Goal: Communication & Community: Answer question/provide support

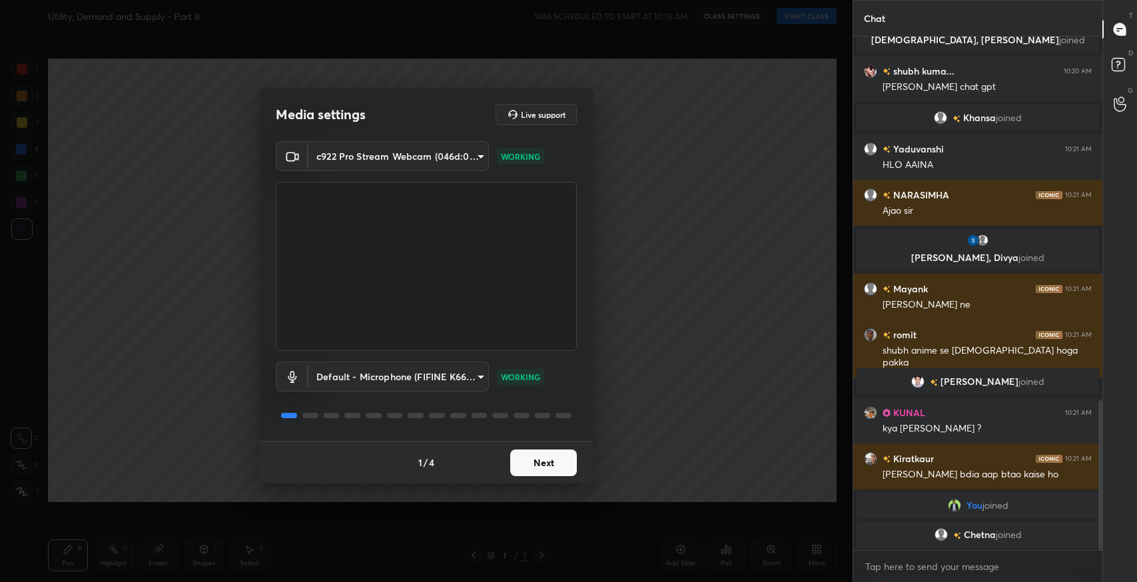
scroll to position [1245, 0]
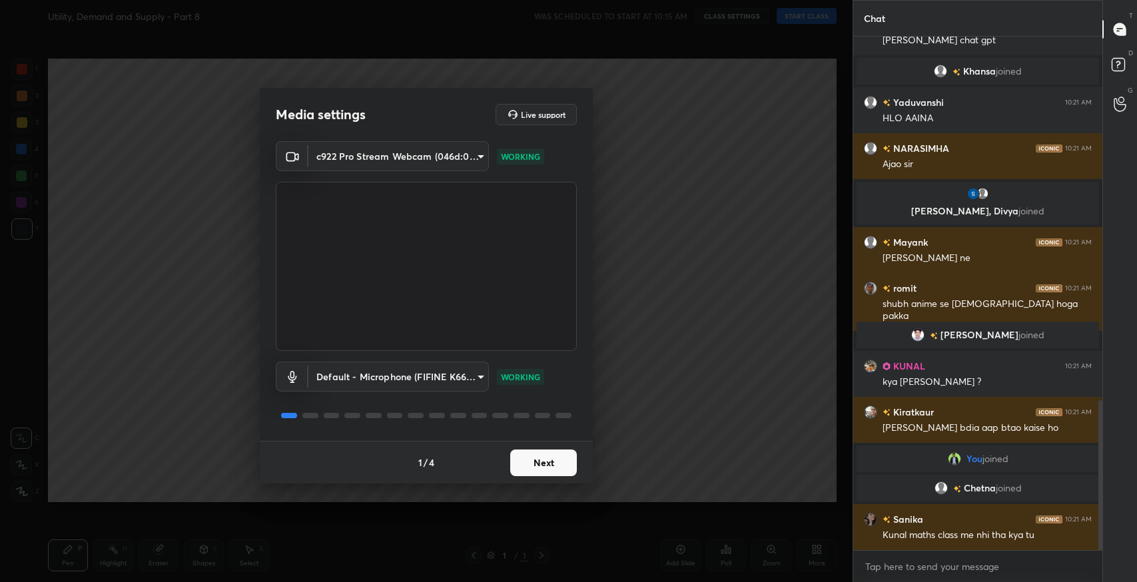
click at [544, 469] on button "Next" at bounding box center [543, 462] width 67 height 27
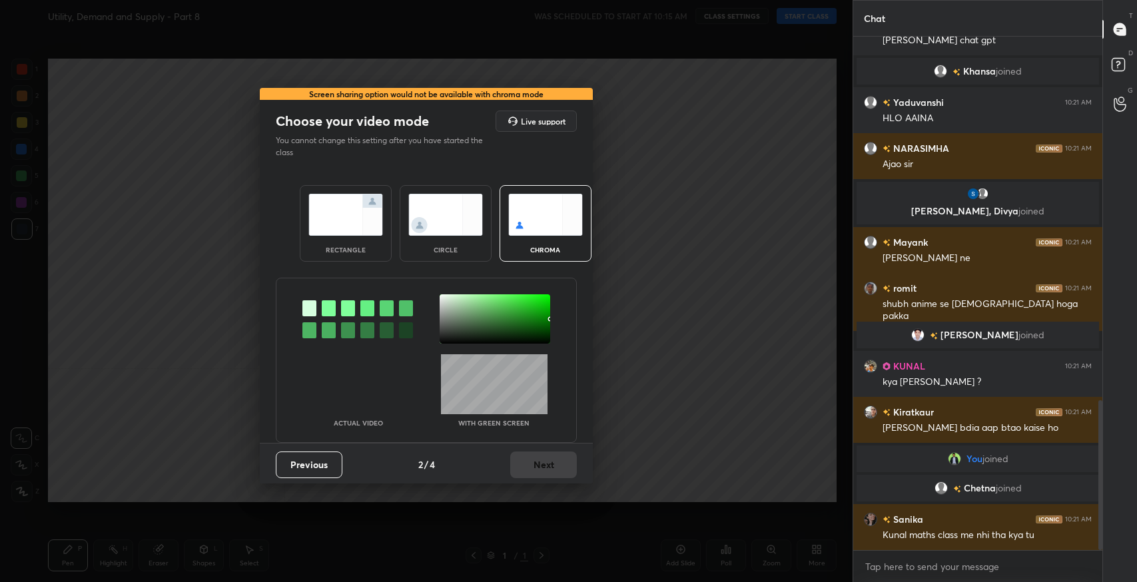
click at [352, 226] on img at bounding box center [345, 215] width 75 height 42
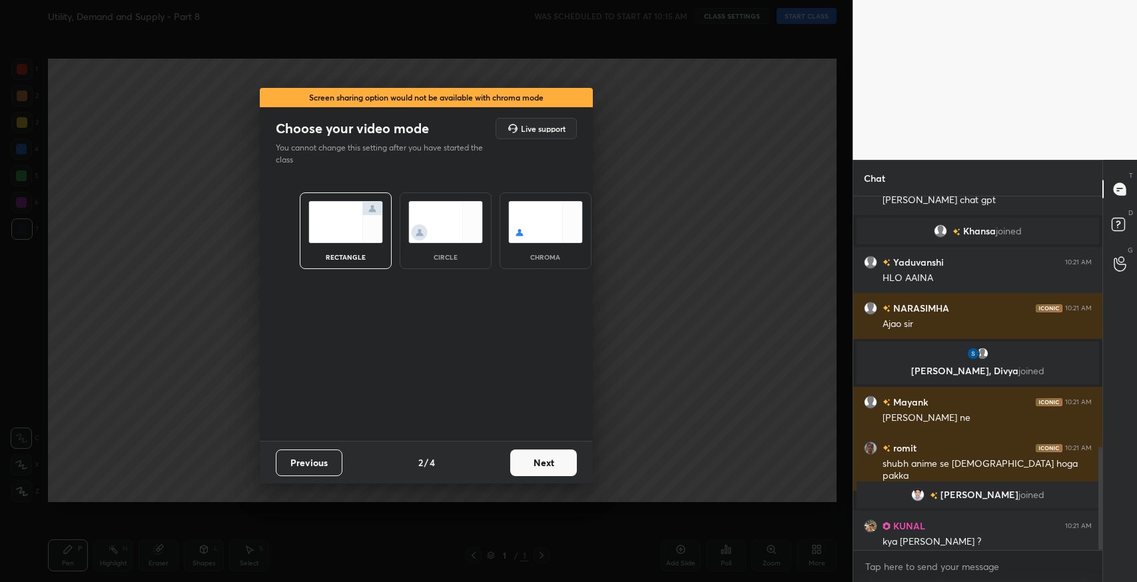
scroll to position [1437, 0]
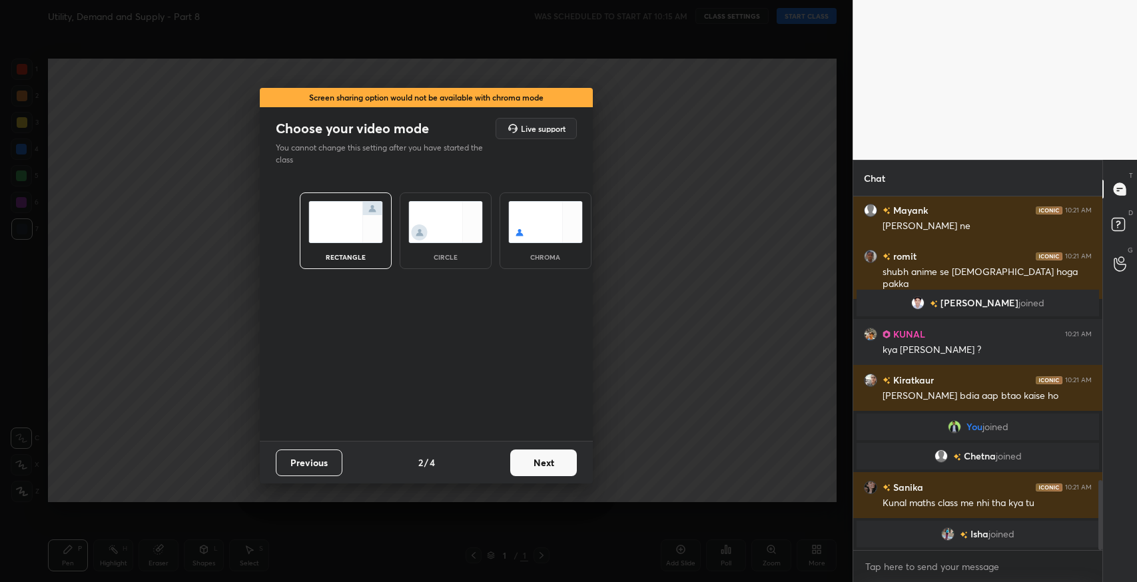
click at [514, 461] on button "Next" at bounding box center [543, 462] width 67 height 27
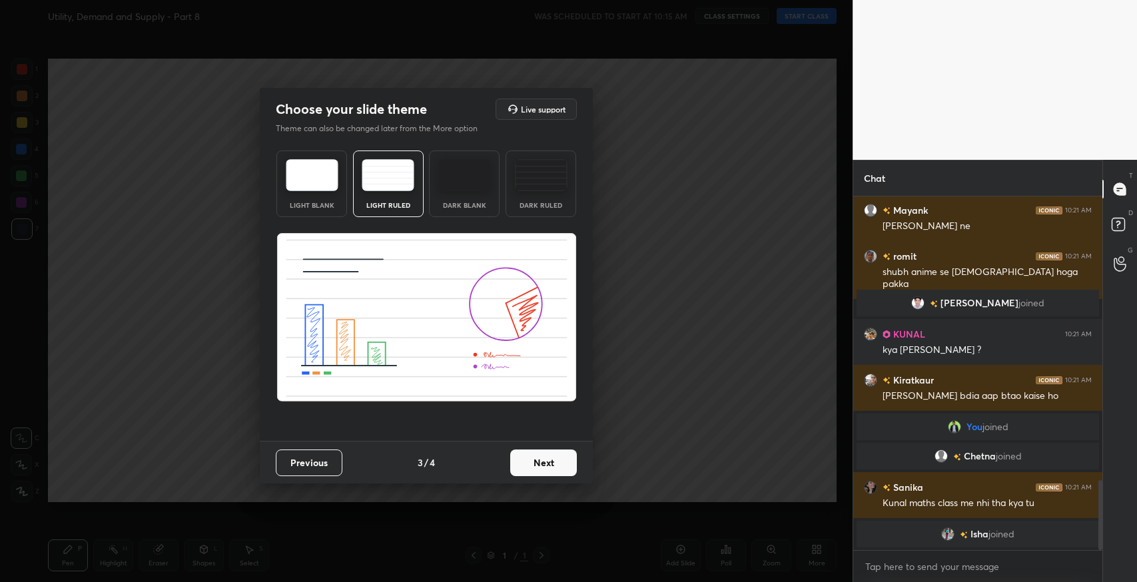
click at [571, 460] on button "Next" at bounding box center [543, 462] width 67 height 27
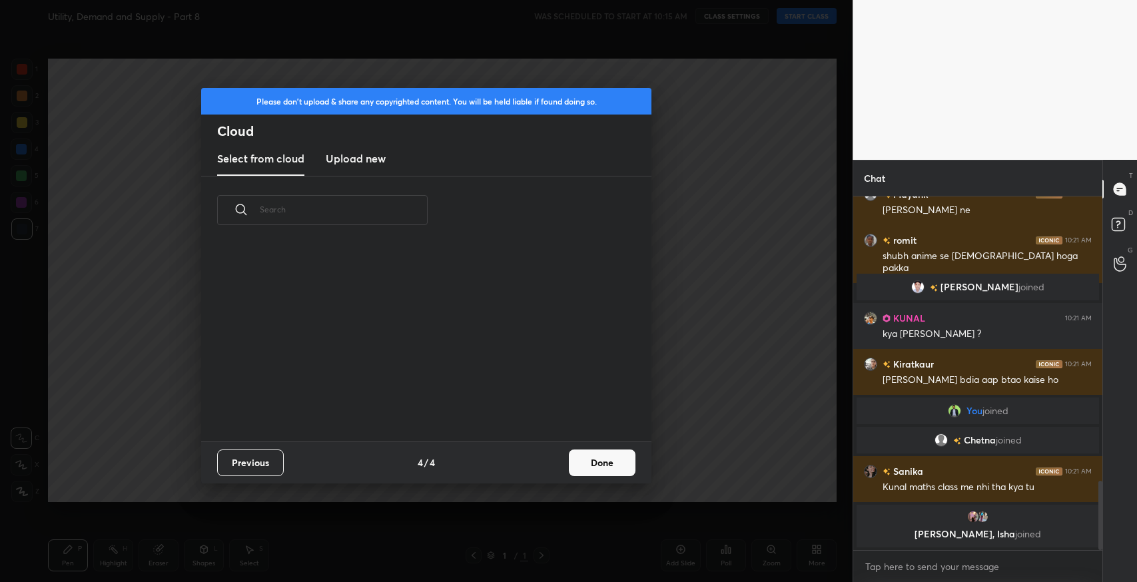
scroll to position [197, 427]
click at [575, 460] on button "Done" at bounding box center [602, 462] width 67 height 27
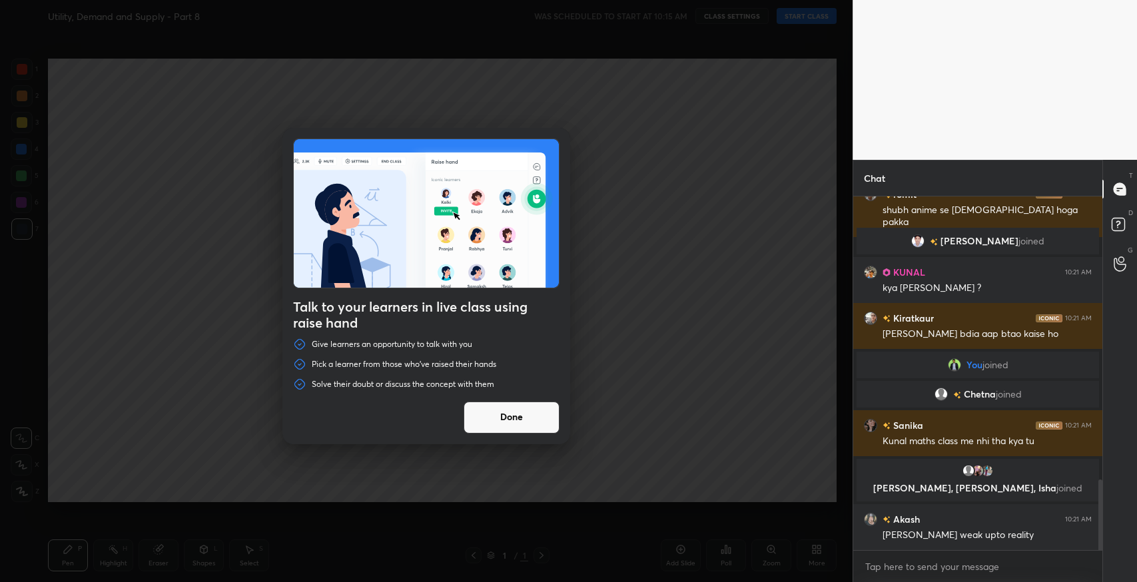
scroll to position [1410, 0]
click at [529, 397] on div "Talk to your learners in live class using raise hand Give learners an opportuni…" at bounding box center [426, 286] width 288 height 316
click at [526, 419] on button "Done" at bounding box center [511, 417] width 96 height 32
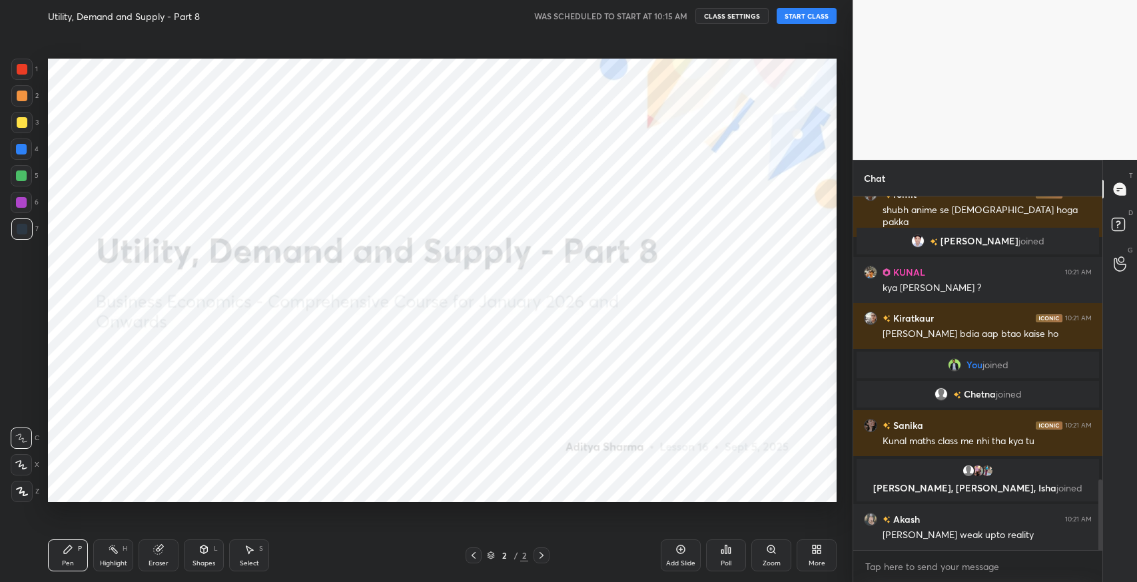
click at [807, 16] on button "START CLASS" at bounding box center [806, 16] width 60 height 16
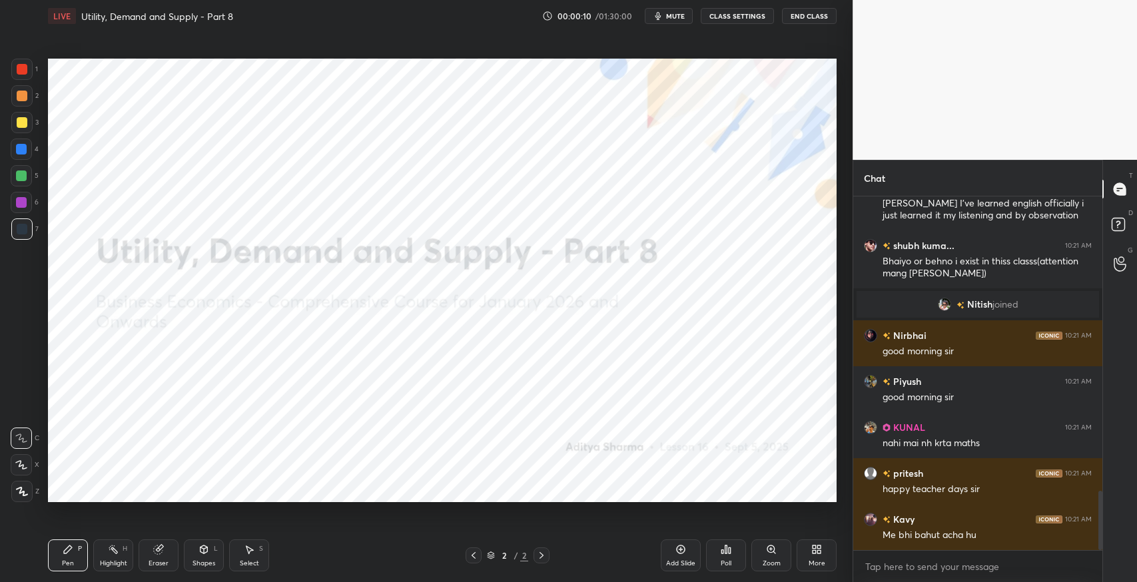
scroll to position [0, 0]
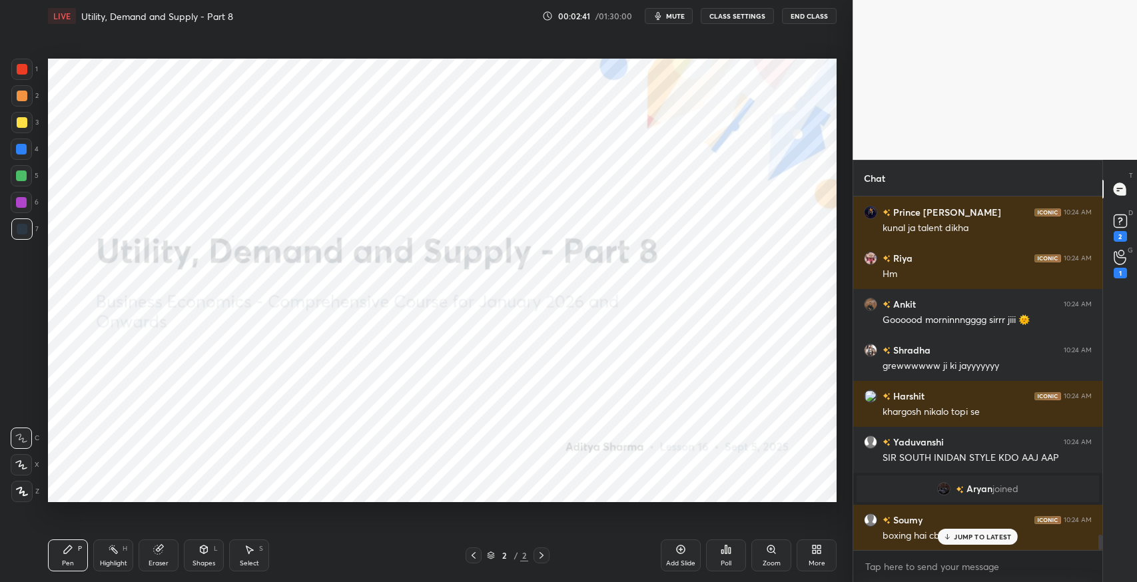
click at [1119, 257] on icon at bounding box center [1119, 257] width 12 height 13
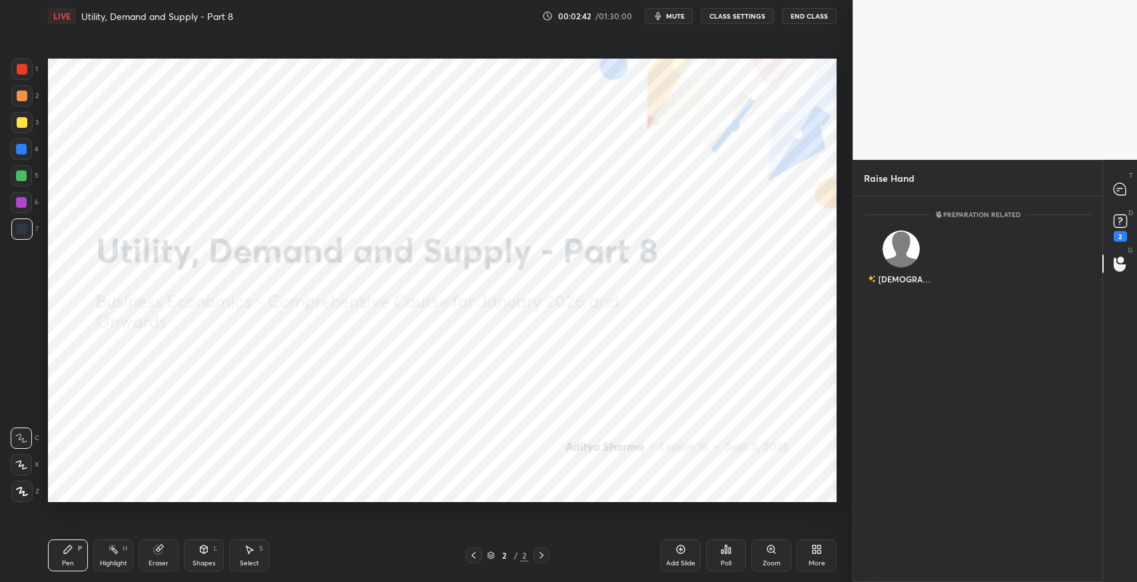
click at [897, 258] on div "[DEMOGRAPHIC_DATA]" at bounding box center [901, 260] width 75 height 77
click at [896, 288] on button "INVITE" at bounding box center [901, 288] width 63 height 17
click at [1117, 194] on icon at bounding box center [1119, 189] width 12 height 12
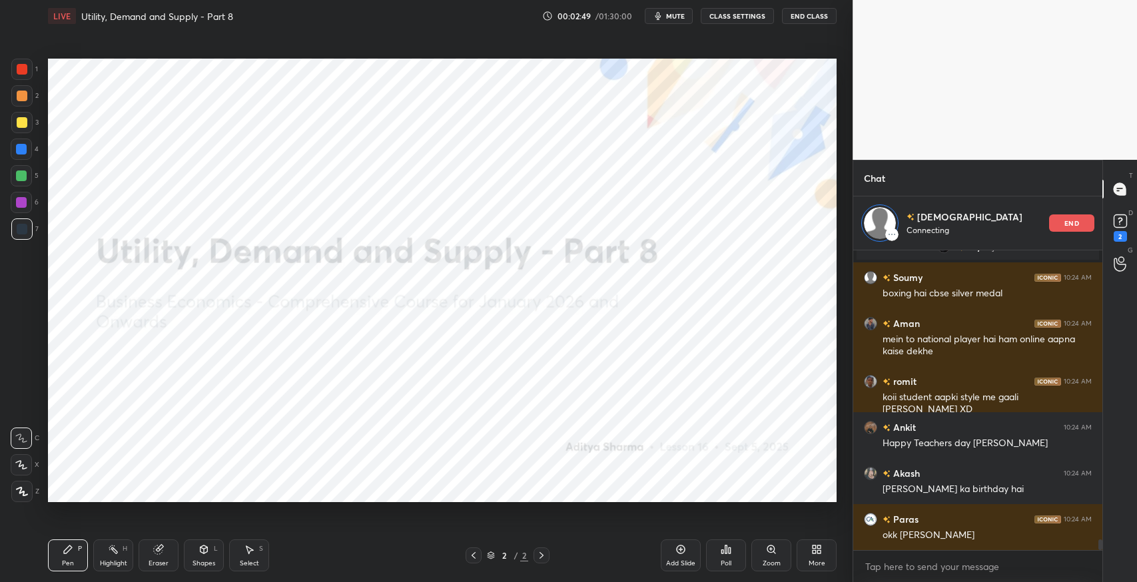
drag, startPoint x: 979, startPoint y: 533, endPoint x: 764, endPoint y: 509, distance: 216.5
click at [979, 533] on div "Yaduvanshi 10:24 AM SIR SOUTH INIDAN STYLE KDO AAJ AAP Aryan joined Soumy 10:24…" at bounding box center [977, 400] width 249 height 300
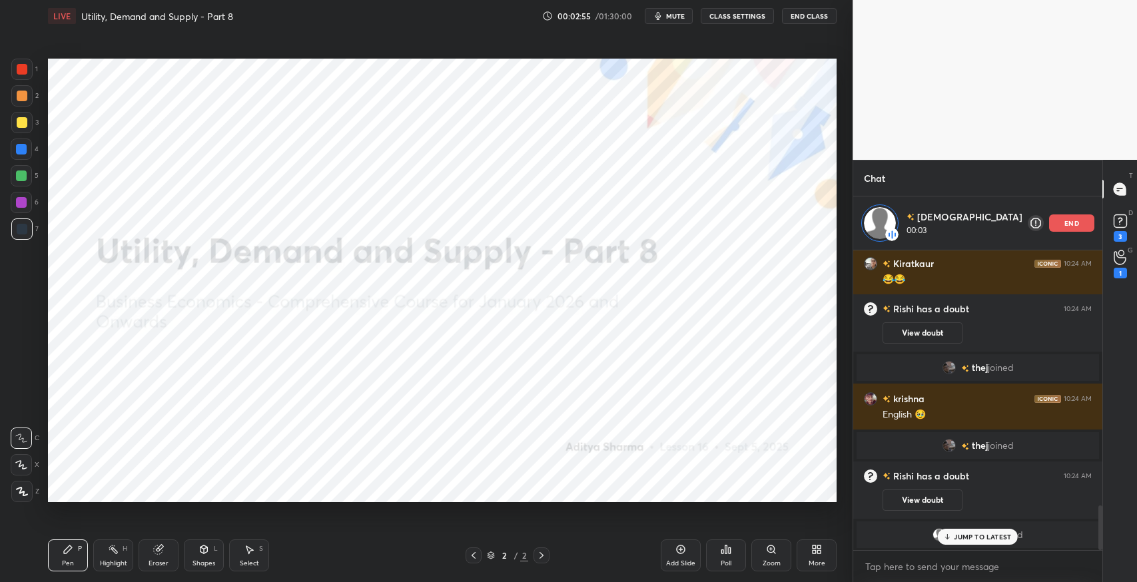
click at [989, 535] on p "JUMP TO LATEST" at bounding box center [981, 537] width 57 height 8
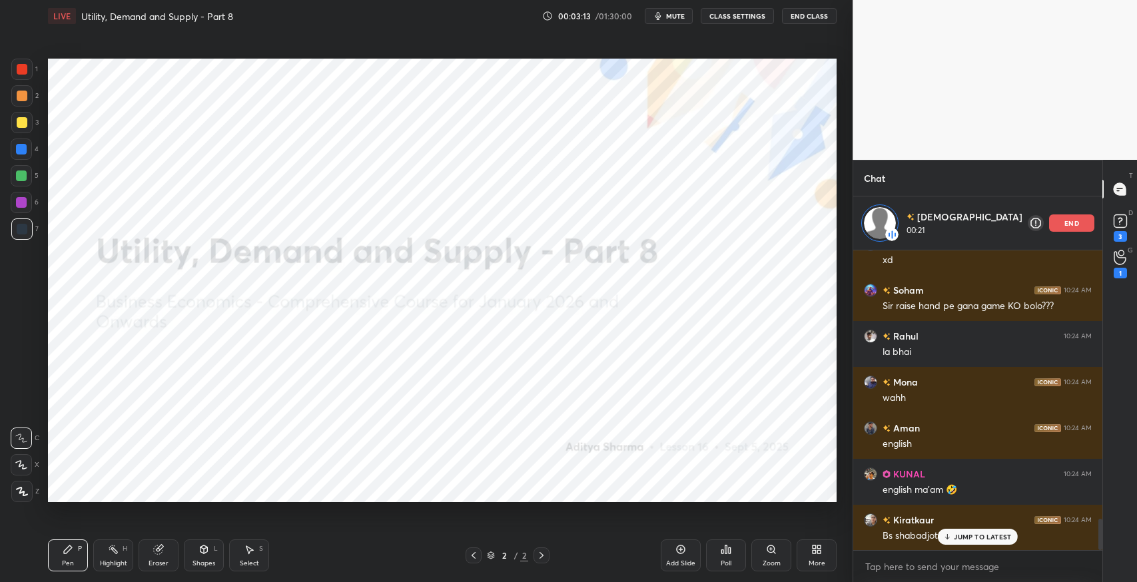
click at [968, 535] on p "JUMP TO LATEST" at bounding box center [981, 537] width 57 height 8
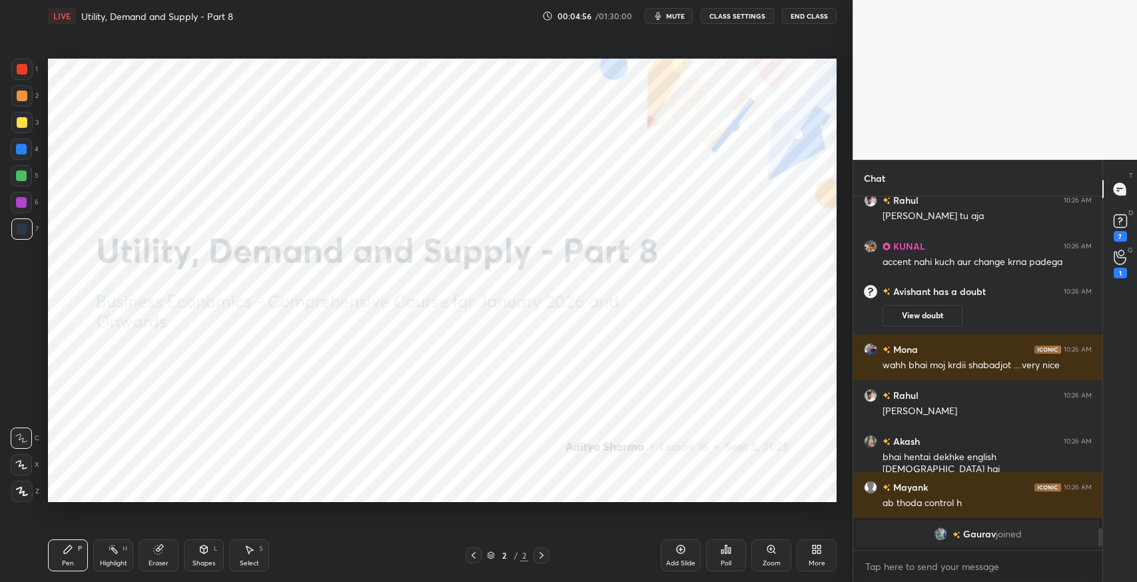
scroll to position [5, 4]
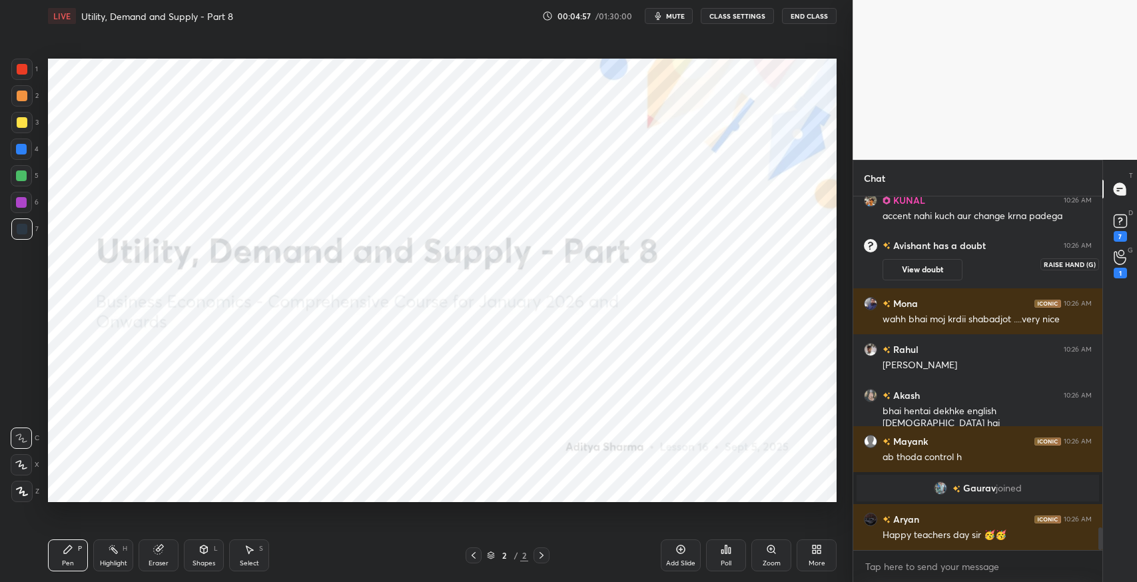
click at [1121, 272] on div "1" at bounding box center [1119, 273] width 13 height 11
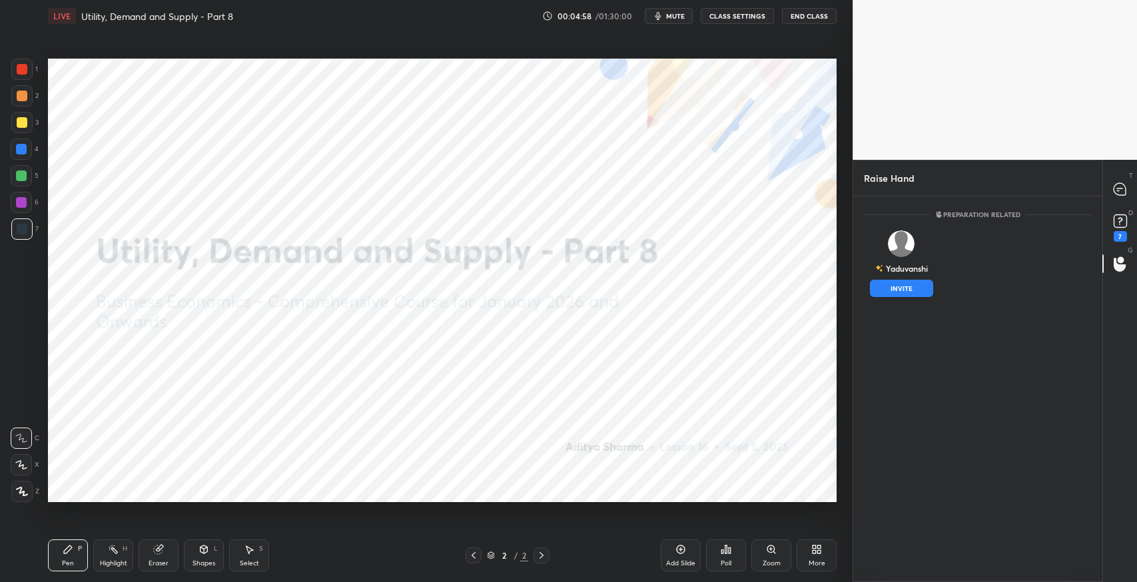
click at [896, 249] on img "grid" at bounding box center [901, 243] width 27 height 27
click at [906, 283] on button "INVITE" at bounding box center [901, 288] width 63 height 17
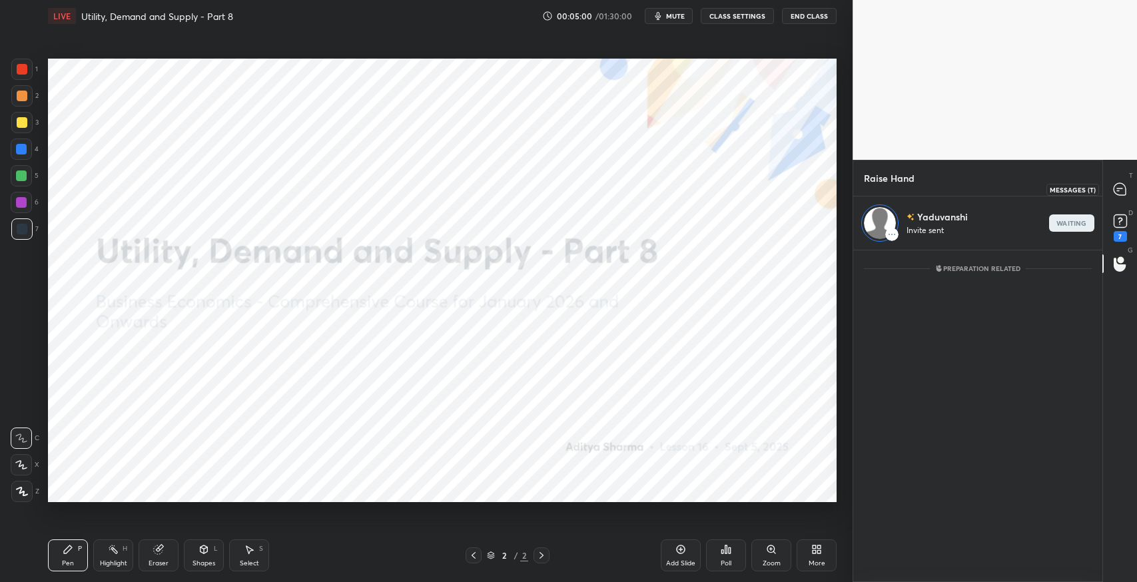
click at [1125, 191] on icon at bounding box center [1120, 189] width 14 height 14
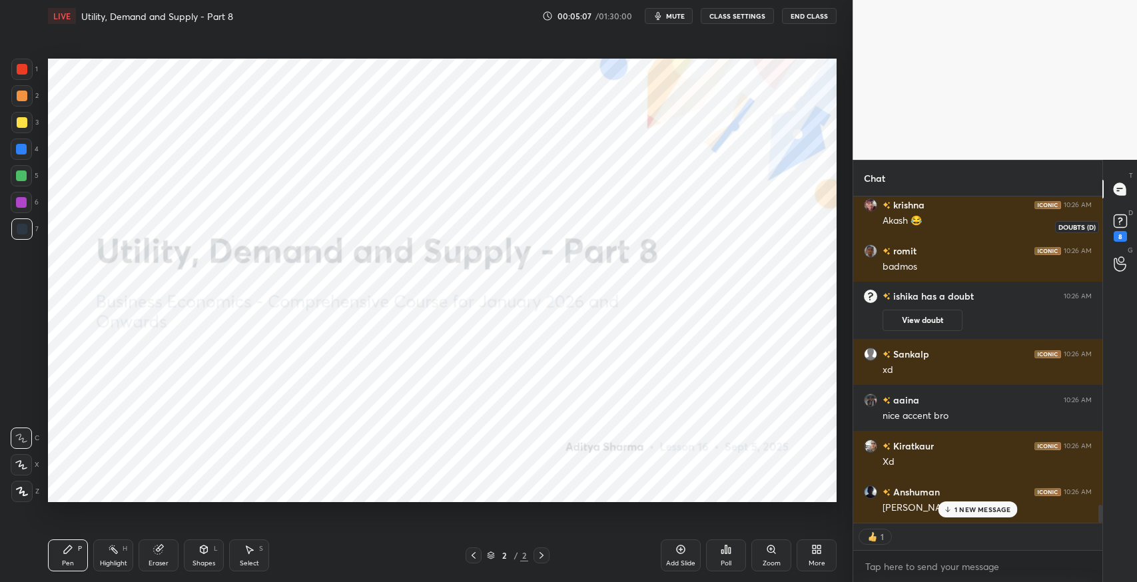
click at [1120, 227] on rect at bounding box center [1119, 221] width 13 height 13
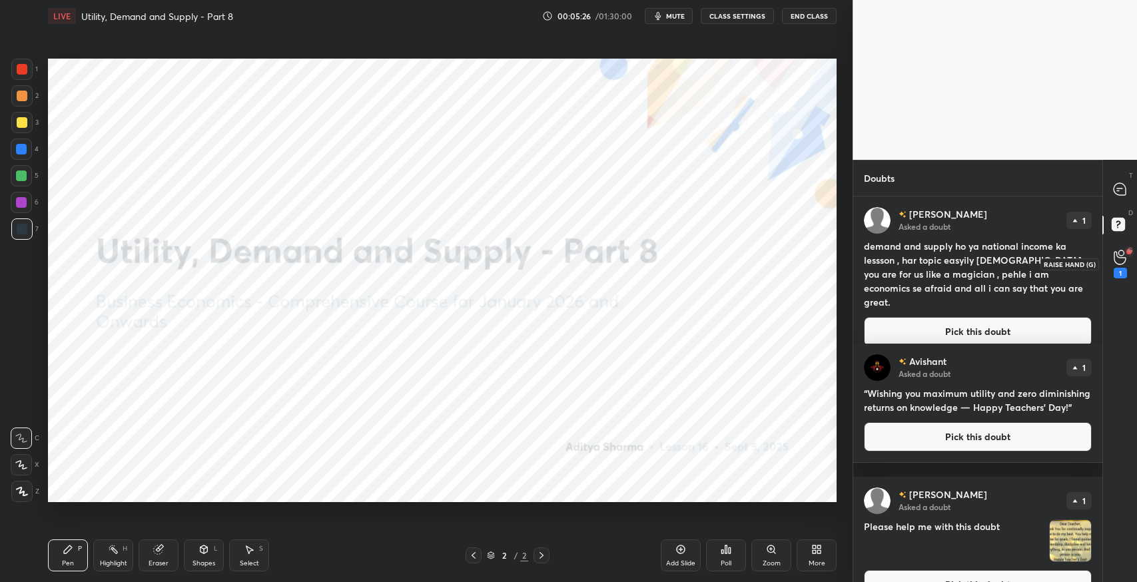
click at [1113, 256] on icon at bounding box center [1119, 257] width 12 height 13
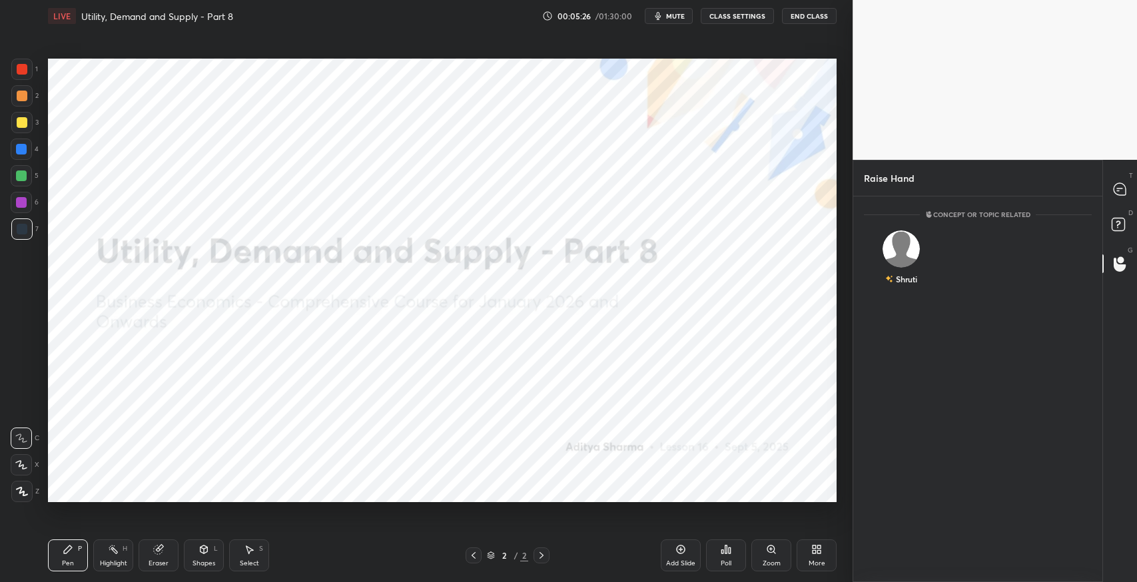
click at [908, 258] on div "Shruti" at bounding box center [901, 260] width 75 height 77
click at [913, 284] on button "INVITE" at bounding box center [901, 288] width 63 height 17
drag, startPoint x: 1123, startPoint y: 230, endPoint x: 1135, endPoint y: 199, distance: 32.9
click at [1131, 218] on icon at bounding box center [1120, 226] width 24 height 24
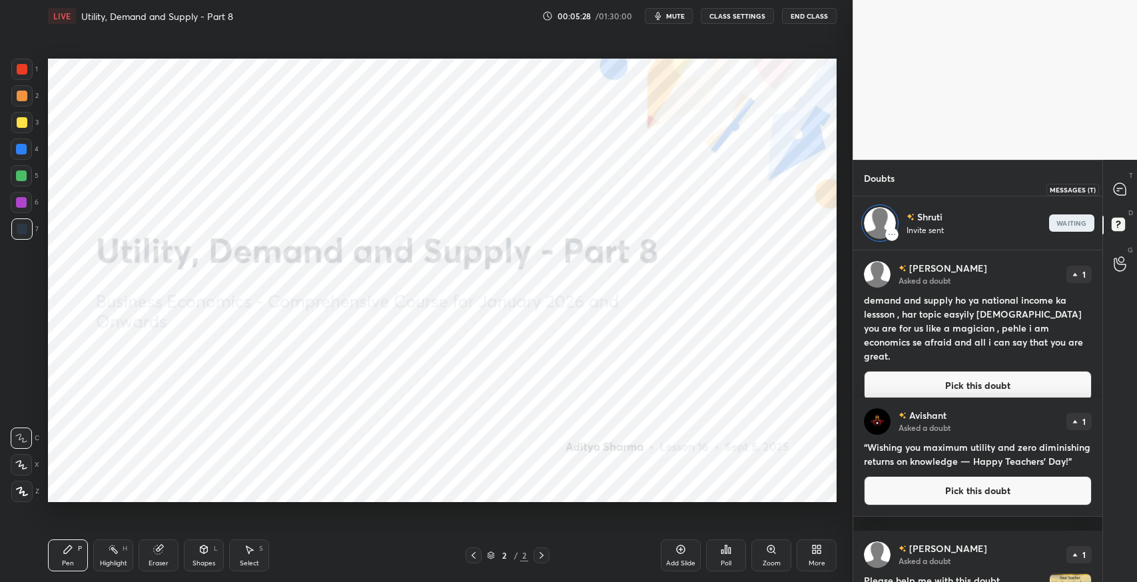
click at [1122, 198] on div at bounding box center [1120, 189] width 27 height 24
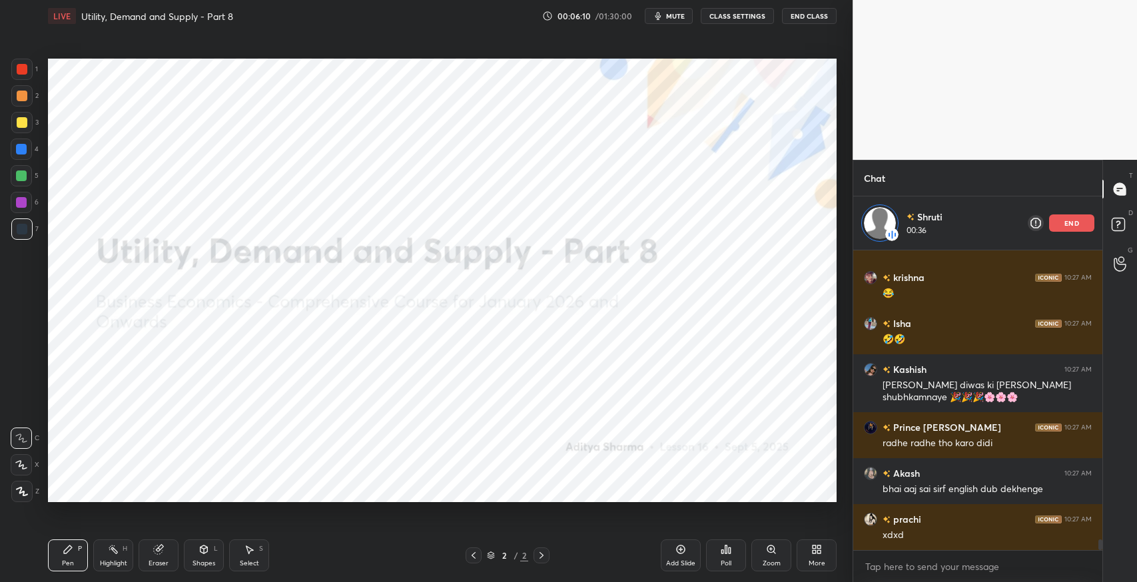
scroll to position [8172, 0]
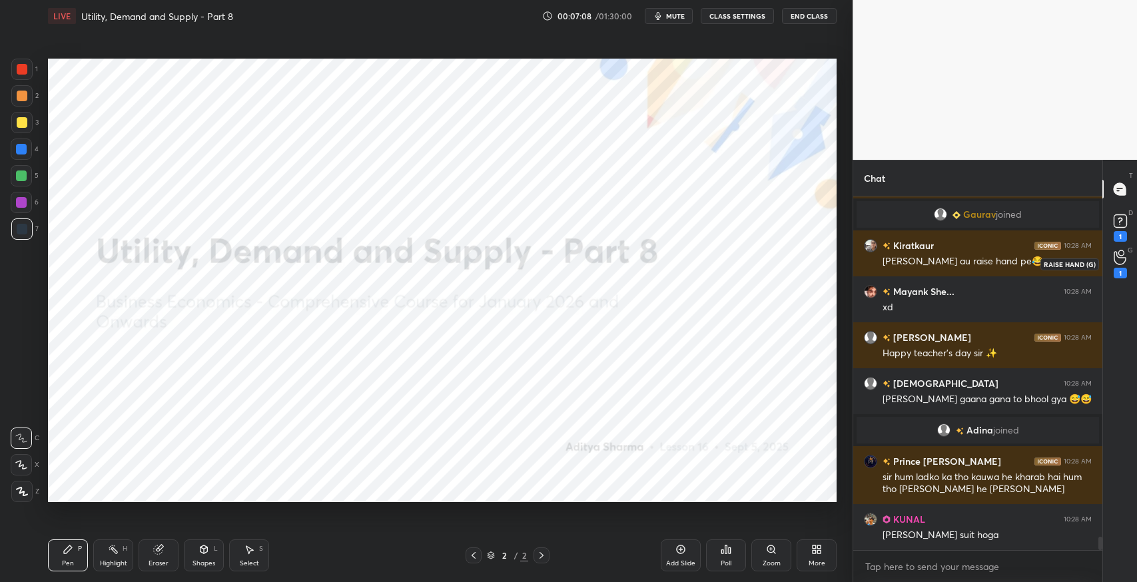
click at [1125, 264] on div "1" at bounding box center [1119, 264] width 13 height 29
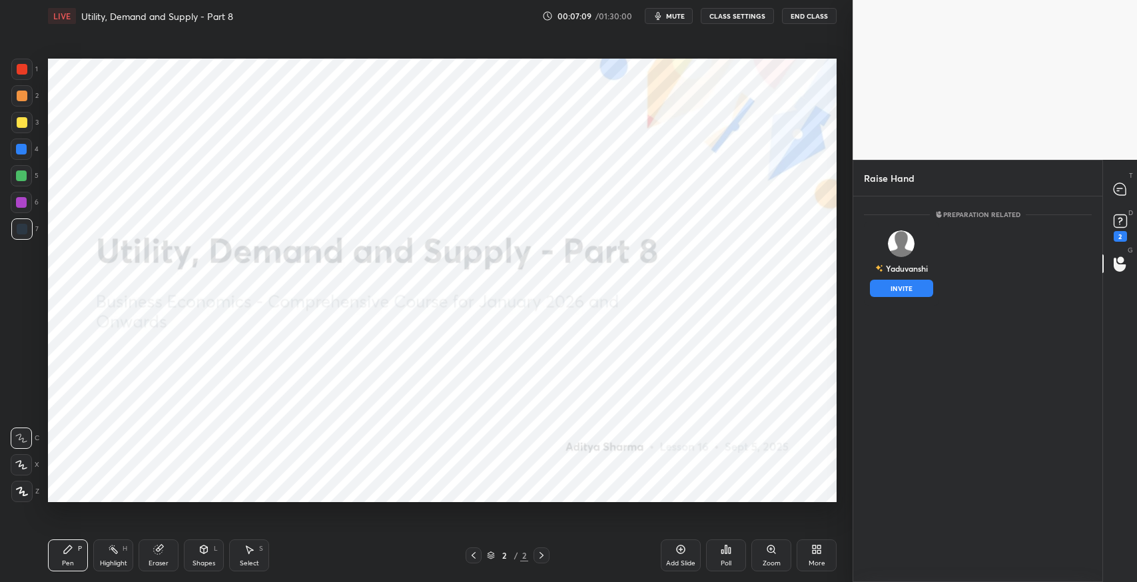
click at [921, 264] on div "Yaduvanshi INVITE" at bounding box center [901, 264] width 75 height 84
click at [921, 280] on button "INVITE" at bounding box center [901, 288] width 63 height 17
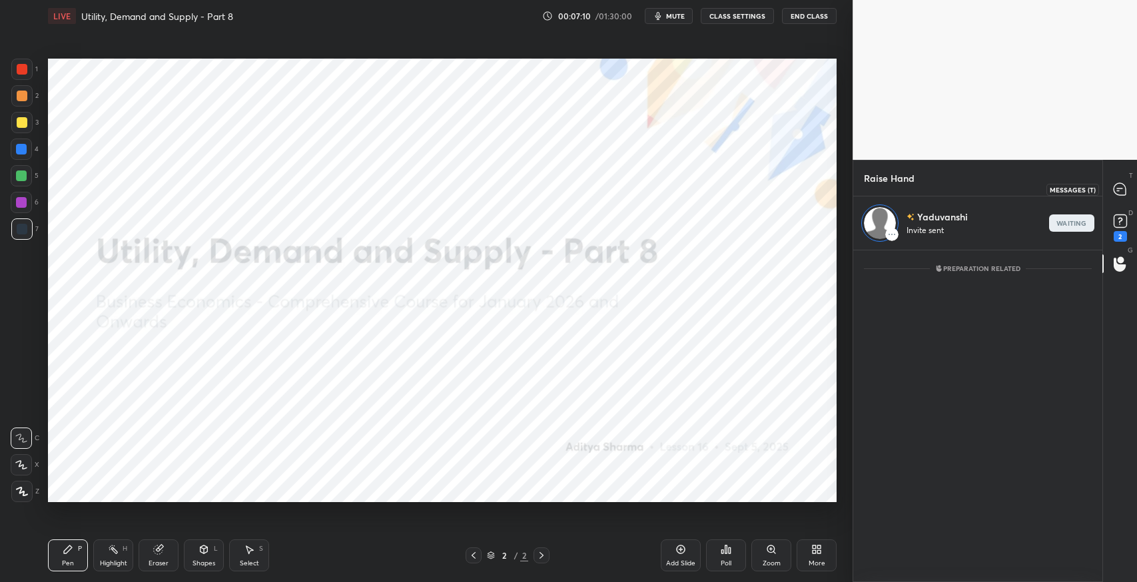
click at [1131, 194] on div at bounding box center [1120, 189] width 27 height 24
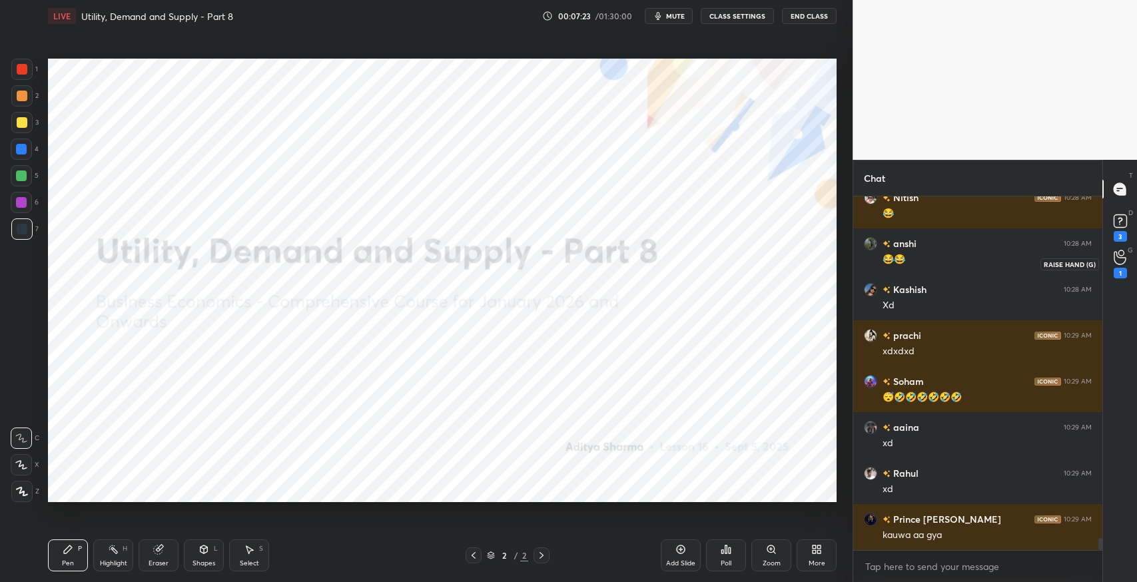
click at [1118, 274] on div "1" at bounding box center [1119, 273] width 13 height 11
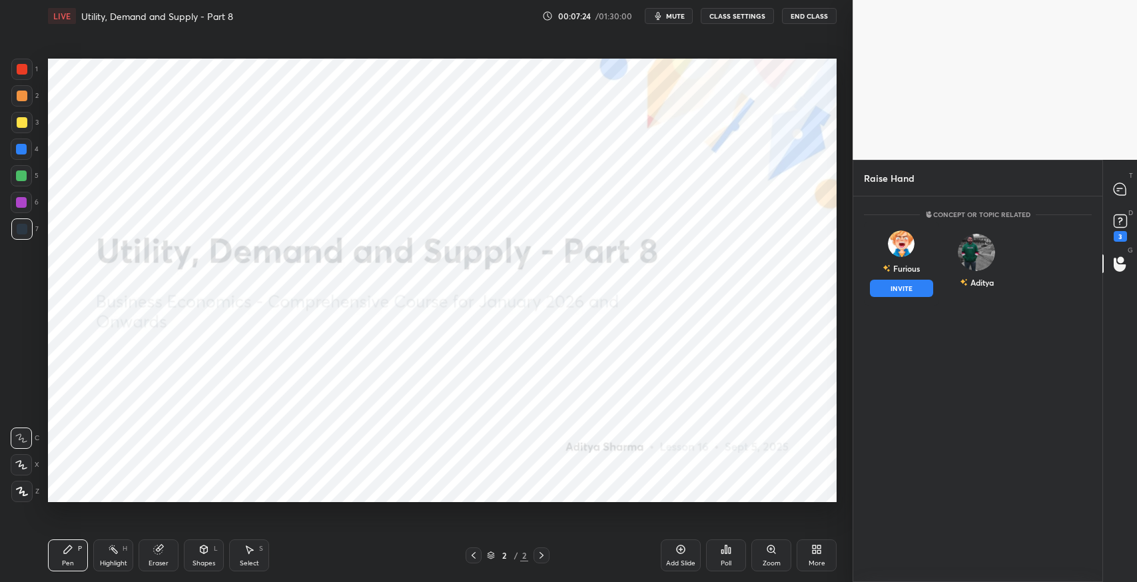
click at [912, 259] on div "Furious INVITE" at bounding box center [901, 264] width 75 height 84
click at [912, 294] on button "INVITE" at bounding box center [901, 288] width 63 height 17
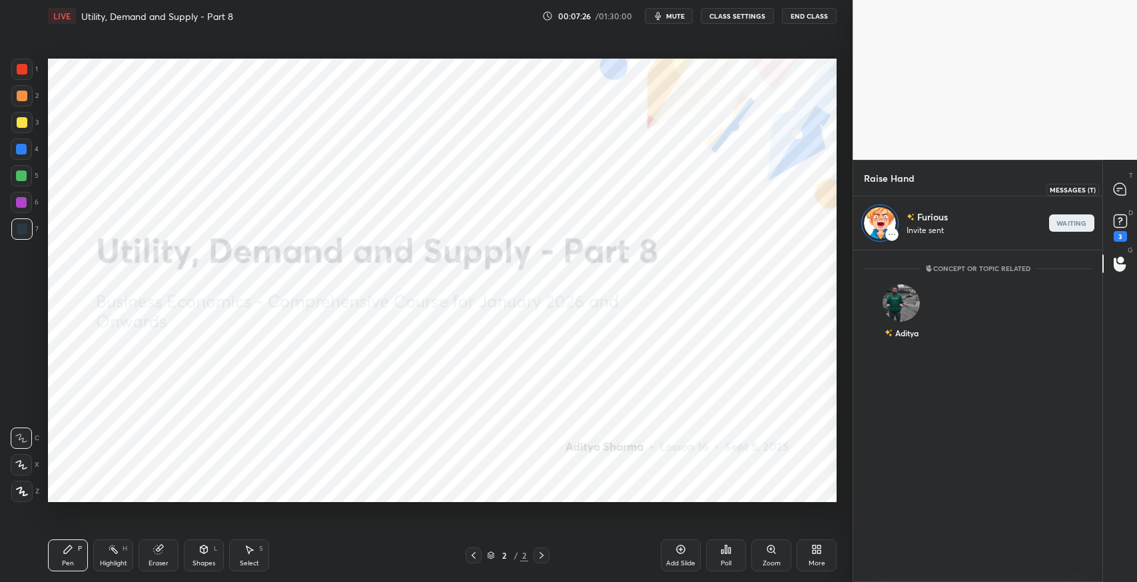
click at [1120, 184] on icon at bounding box center [1119, 189] width 12 height 12
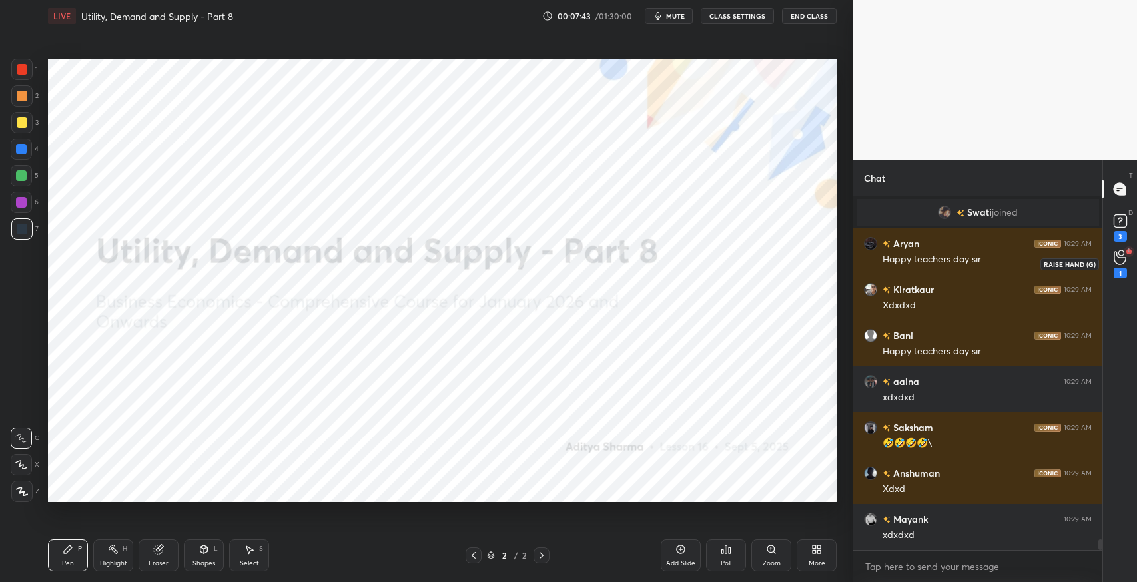
click at [1124, 257] on icon at bounding box center [1119, 257] width 12 height 13
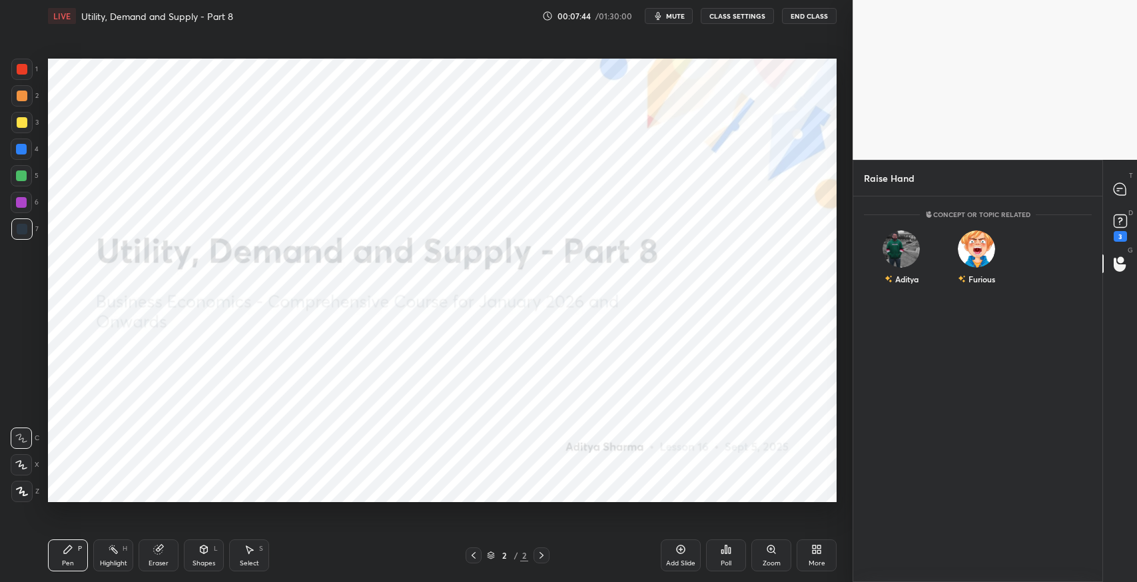
click at [906, 266] on div "Aditya" at bounding box center [901, 260] width 75 height 77
click at [915, 284] on button "INVITE" at bounding box center [901, 288] width 63 height 17
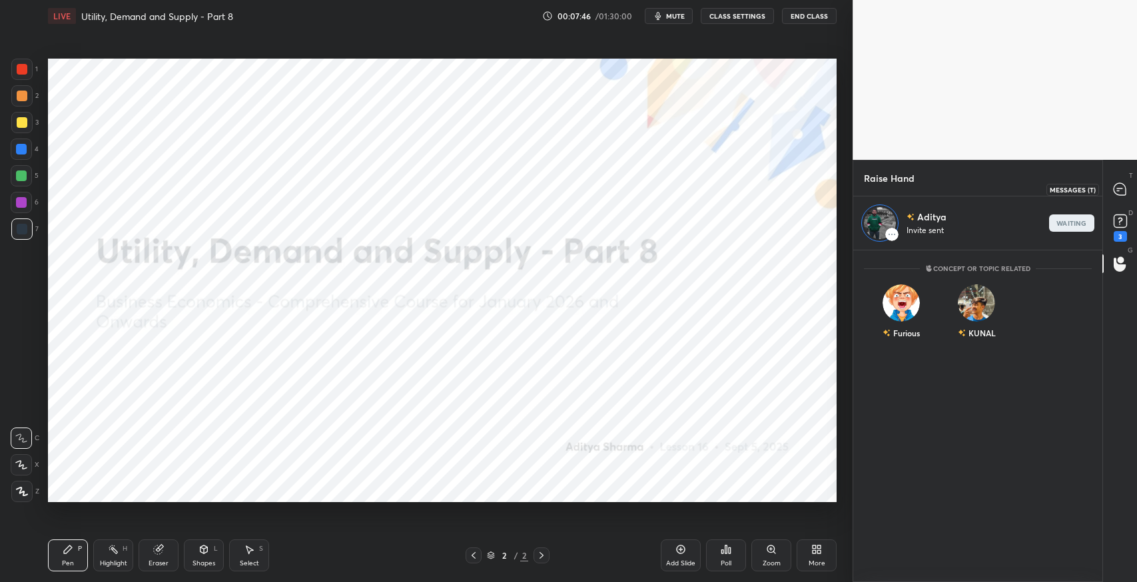
drag, startPoint x: 1124, startPoint y: 190, endPoint x: 1103, endPoint y: 212, distance: 30.1
click at [1123, 190] on icon at bounding box center [1119, 189] width 12 height 12
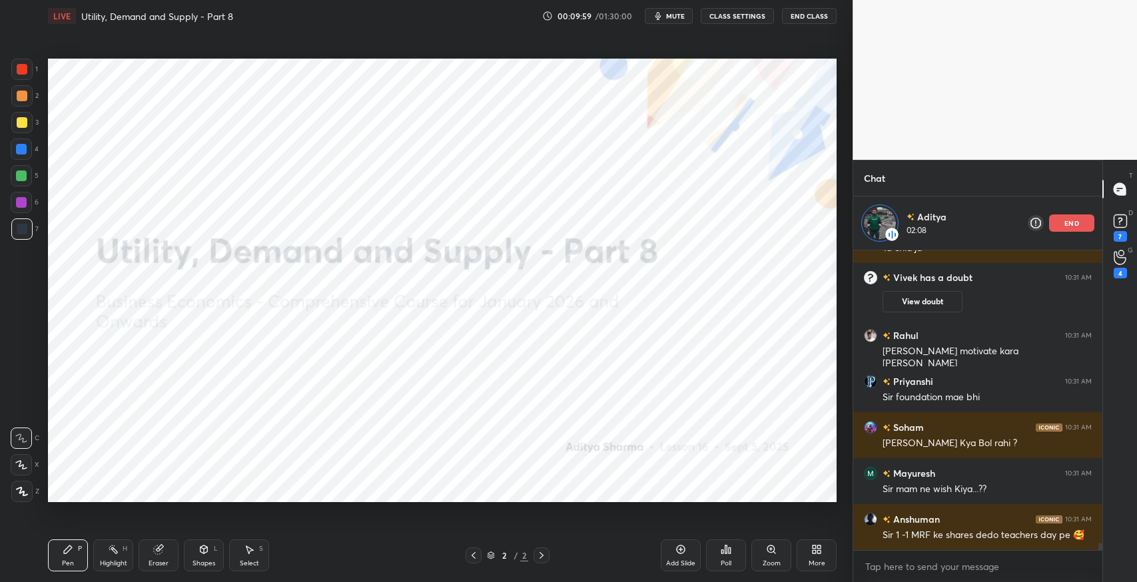
scroll to position [12097, 0]
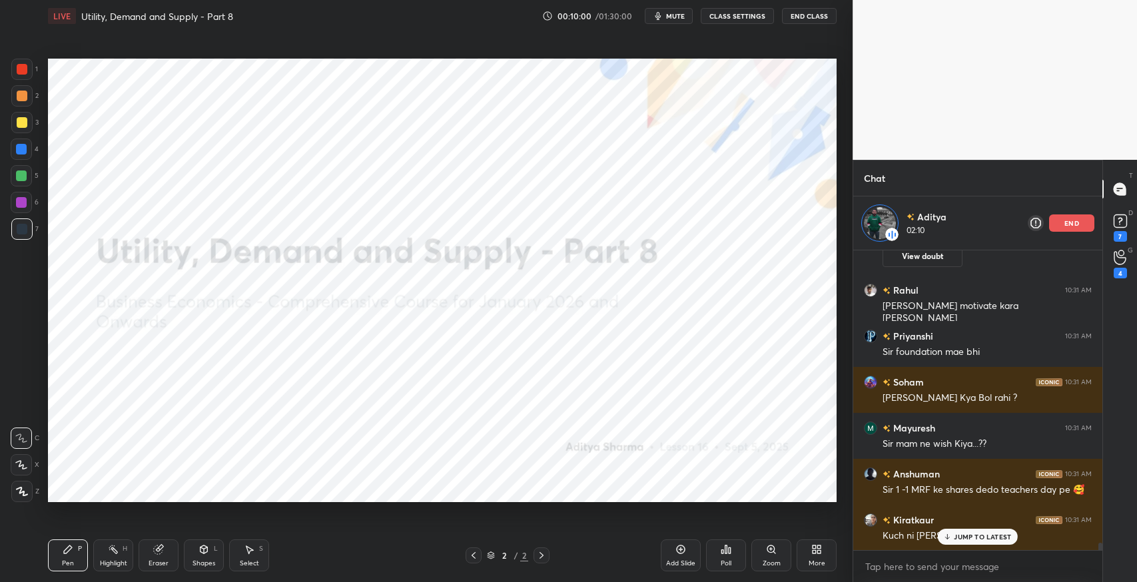
click at [1061, 222] on div "end" at bounding box center [1071, 222] width 45 height 17
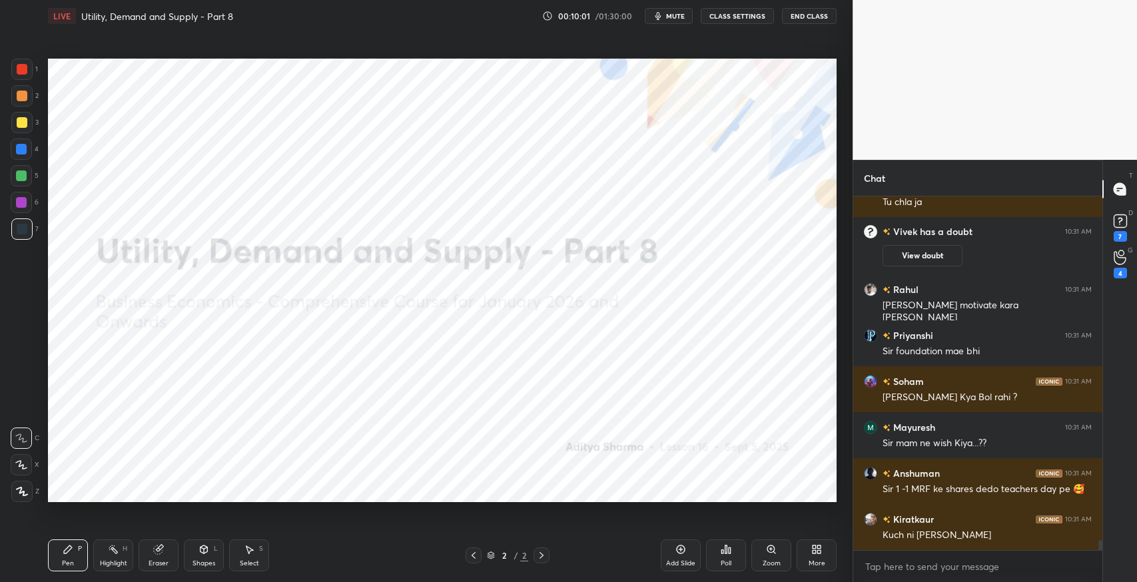
scroll to position [12043, 0]
click at [1113, 264] on icon at bounding box center [1119, 257] width 13 height 15
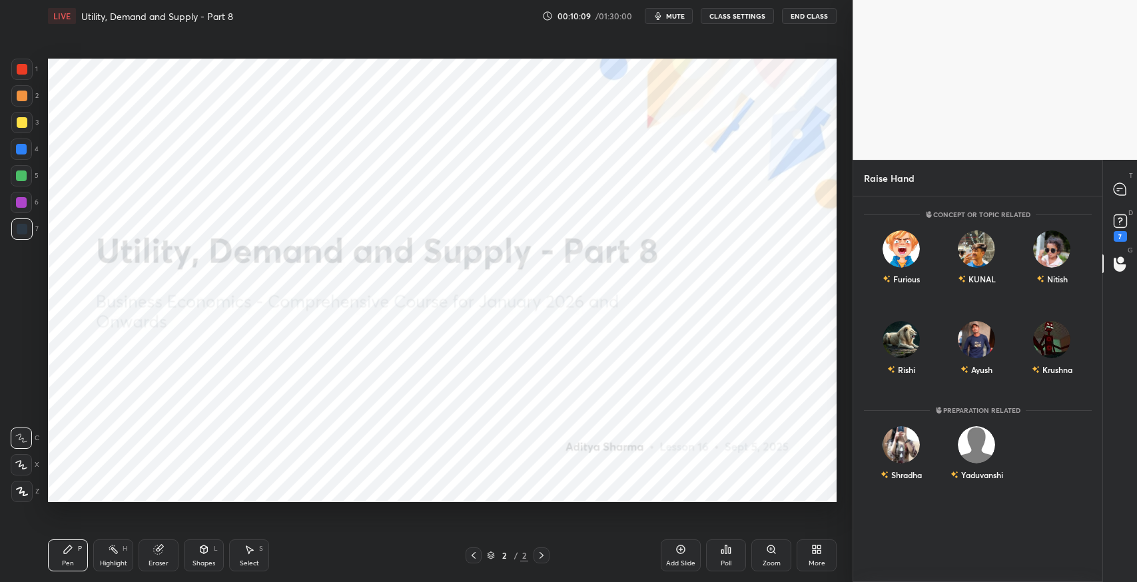
click at [1043, 326] on img "grid" at bounding box center [1051, 339] width 37 height 37
click at [1049, 380] on button "INVITE" at bounding box center [1051, 378] width 63 height 17
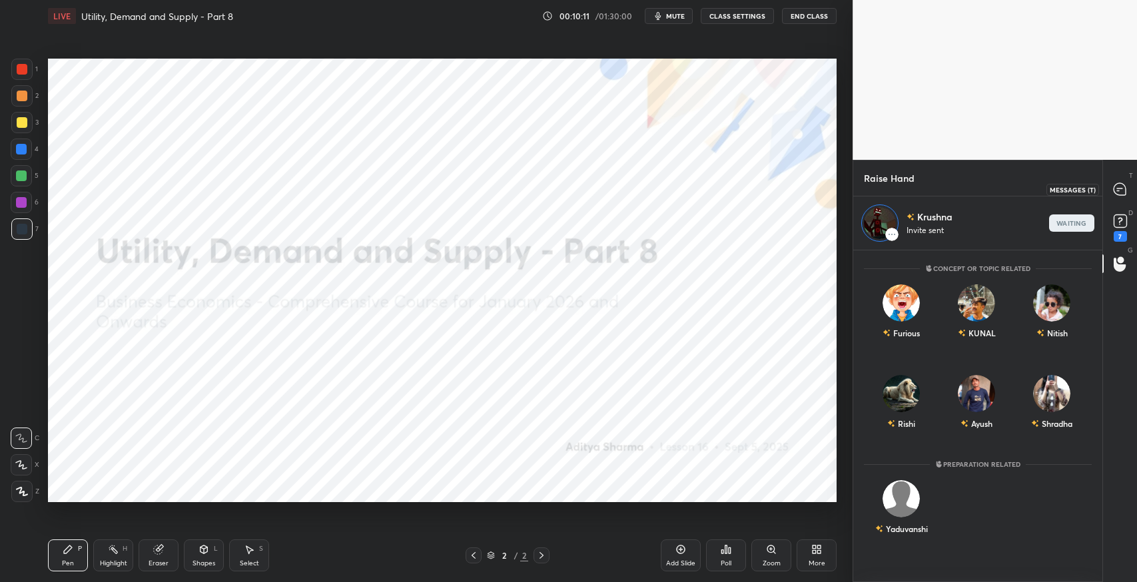
click at [1113, 182] on icon at bounding box center [1120, 189] width 14 height 14
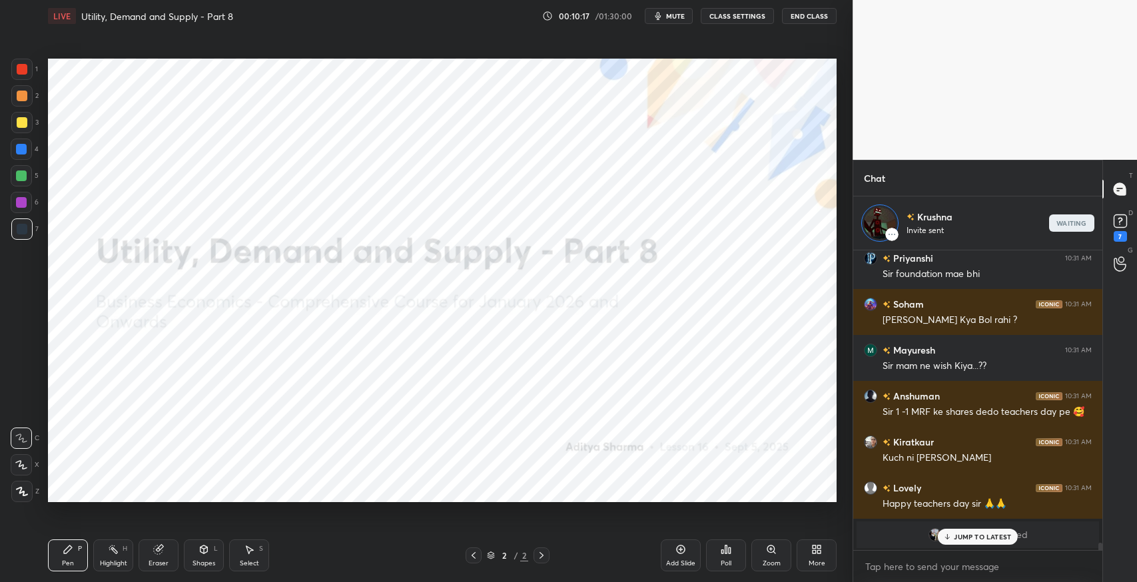
scroll to position [12393, 0]
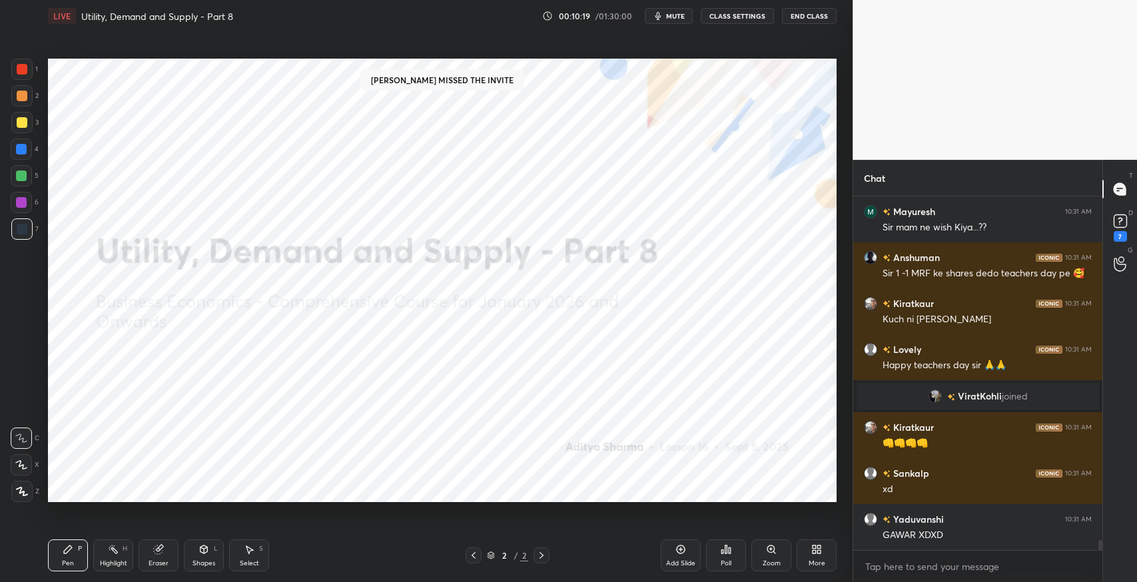
click at [1119, 260] on icon at bounding box center [1119, 263] width 13 height 15
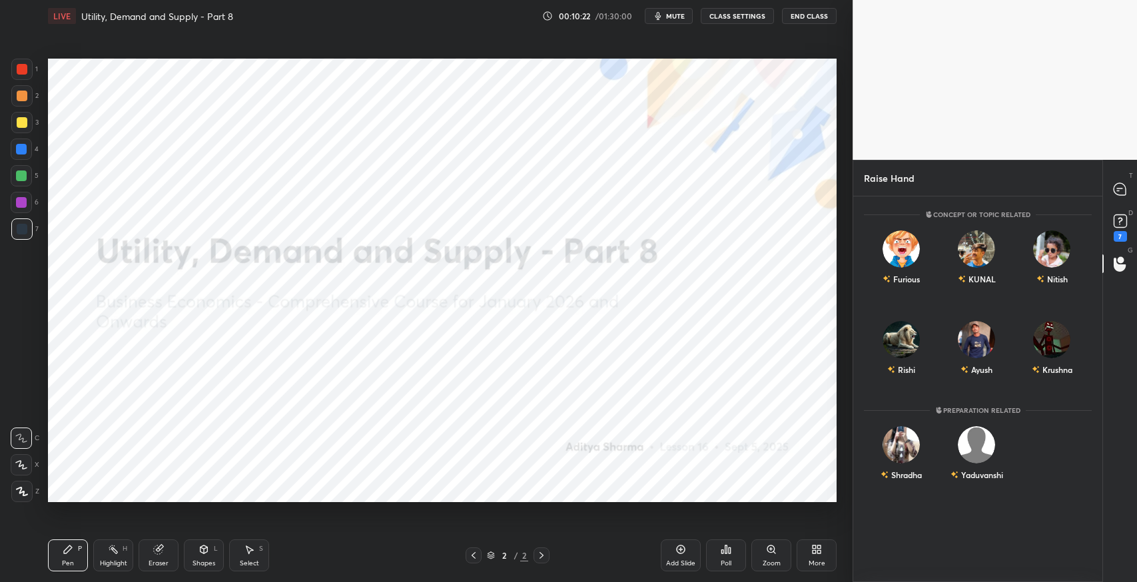
click at [1049, 348] on div "Krushna" at bounding box center [1051, 350] width 75 height 77
click at [1047, 382] on button "INVITE" at bounding box center [1051, 378] width 63 height 17
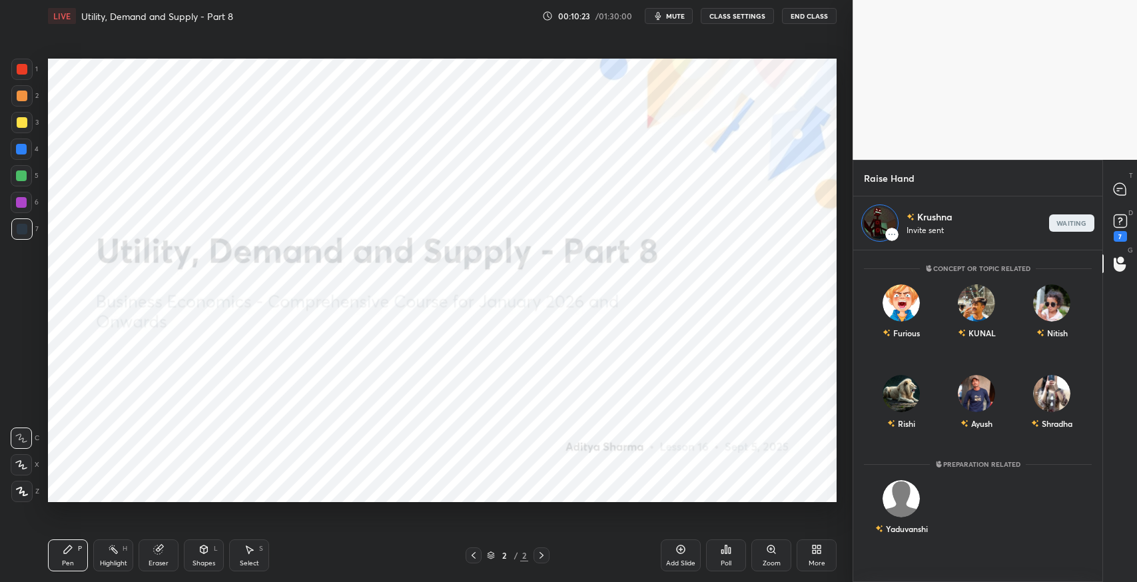
click at [1117, 190] on icon at bounding box center [1118, 190] width 2 height 0
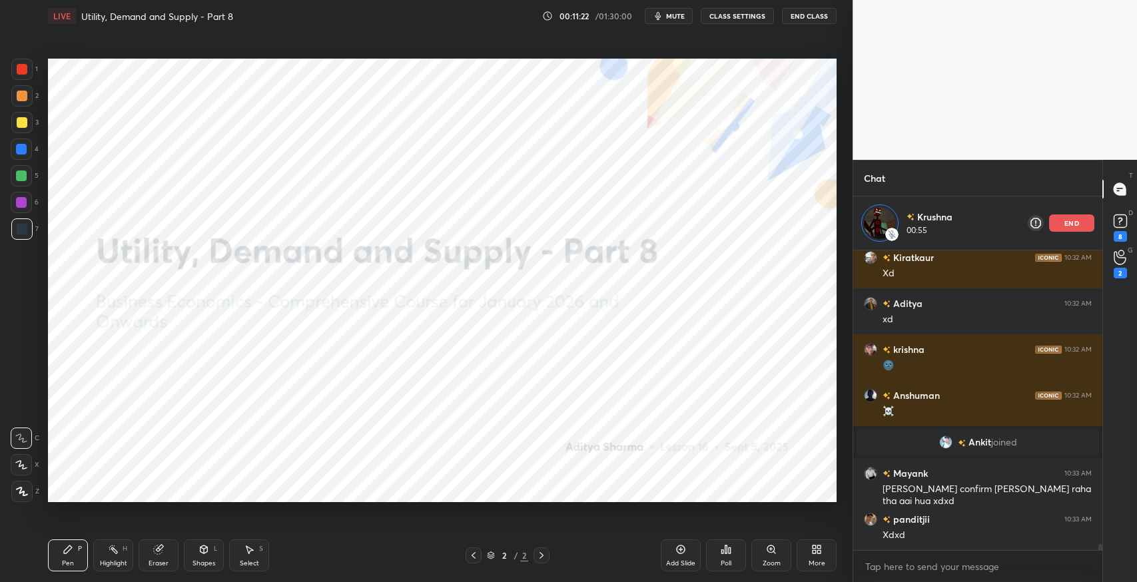
scroll to position [14009, 0]
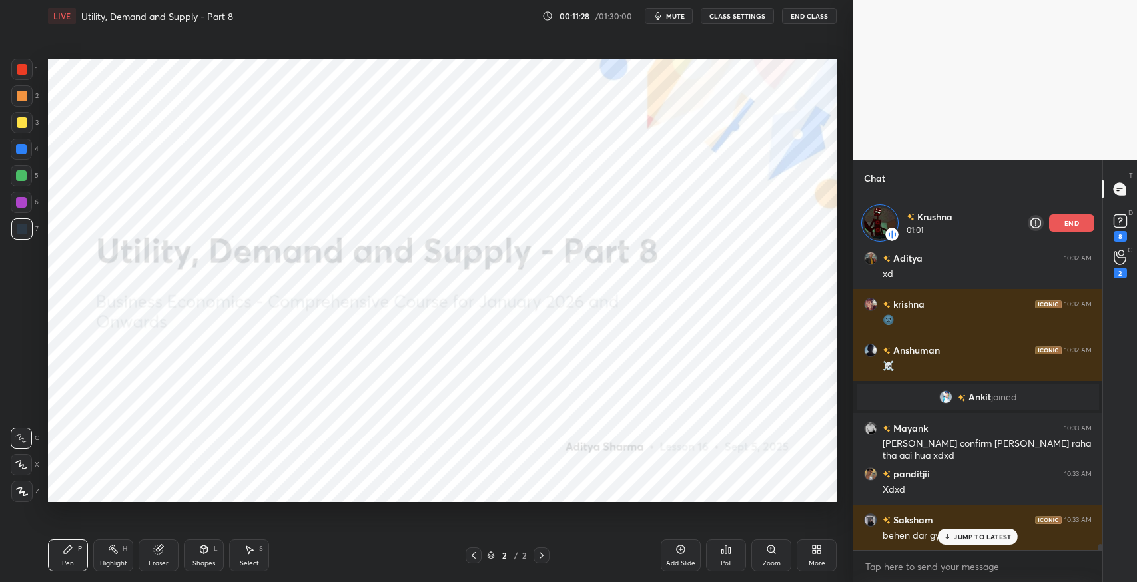
click at [973, 537] on p "JUMP TO LATEST" at bounding box center [981, 537] width 57 height 8
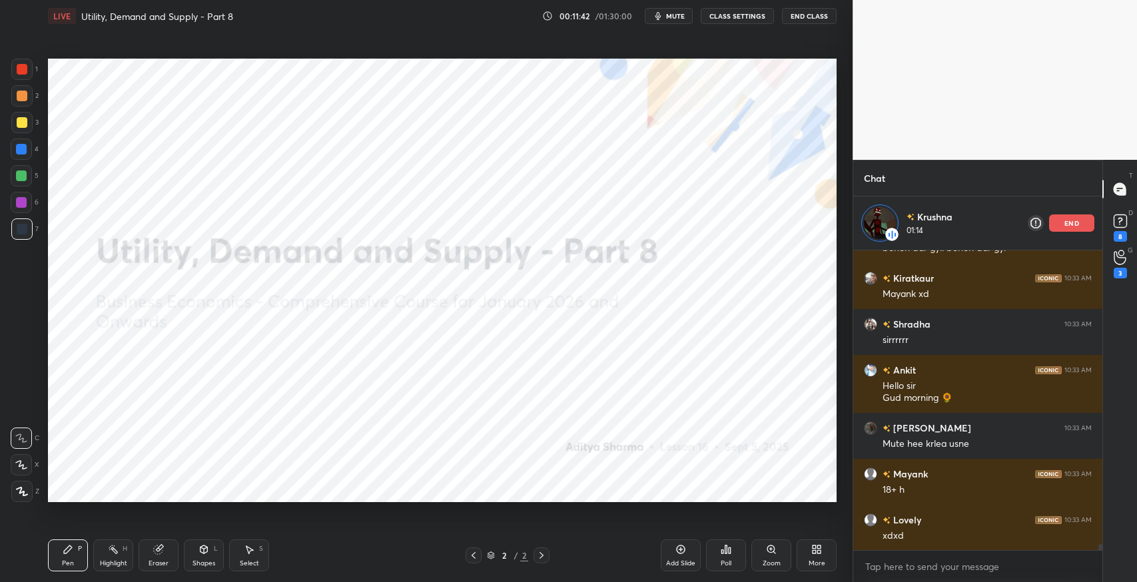
scroll to position [14344, 0]
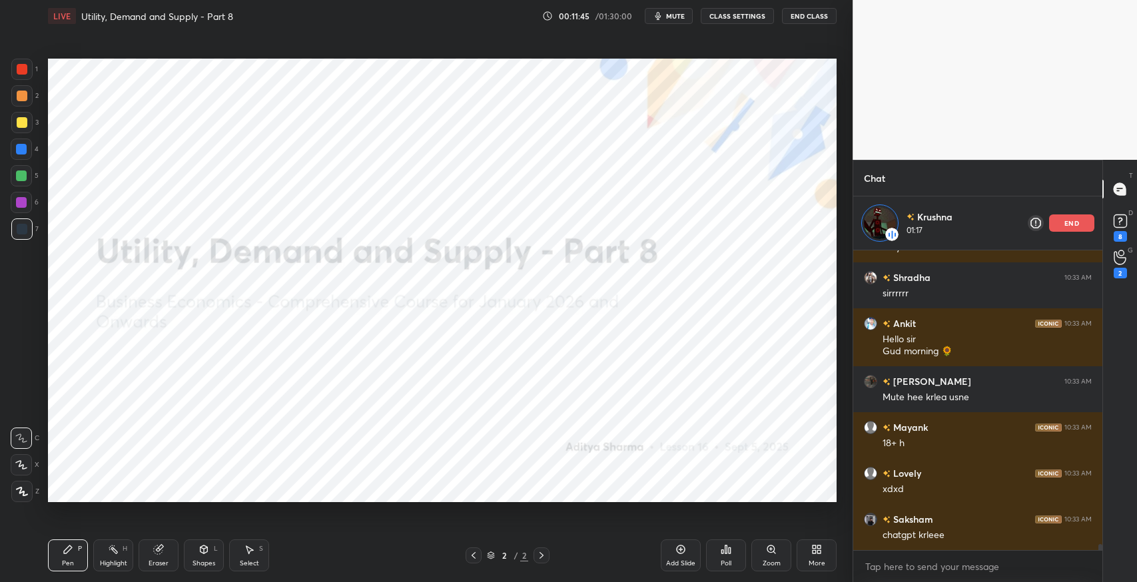
click at [1063, 228] on div "end" at bounding box center [1071, 222] width 45 height 17
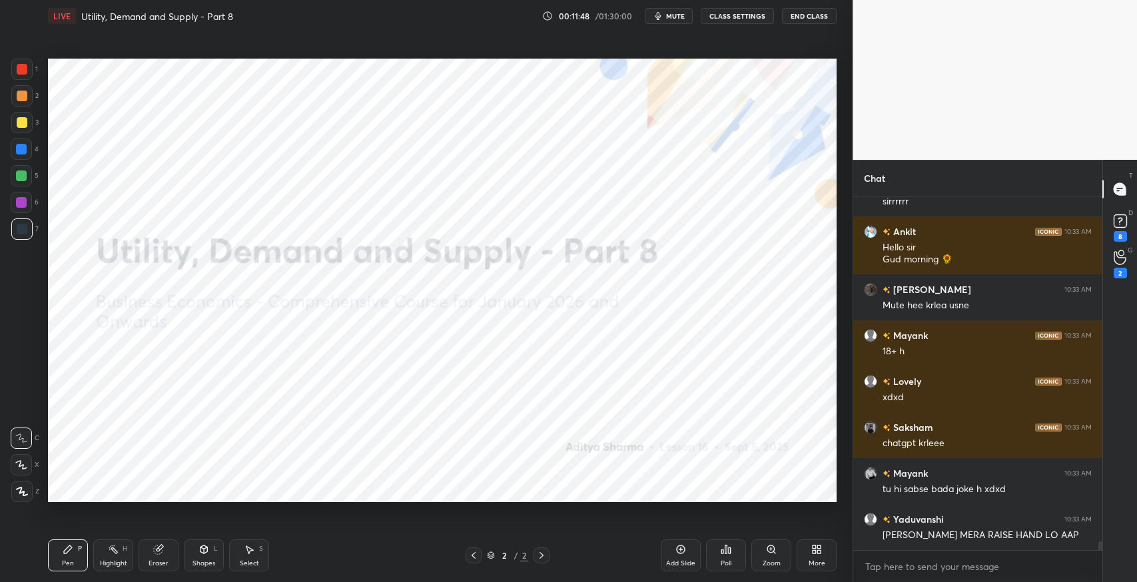
scroll to position [14428, 0]
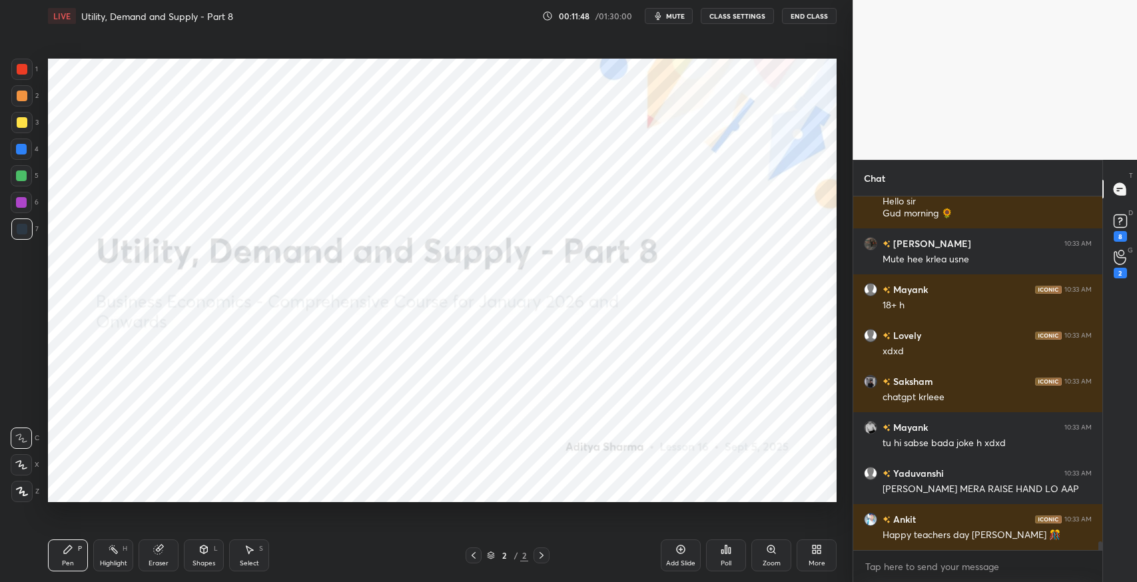
click at [1121, 252] on icon at bounding box center [1119, 257] width 13 height 15
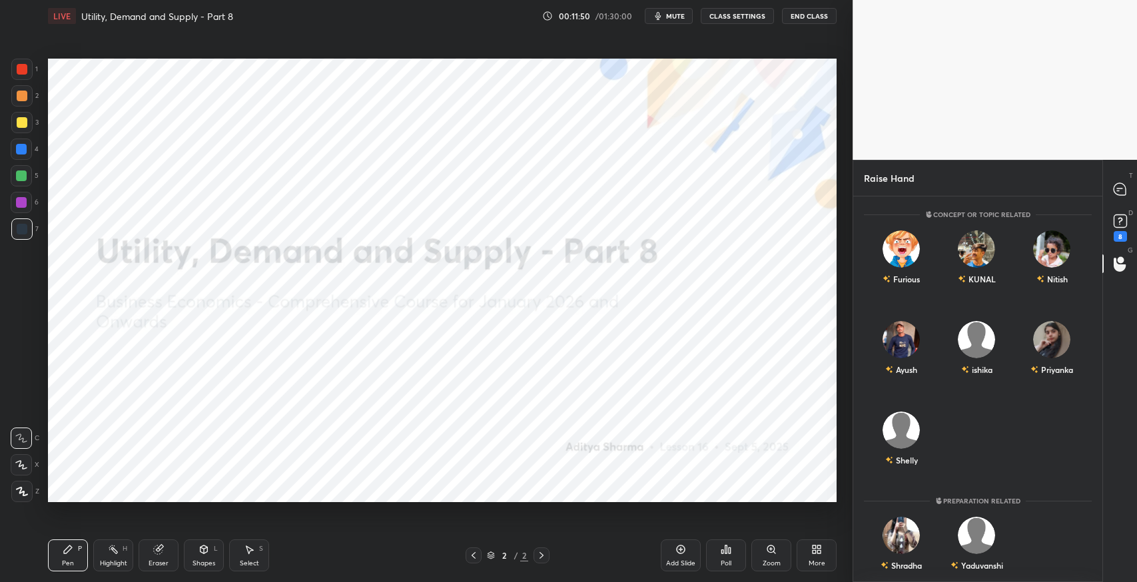
scroll to position [17, 0]
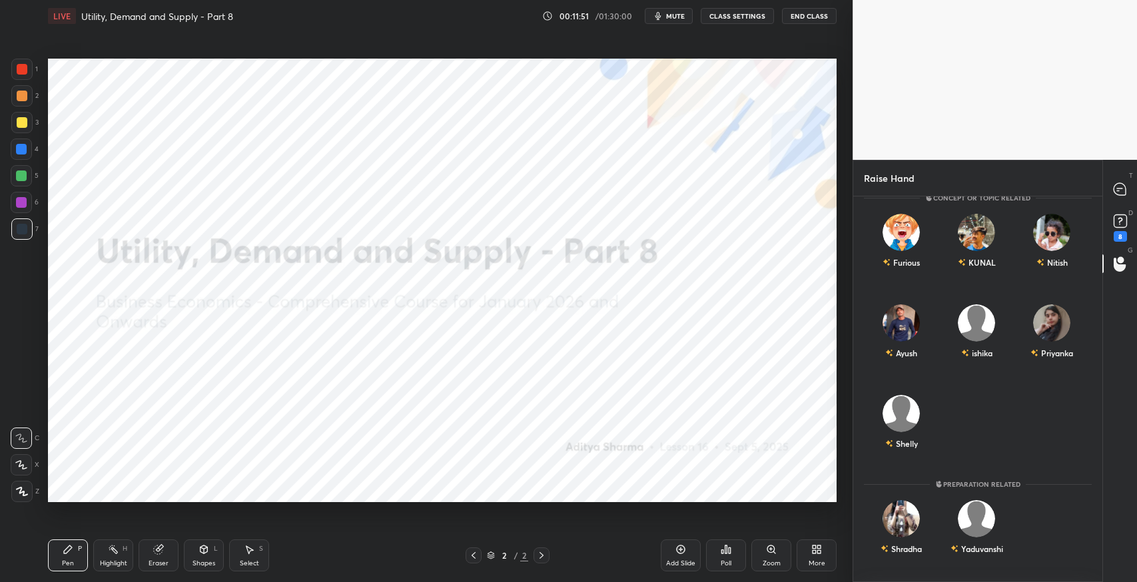
click at [910, 525] on div "Shradha" at bounding box center [901, 529] width 75 height 77
click at [1041, 338] on div "Priyanka" at bounding box center [1051, 334] width 75 height 77
click at [1041, 362] on button "INVITE" at bounding box center [1051, 362] width 63 height 17
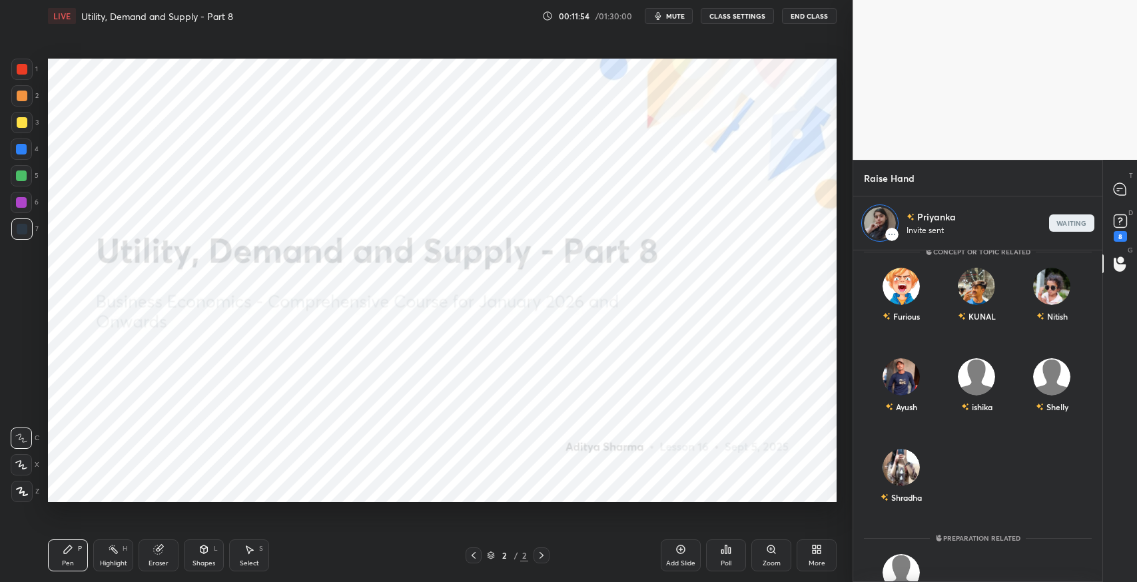
click at [1125, 193] on icon at bounding box center [1120, 189] width 14 height 14
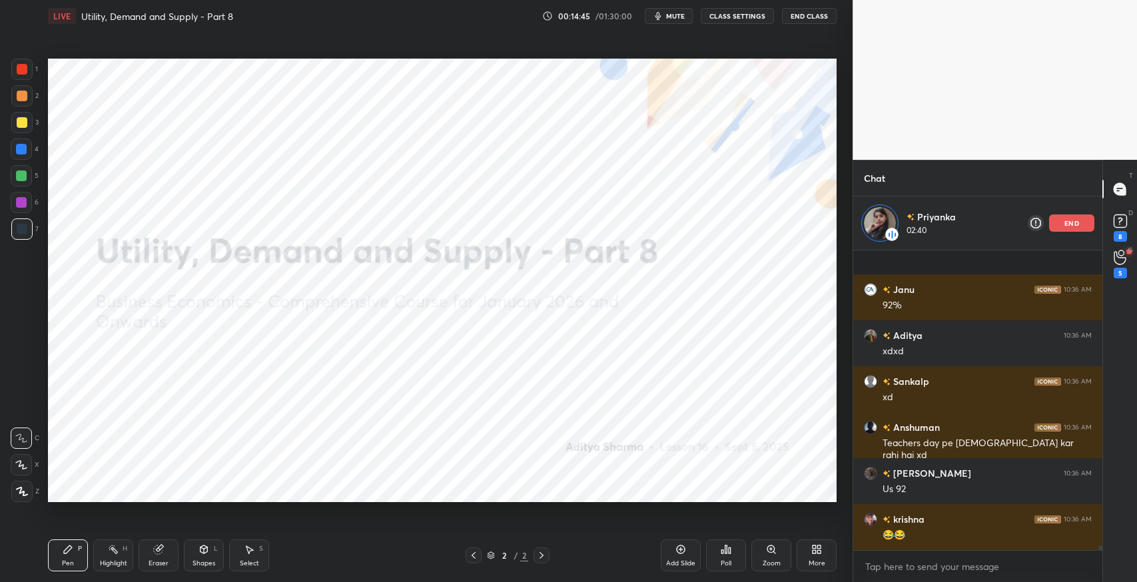
scroll to position [17763, 0]
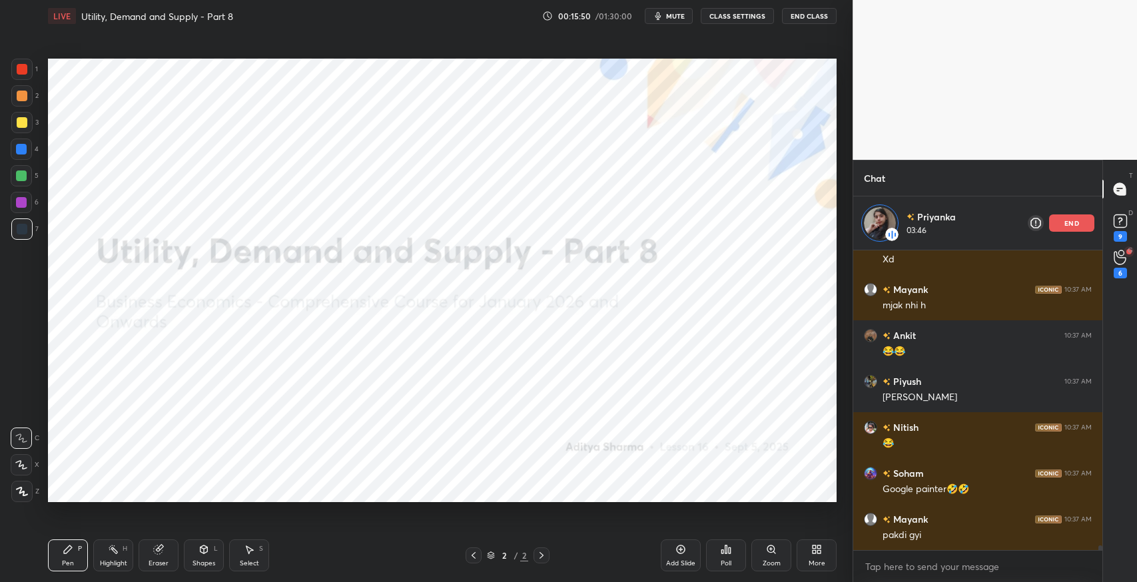
click at [1076, 226] on p "end" at bounding box center [1071, 223] width 15 height 7
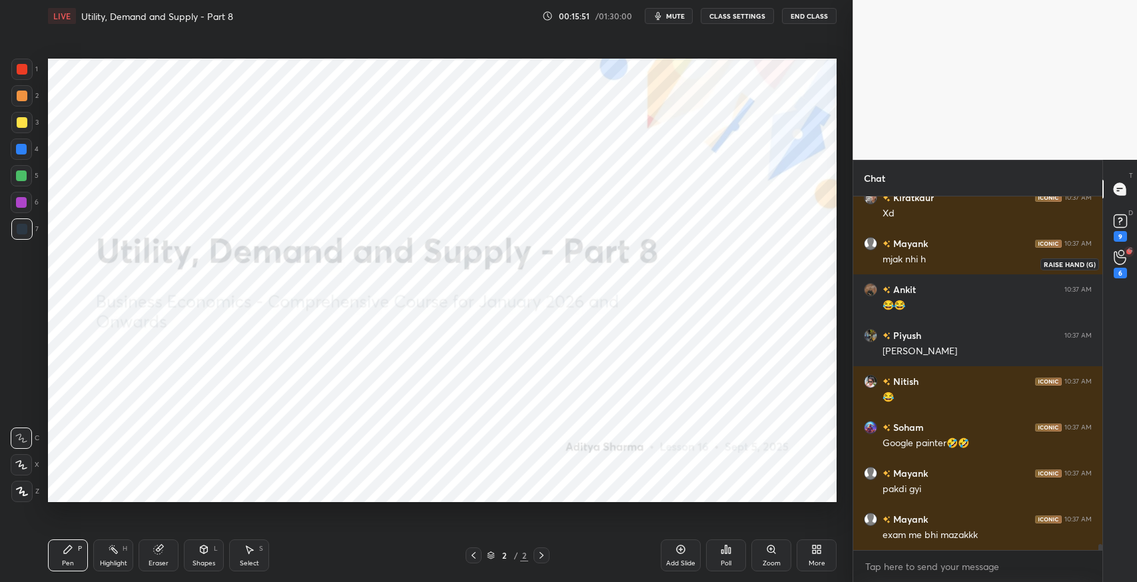
click at [1123, 269] on div "6" at bounding box center [1119, 273] width 13 height 11
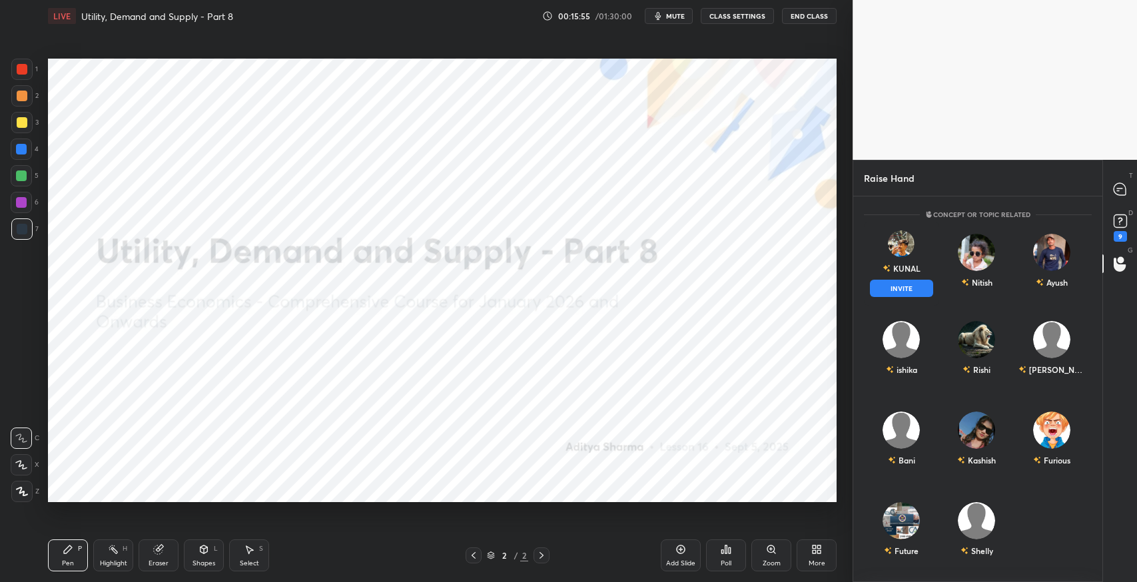
click at [894, 248] on img "grid" at bounding box center [901, 243] width 27 height 27
click at [904, 274] on div "KUNAL" at bounding box center [906, 268] width 27 height 12
click at [896, 286] on button "INVITE" at bounding box center [901, 288] width 63 height 17
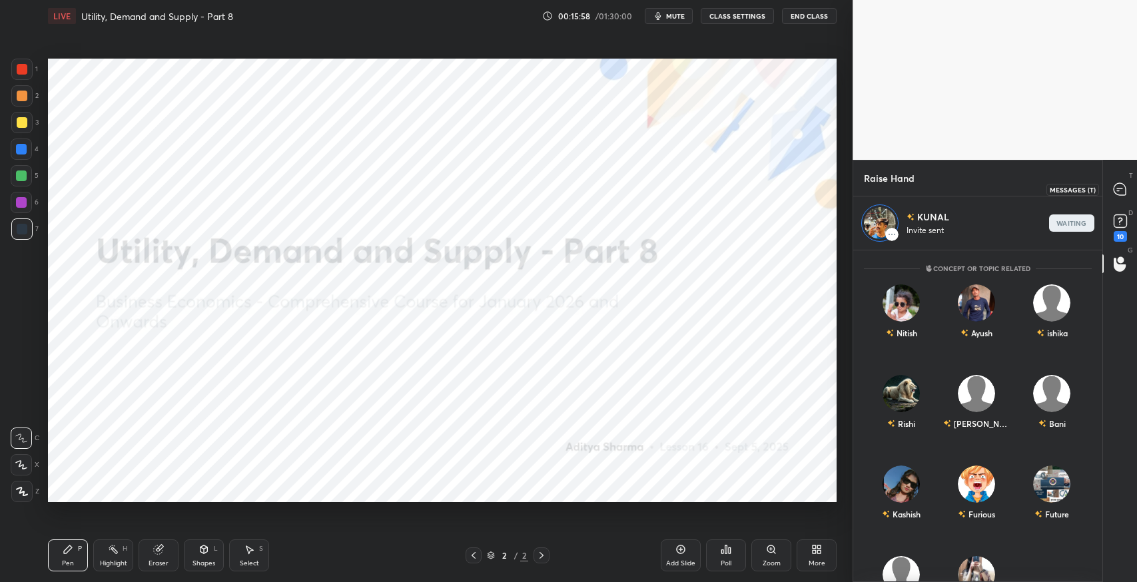
click at [1109, 196] on div at bounding box center [1120, 189] width 27 height 24
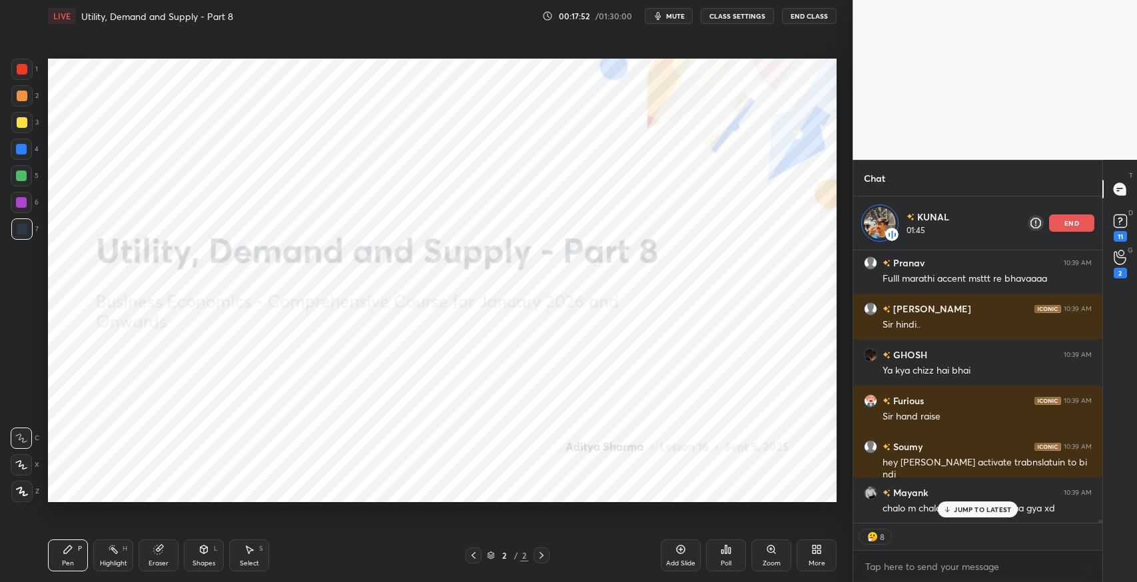
click at [1056, 230] on div "end" at bounding box center [1071, 222] width 45 height 17
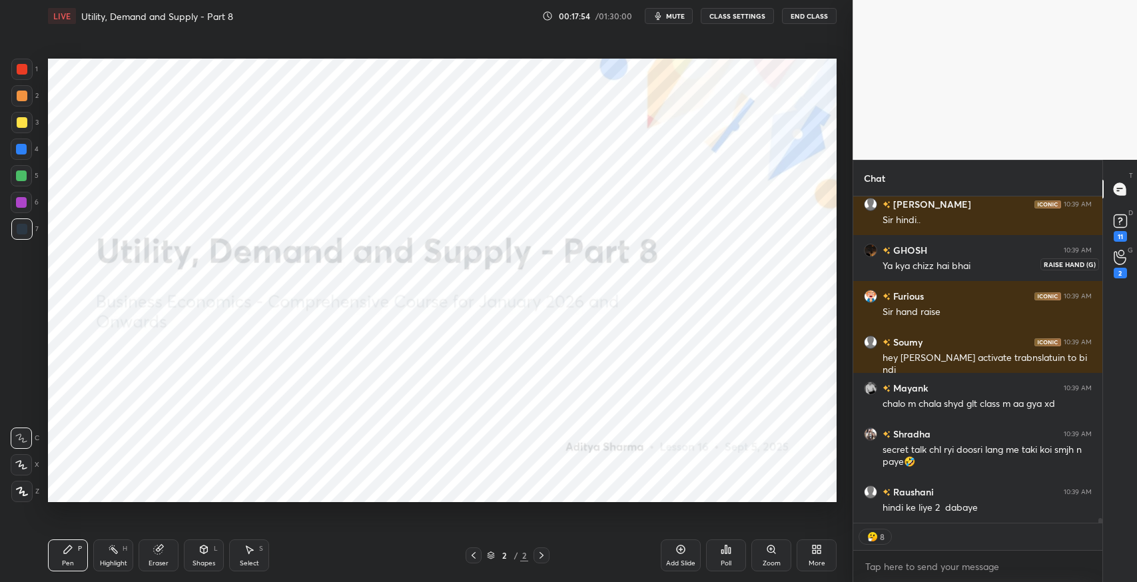
click at [1126, 268] on div "2" at bounding box center [1120, 264] width 27 height 24
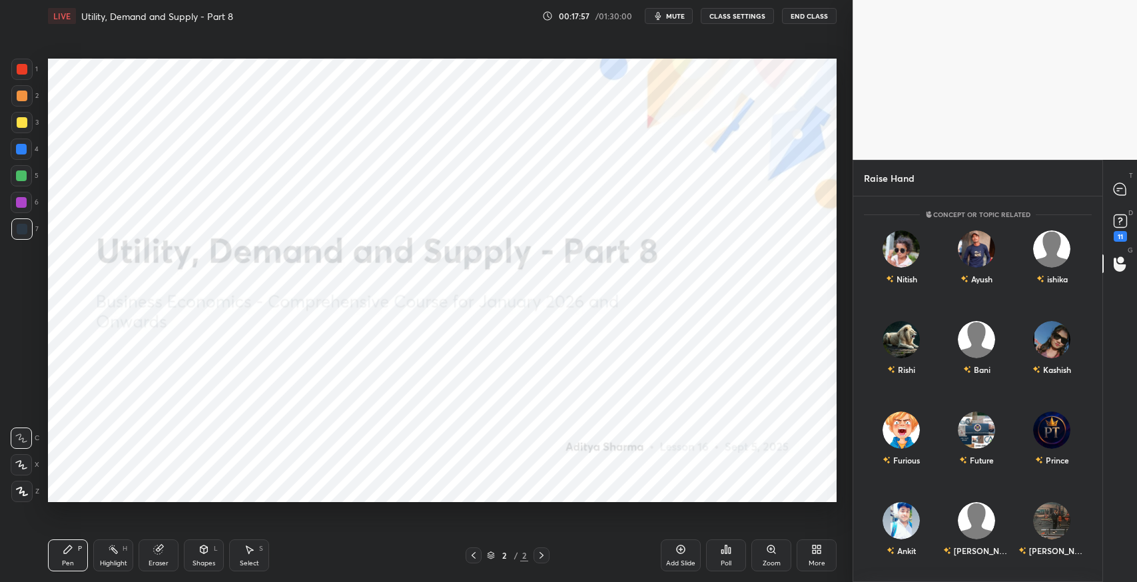
click at [899, 259] on div "Nitish" at bounding box center [901, 260] width 75 height 77
click at [907, 291] on button "INVITE" at bounding box center [901, 288] width 63 height 17
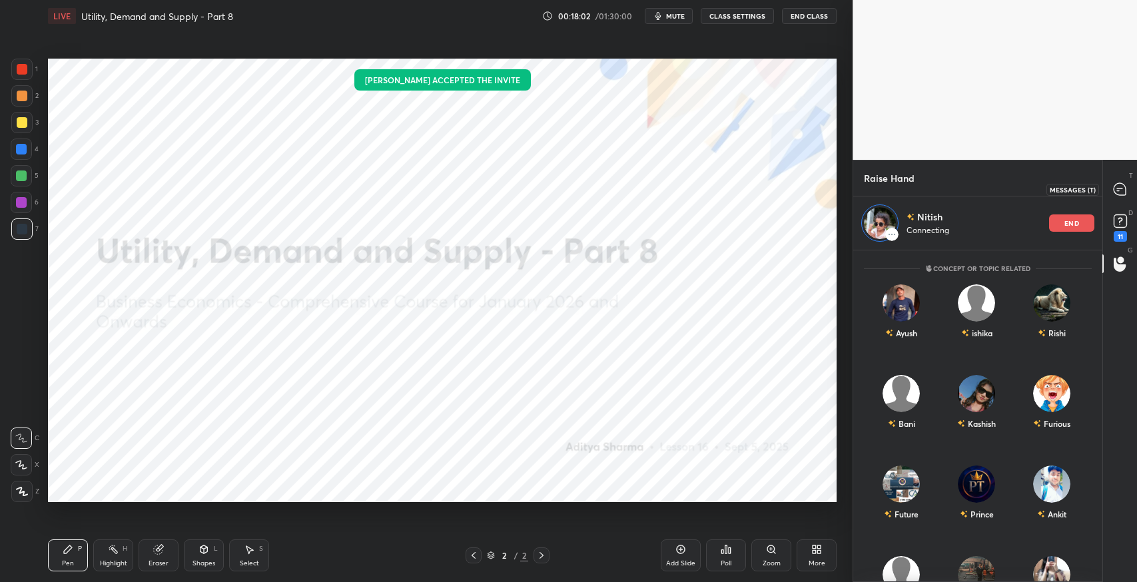
click at [1128, 192] on div at bounding box center [1120, 189] width 27 height 24
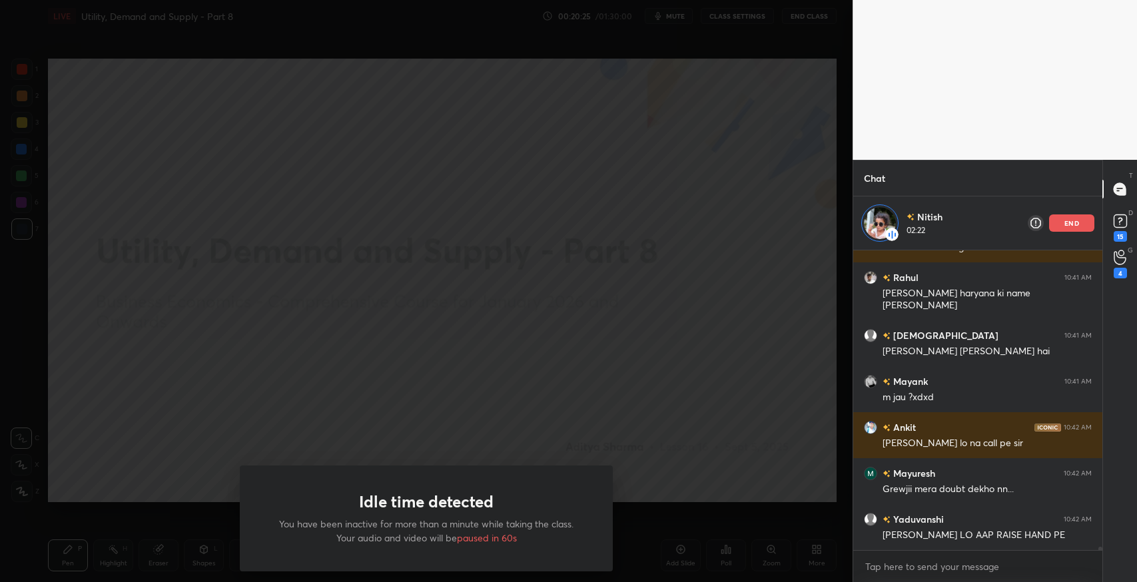
scroll to position [25623, 0]
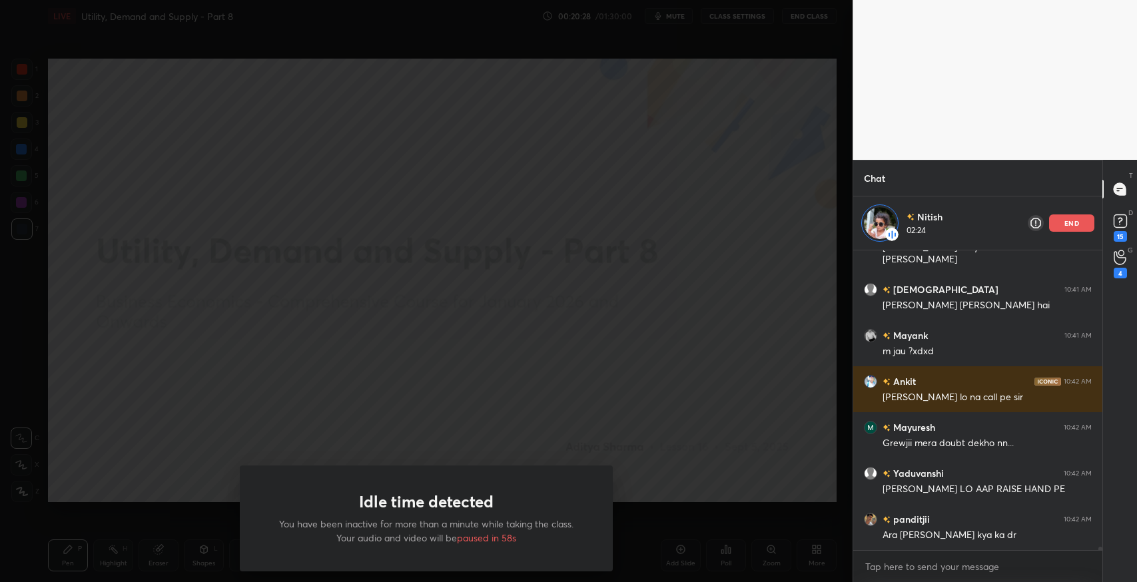
click at [380, 499] on h1 "Idle time detected" at bounding box center [426, 501] width 134 height 19
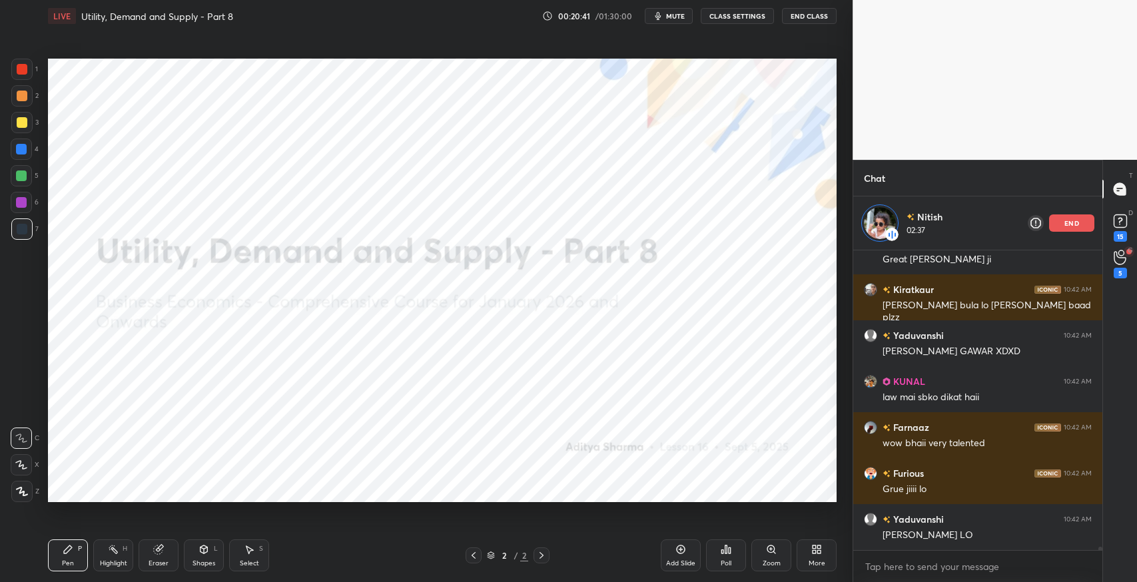
scroll to position [25991, 0]
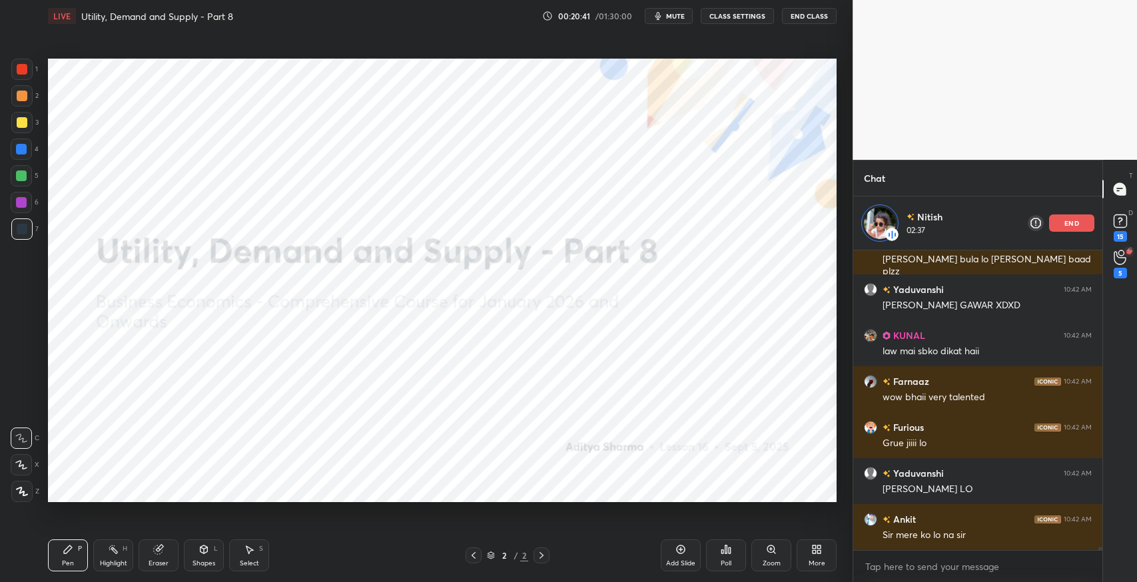
click at [1073, 224] on p "end" at bounding box center [1071, 223] width 15 height 7
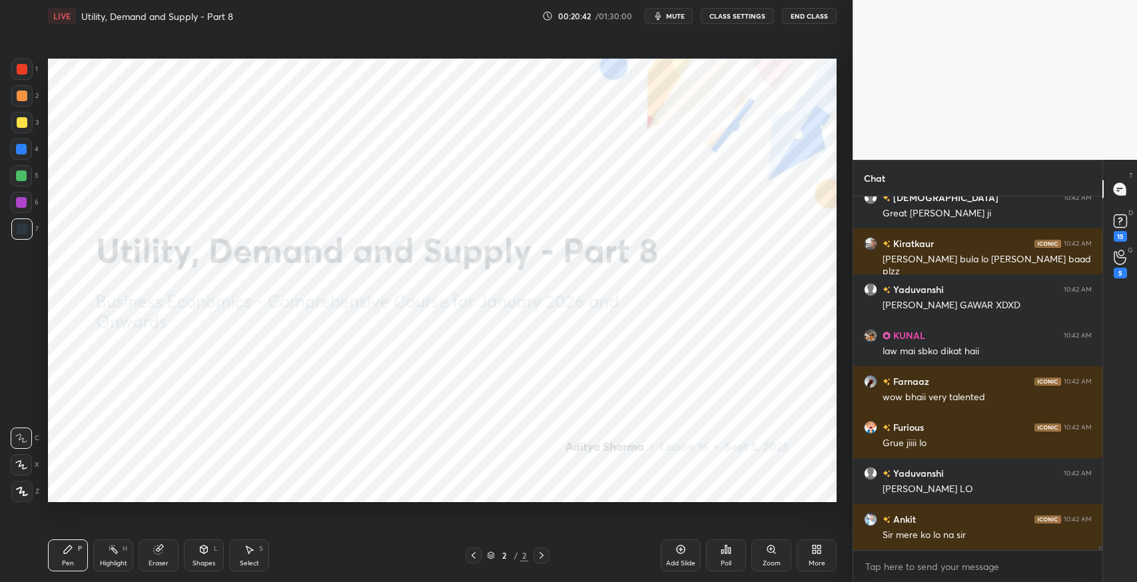
scroll to position [25983, 0]
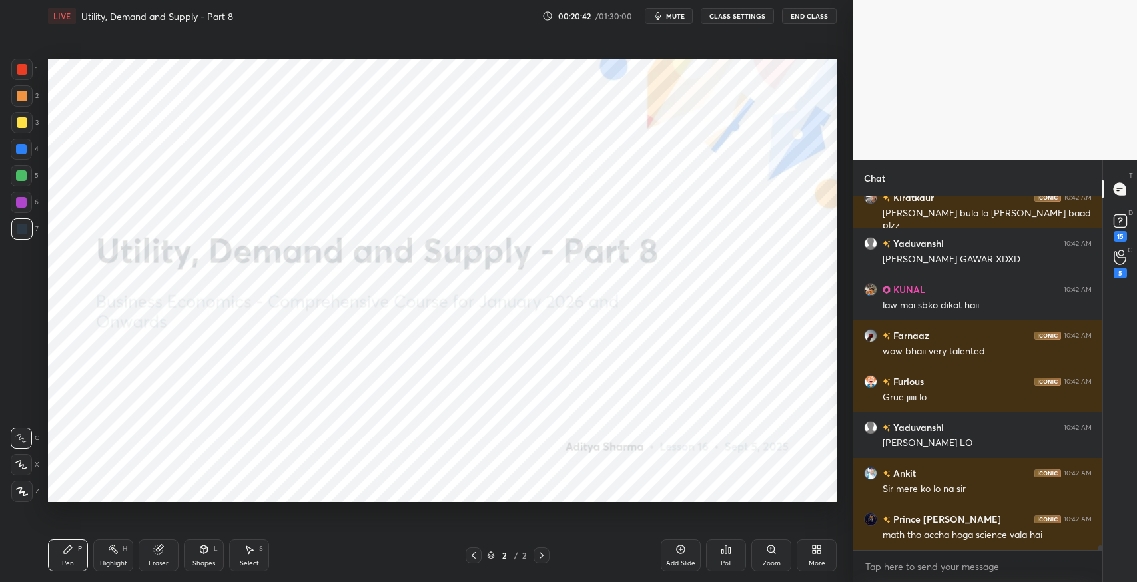
click at [1117, 261] on icon at bounding box center [1119, 257] width 13 height 15
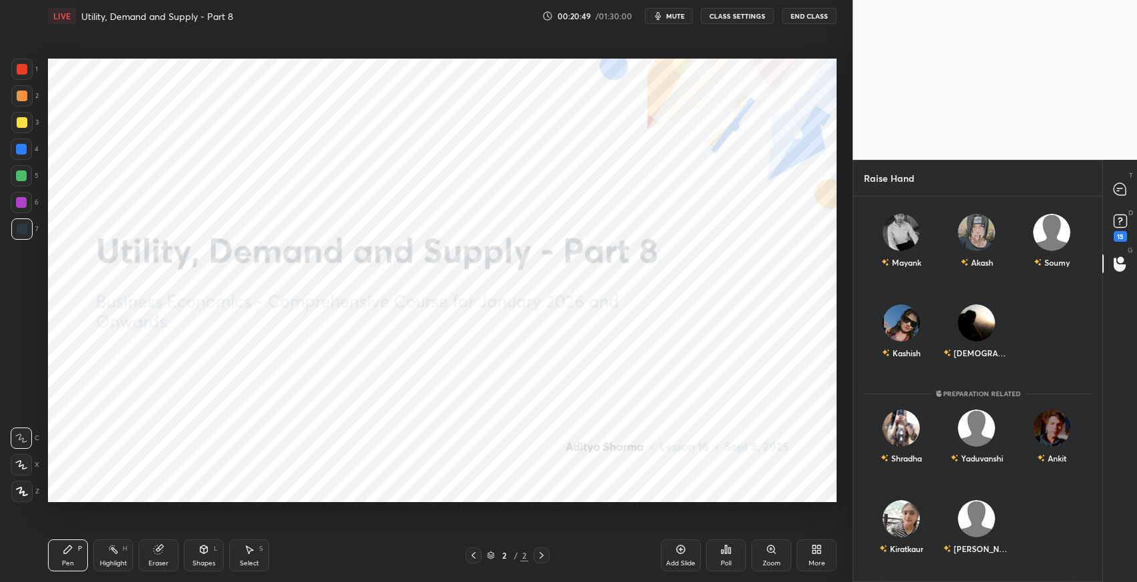
scroll to position [35, 0]
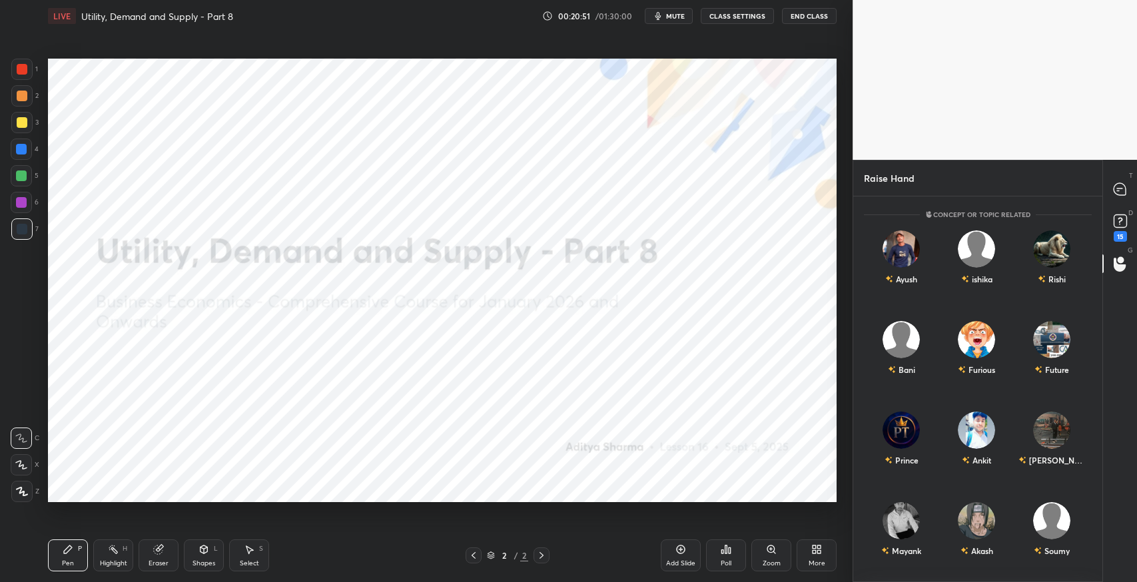
click at [1118, 196] on icon at bounding box center [1120, 189] width 14 height 14
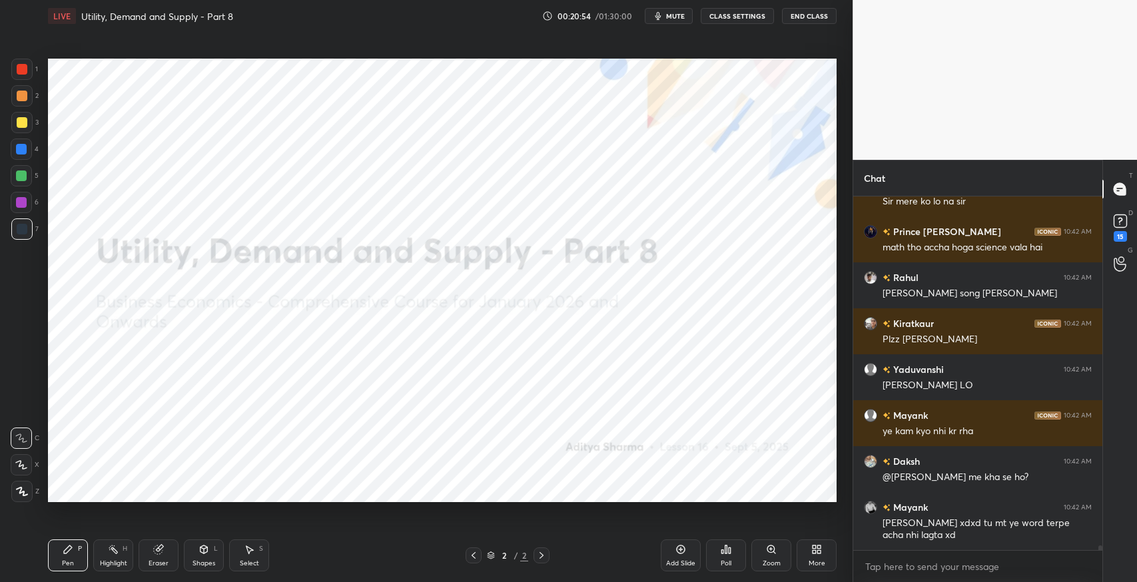
click at [1119, 266] on icon at bounding box center [1119, 263] width 13 height 15
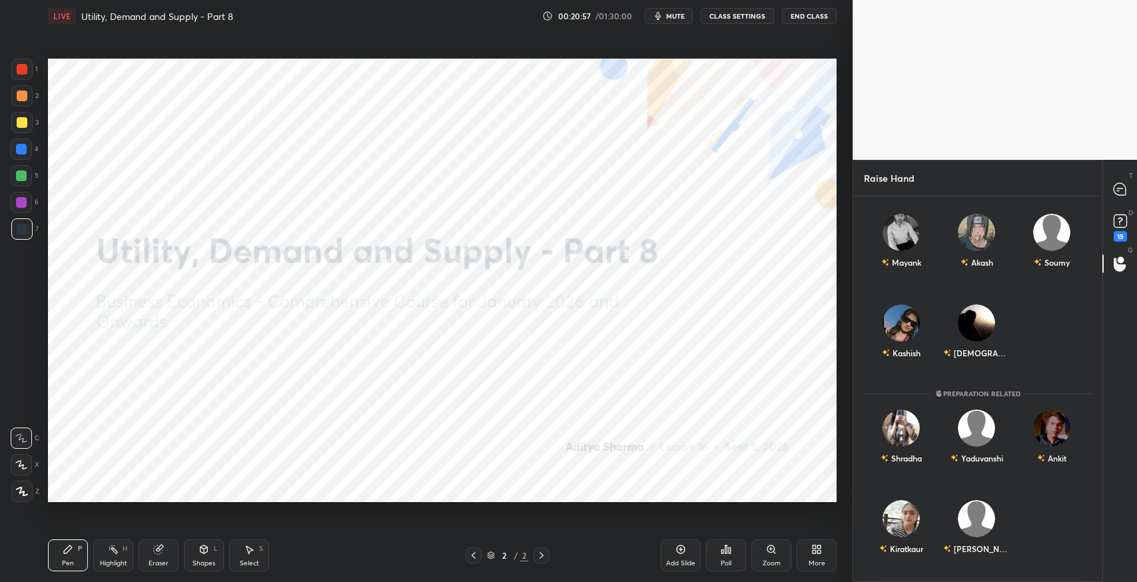
click at [905, 532] on div "Kiratkaur" at bounding box center [901, 529] width 75 height 77
click at [892, 559] on button "INVITE" at bounding box center [901, 557] width 63 height 17
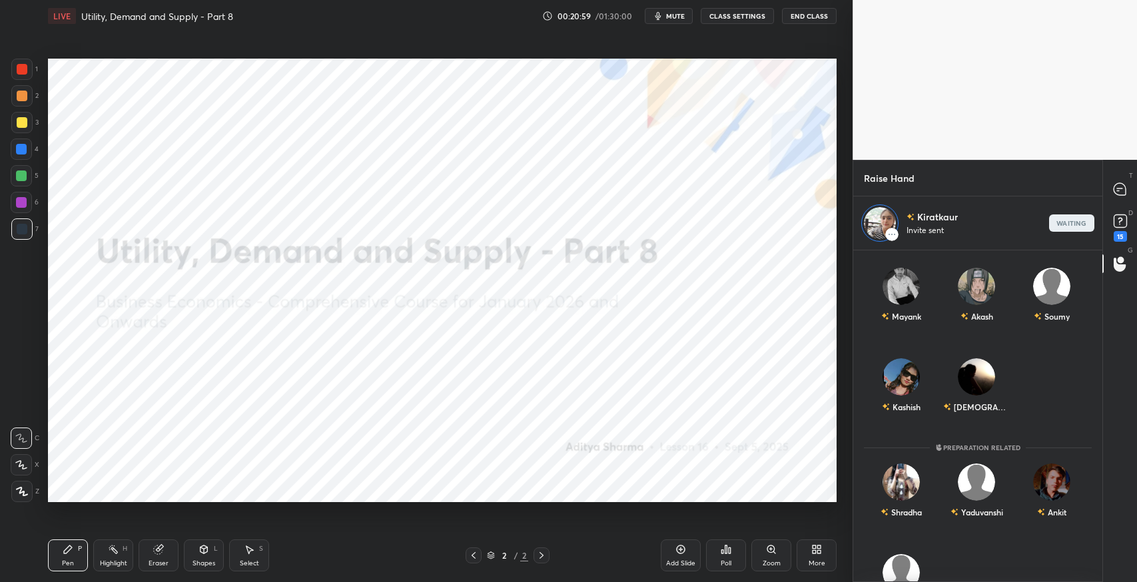
click at [1117, 190] on icon at bounding box center [1118, 190] width 2 height 0
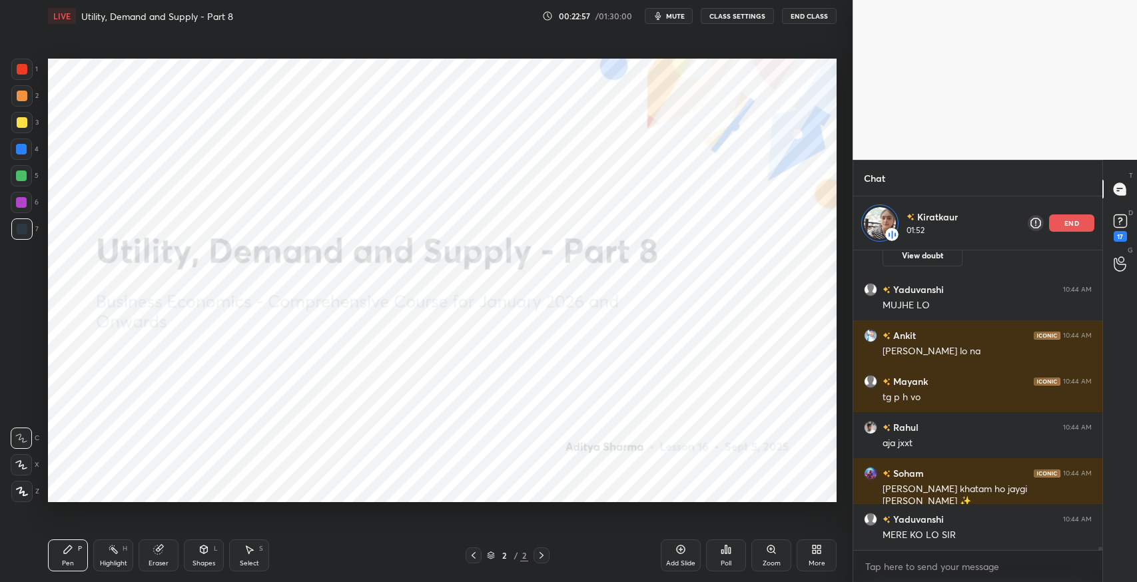
scroll to position [27940, 0]
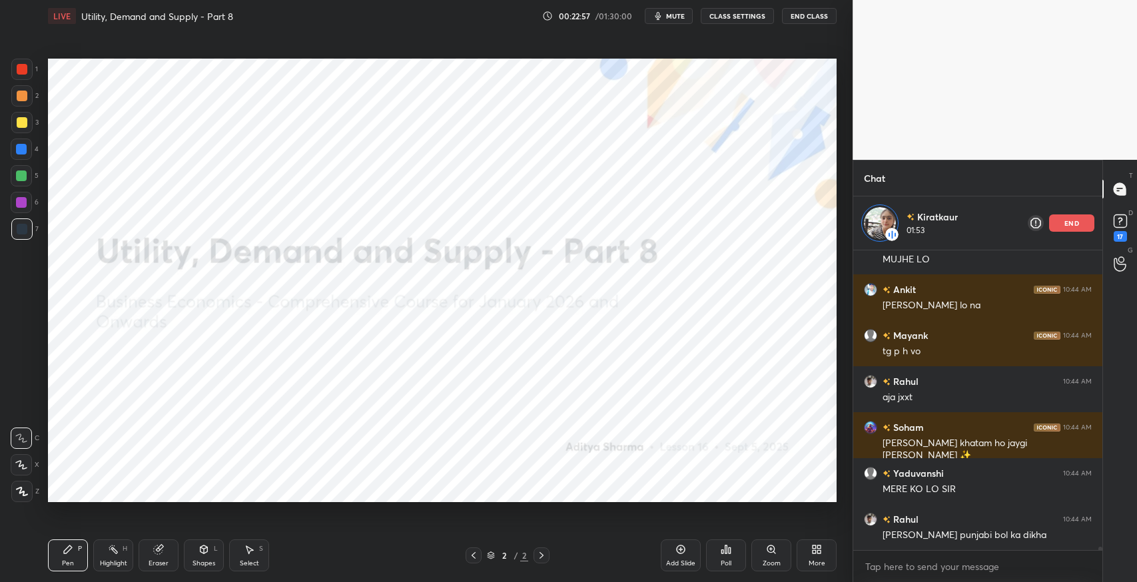
click at [1063, 218] on div "end" at bounding box center [1071, 222] width 45 height 17
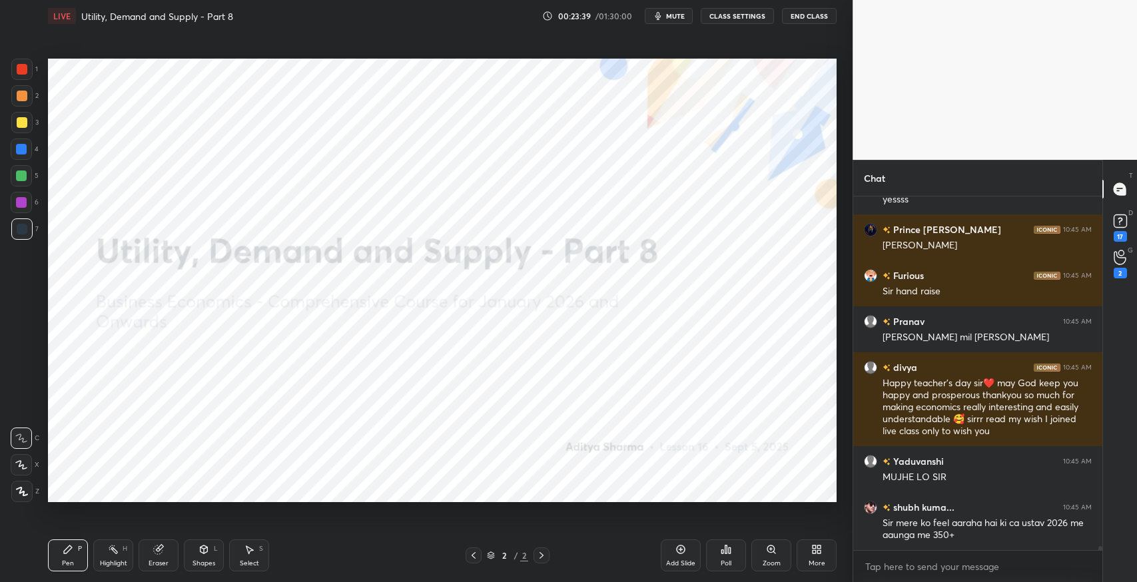
click at [1119, 272] on div "2" at bounding box center [1119, 273] width 13 height 11
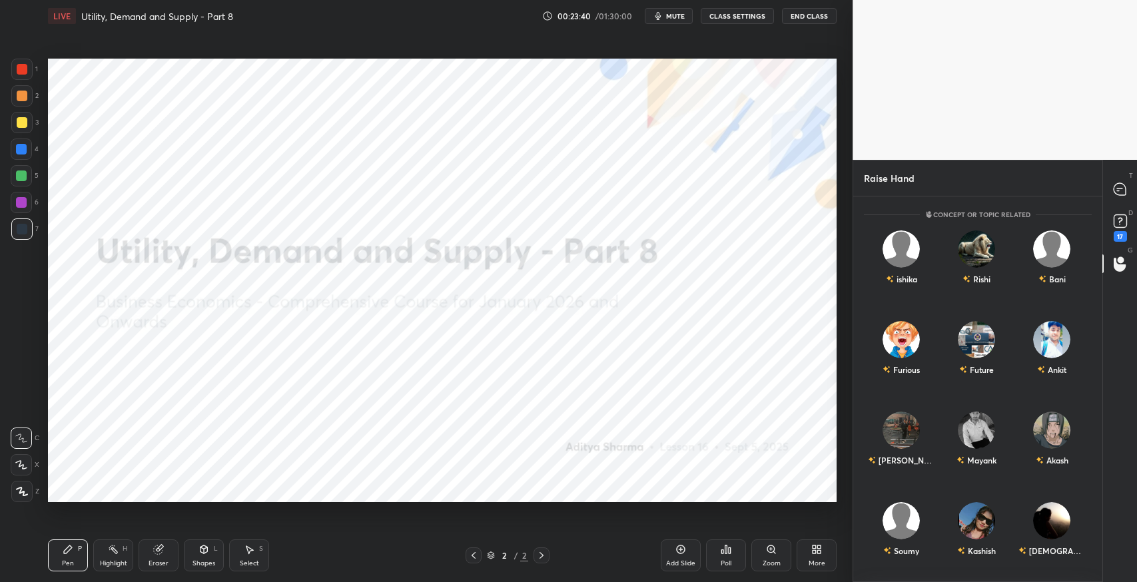
click at [906, 350] on div "Furious" at bounding box center [901, 350] width 75 height 77
click at [911, 380] on button "INVITE" at bounding box center [901, 378] width 63 height 17
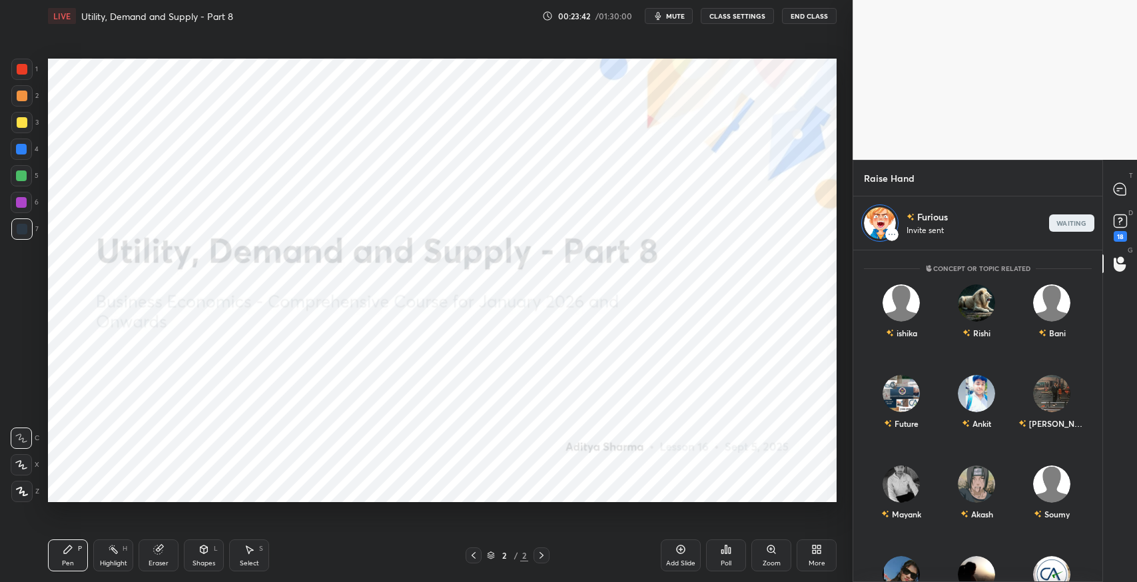
click at [1119, 194] on icon at bounding box center [1119, 189] width 12 height 12
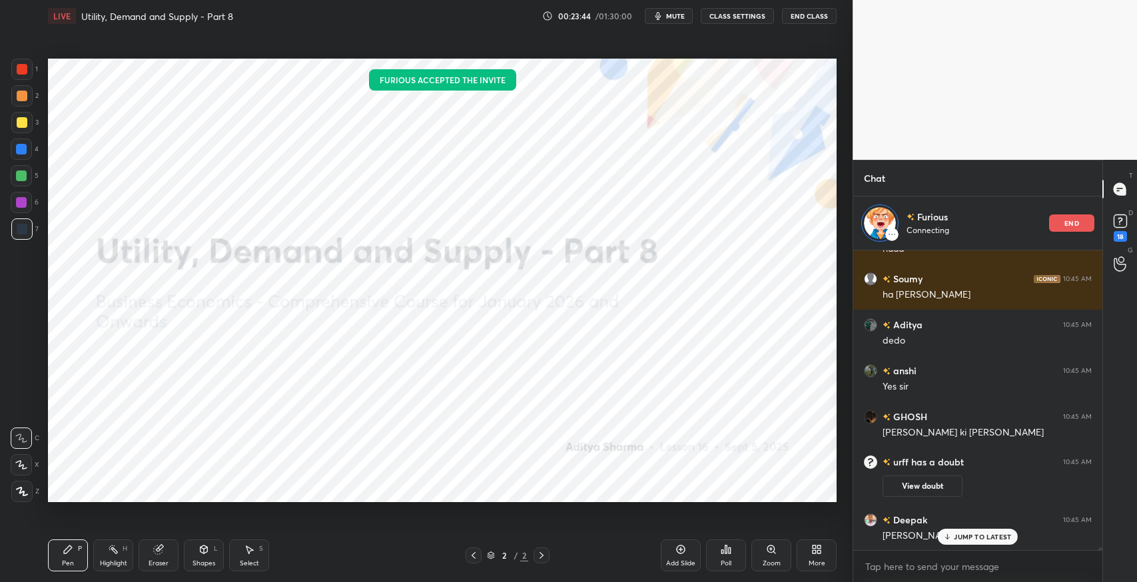
click at [993, 539] on p "JUMP TO LATEST" at bounding box center [981, 537] width 57 height 8
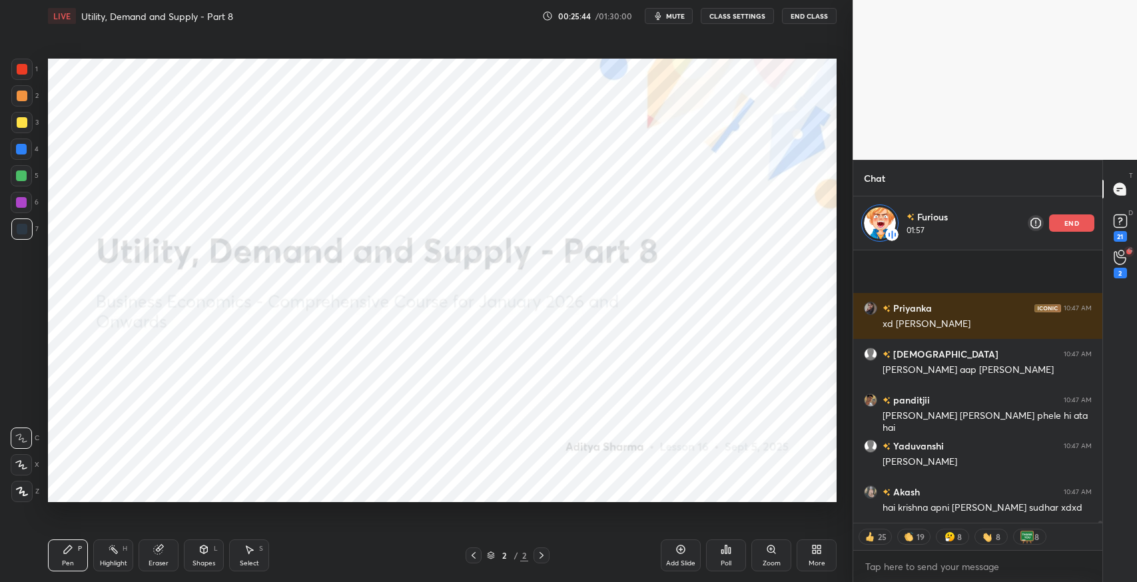
scroll to position [33344, 0]
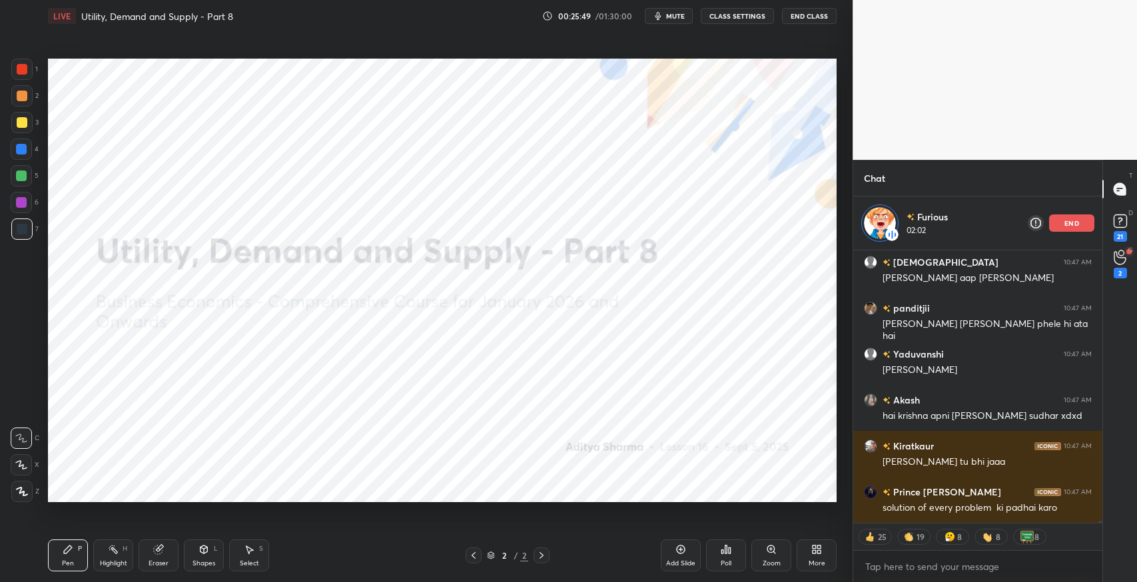
click at [1069, 224] on p "end" at bounding box center [1071, 223] width 15 height 7
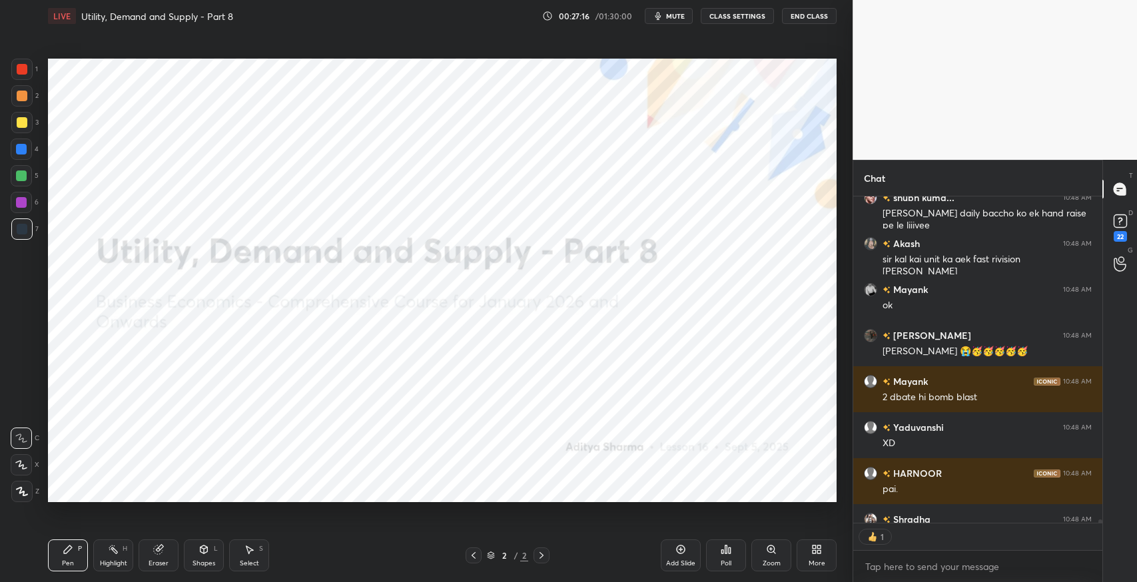
scroll to position [4, 4]
click at [671, 561] on div "Add Slide" at bounding box center [680, 563] width 29 height 7
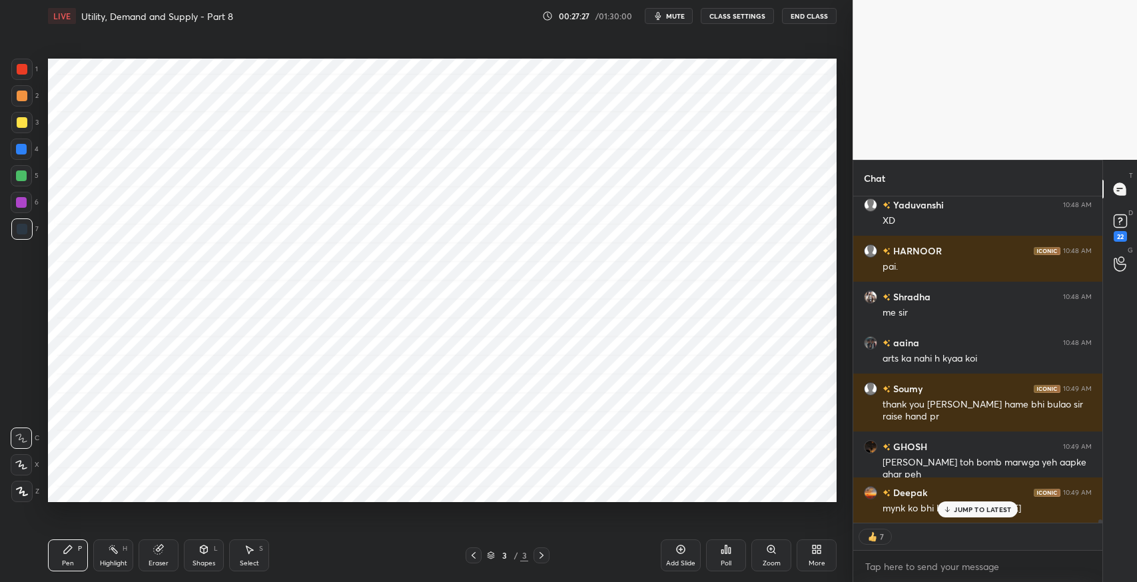
scroll to position [34415, 0]
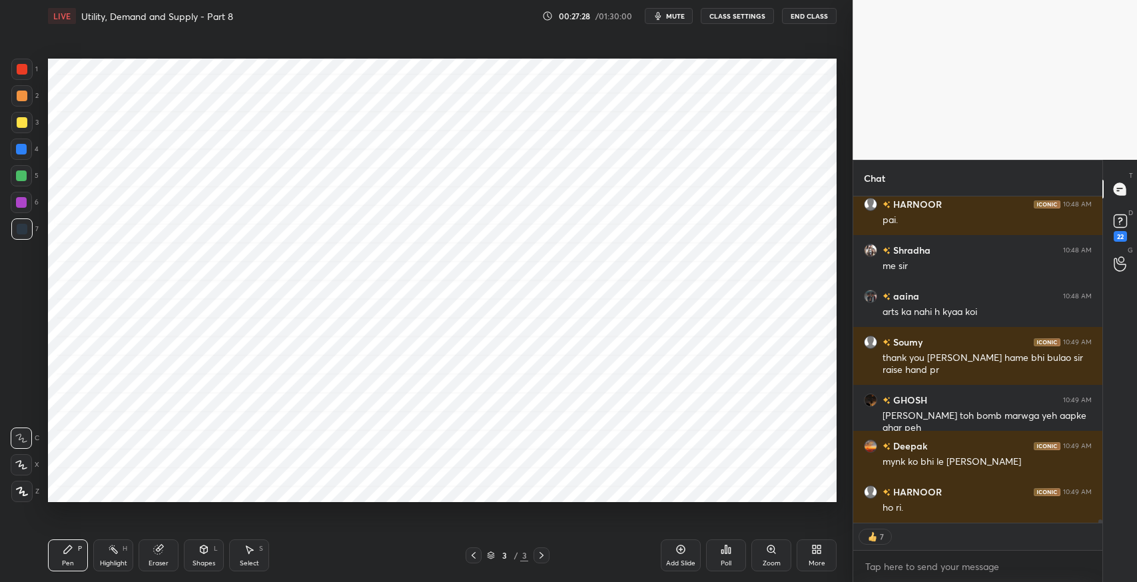
type textarea "x"
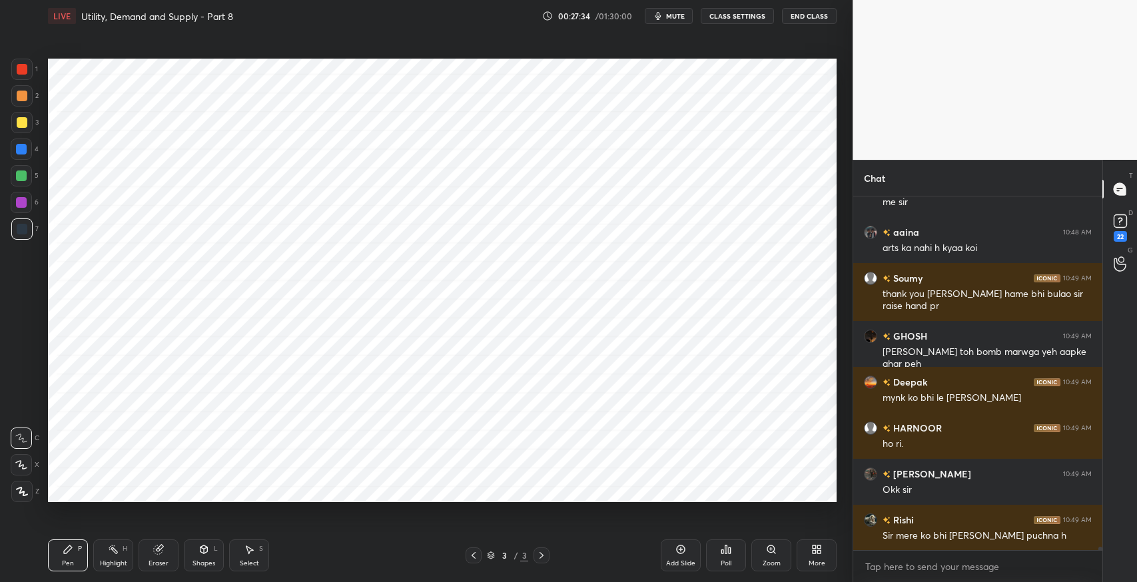
scroll to position [34525, 0]
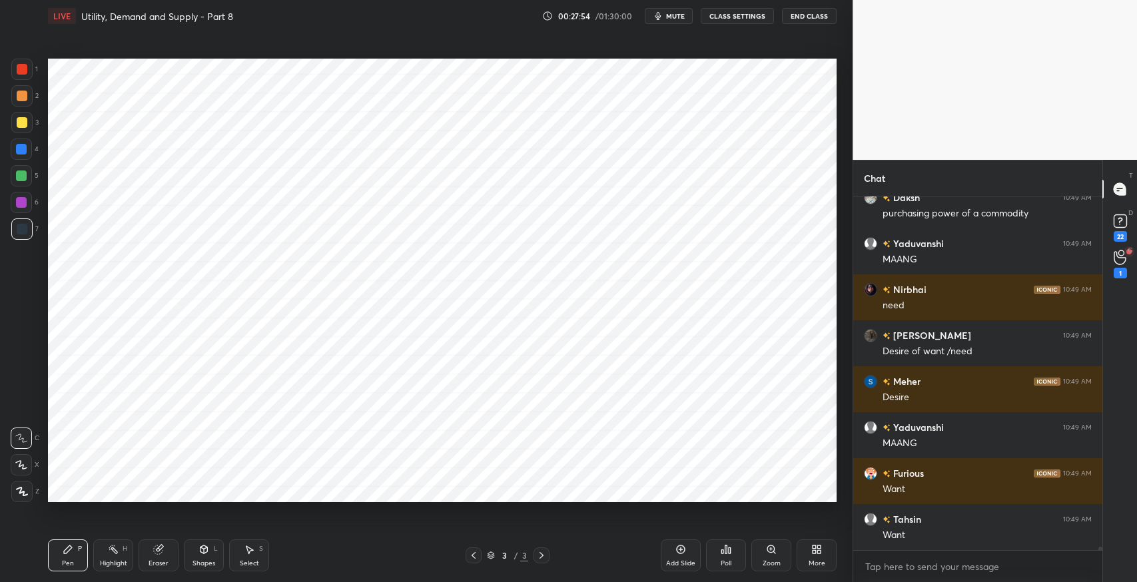
click at [676, 22] on button "mute" at bounding box center [669, 16] width 48 height 16
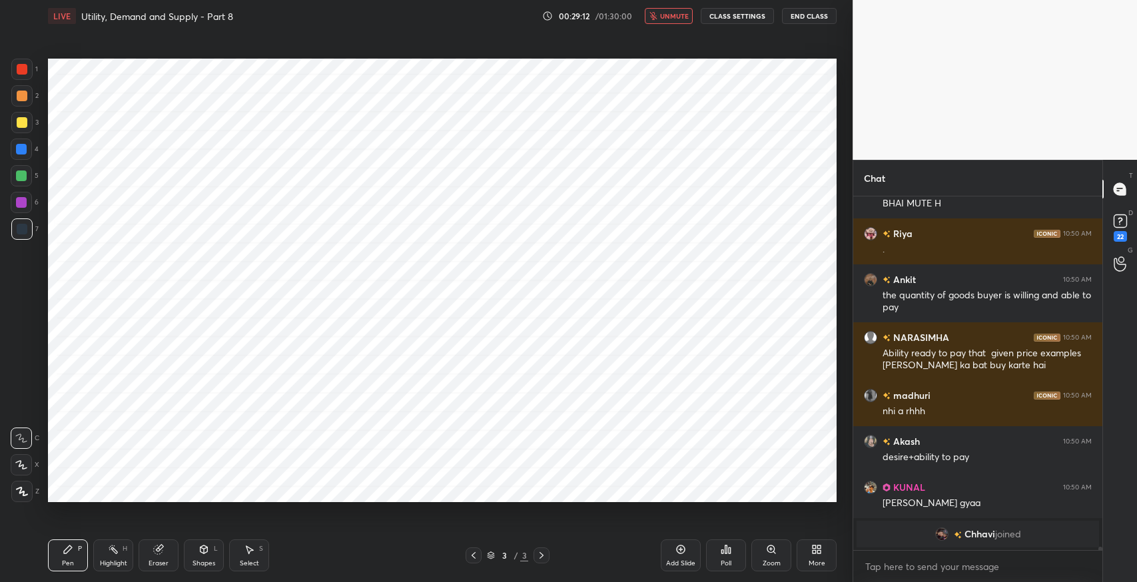
scroll to position [36631, 0]
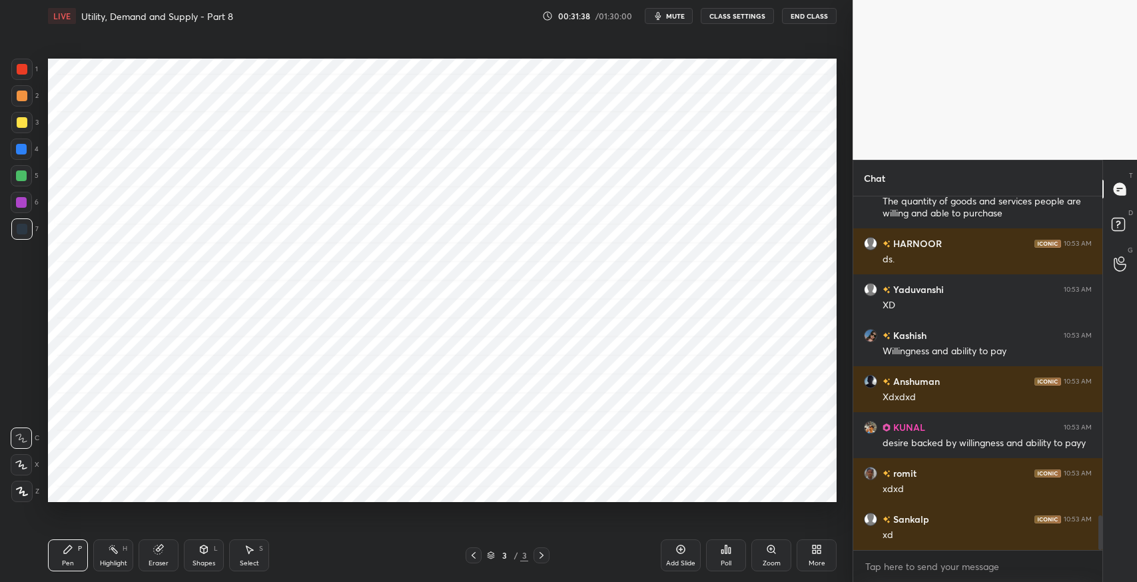
click at [250, 560] on div "Select" at bounding box center [249, 563] width 19 height 7
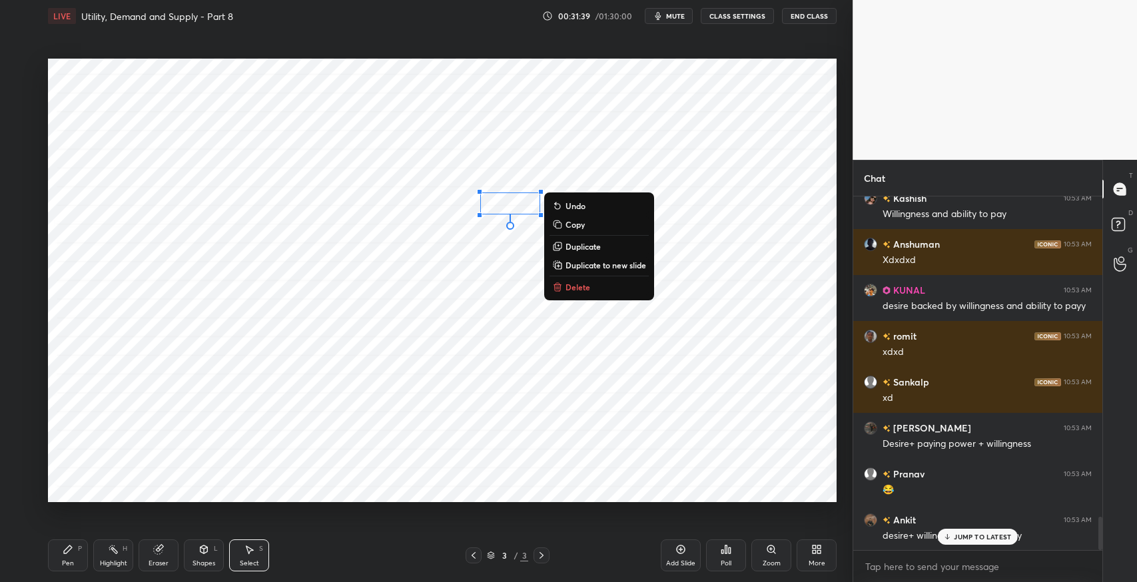
click at [613, 291] on button "Delete" at bounding box center [598, 287] width 99 height 16
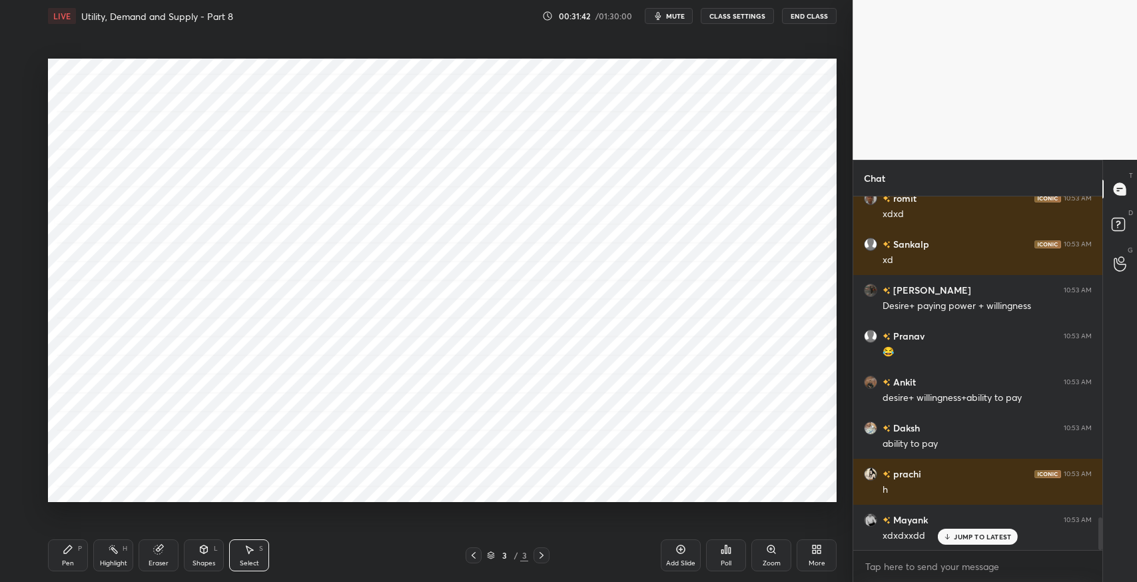
click at [59, 557] on div "Pen P" at bounding box center [68, 555] width 40 height 32
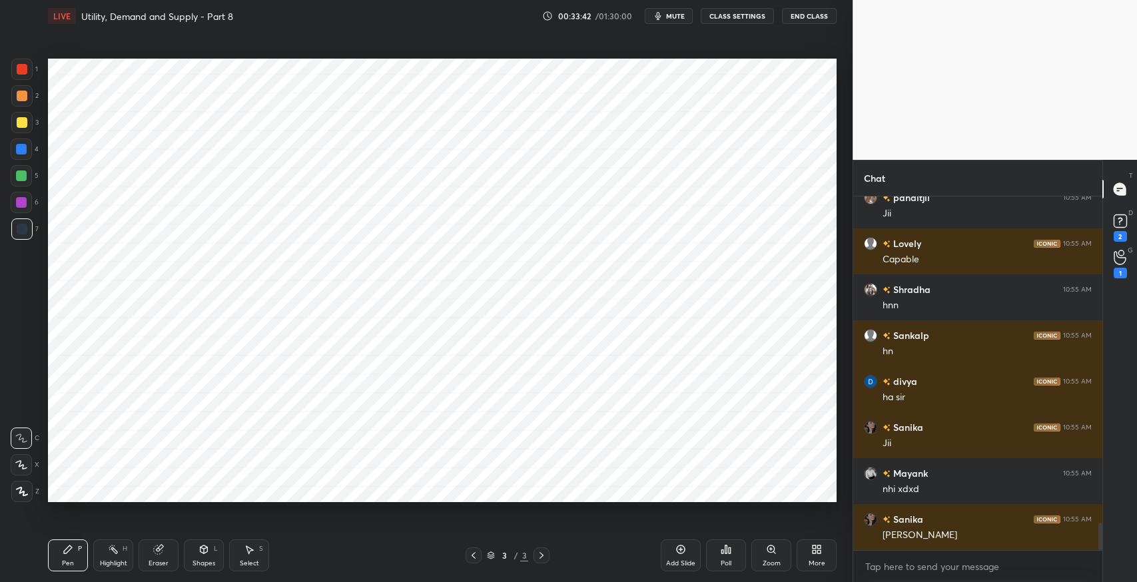
scroll to position [4291, 0]
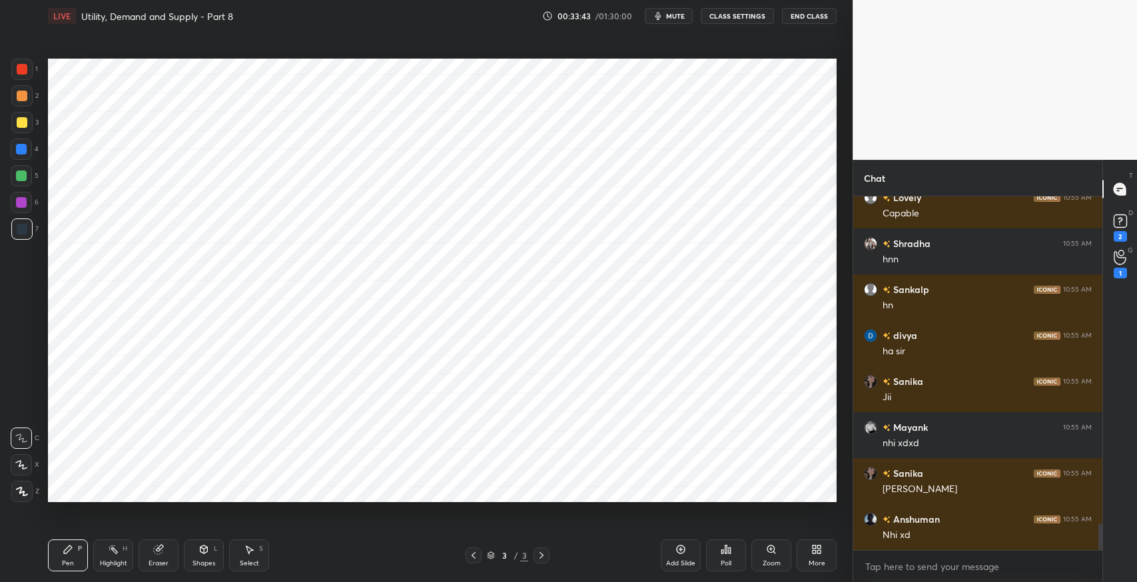
click at [23, 179] on div at bounding box center [21, 175] width 11 height 11
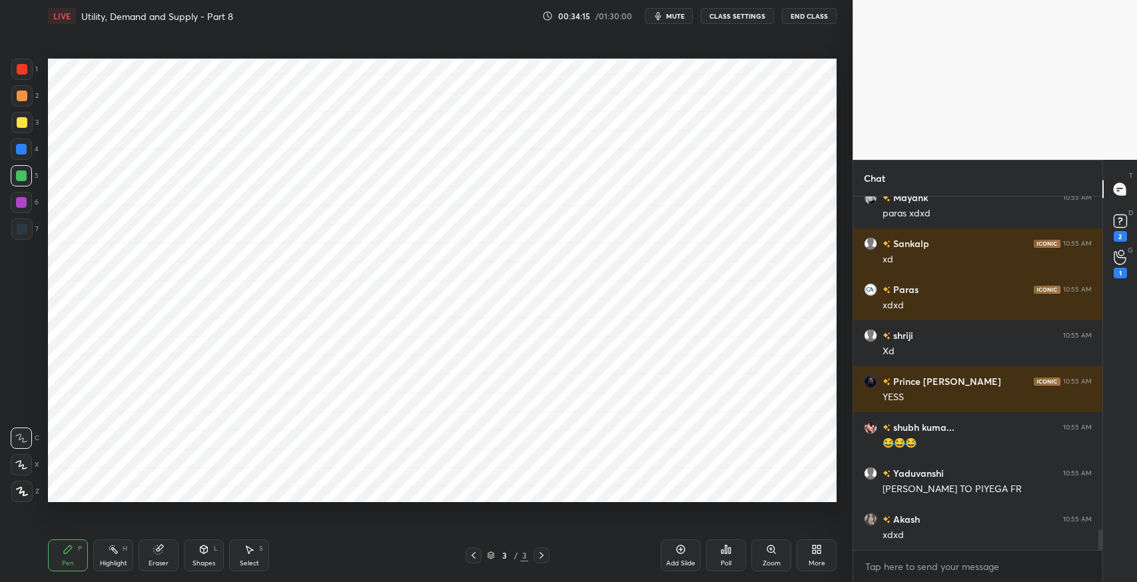
scroll to position [5761, 0]
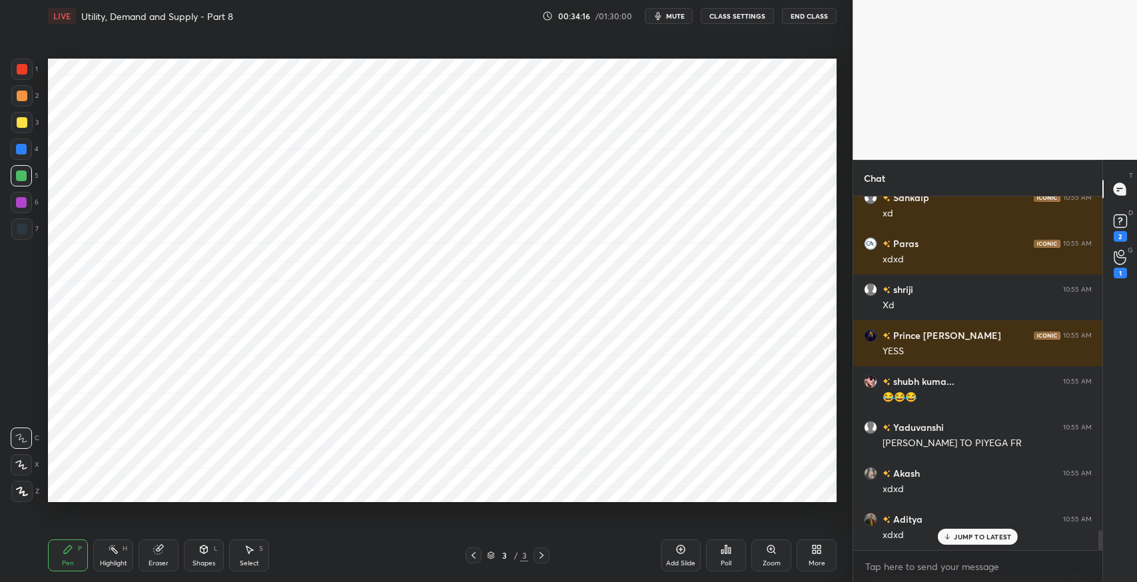
click at [158, 549] on icon at bounding box center [158, 549] width 9 height 9
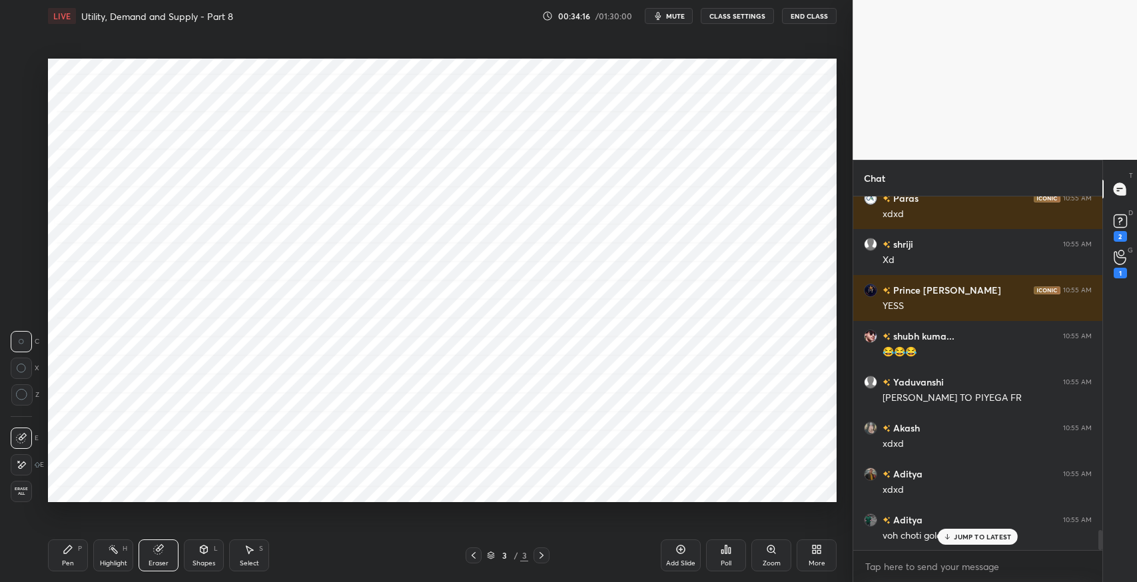
click at [21, 495] on span "Erase all" at bounding box center [21, 491] width 20 height 9
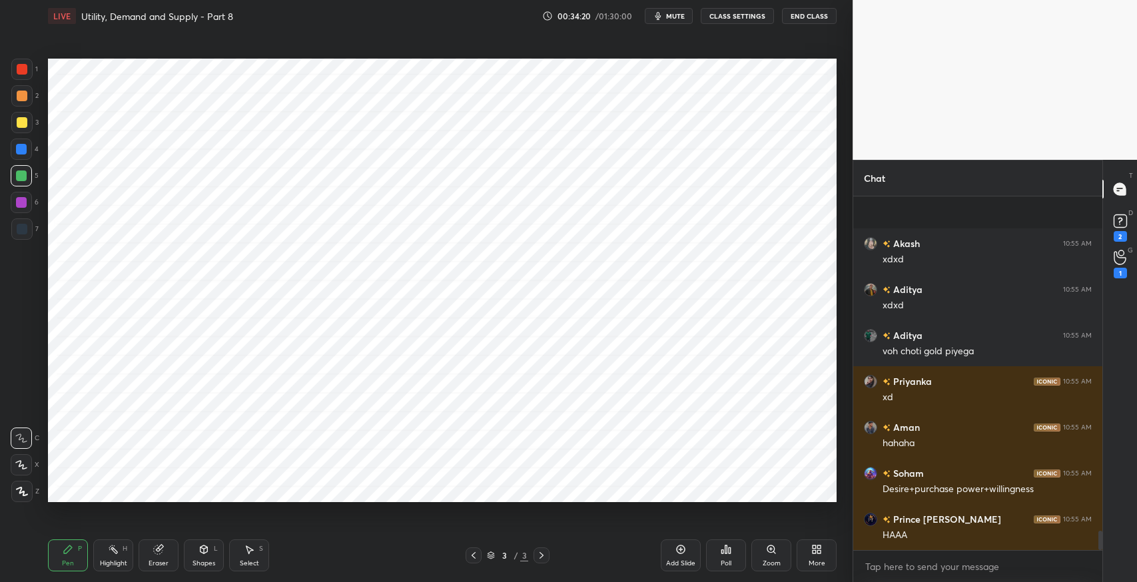
scroll to position [6082, 0]
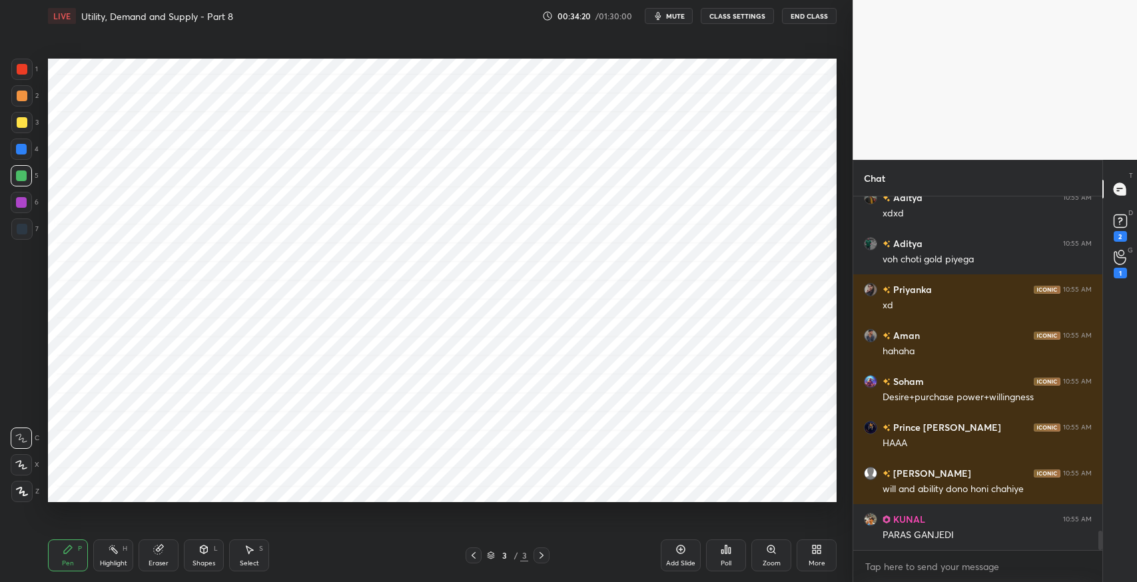
click at [23, 233] on div at bounding box center [22, 229] width 11 height 11
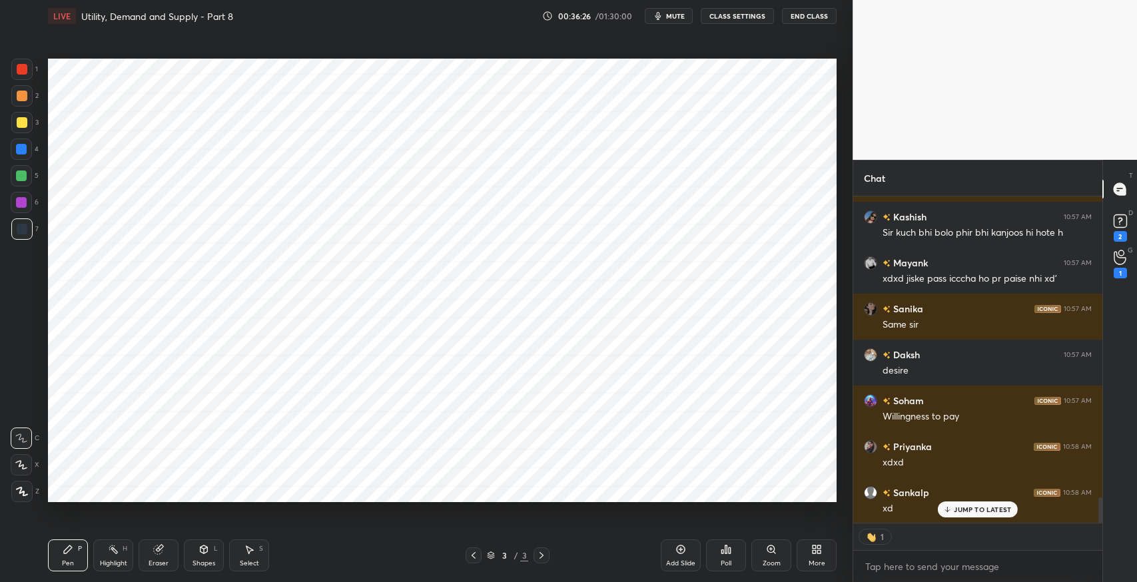
scroll to position [3877, 0]
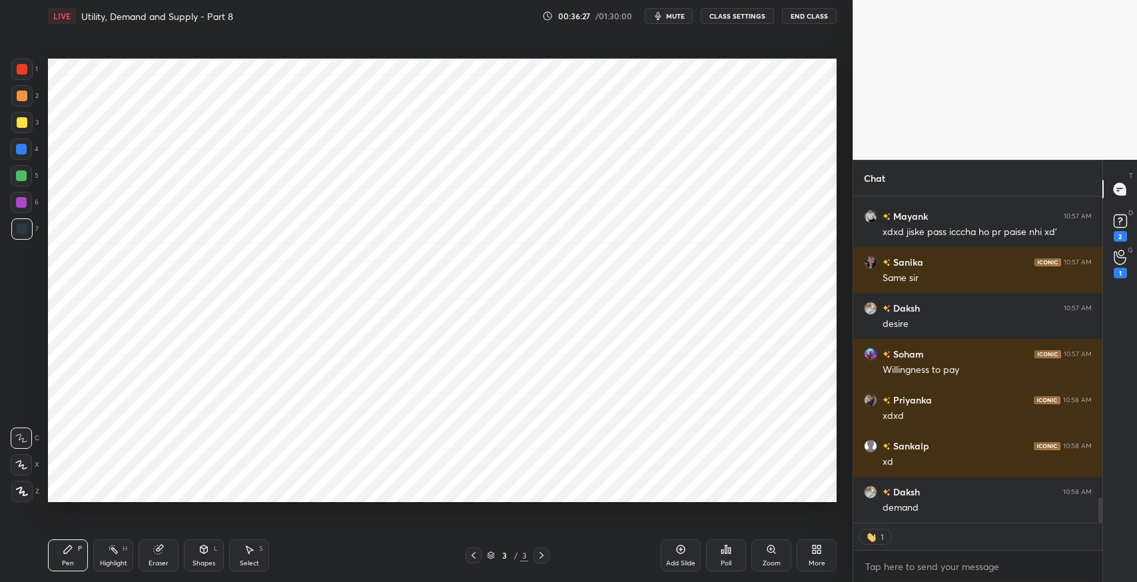
type textarea "x"
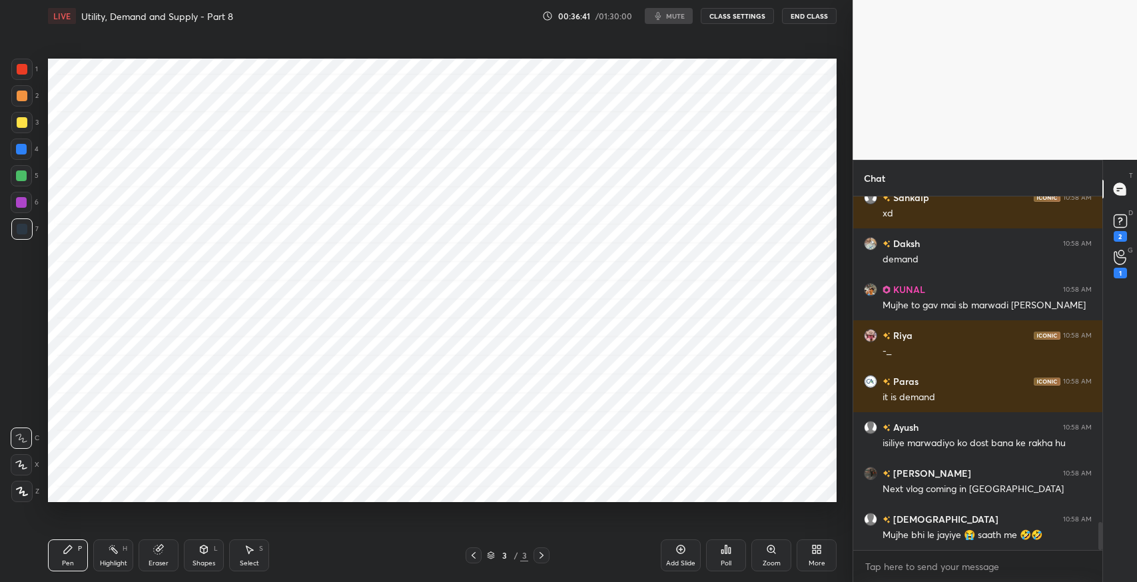
scroll to position [4171, 0]
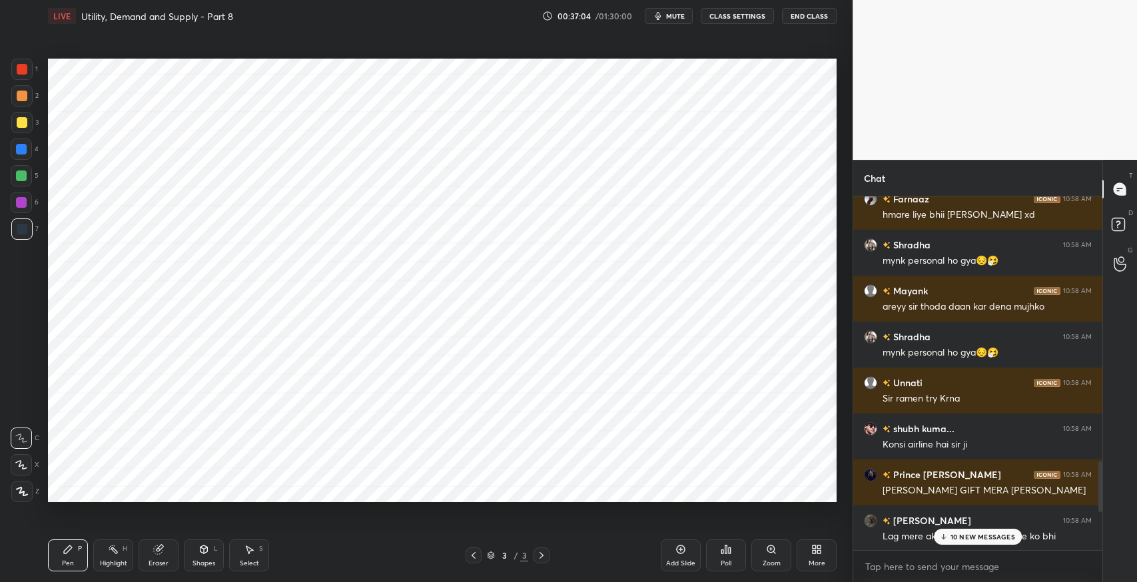
scroll to position [1887, 0]
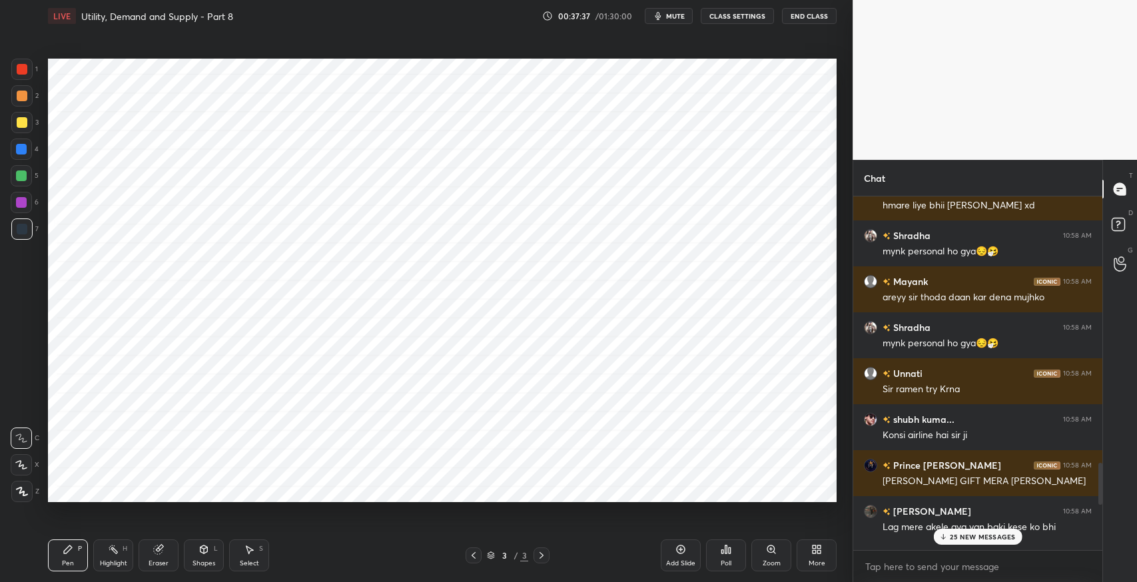
click at [975, 536] on p "25 NEW MESSAGES" at bounding box center [981, 537] width 65 height 8
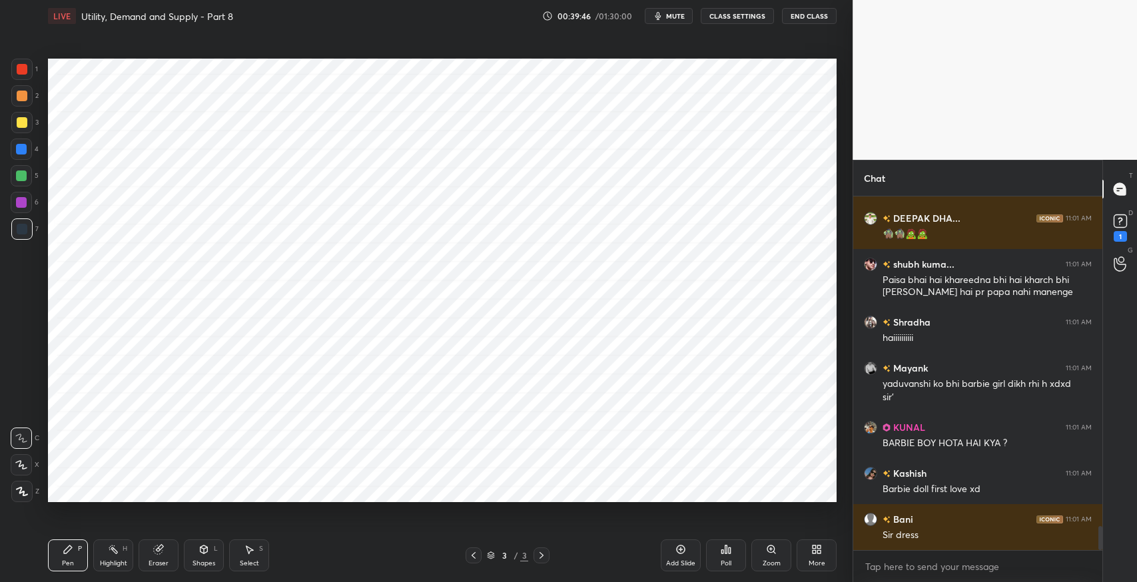
scroll to position [4960, 0]
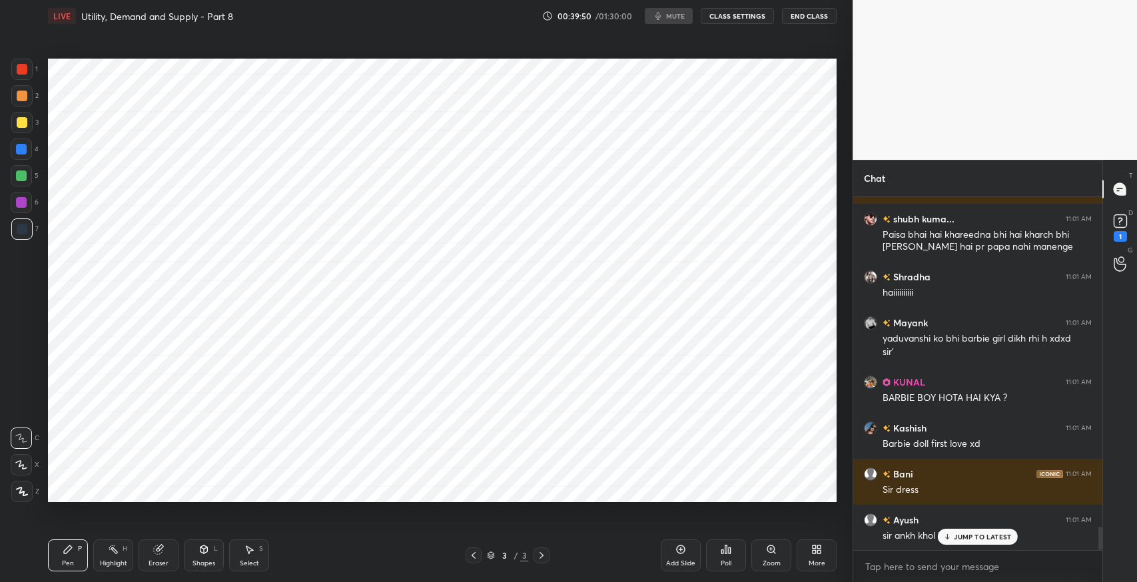
click at [979, 539] on p "JUMP TO LATEST" at bounding box center [981, 537] width 57 height 8
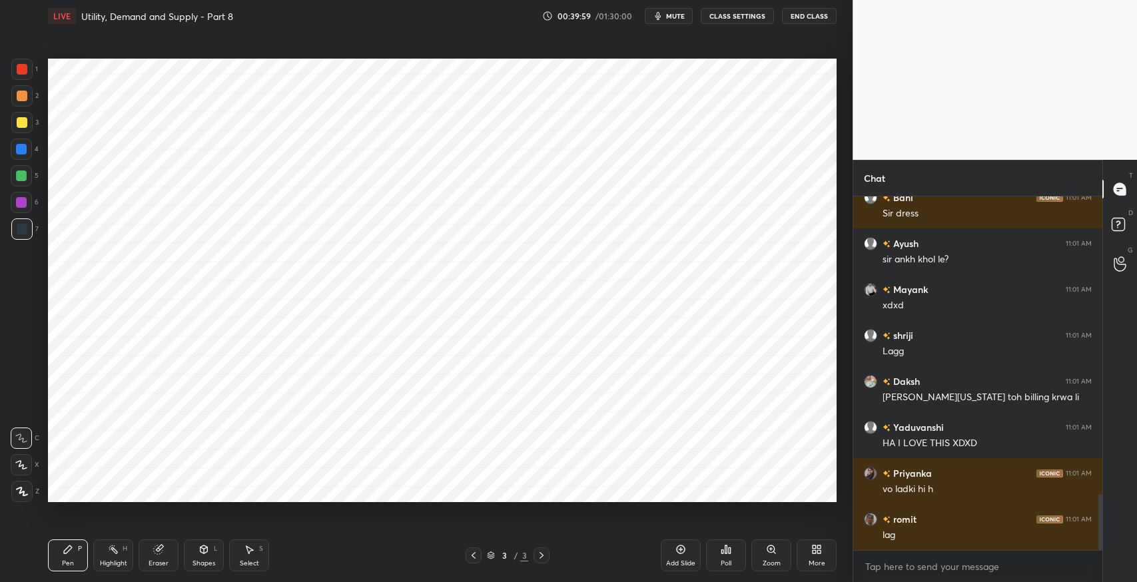
scroll to position [1929, 0]
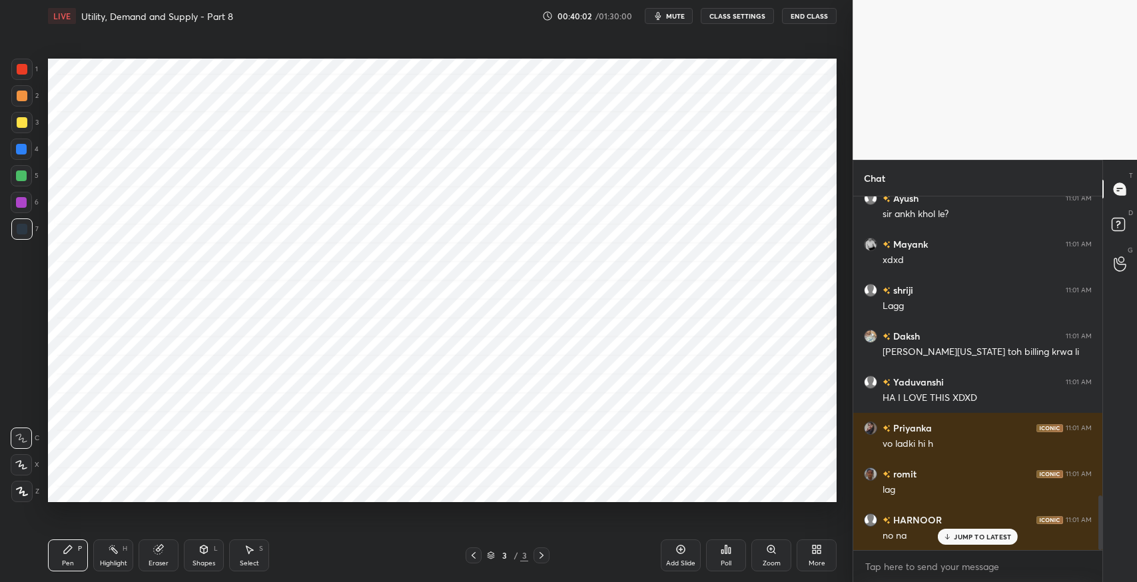
click at [165, 560] on div "Eraser" at bounding box center [158, 563] width 20 height 7
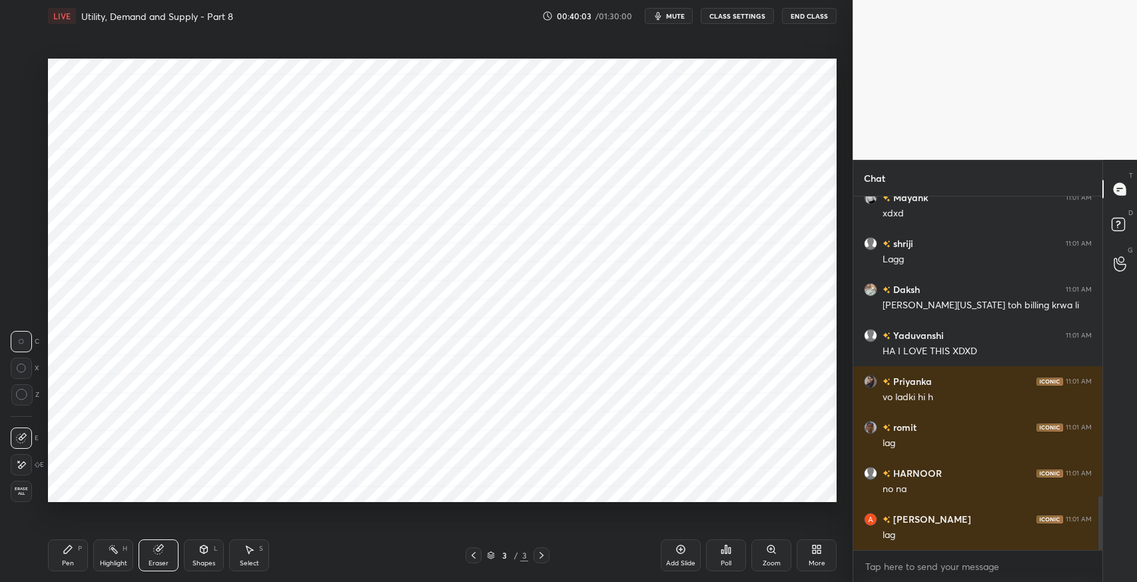
scroll to position [2021, 0]
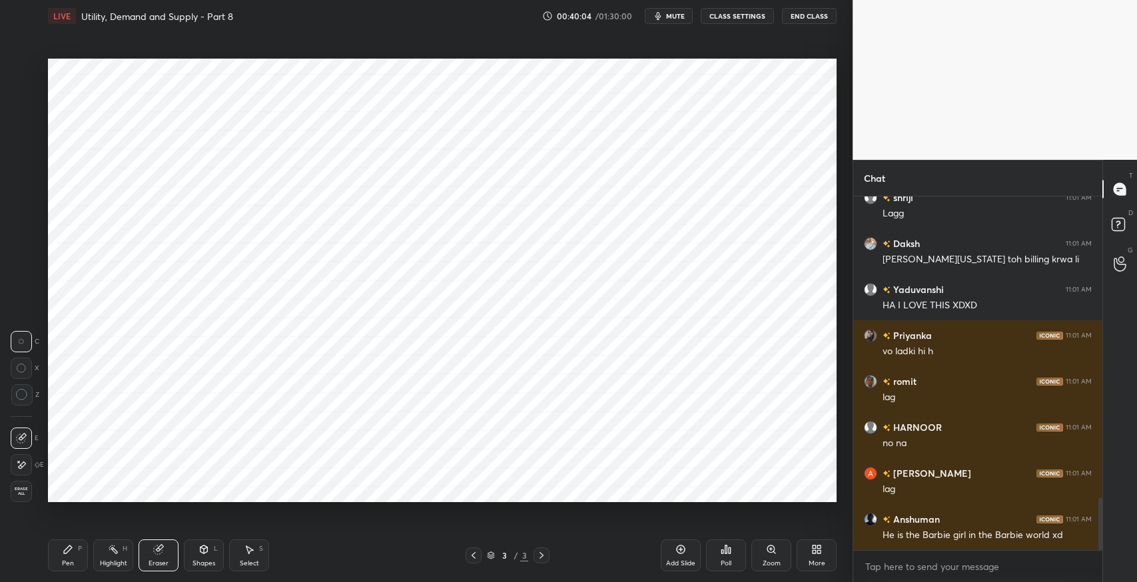
click at [19, 463] on icon at bounding box center [21, 464] width 11 height 11
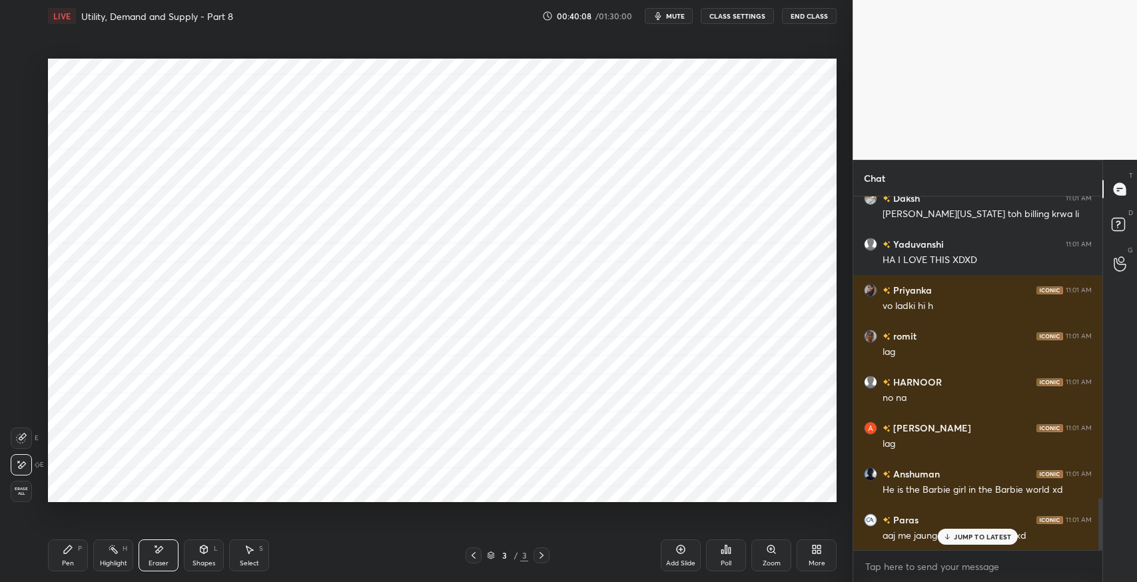
drag, startPoint x: 950, startPoint y: 538, endPoint x: 749, endPoint y: 509, distance: 203.2
click at [949, 539] on icon at bounding box center [947, 537] width 9 height 8
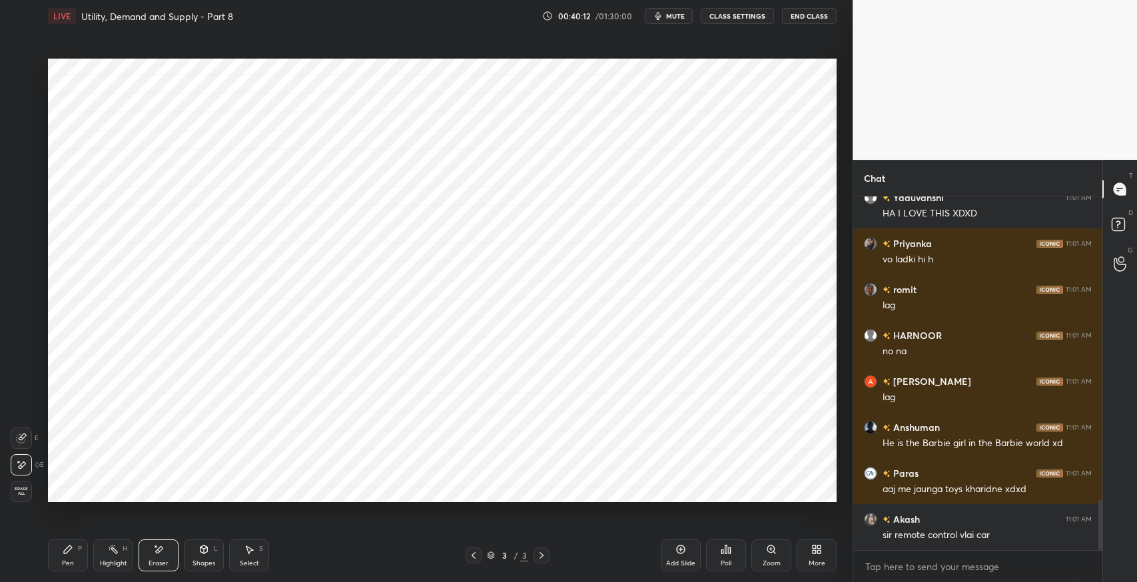
scroll to position [2159, 0]
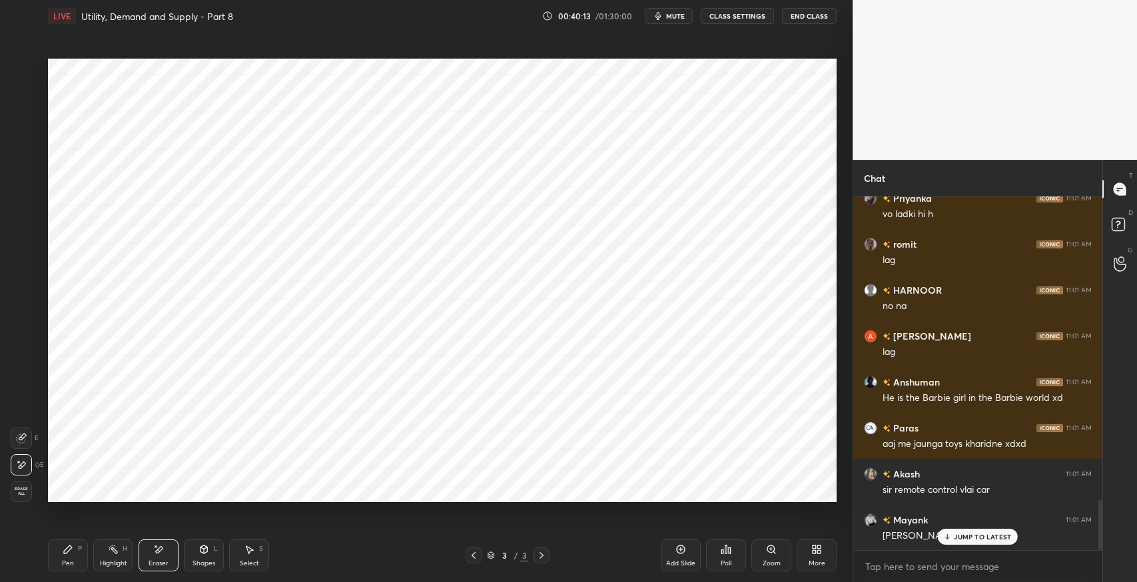
click at [79, 556] on div "Pen P" at bounding box center [68, 555] width 40 height 32
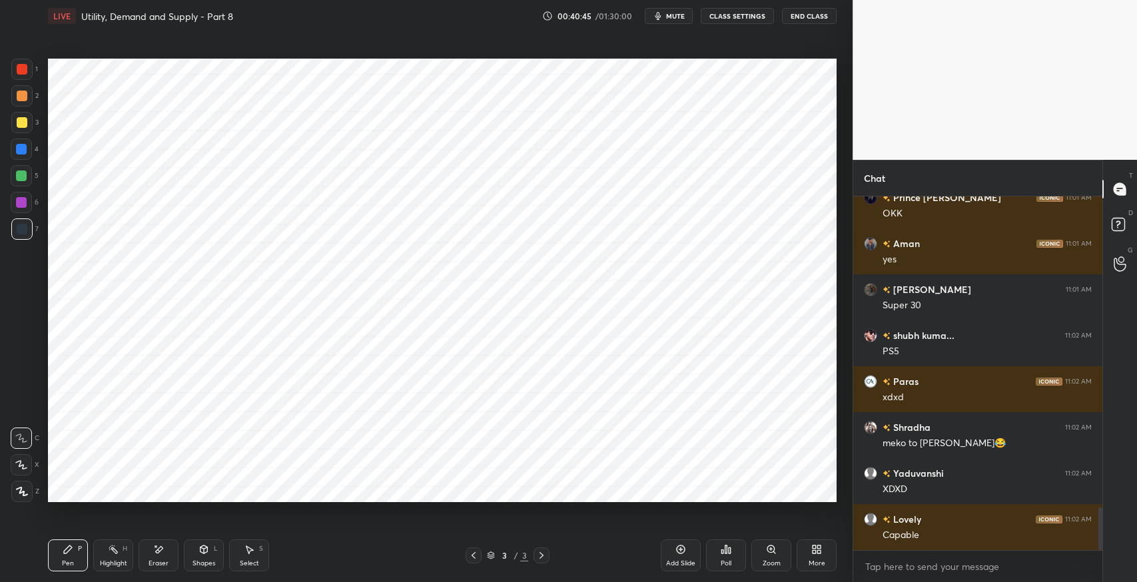
scroll to position [0, 0]
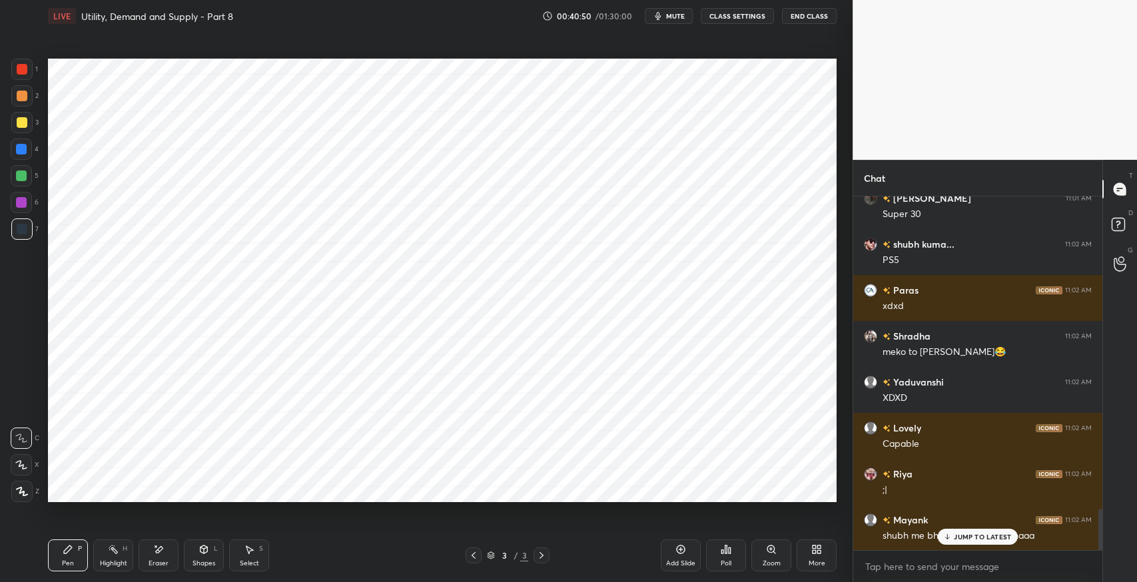
click at [958, 541] on div "JUMP TO LATEST" at bounding box center [977, 537] width 80 height 16
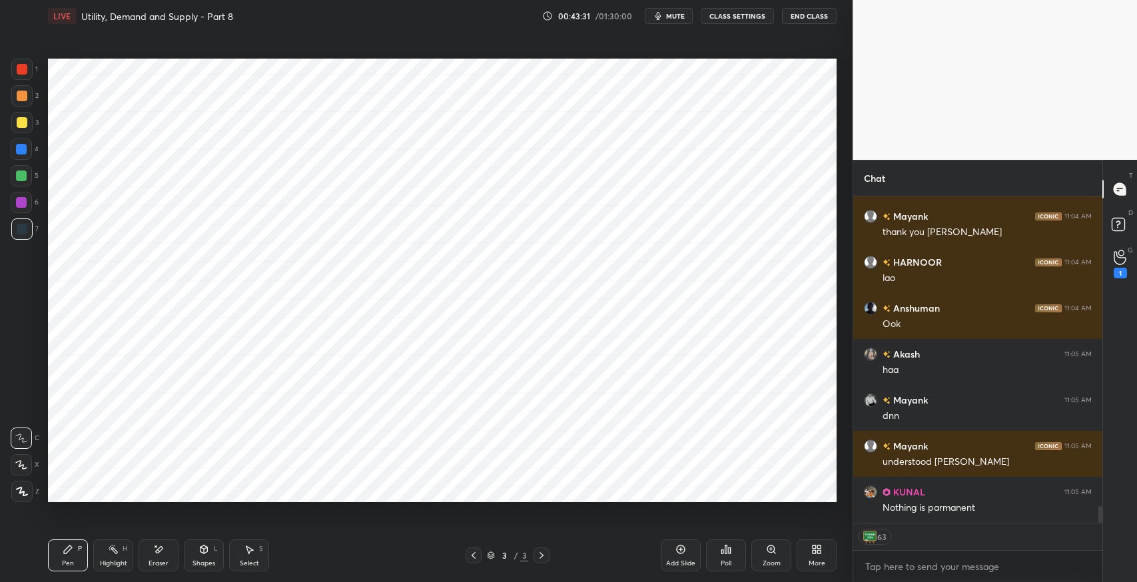
scroll to position [6115, 0]
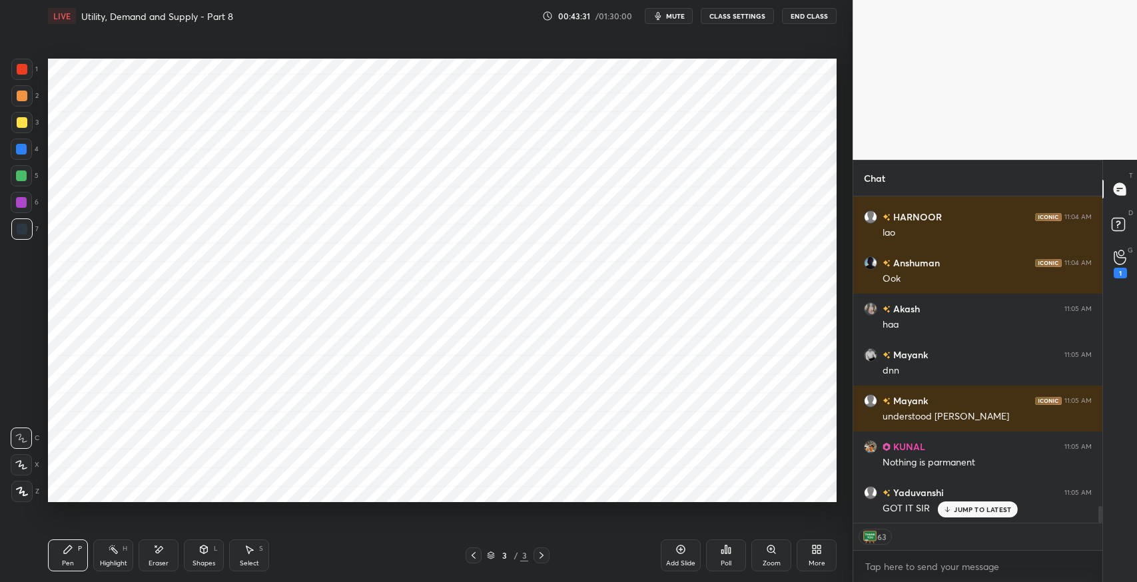
click at [680, 549] on icon at bounding box center [680, 549] width 4 height 4
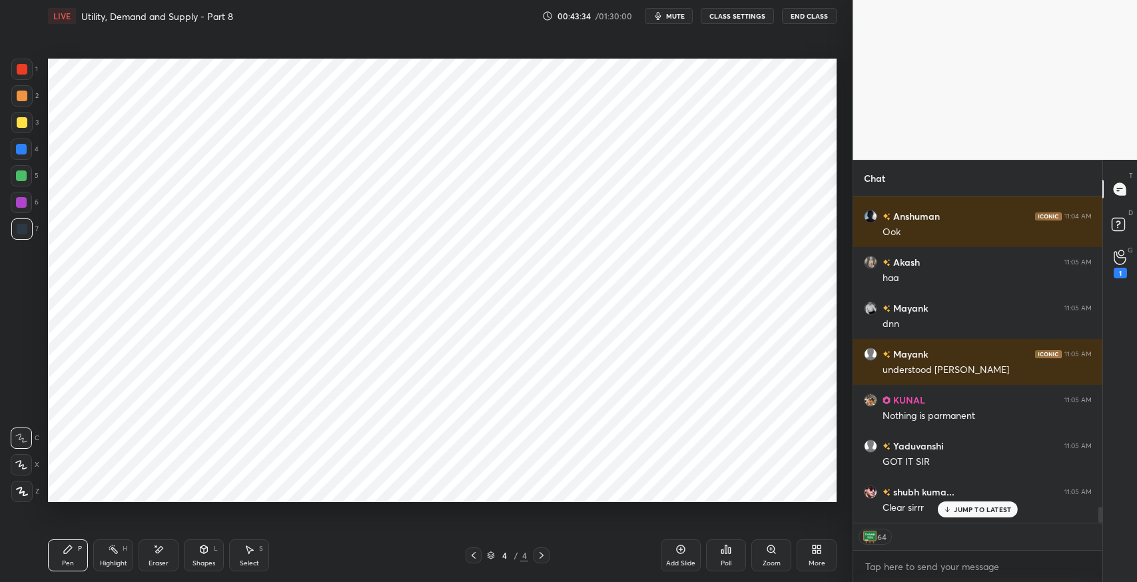
scroll to position [6207, 0]
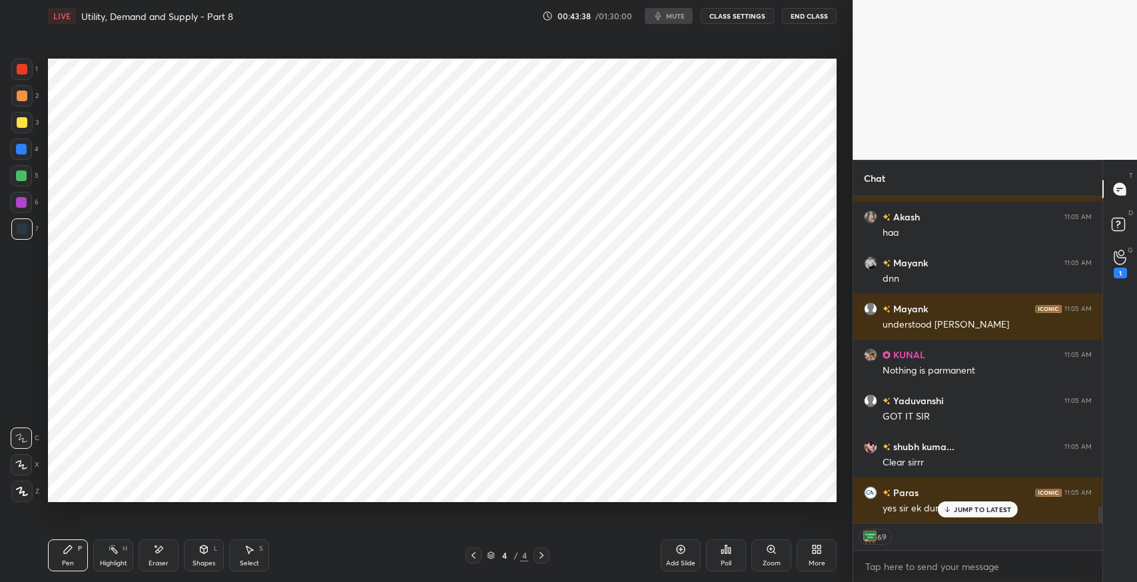
type textarea "x"
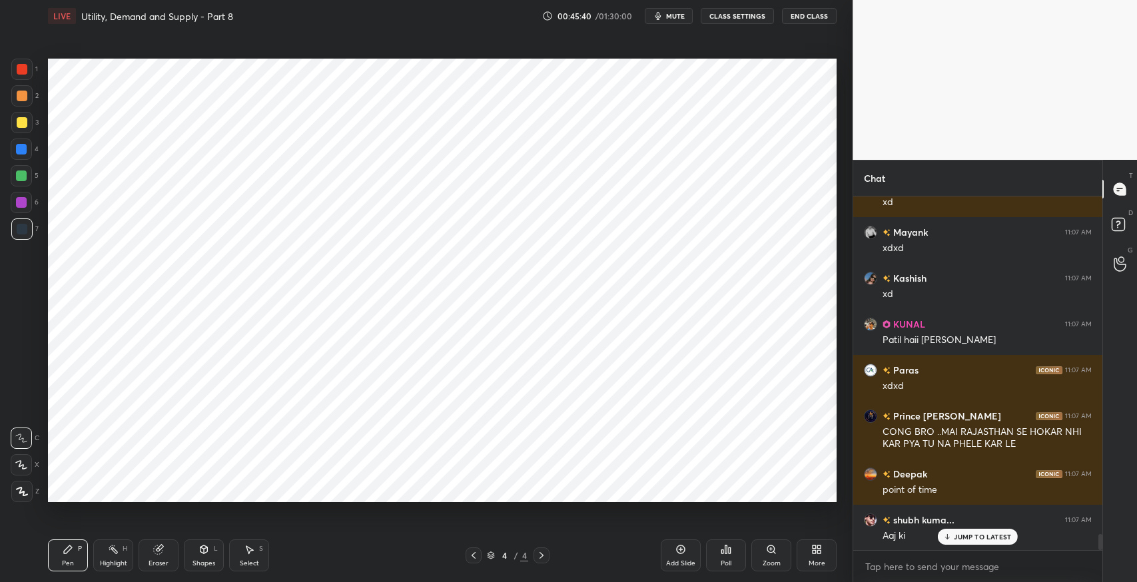
scroll to position [7315, 0]
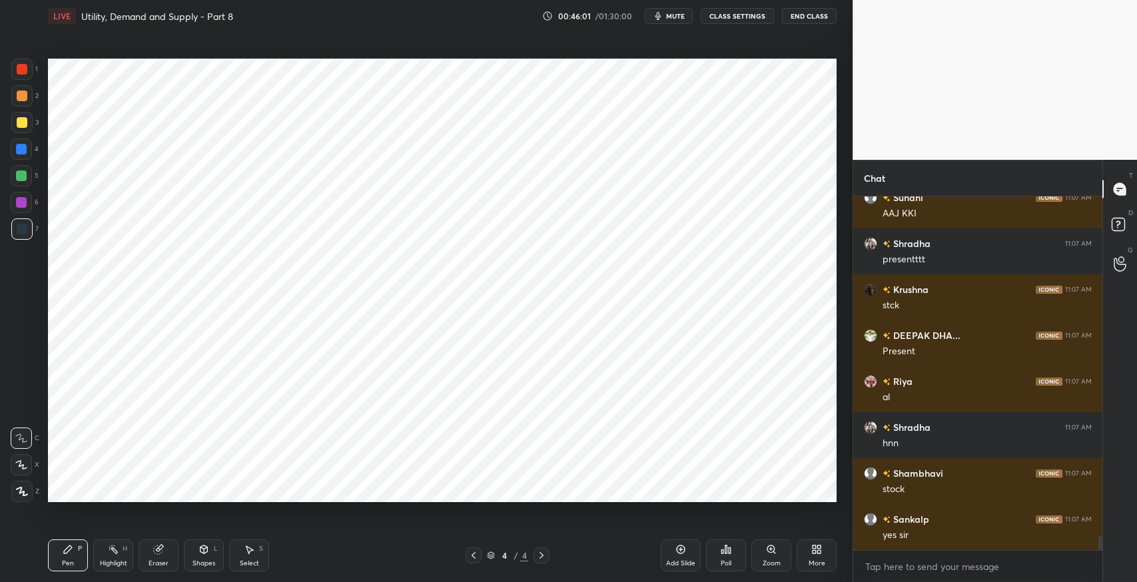
click at [66, 552] on icon at bounding box center [68, 549] width 8 height 8
click at [158, 557] on div "Eraser" at bounding box center [158, 555] width 40 height 32
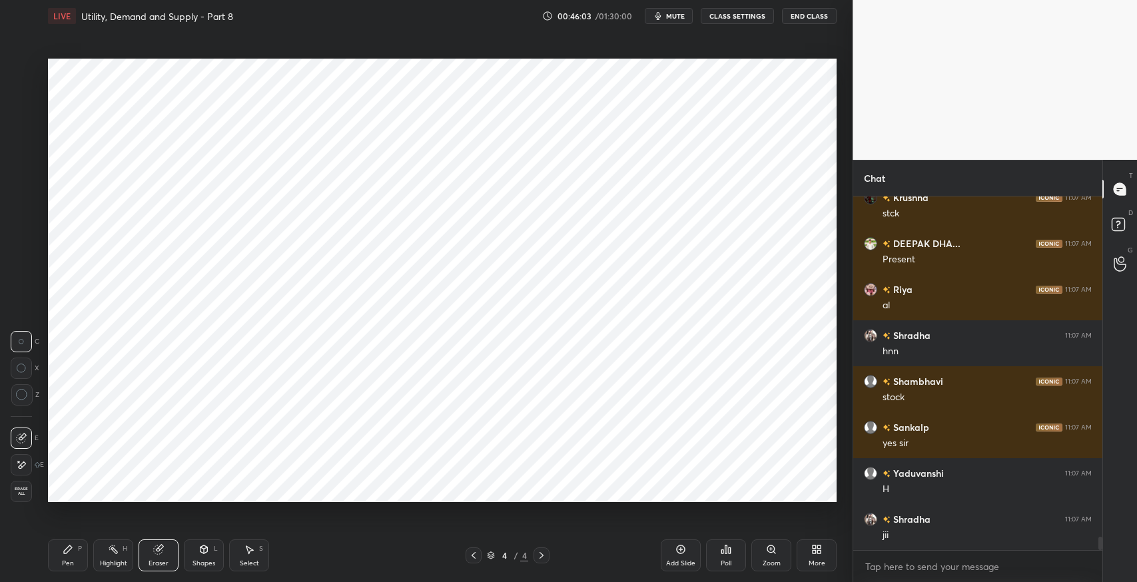
click at [24, 460] on icon at bounding box center [21, 464] width 11 height 11
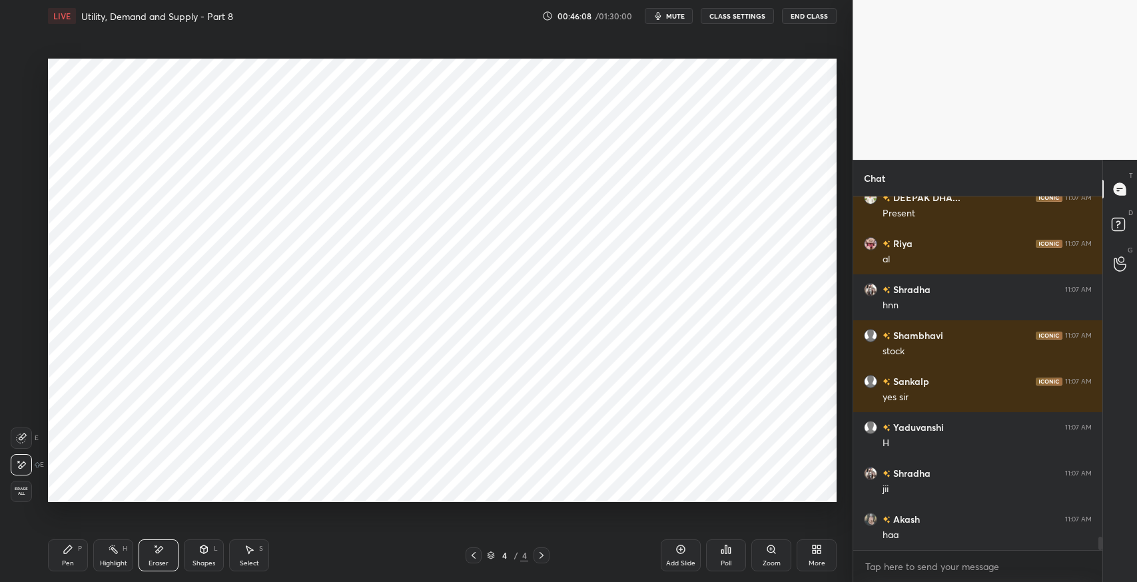
click at [59, 557] on div "Pen P" at bounding box center [68, 555] width 40 height 32
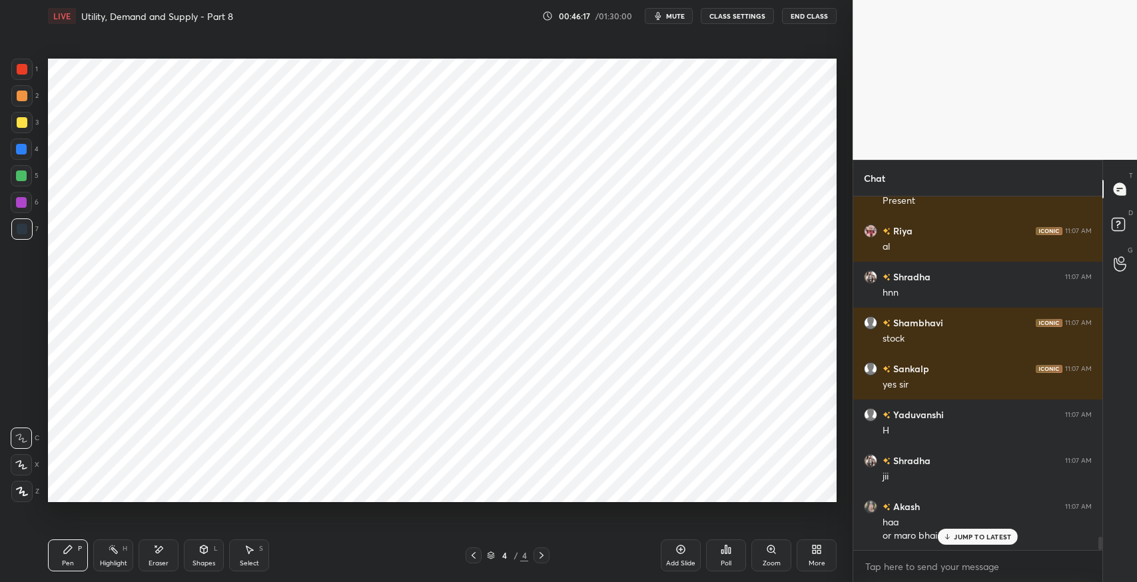
scroll to position [8969, 0]
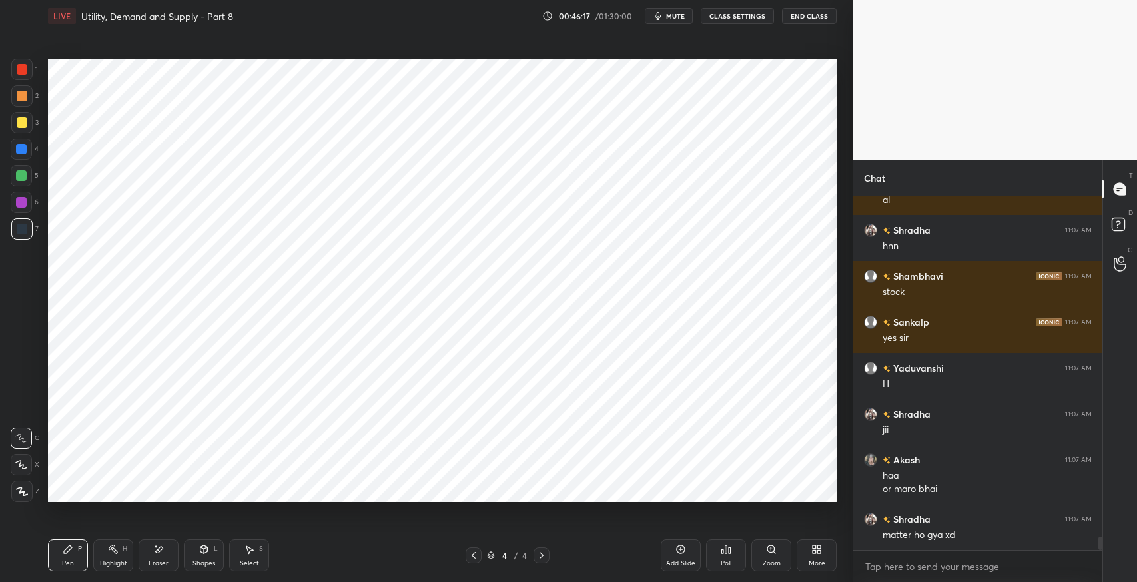
click at [252, 551] on icon at bounding box center [249, 550] width 7 height 8
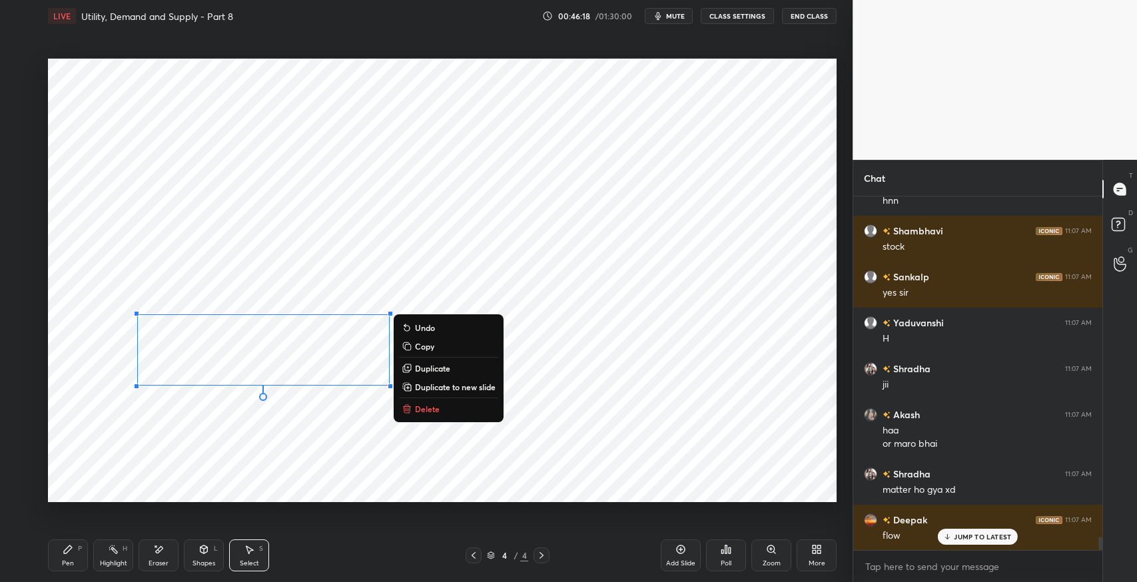
click at [447, 405] on button "Delete" at bounding box center [448, 409] width 99 height 16
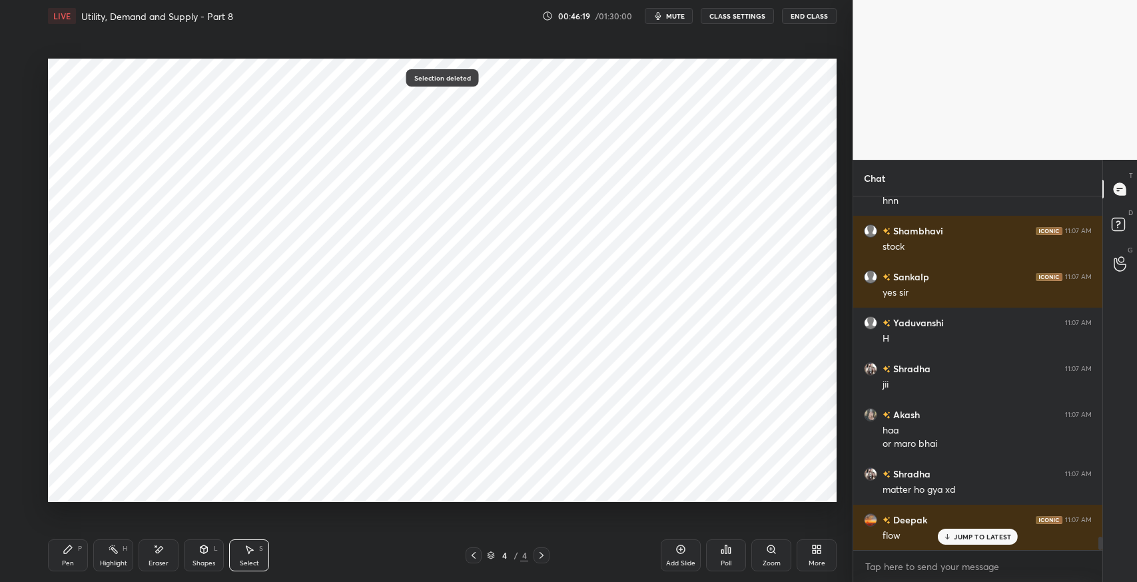
click at [71, 552] on icon at bounding box center [68, 549] width 11 height 11
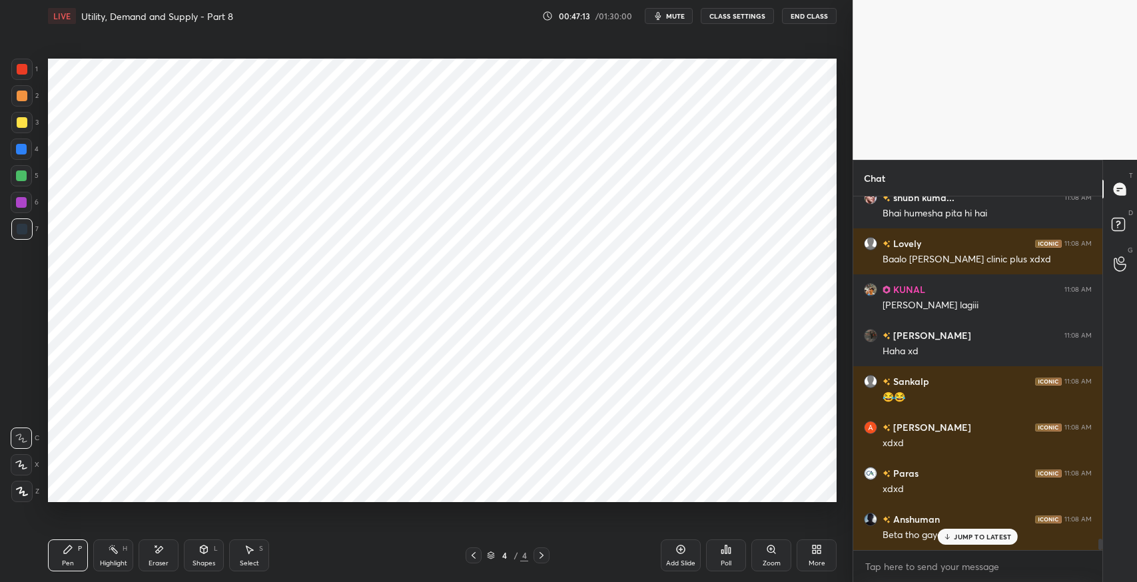
scroll to position [10392, 0]
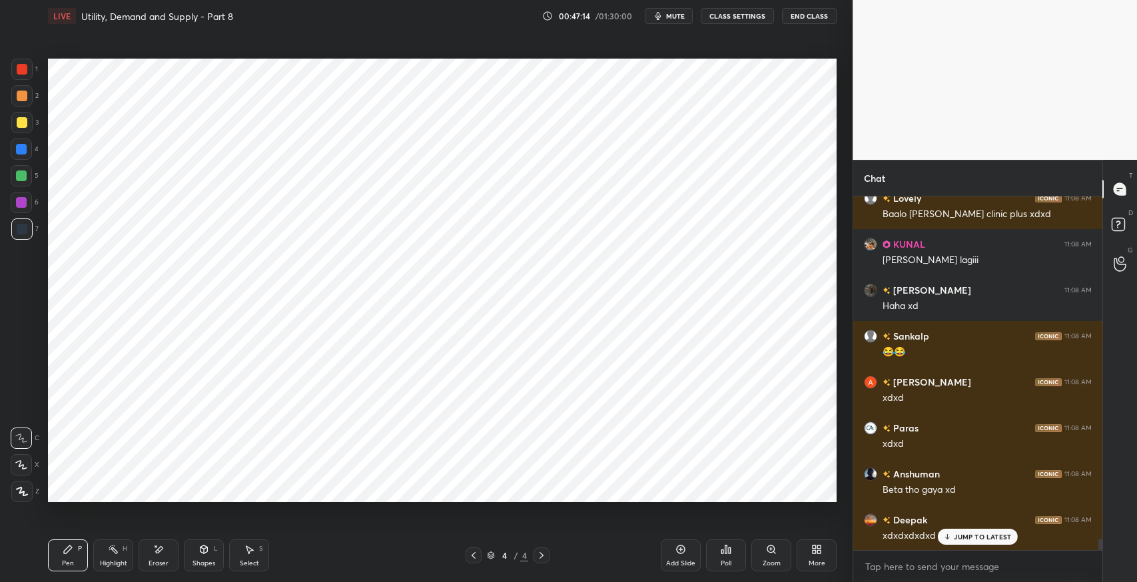
click at [256, 554] on div "Select S" at bounding box center [249, 555] width 40 height 32
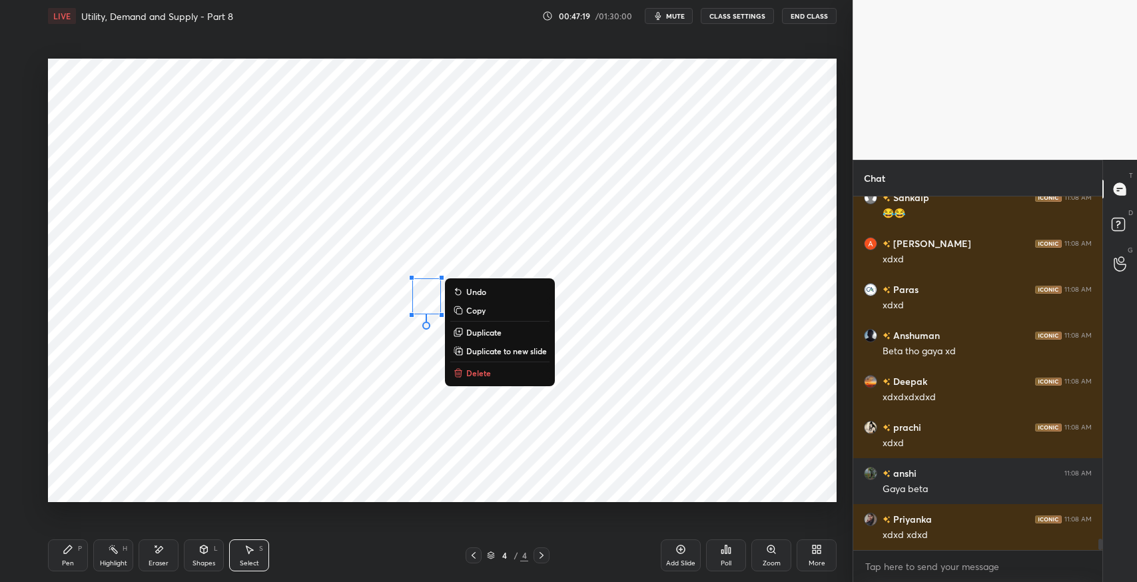
click at [468, 427] on div "0 ° Undo Copy Duplicate Duplicate to new slide Delete" at bounding box center [442, 280] width 788 height 443
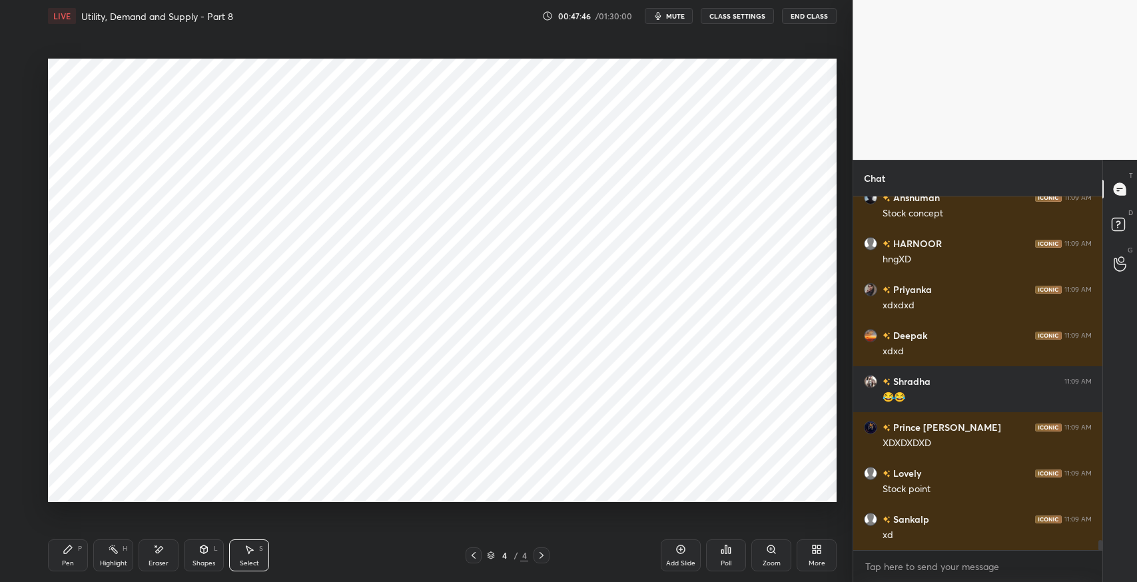
click at [65, 563] on div "Pen" at bounding box center [68, 563] width 12 height 7
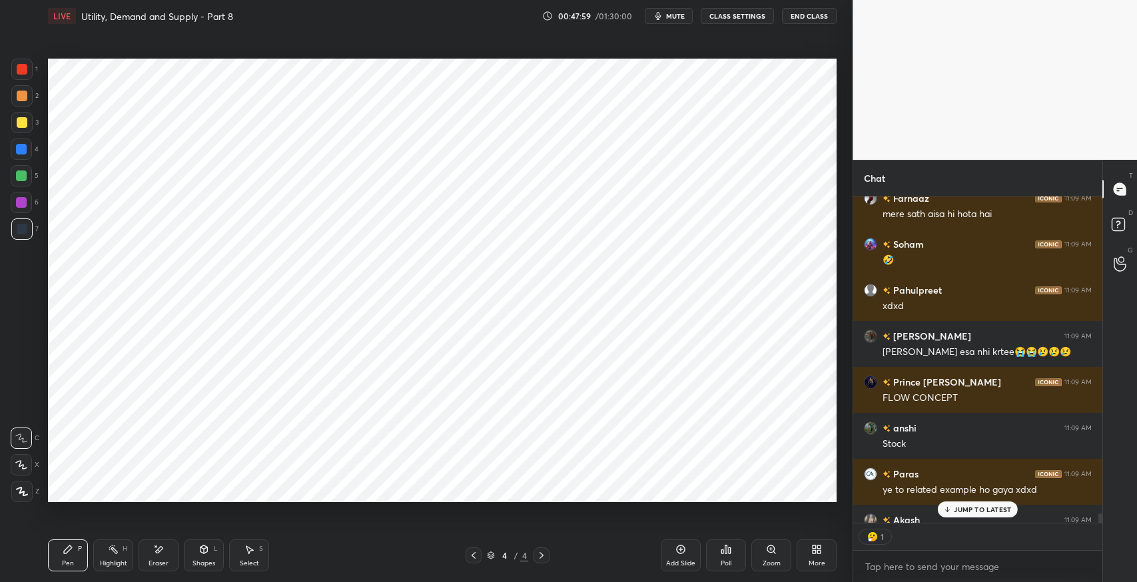
click at [244, 551] on icon at bounding box center [249, 549] width 11 height 11
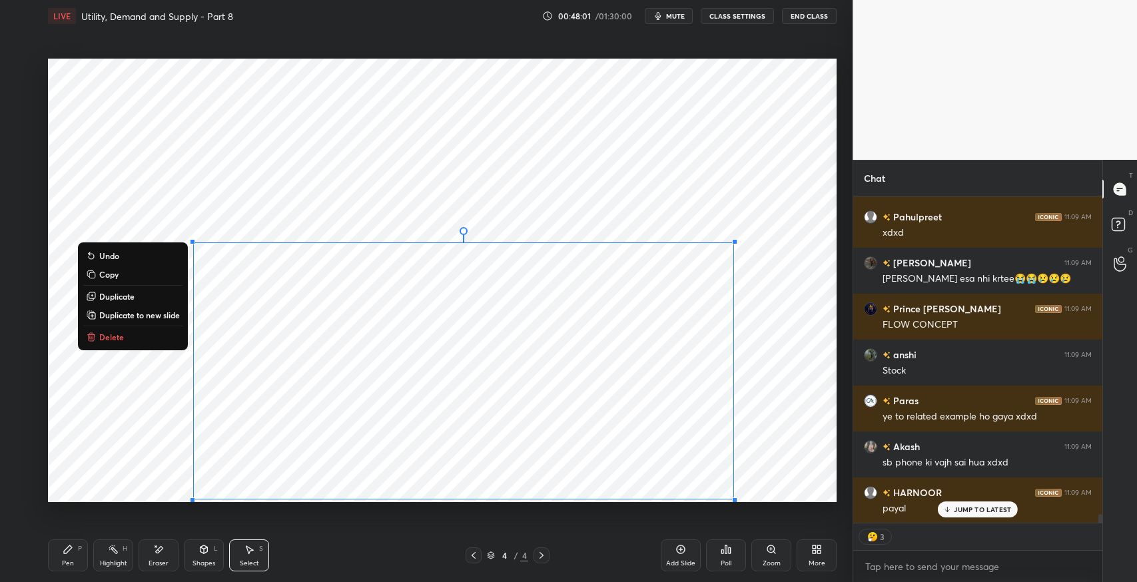
click at [160, 344] on button "Delete" at bounding box center [132, 337] width 99 height 16
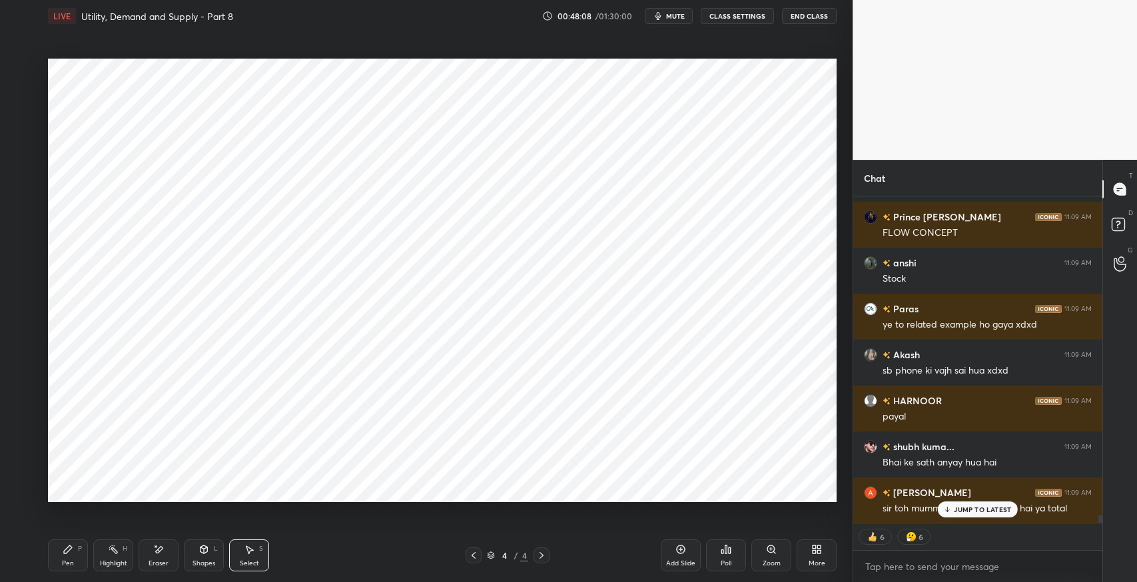
click at [973, 513] on p "JUMP TO LATEST" at bounding box center [981, 509] width 57 height 8
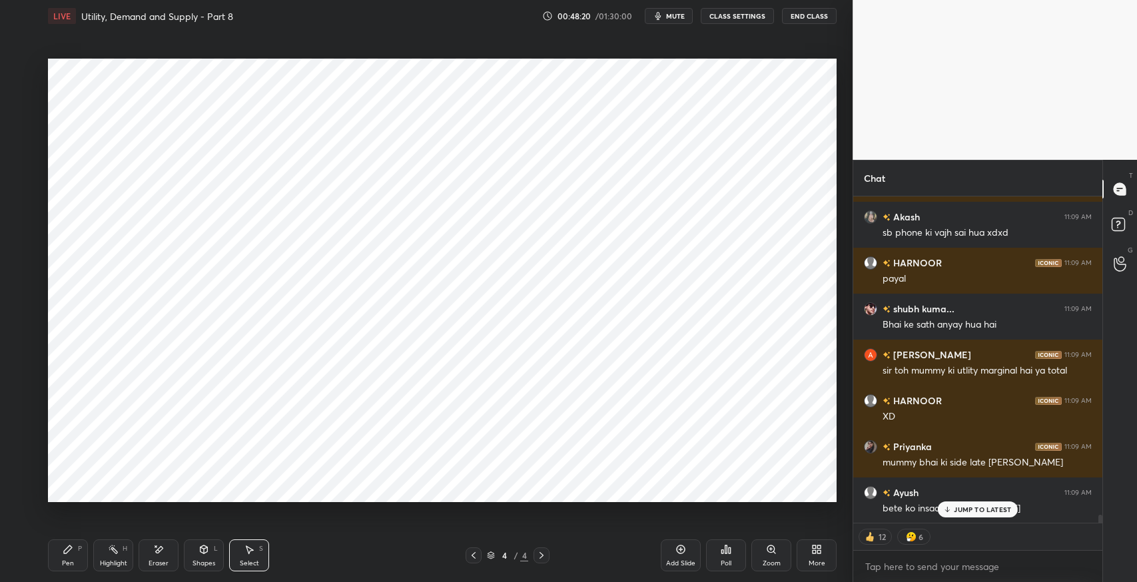
click at [67, 561] on div "Pen" at bounding box center [68, 563] width 12 height 7
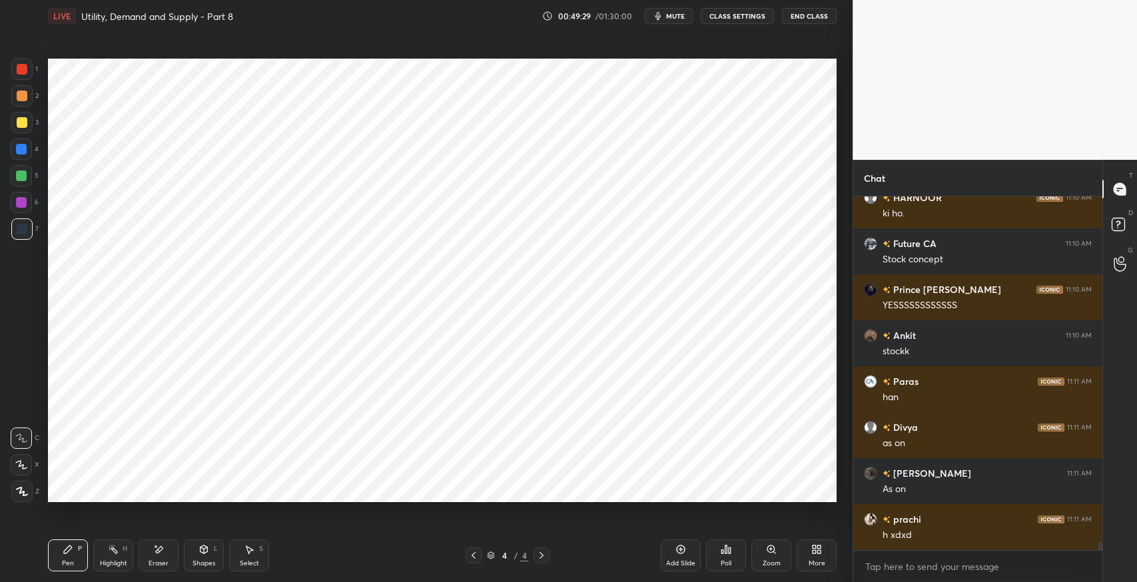
scroll to position [15470, 0]
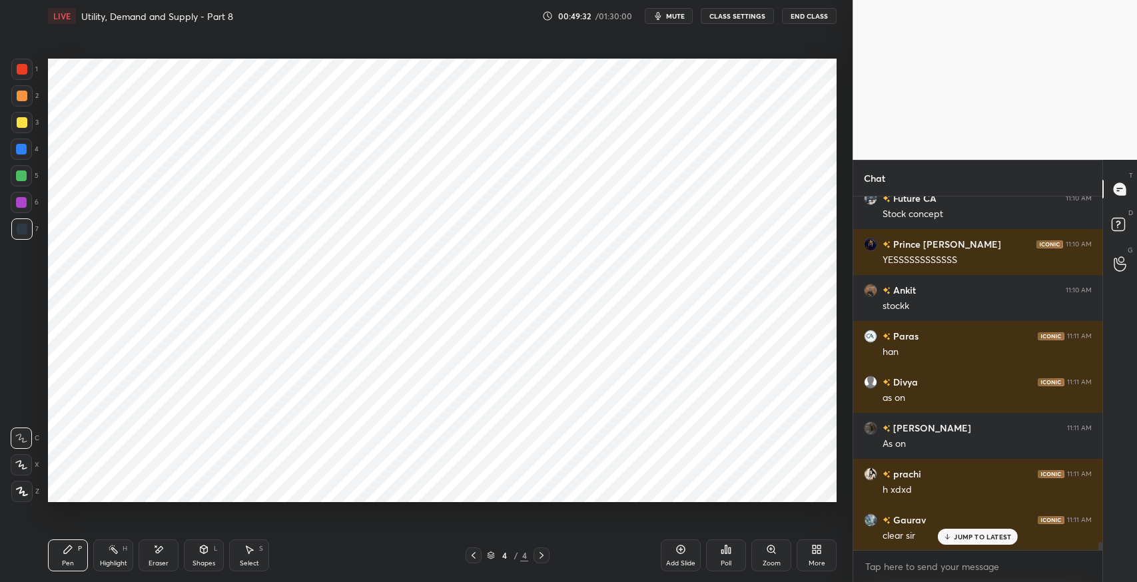
click at [670, 19] on span "mute" at bounding box center [675, 15] width 19 height 9
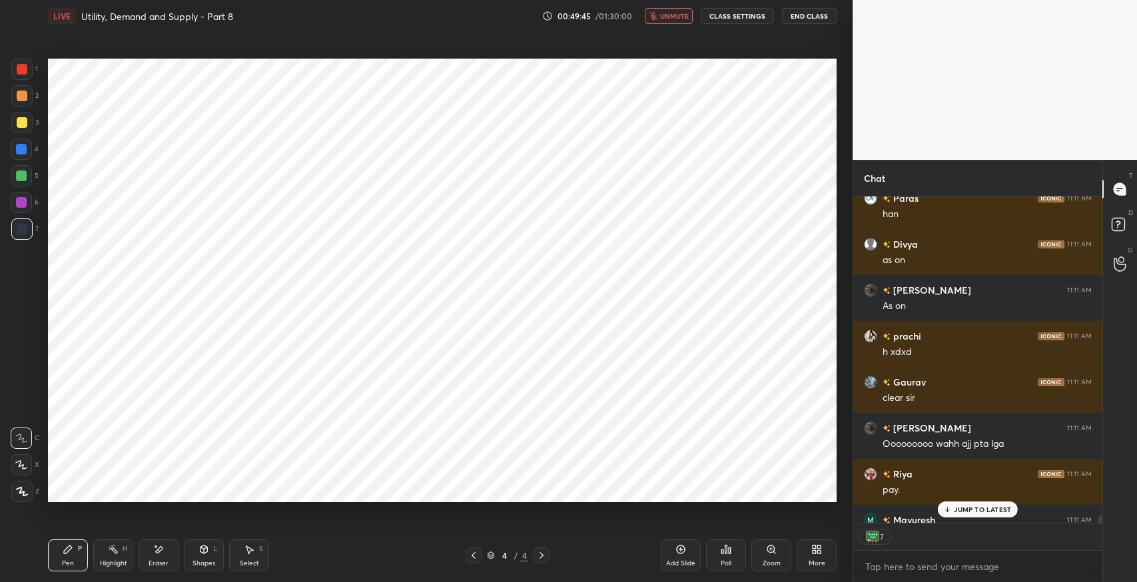
scroll to position [15681, 0]
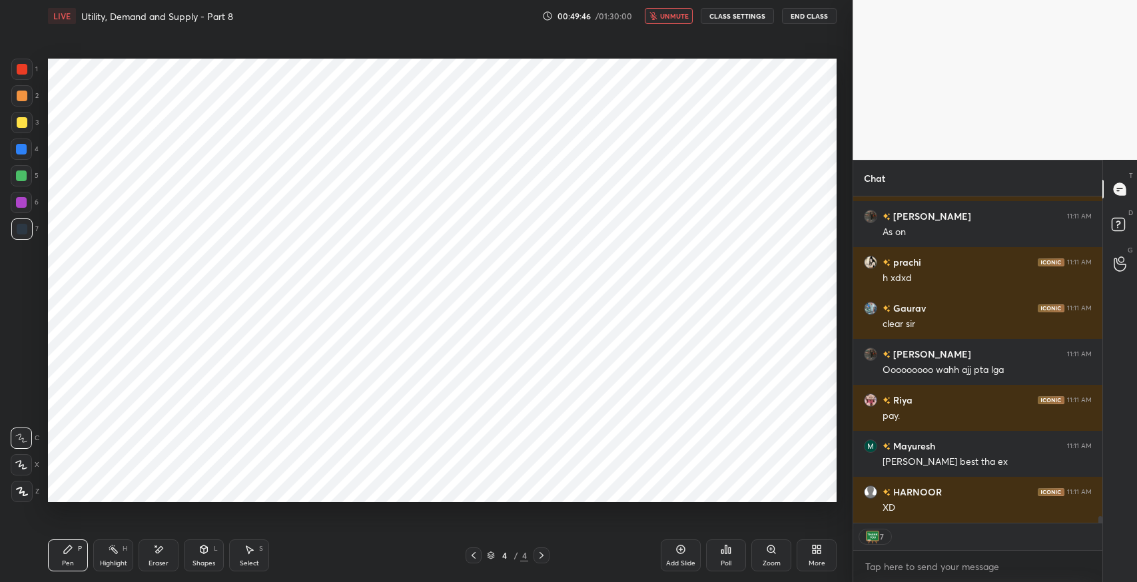
click at [657, 17] on icon "button" at bounding box center [653, 16] width 8 height 8
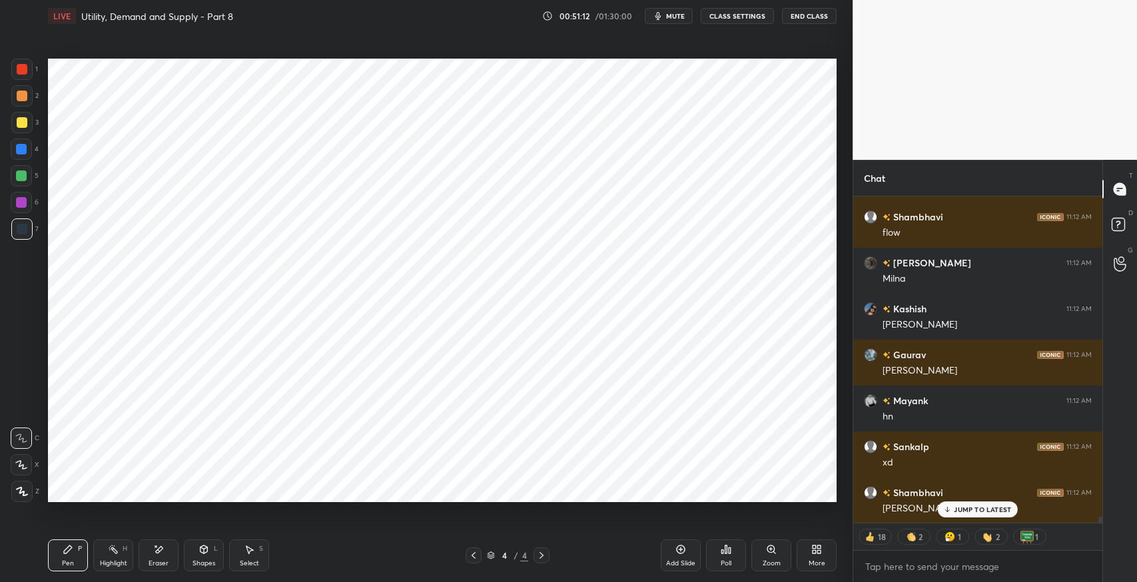
scroll to position [17774, 0]
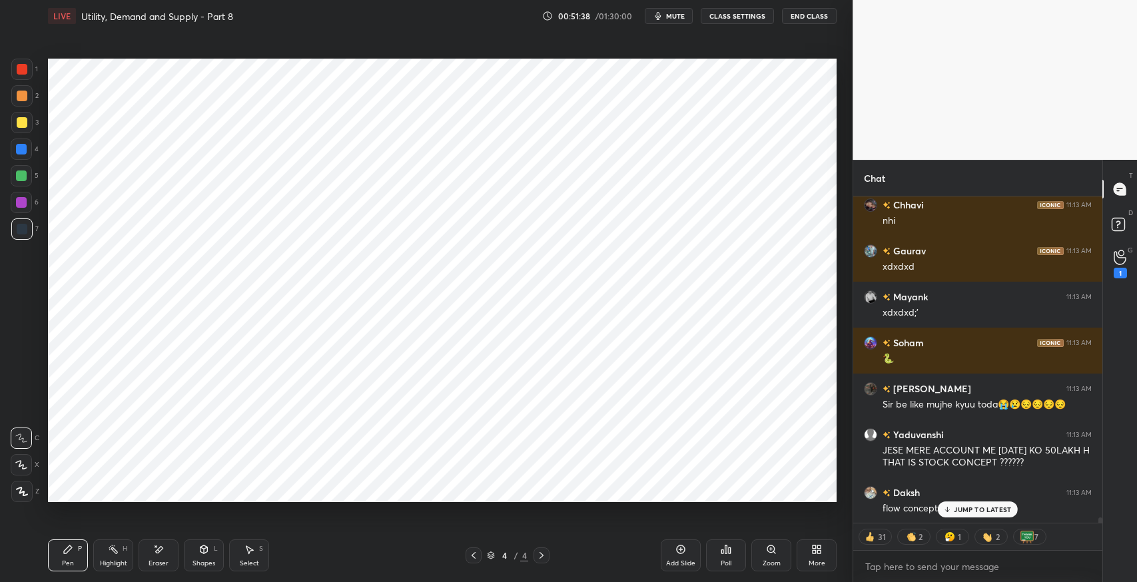
click at [150, 565] on div "Eraser" at bounding box center [158, 563] width 20 height 7
click at [23, 490] on span "Erase all" at bounding box center [21, 491] width 20 height 9
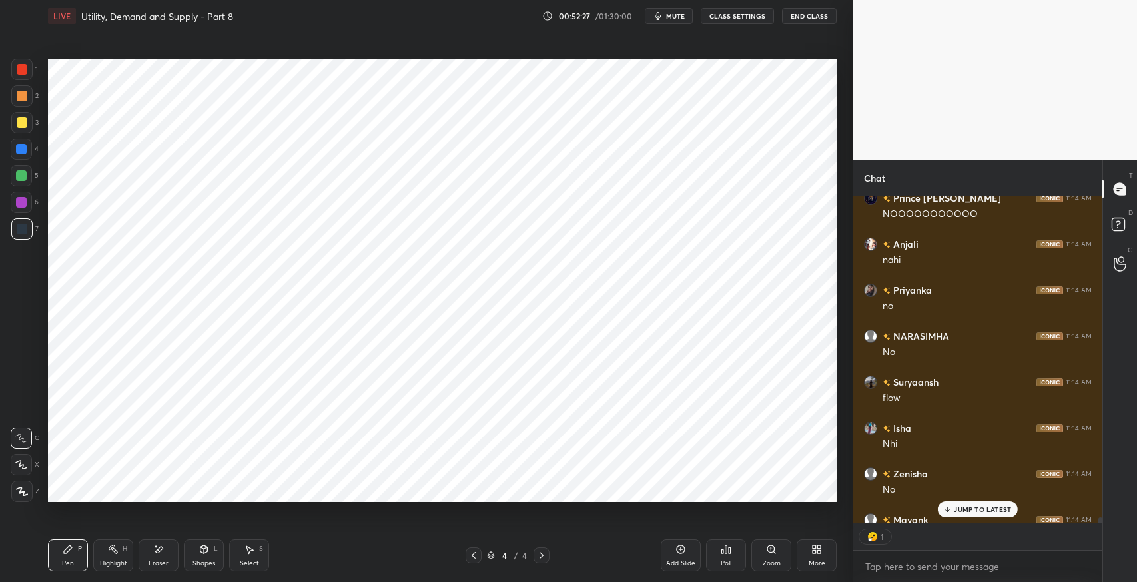
scroll to position [21807, 0]
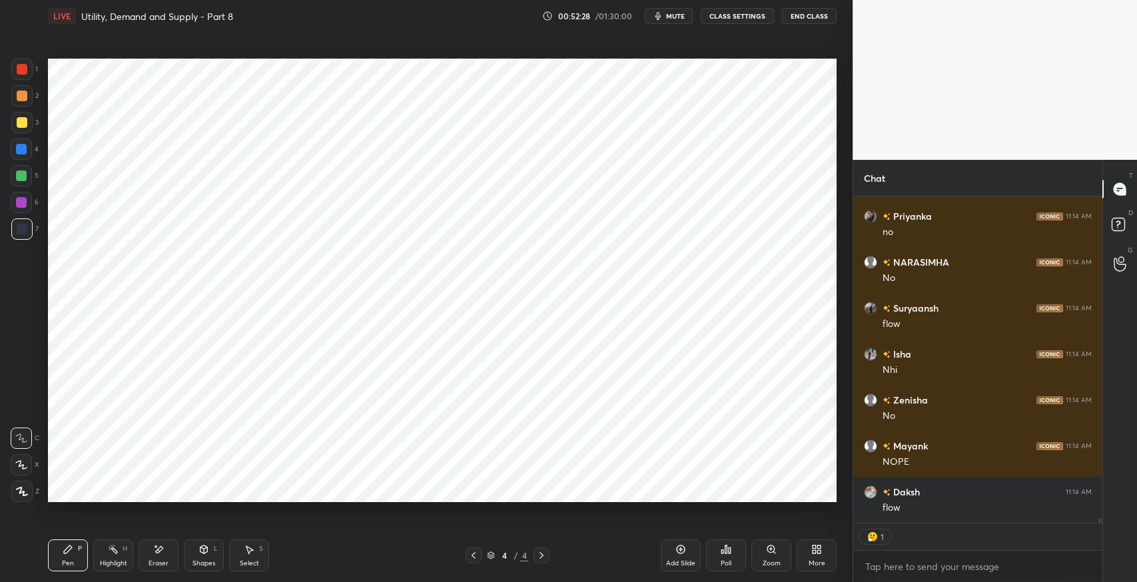
click at [67, 546] on icon at bounding box center [68, 549] width 11 height 11
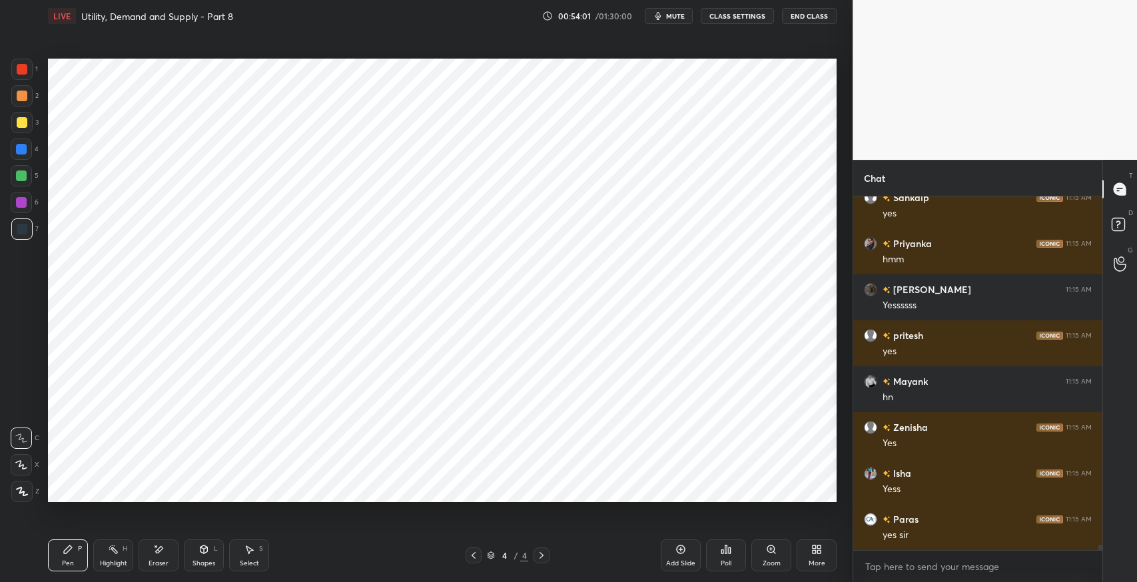
scroll to position [23296, 0]
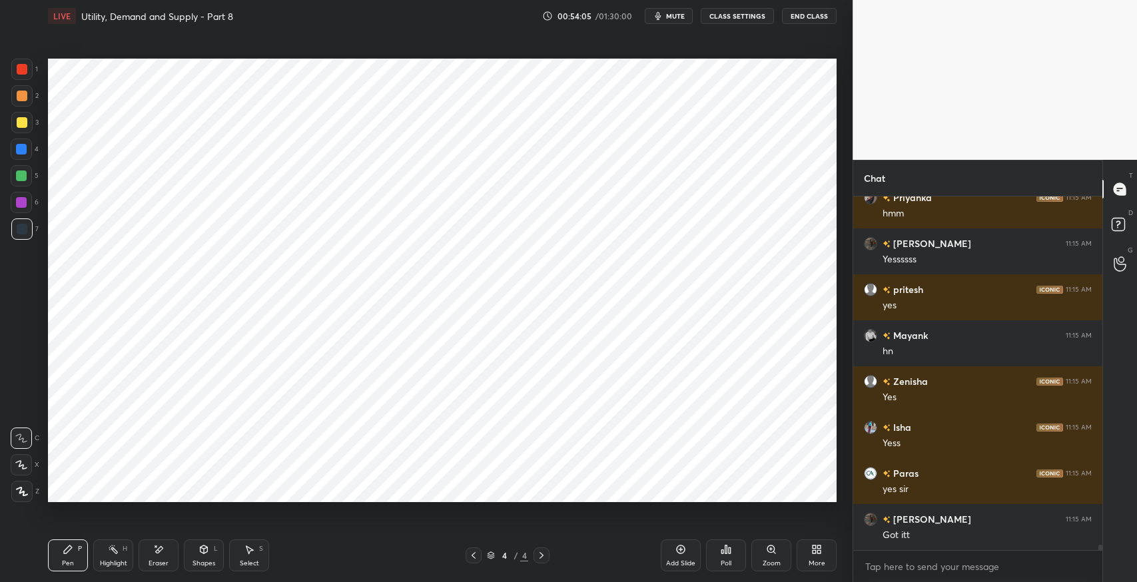
click at [471, 557] on icon at bounding box center [473, 555] width 11 height 11
click at [818, 567] on div "More" at bounding box center [816, 563] width 17 height 7
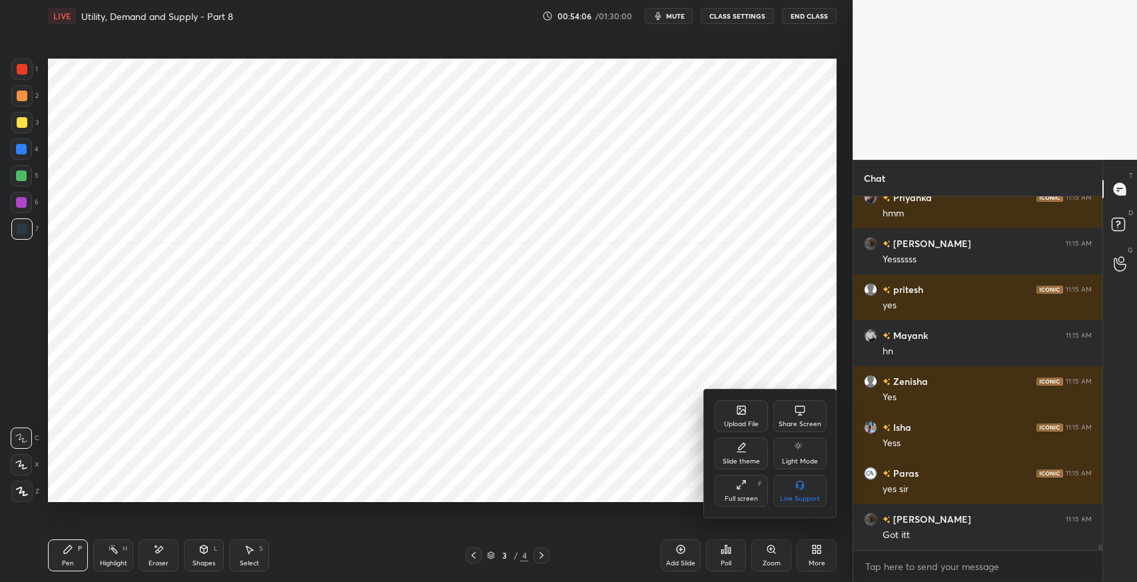
click at [741, 421] on div "Upload File" at bounding box center [741, 424] width 35 height 7
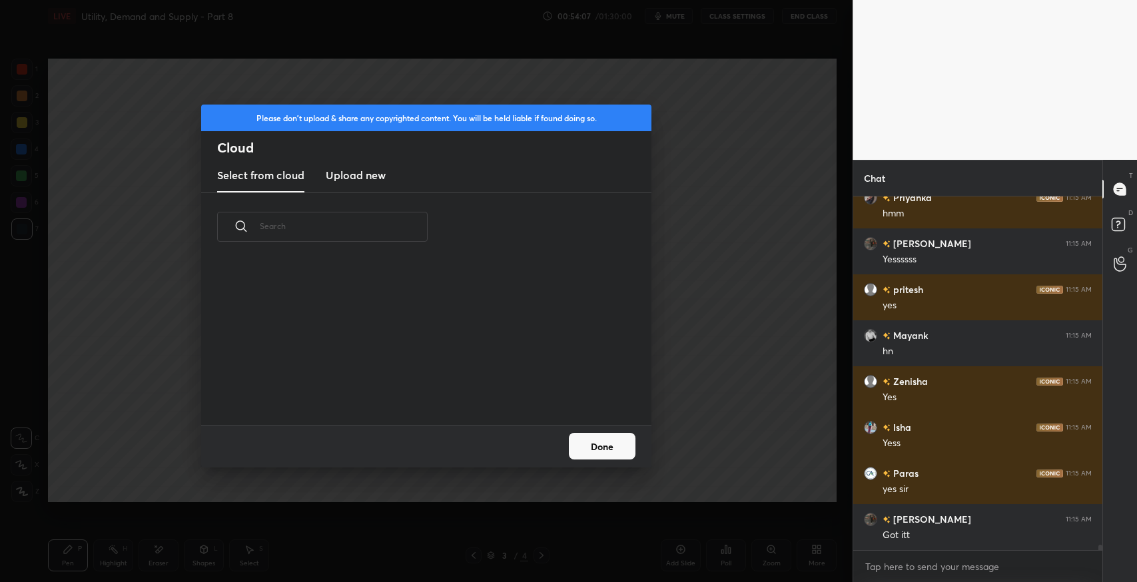
scroll to position [23353, 0]
click at [362, 176] on h3 "Upload new" at bounding box center [356, 175] width 60 height 16
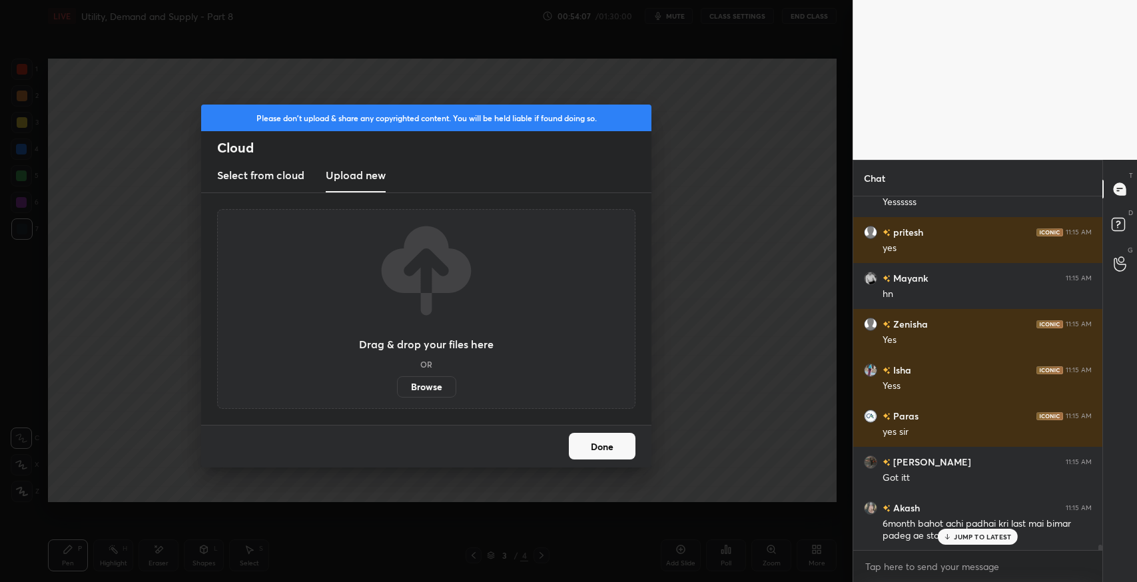
click at [438, 383] on label "Browse" at bounding box center [426, 386] width 59 height 21
click at [397, 383] on input "Browse" at bounding box center [397, 386] width 0 height 21
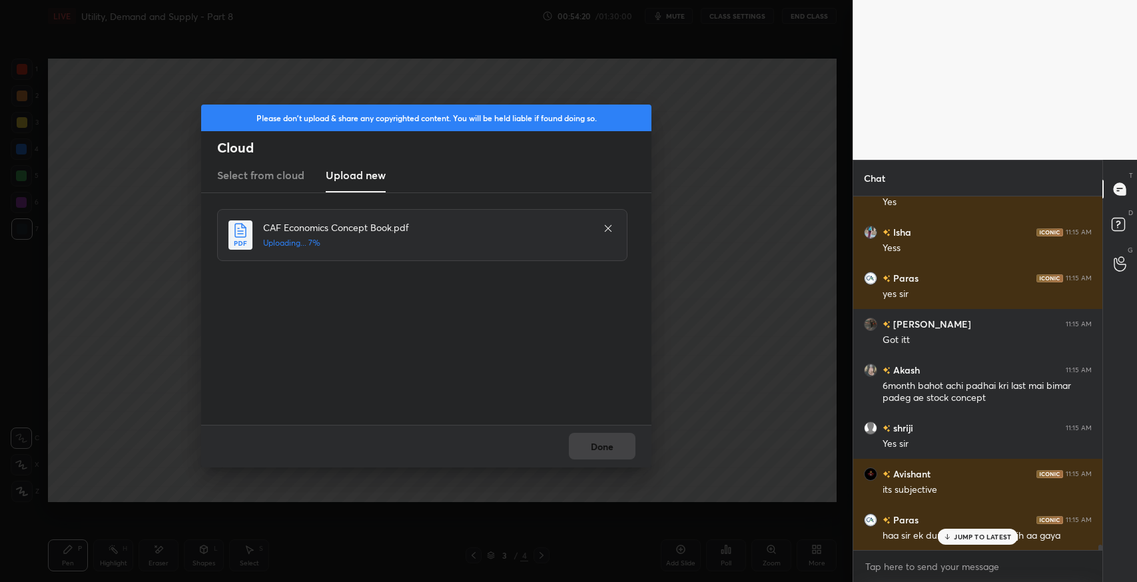
scroll to position [23523, 0]
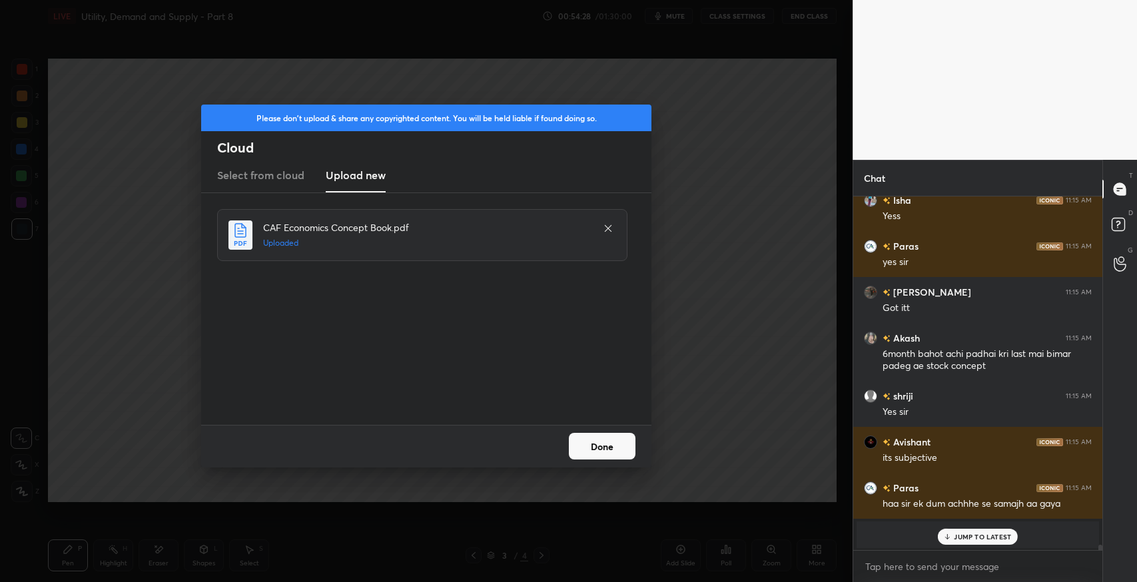
click at [605, 449] on button "Done" at bounding box center [602, 446] width 67 height 27
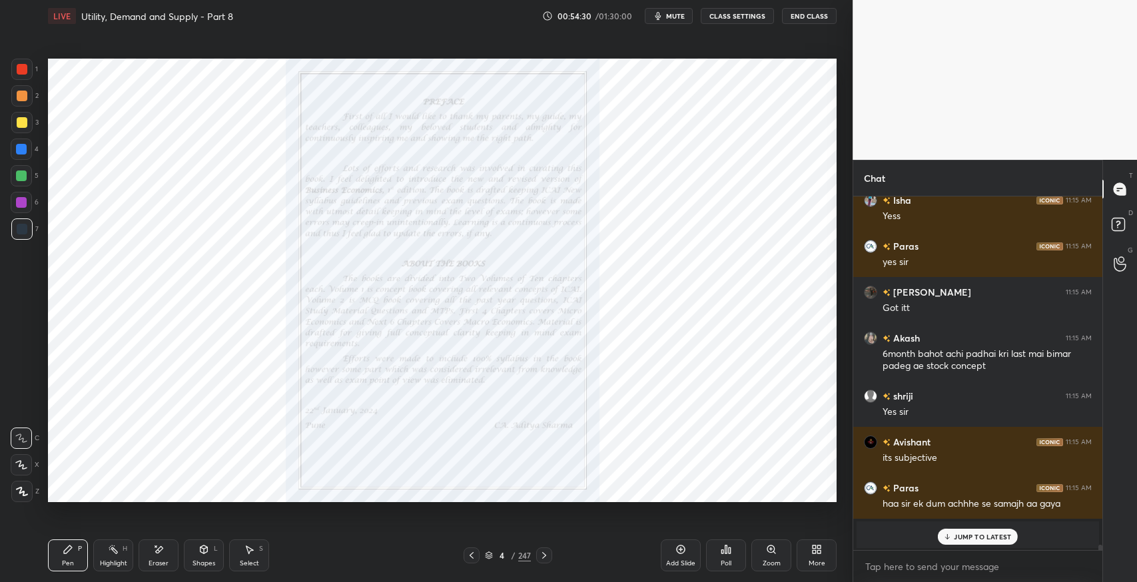
click at [547, 553] on icon at bounding box center [544, 555] width 11 height 11
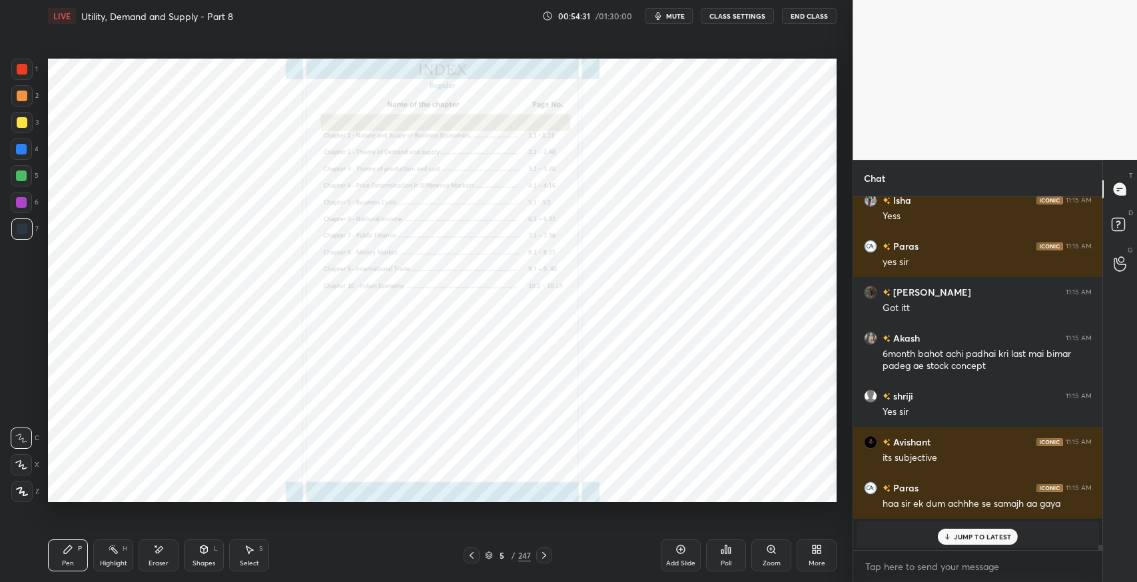
click at [545, 557] on icon at bounding box center [544, 555] width 11 height 11
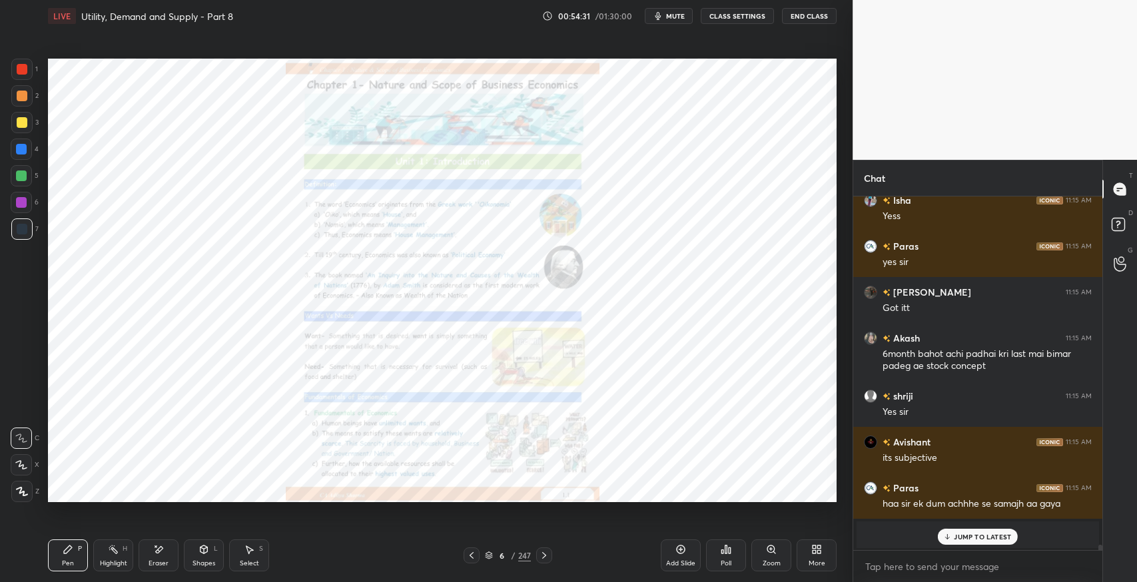
click at [545, 558] on icon at bounding box center [544, 555] width 11 height 11
click at [546, 559] on icon at bounding box center [544, 555] width 11 height 11
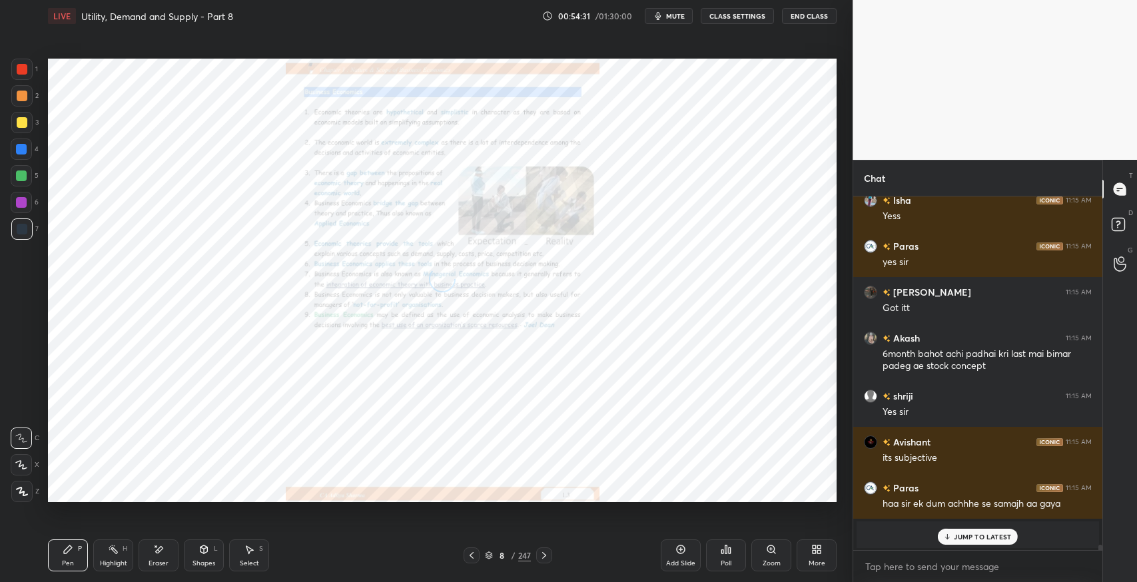
click at [547, 559] on icon at bounding box center [544, 555] width 11 height 11
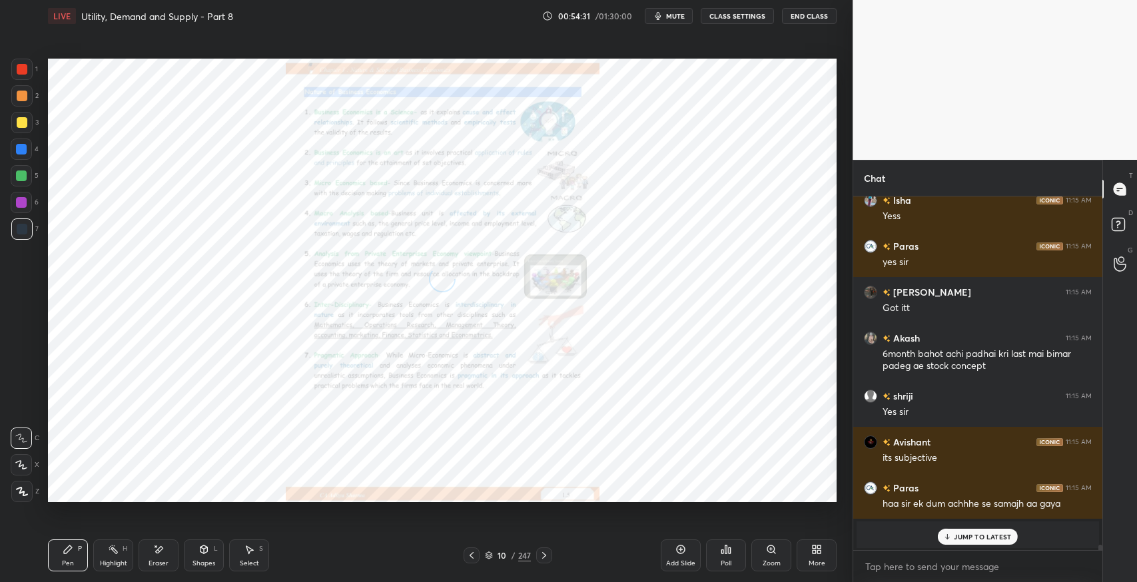
click at [548, 558] on icon at bounding box center [544, 555] width 11 height 11
click at [547, 558] on icon at bounding box center [544, 555] width 11 height 11
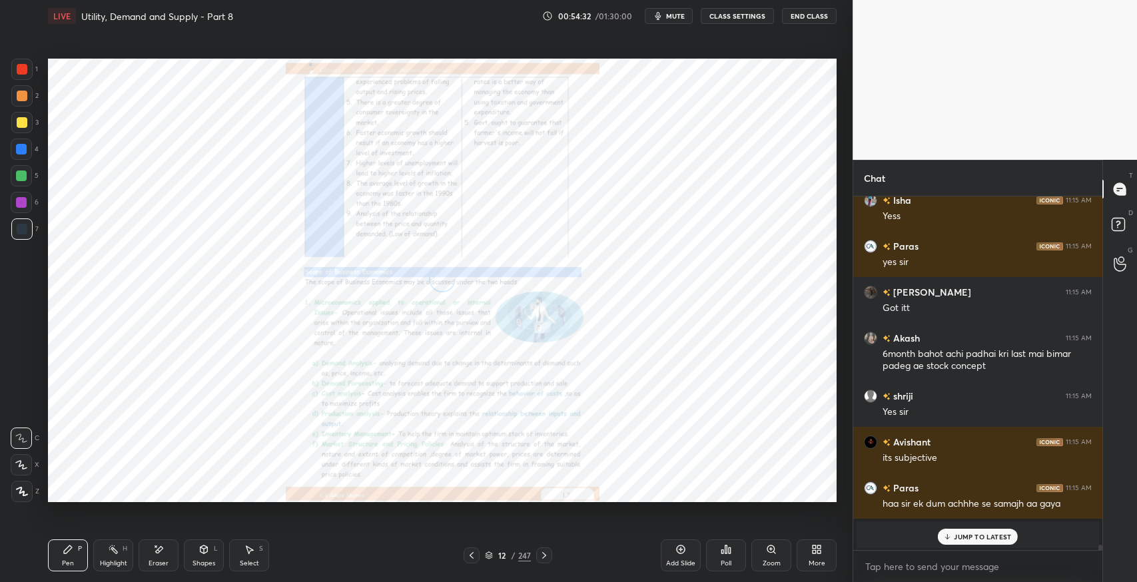
click at [549, 557] on div at bounding box center [544, 555] width 16 height 16
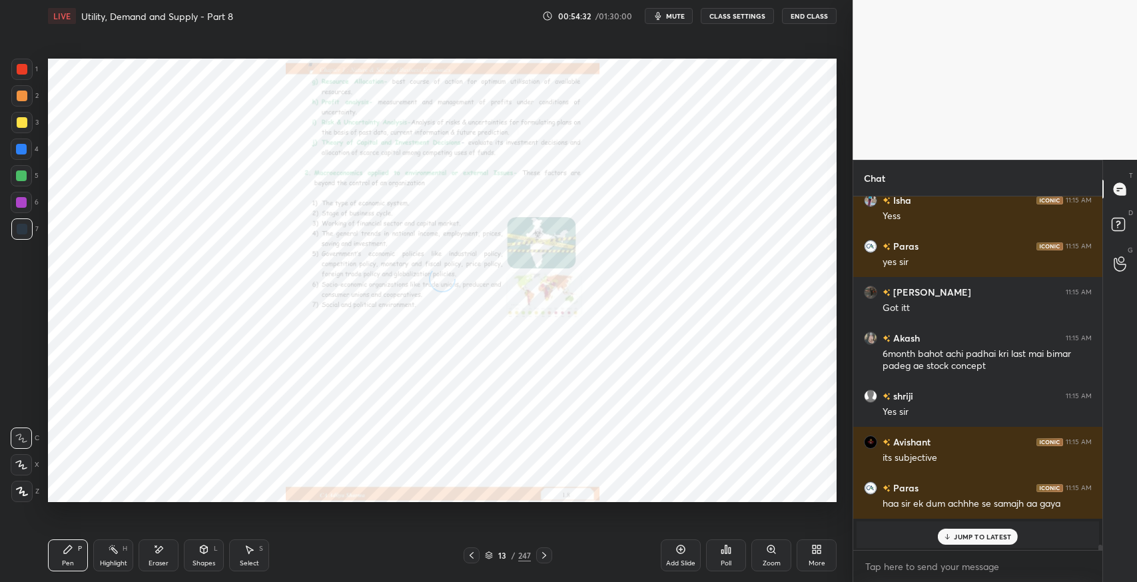
click at [549, 558] on icon at bounding box center [544, 555] width 11 height 11
click at [549, 559] on div at bounding box center [544, 555] width 16 height 16
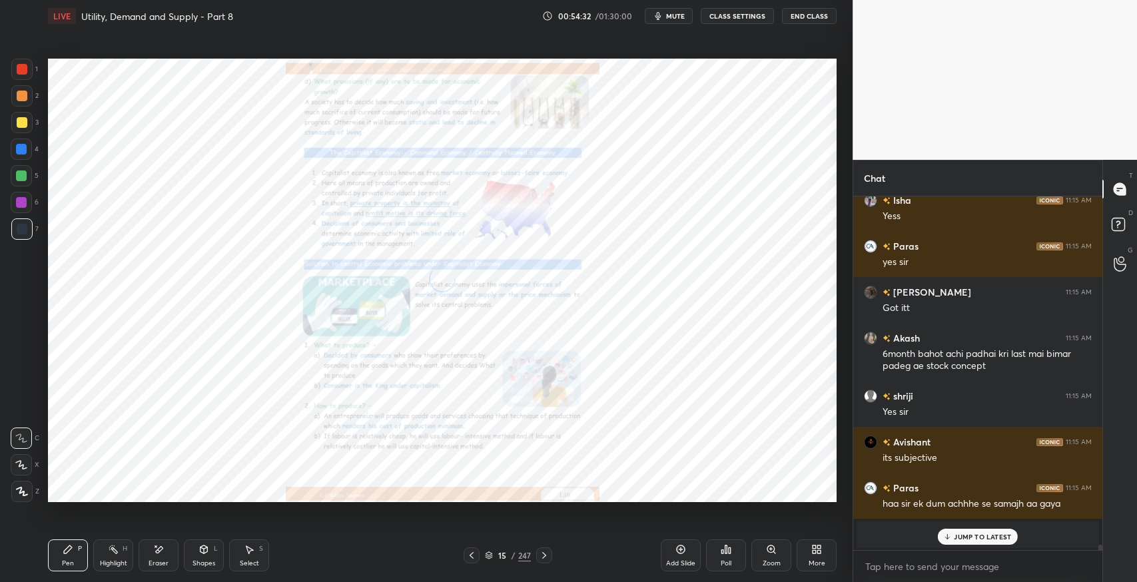
click at [549, 559] on icon at bounding box center [544, 555] width 11 height 11
click at [549, 559] on div at bounding box center [544, 555] width 16 height 16
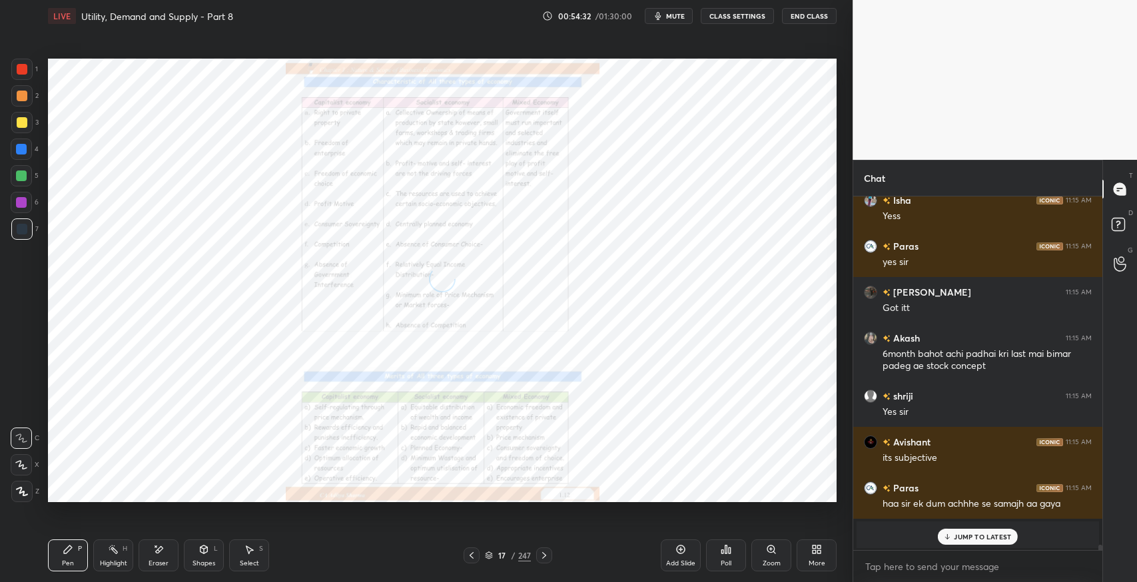
scroll to position [23569, 0]
click at [547, 559] on icon at bounding box center [544, 555] width 11 height 11
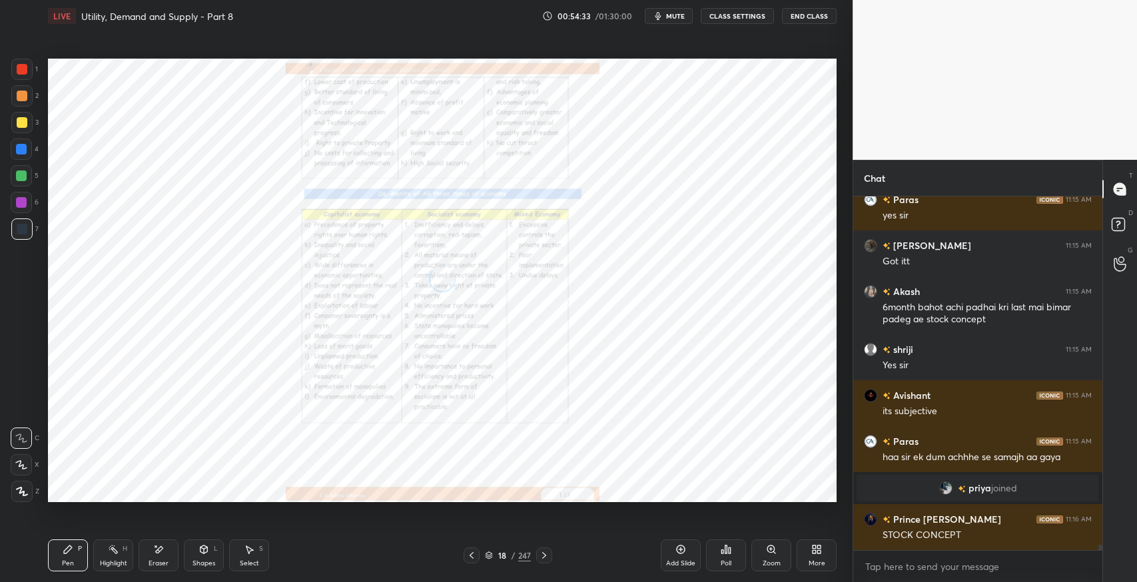
click at [548, 559] on icon at bounding box center [544, 555] width 11 height 11
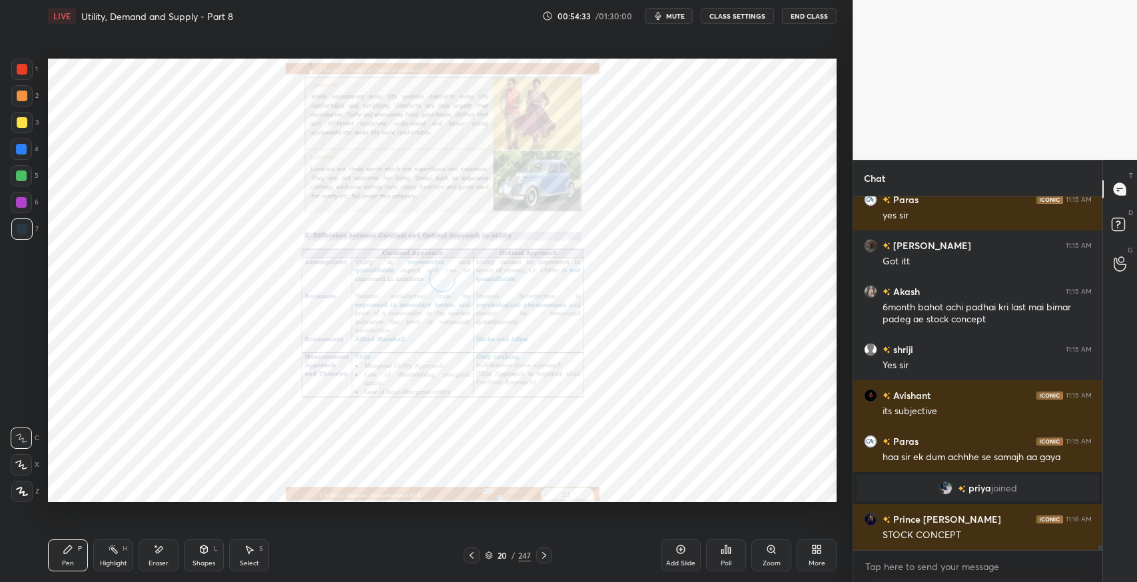
click at [547, 559] on icon at bounding box center [544, 555] width 11 height 11
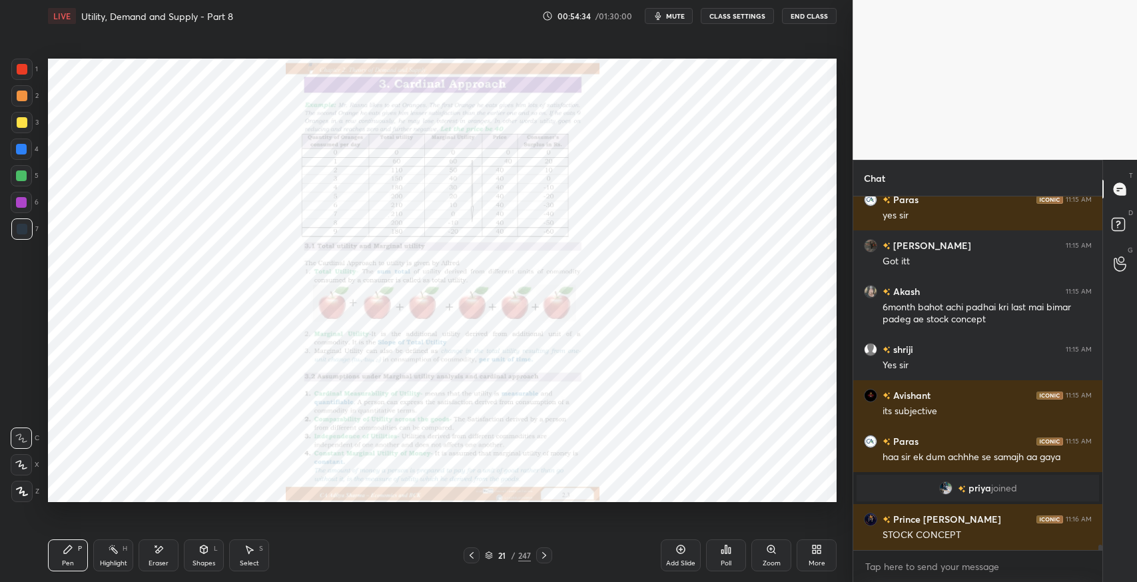
scroll to position [23615, 0]
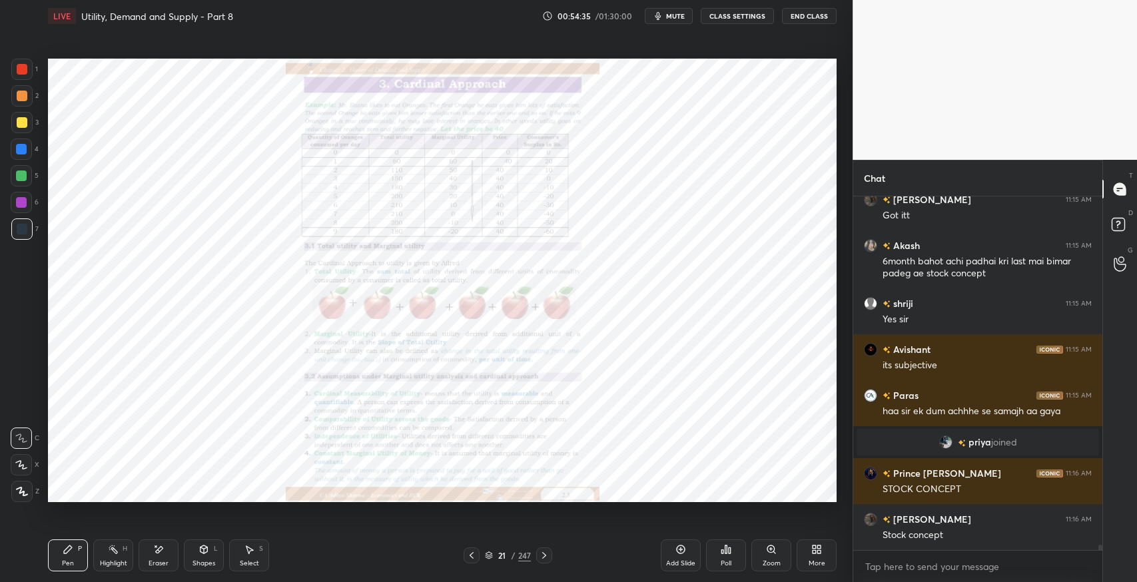
click at [549, 555] on div at bounding box center [544, 555] width 16 height 16
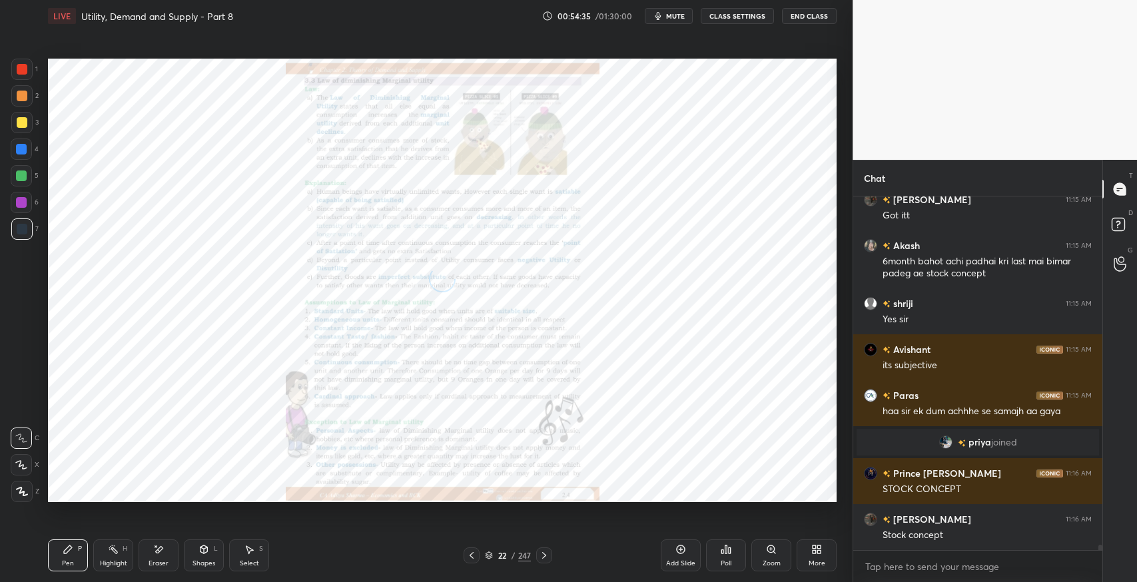
click at [545, 556] on icon at bounding box center [544, 555] width 4 height 7
click at [543, 557] on icon at bounding box center [544, 555] width 4 height 7
click at [539, 558] on icon at bounding box center [544, 555] width 11 height 11
click at [539, 559] on icon at bounding box center [544, 555] width 11 height 11
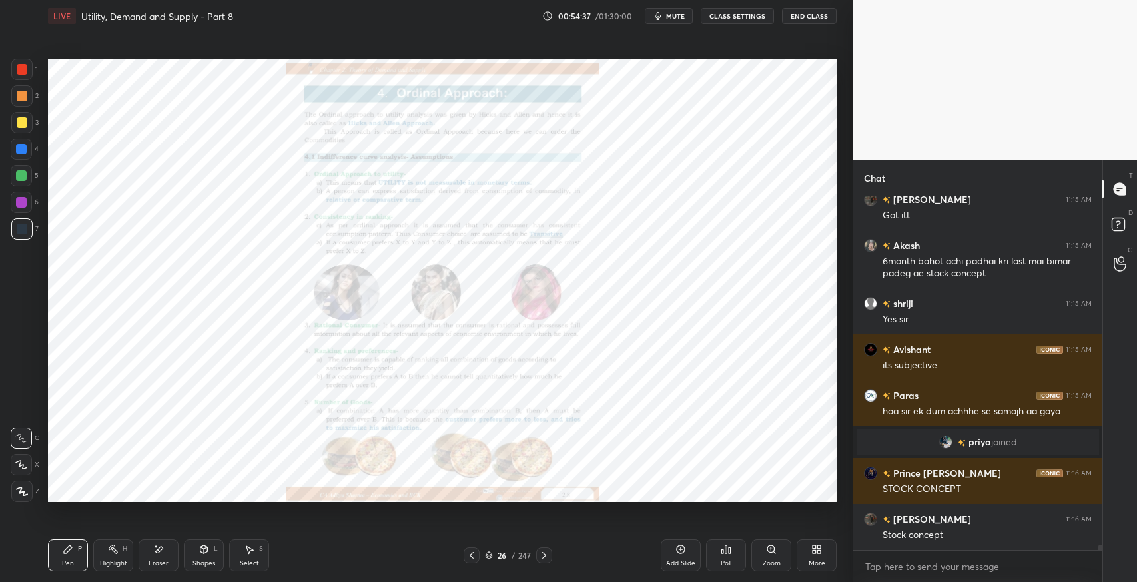
click at [548, 553] on icon at bounding box center [544, 555] width 11 height 11
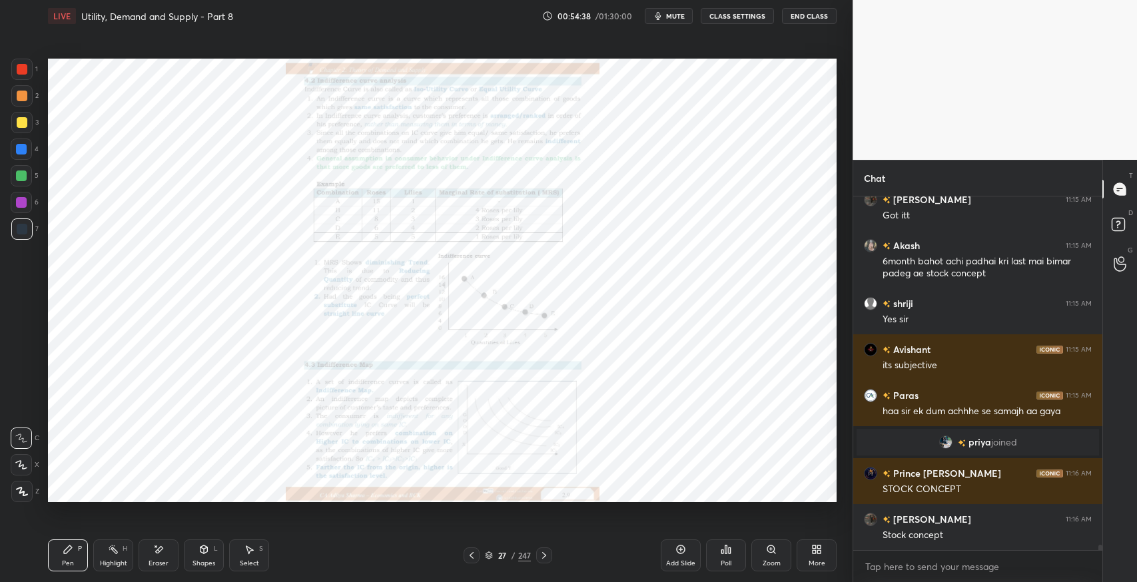
click at [543, 557] on icon at bounding box center [544, 555] width 11 height 11
click at [541, 557] on icon at bounding box center [544, 555] width 11 height 11
click at [543, 557] on icon at bounding box center [544, 555] width 11 height 11
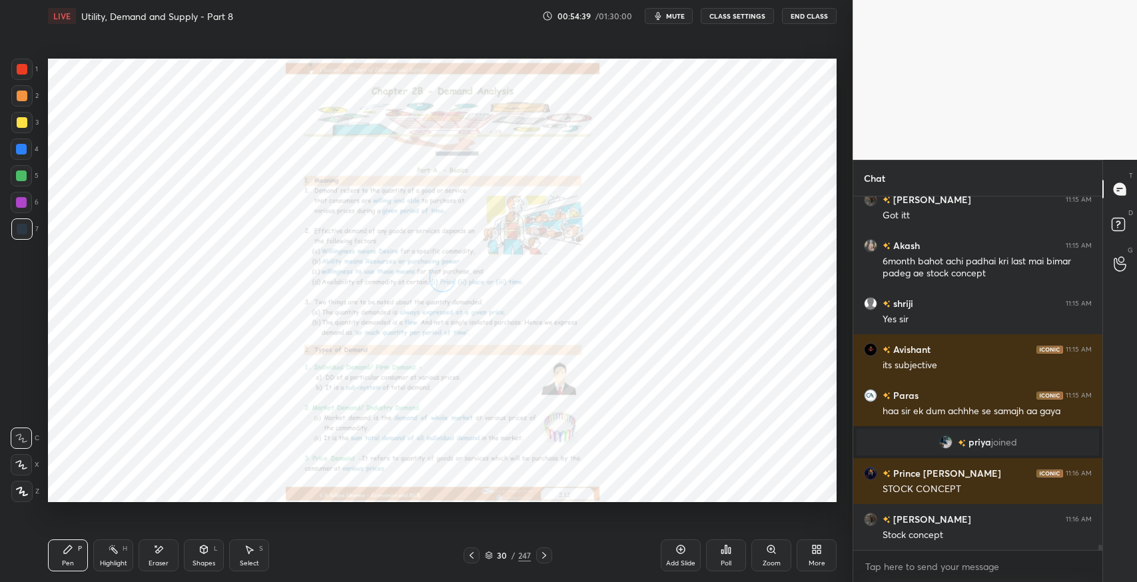
click at [543, 557] on icon at bounding box center [544, 555] width 4 height 7
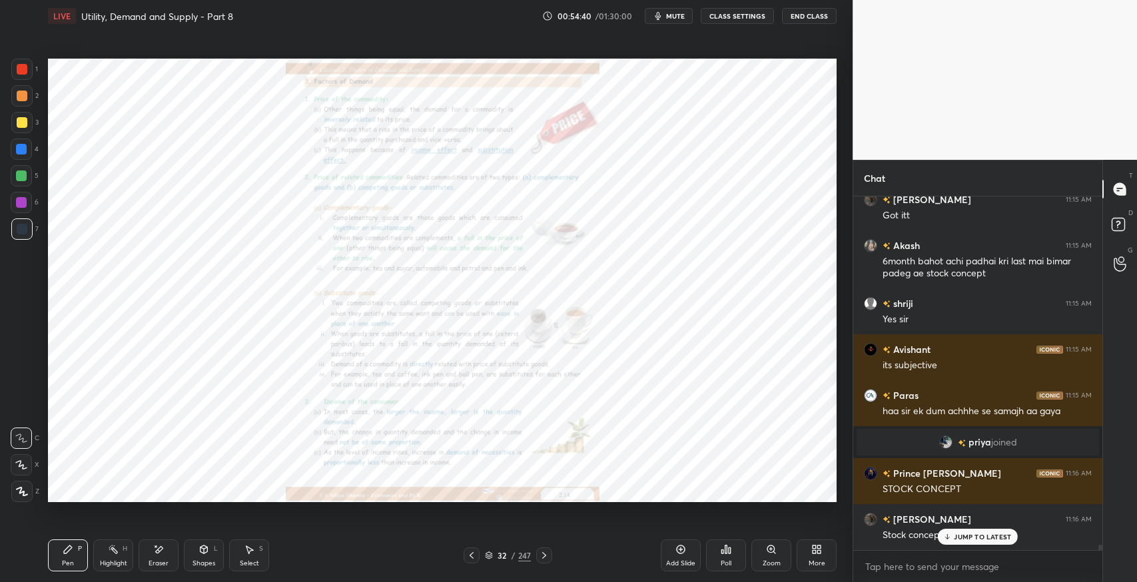
scroll to position [23661, 0]
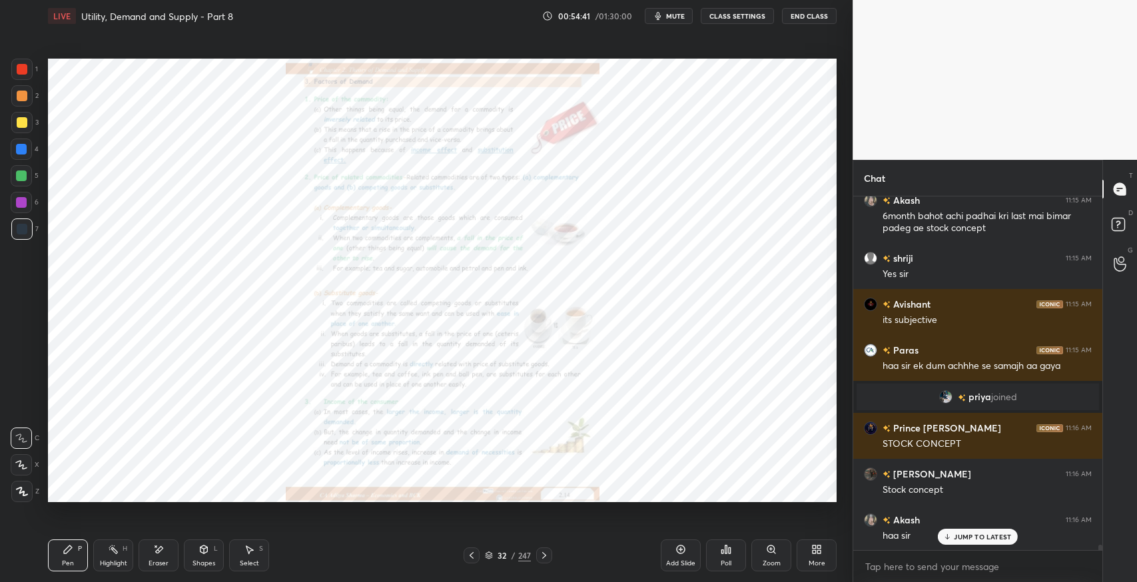
click at [471, 557] on icon at bounding box center [471, 555] width 4 height 7
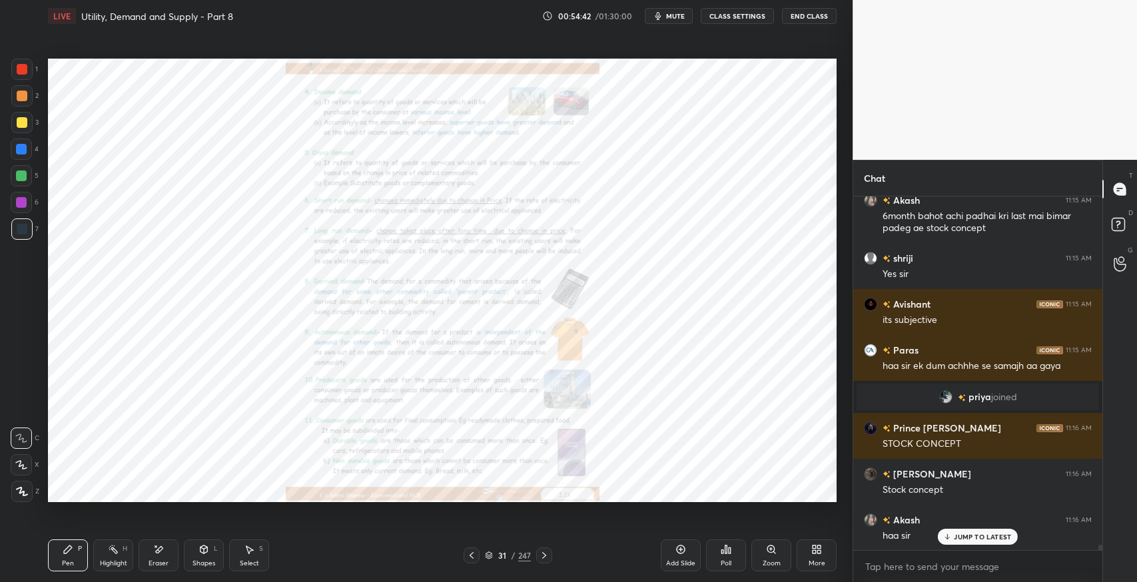
click at [474, 553] on icon at bounding box center [471, 555] width 11 height 11
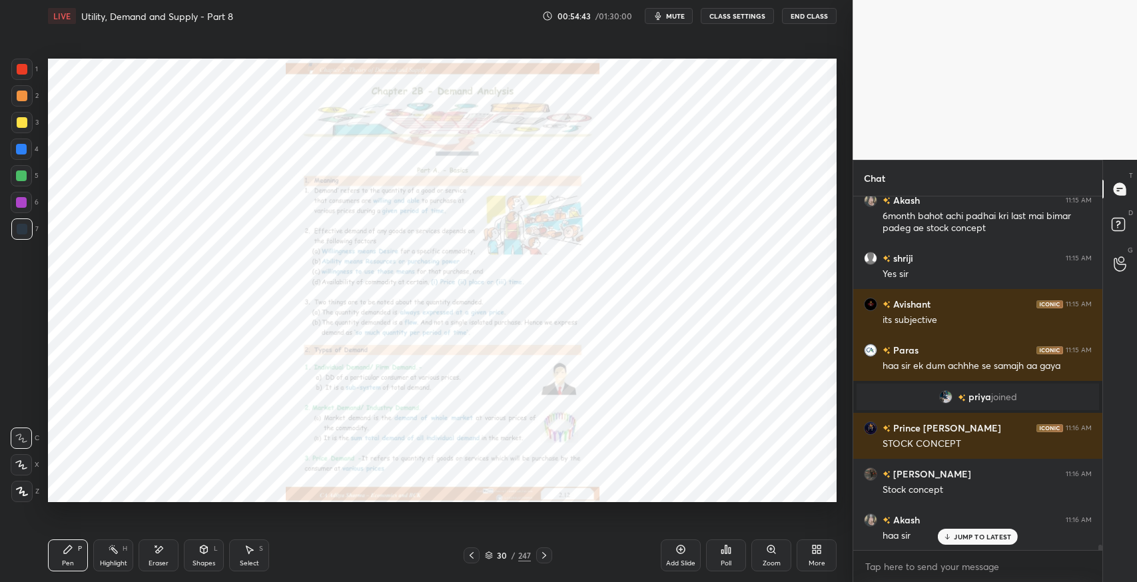
click at [760, 561] on div "Zoom" at bounding box center [771, 555] width 40 height 32
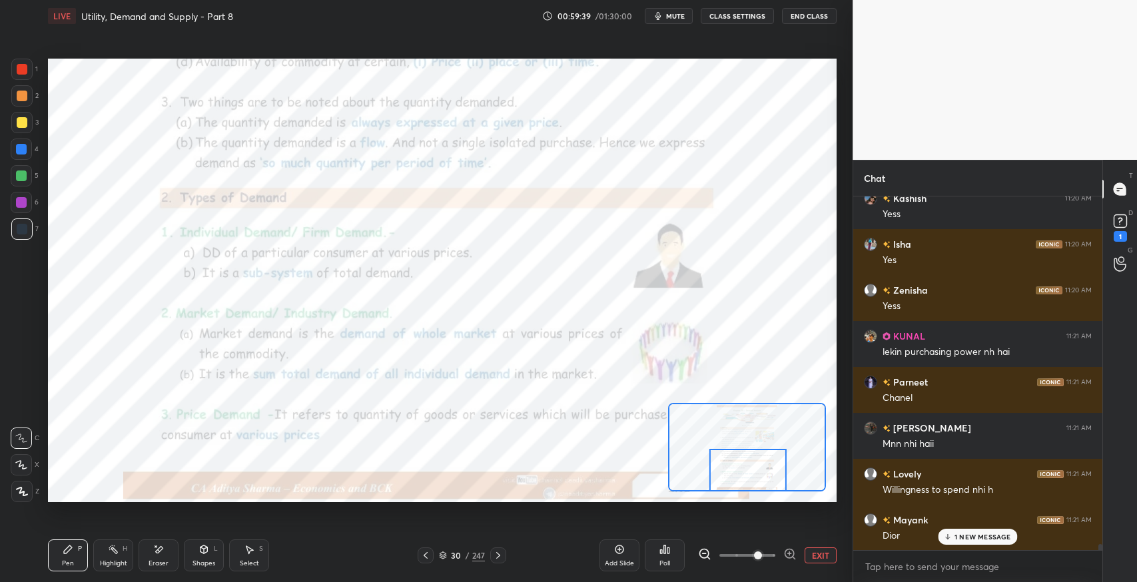
scroll to position [19719, 0]
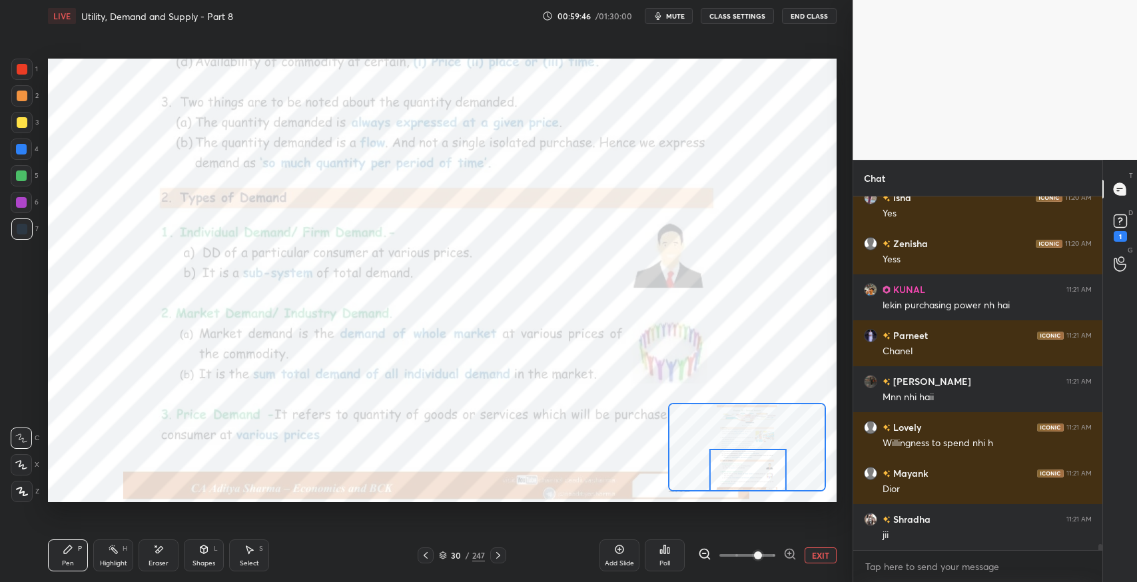
click at [613, 555] on div "Add Slide" at bounding box center [619, 555] width 40 height 32
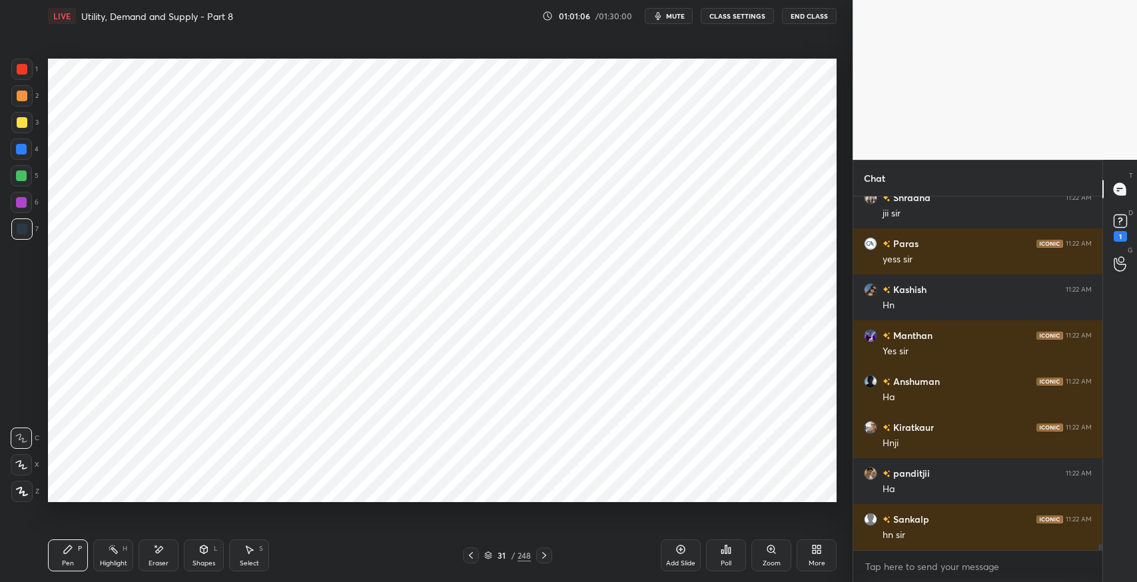
scroll to position [21327, 0]
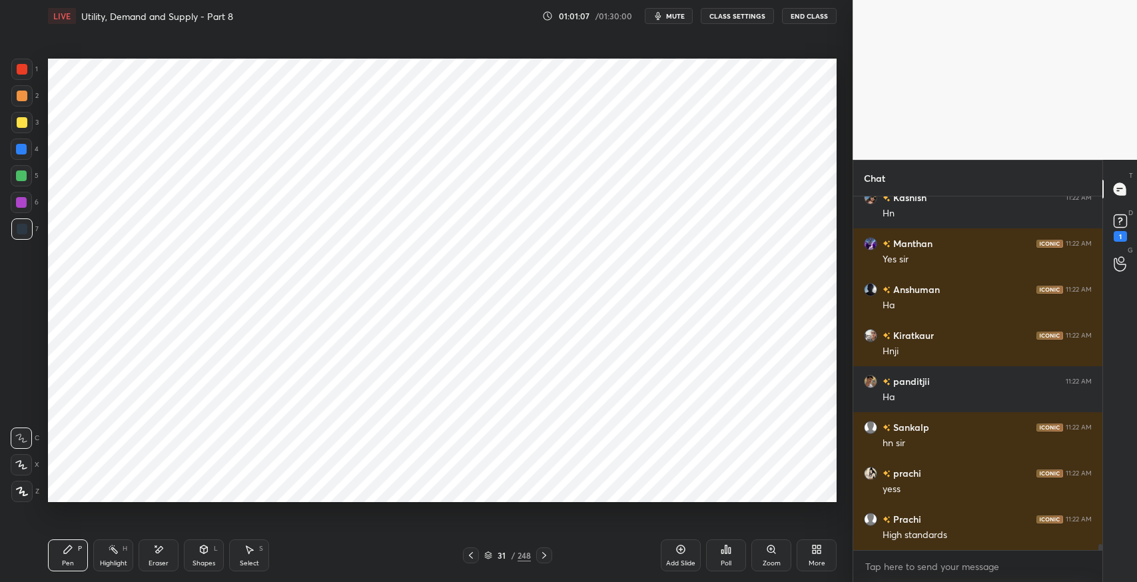
click at [29, 69] on div at bounding box center [21, 69] width 21 height 21
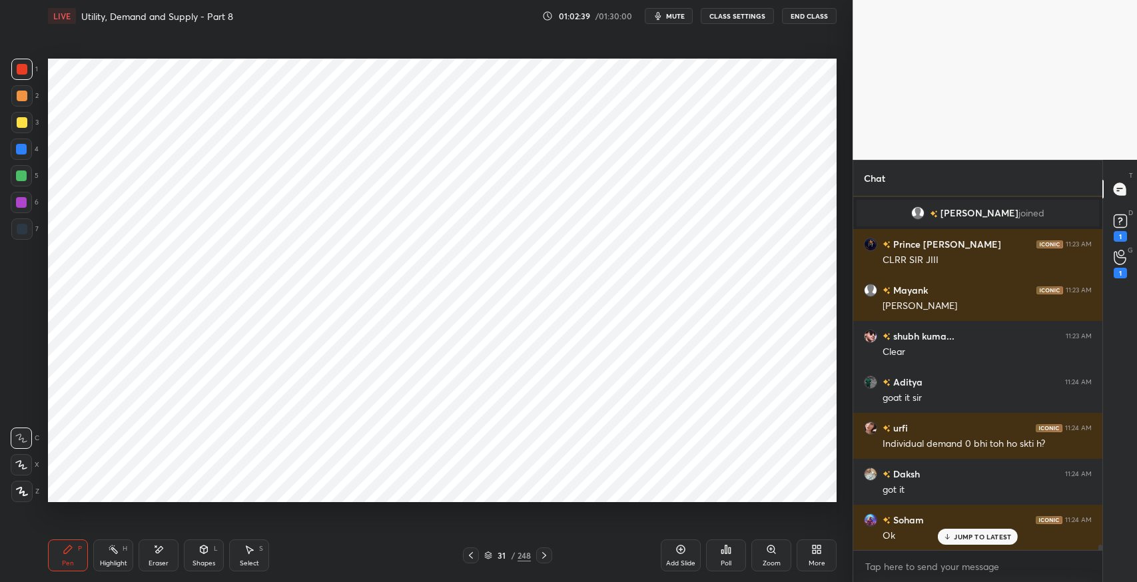
scroll to position [22457, 0]
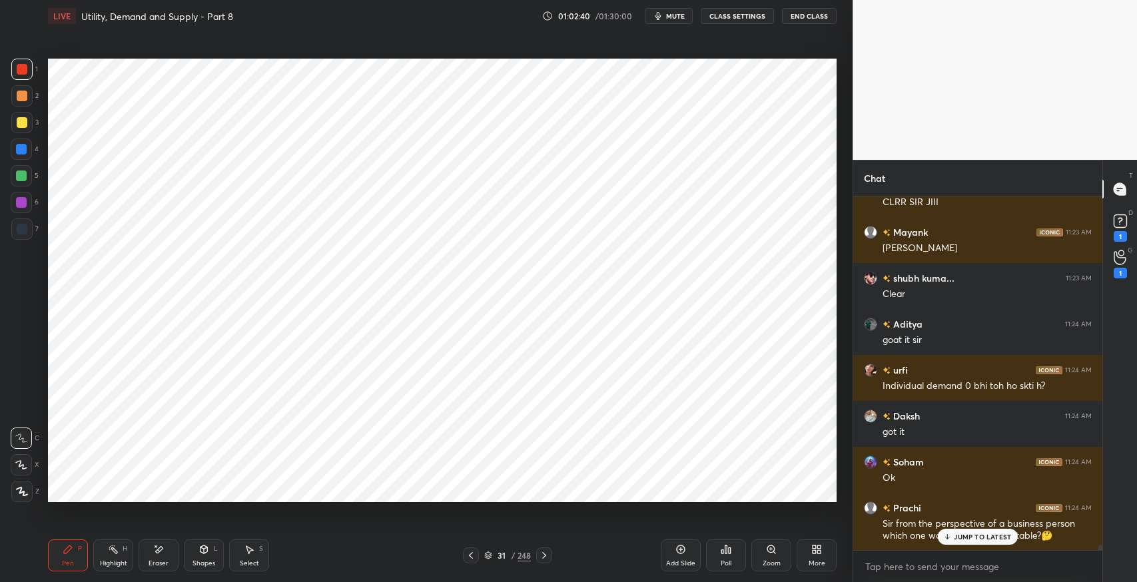
click at [932, 374] on div "[PERSON_NAME] 11:24 AM" at bounding box center [978, 370] width 228 height 14
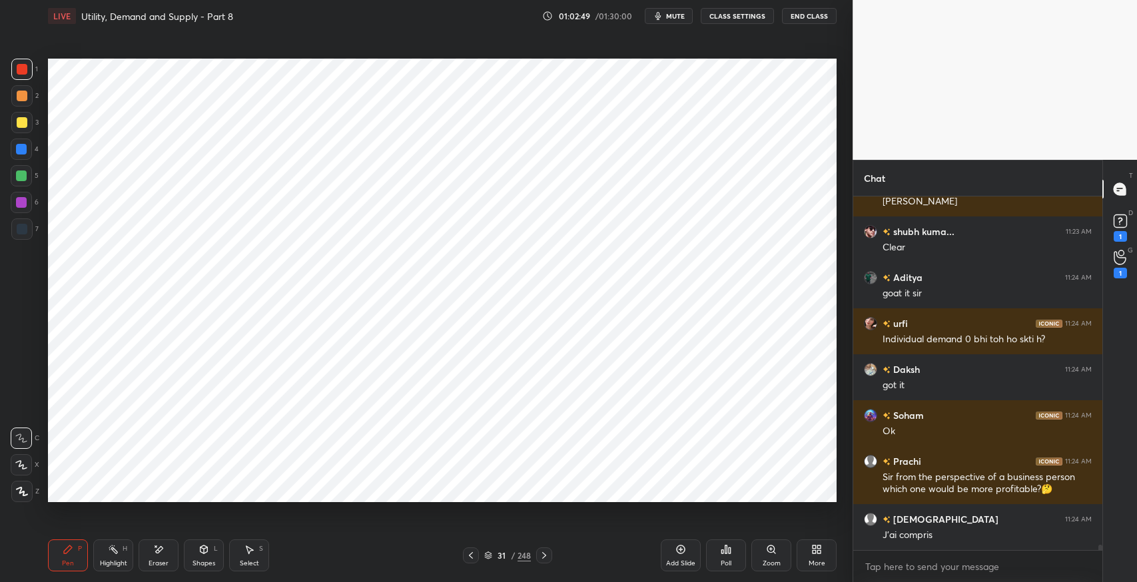
click at [16, 215] on div "6" at bounding box center [25, 205] width 28 height 27
click at [15, 229] on div at bounding box center [21, 228] width 21 height 21
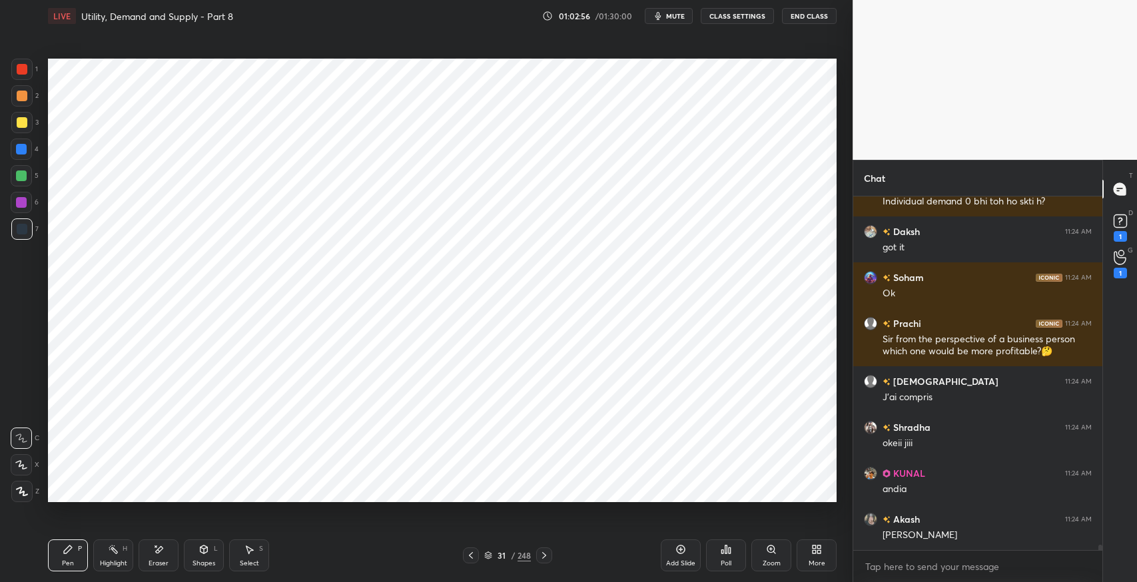
scroll to position [22686, 0]
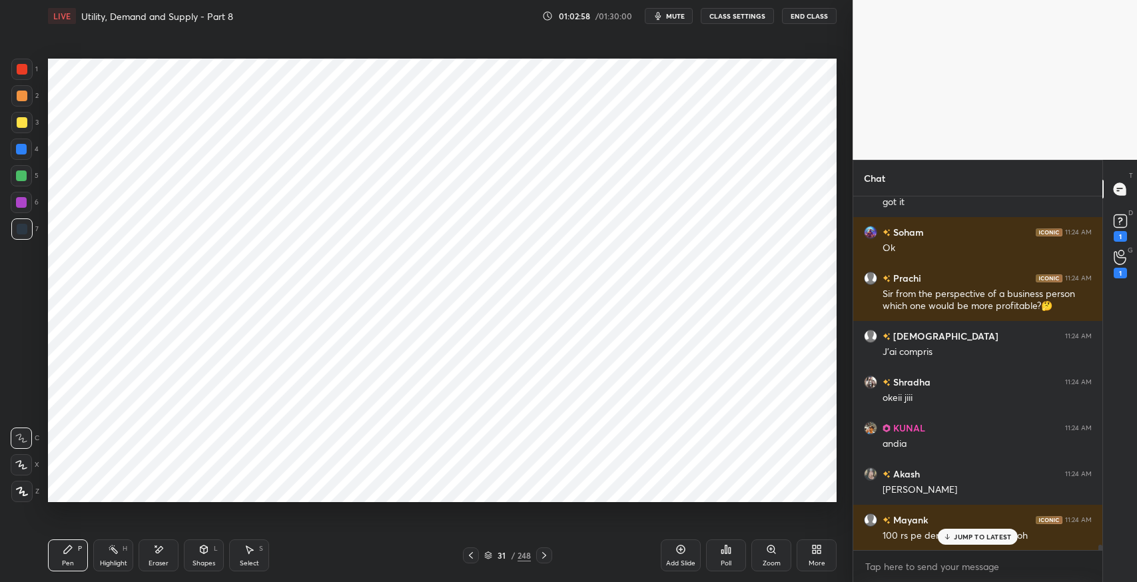
click at [962, 541] on div "JUMP TO LATEST" at bounding box center [977, 537] width 80 height 16
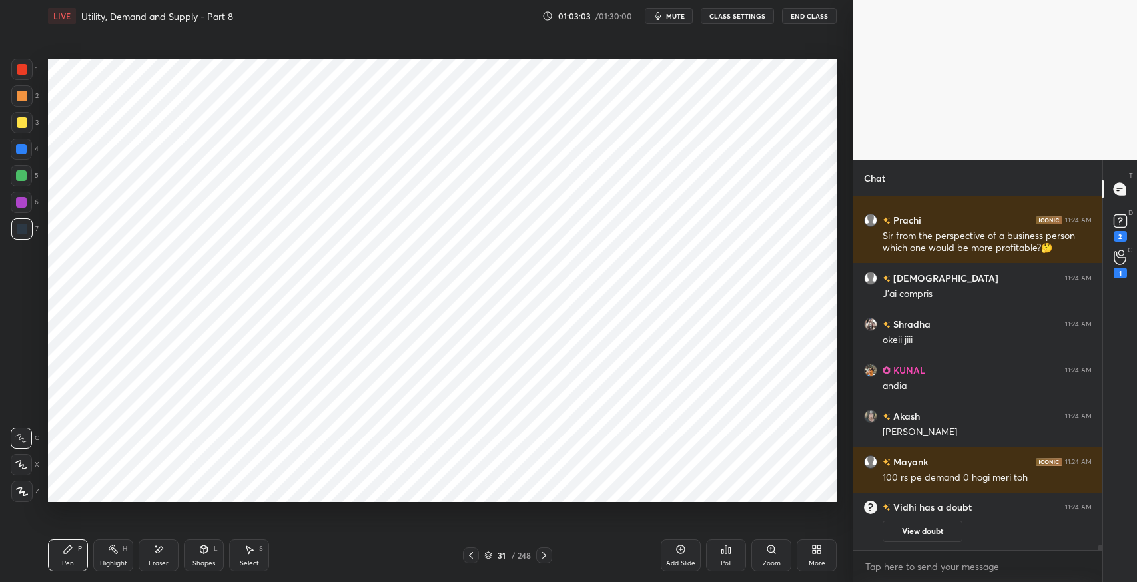
click at [261, 556] on div "Select S" at bounding box center [249, 555] width 40 height 32
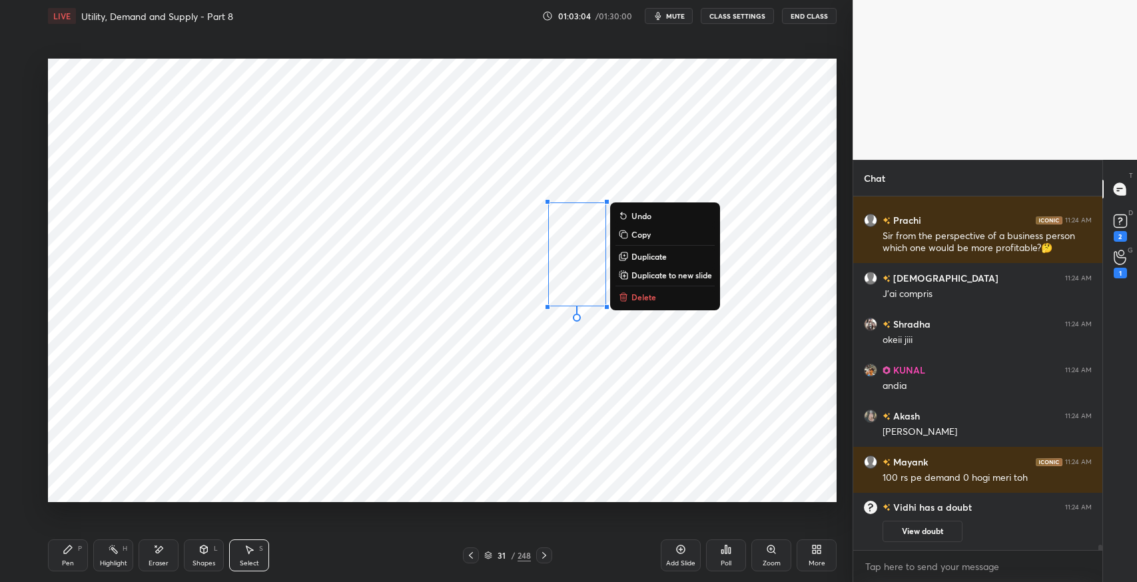
click at [647, 302] on p "Delete" at bounding box center [643, 297] width 25 height 11
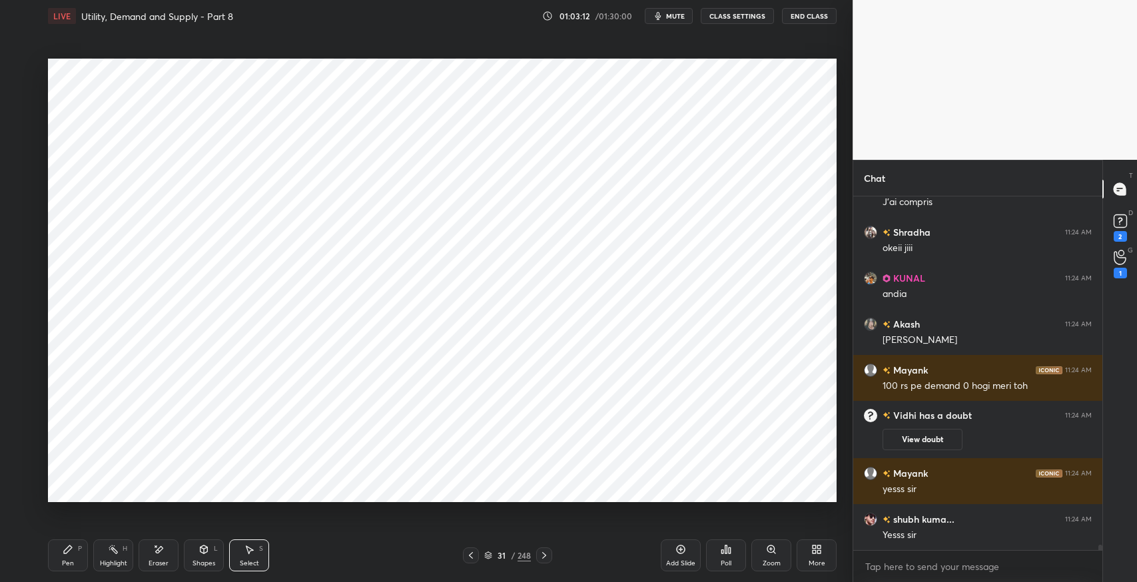
scroll to position [22705, 0]
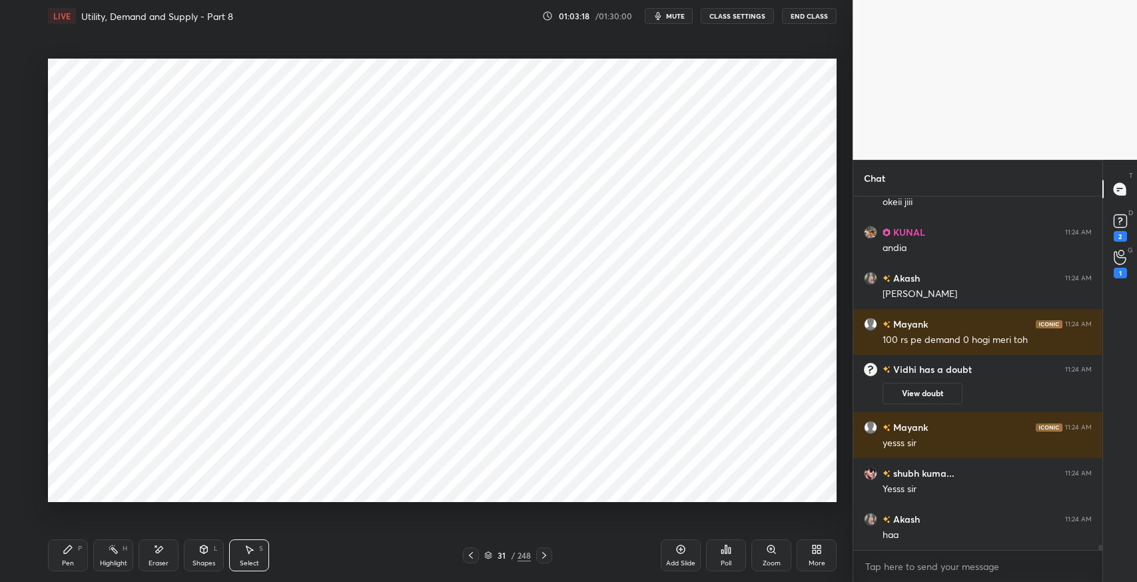
click at [61, 558] on div "Pen P" at bounding box center [68, 555] width 40 height 32
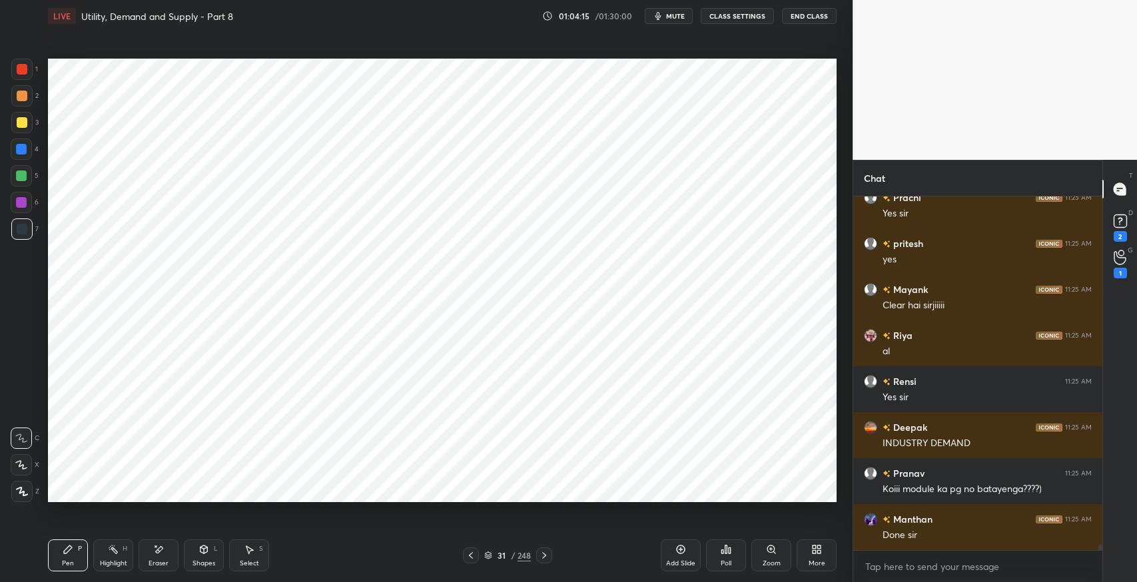
scroll to position [23461, 0]
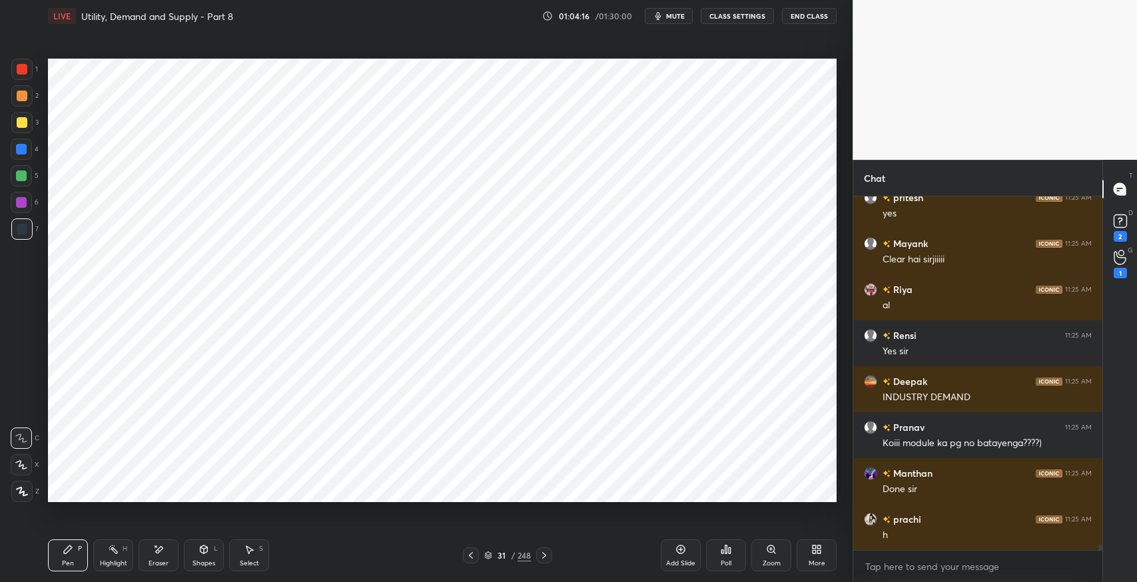
click at [953, 441] on div "Koiii module ka pg no batayenga????)" at bounding box center [986, 443] width 209 height 13
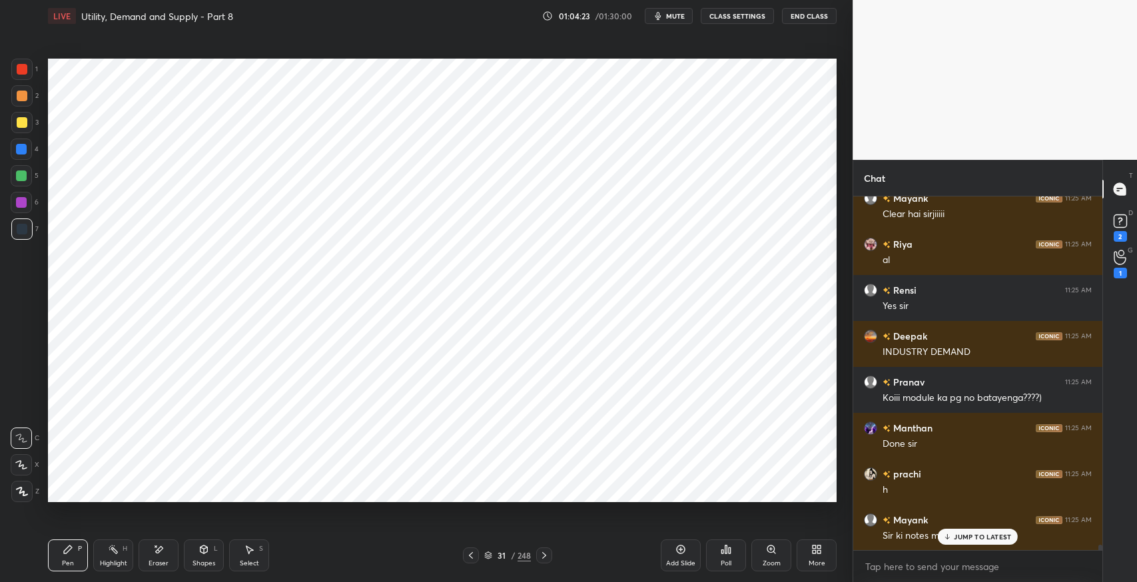
click at [973, 536] on p "JUMP TO LATEST" at bounding box center [981, 537] width 57 height 8
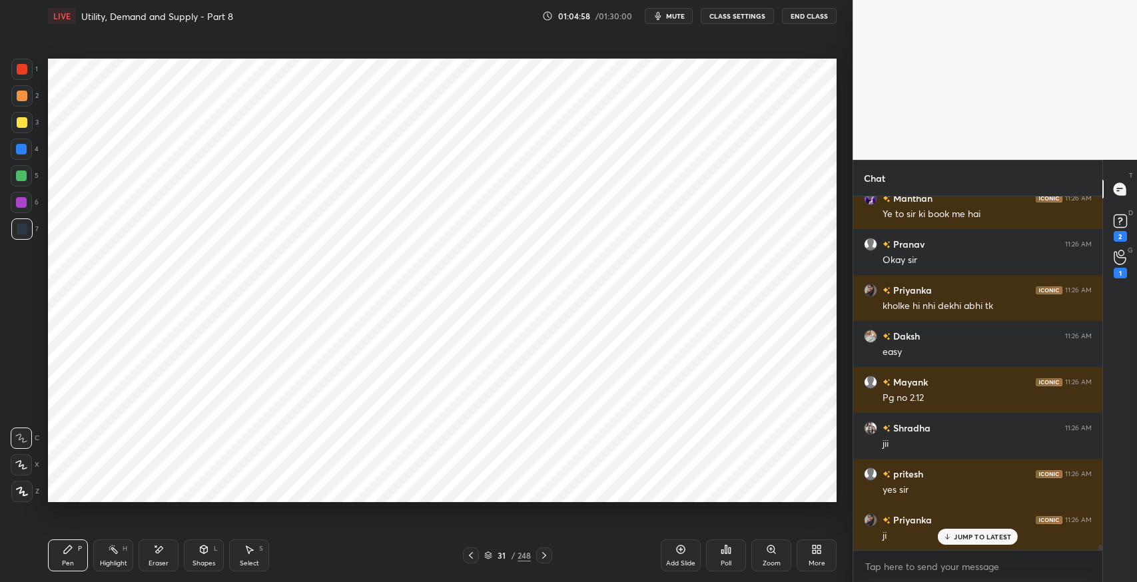
scroll to position [23920, 0]
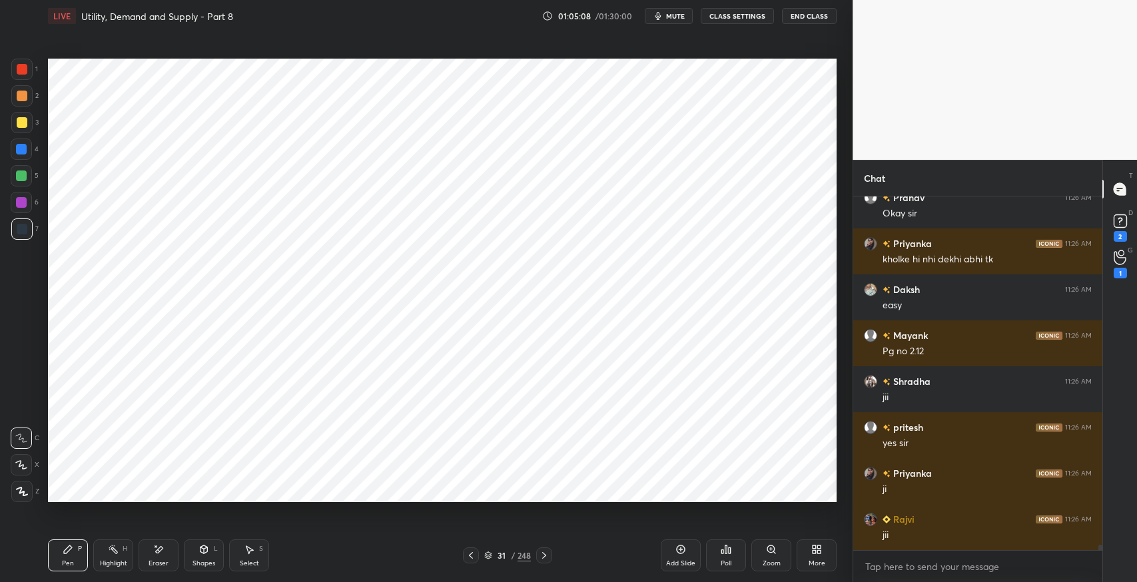
click at [475, 556] on icon at bounding box center [470, 555] width 11 height 11
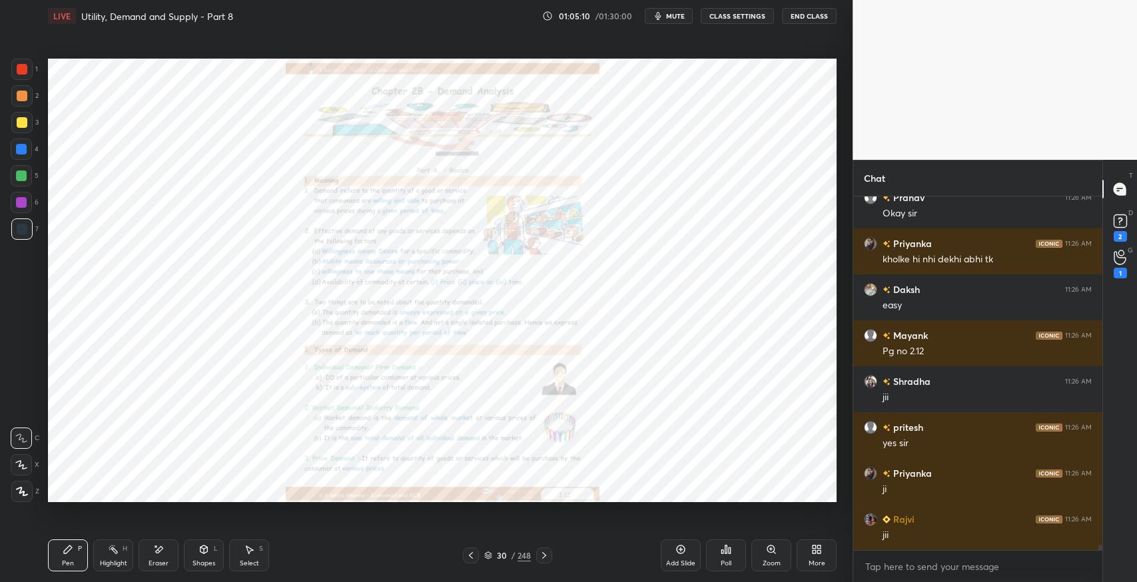
click at [762, 562] on div "Zoom" at bounding box center [771, 563] width 18 height 7
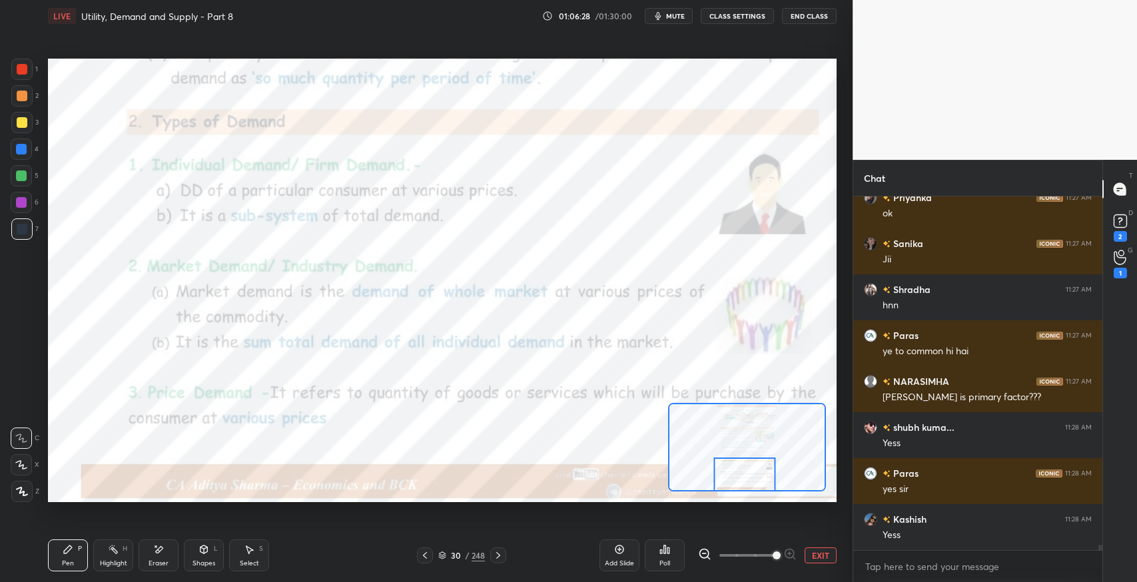
scroll to position [24438, 0]
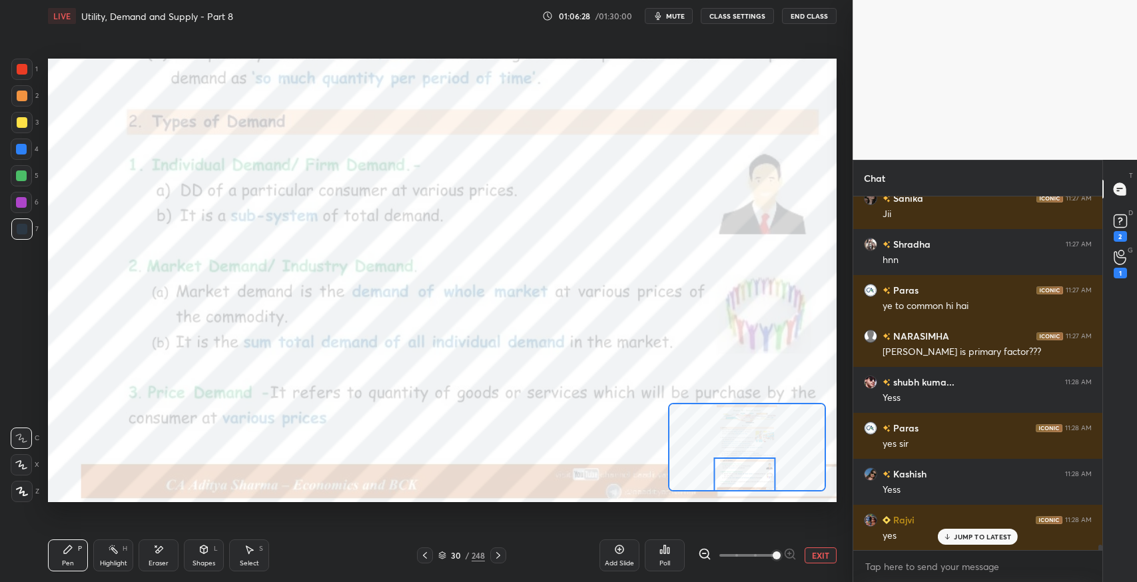
click at [497, 555] on icon at bounding box center [498, 555] width 11 height 11
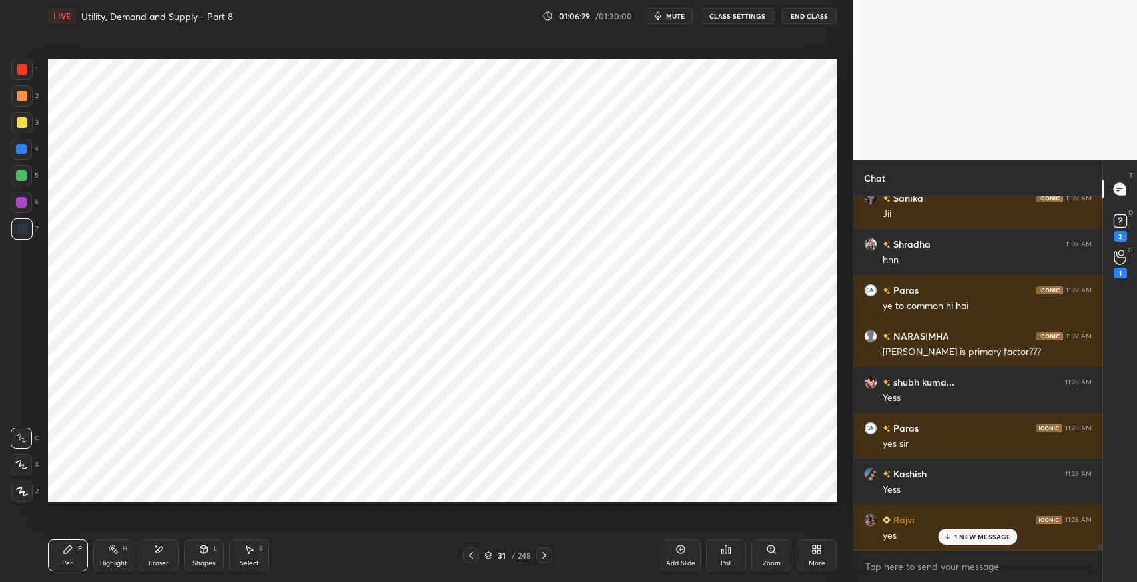
scroll to position [24485, 0]
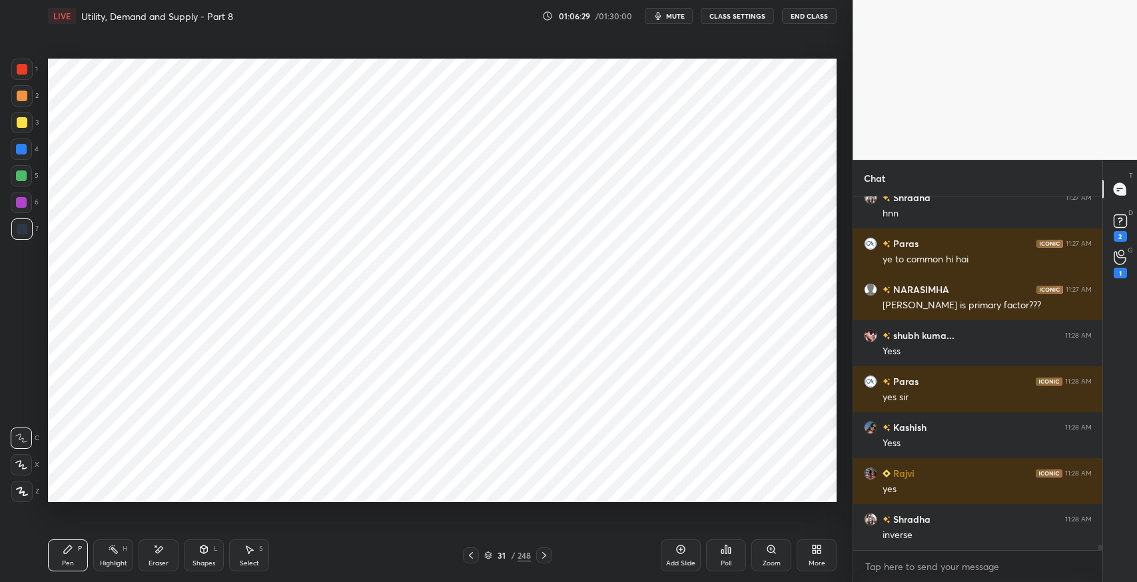
click at [543, 555] on icon at bounding box center [544, 555] width 11 height 11
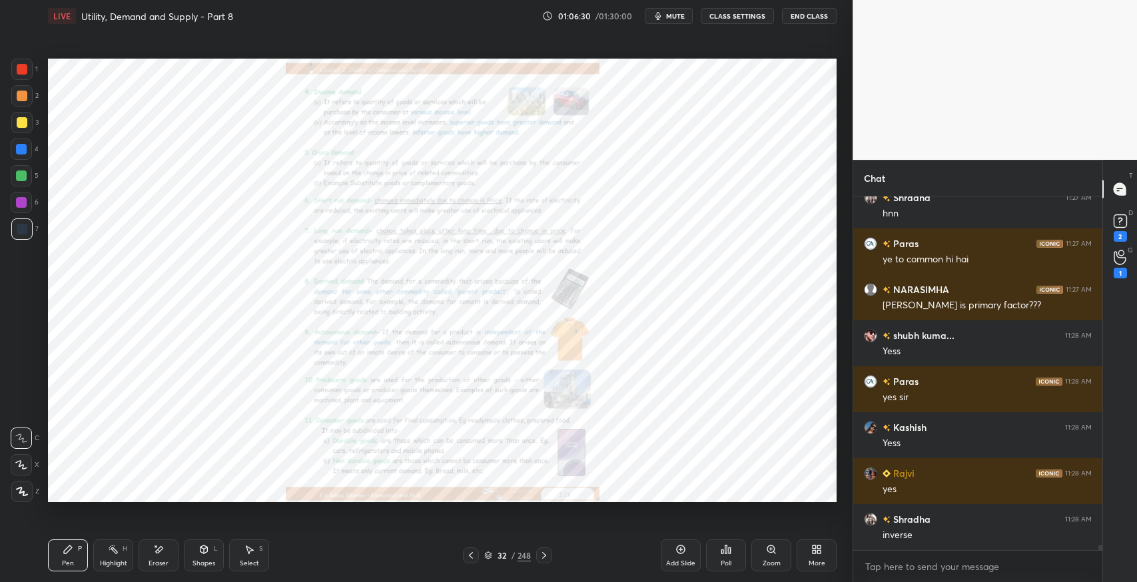
scroll to position [24530, 0]
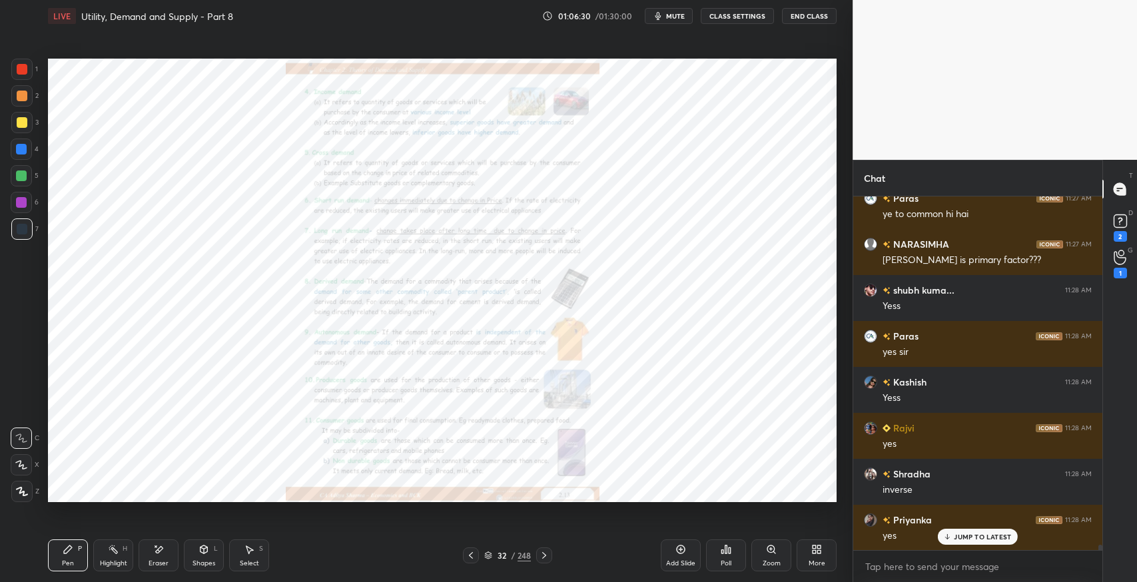
click at [756, 558] on div "Zoom" at bounding box center [771, 555] width 40 height 32
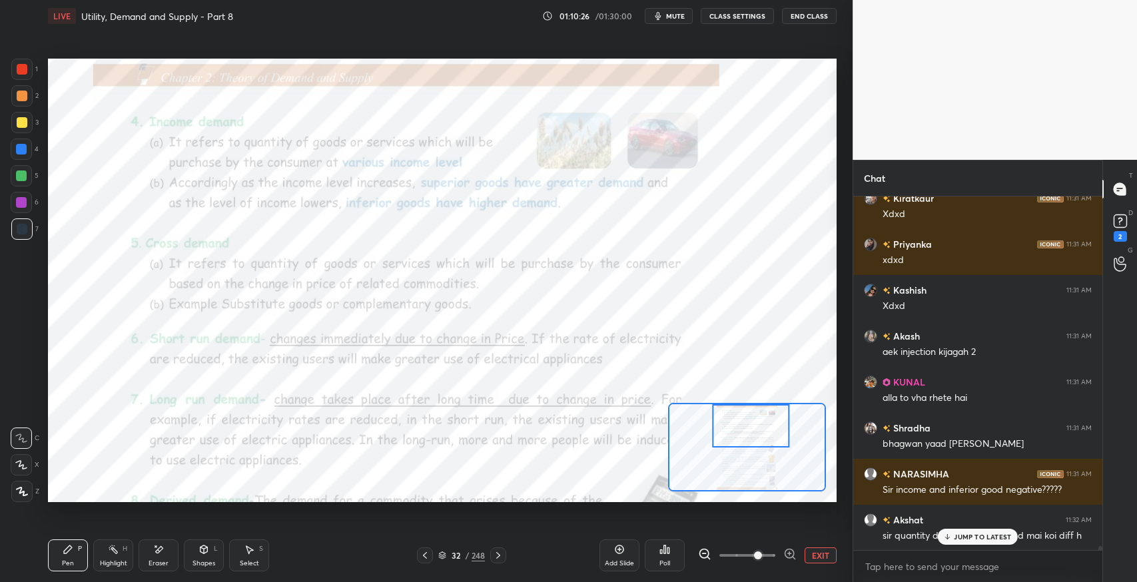
scroll to position [29291, 0]
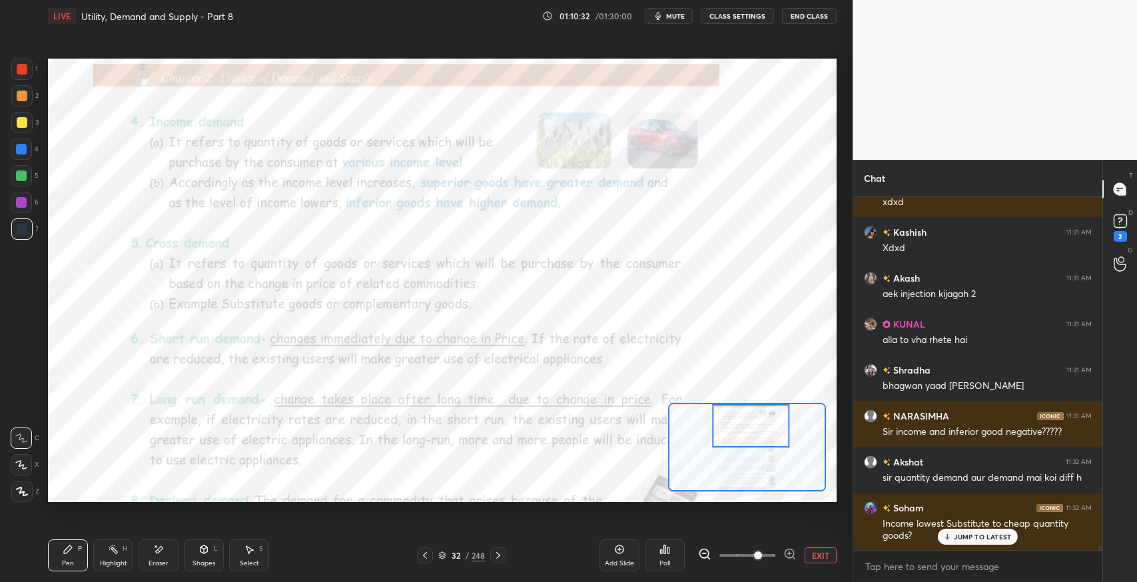
click at [677, 16] on span "mute" at bounding box center [675, 15] width 19 height 9
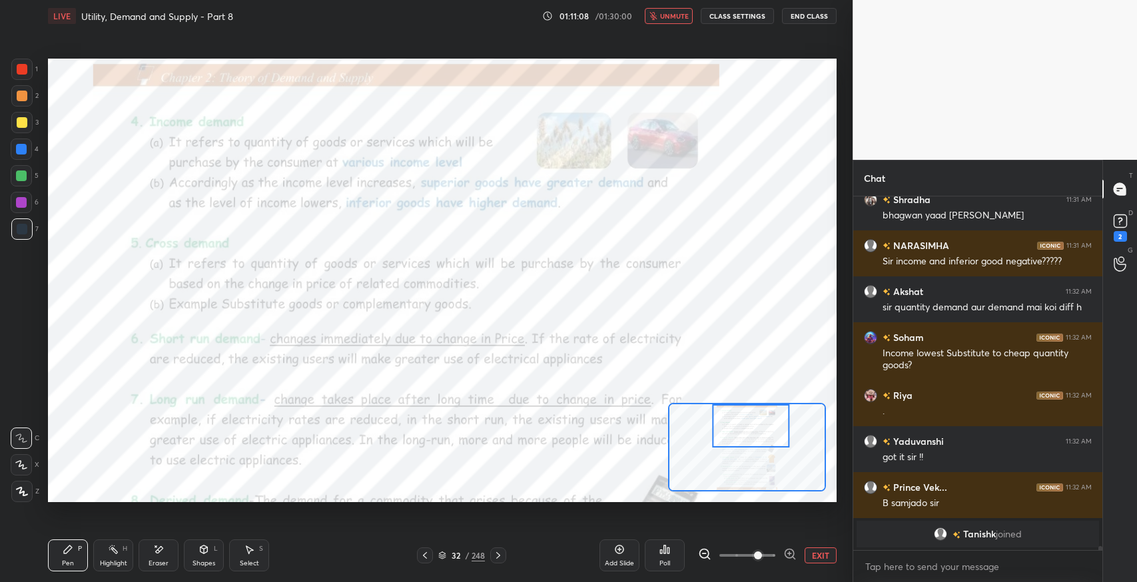
scroll to position [27613, 0]
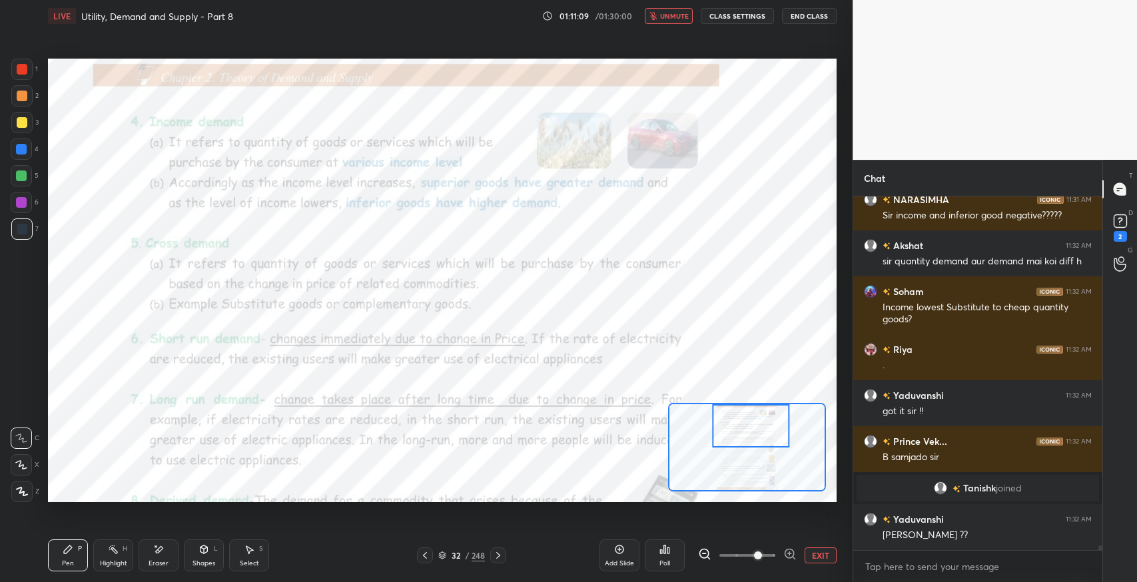
click at [667, 17] on span "unmute" at bounding box center [674, 15] width 29 height 9
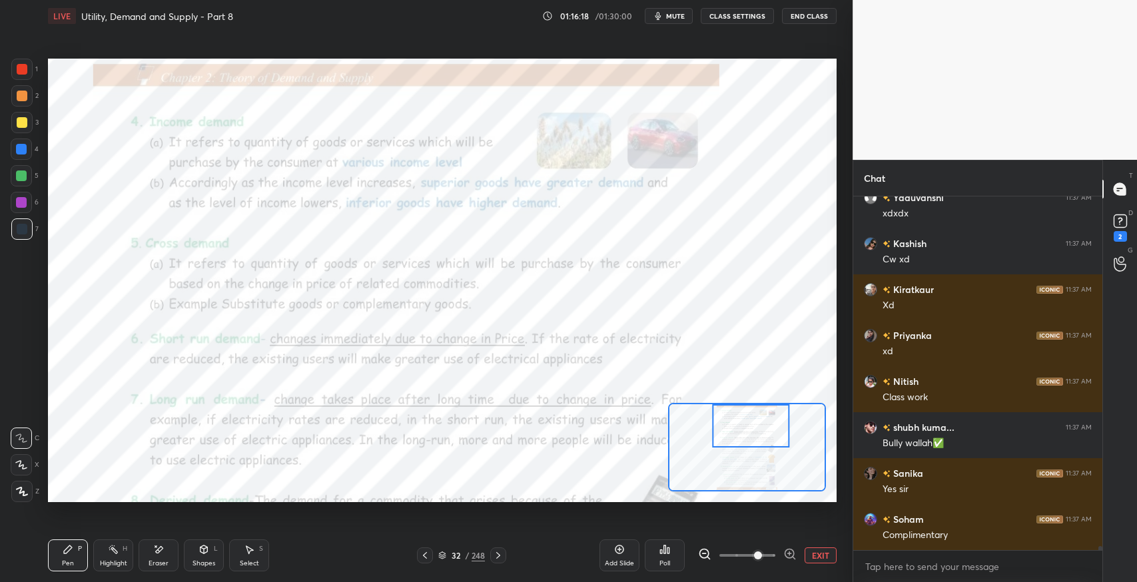
scroll to position [30897, 0]
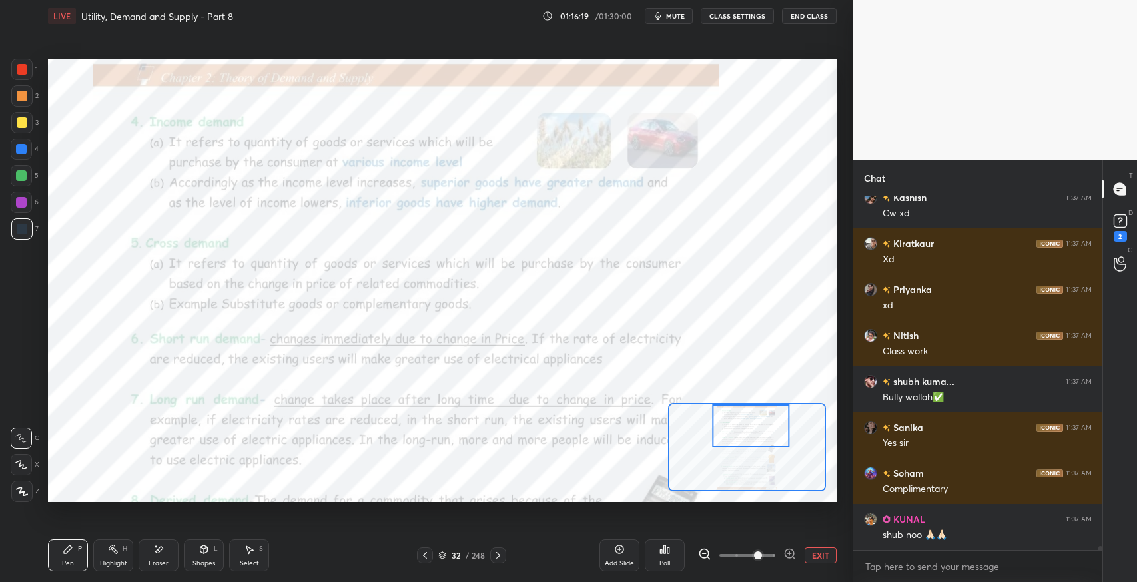
click at [153, 563] on div "Eraser" at bounding box center [158, 563] width 20 height 7
click at [18, 491] on span "Erase all" at bounding box center [21, 491] width 20 height 9
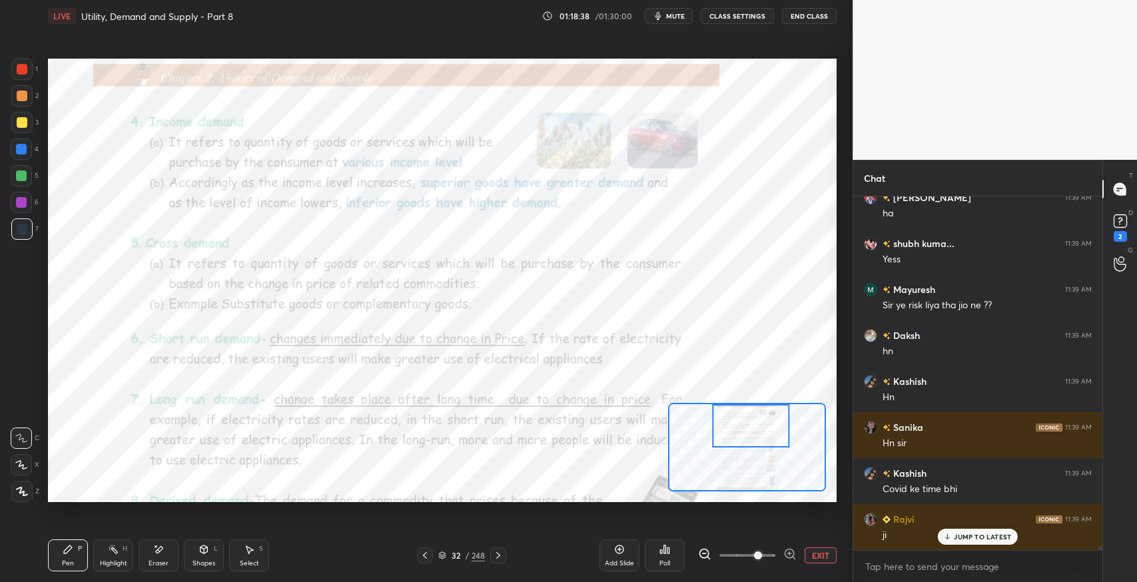
scroll to position [32908, 0]
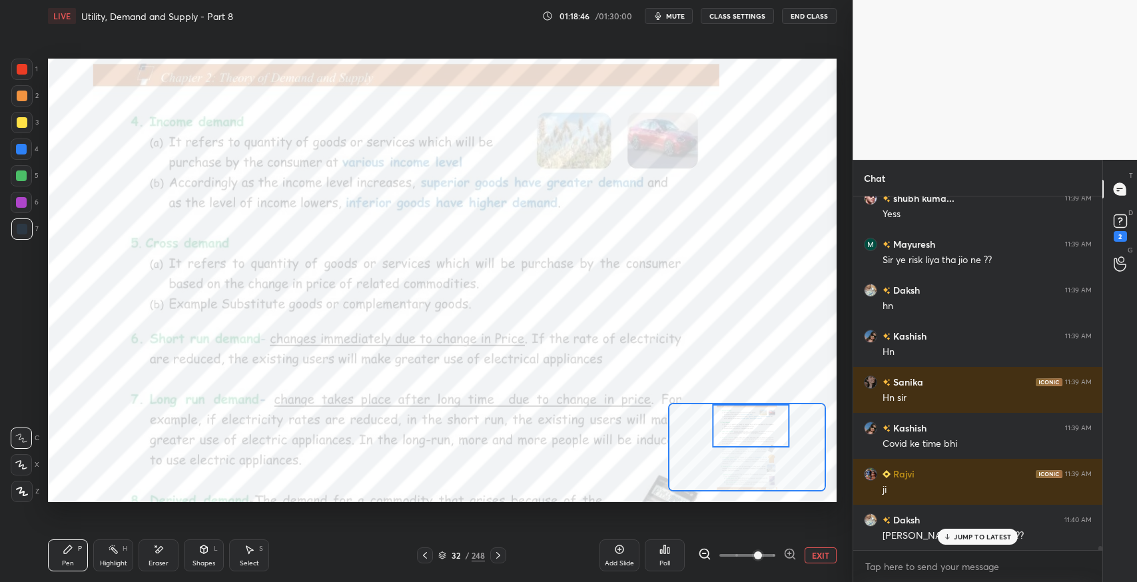
click at [975, 542] on div "JUMP TO LATEST" at bounding box center [977, 537] width 80 height 16
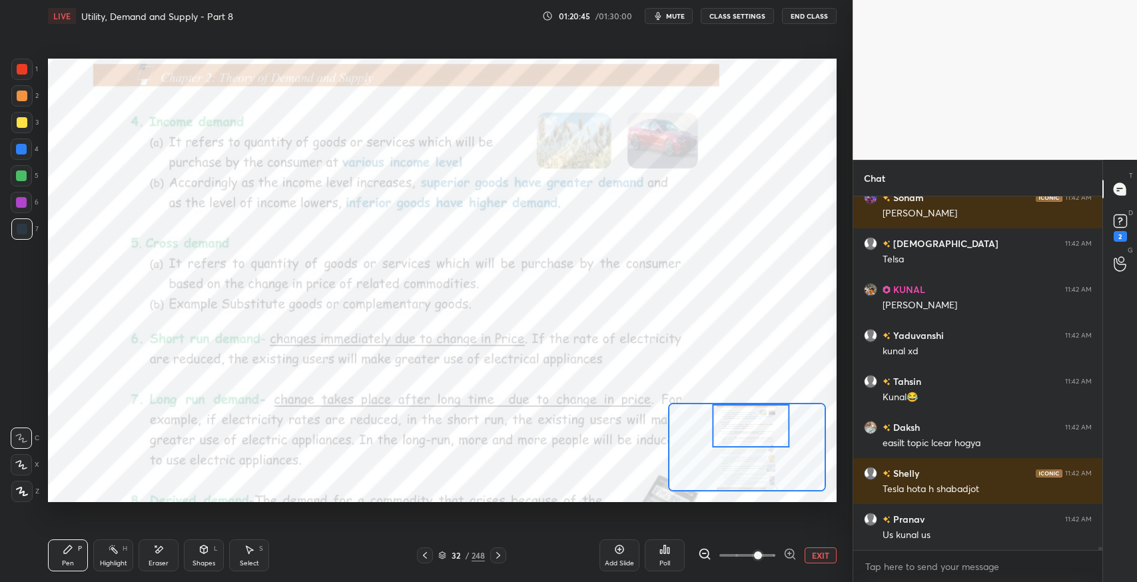
scroll to position [34069, 0]
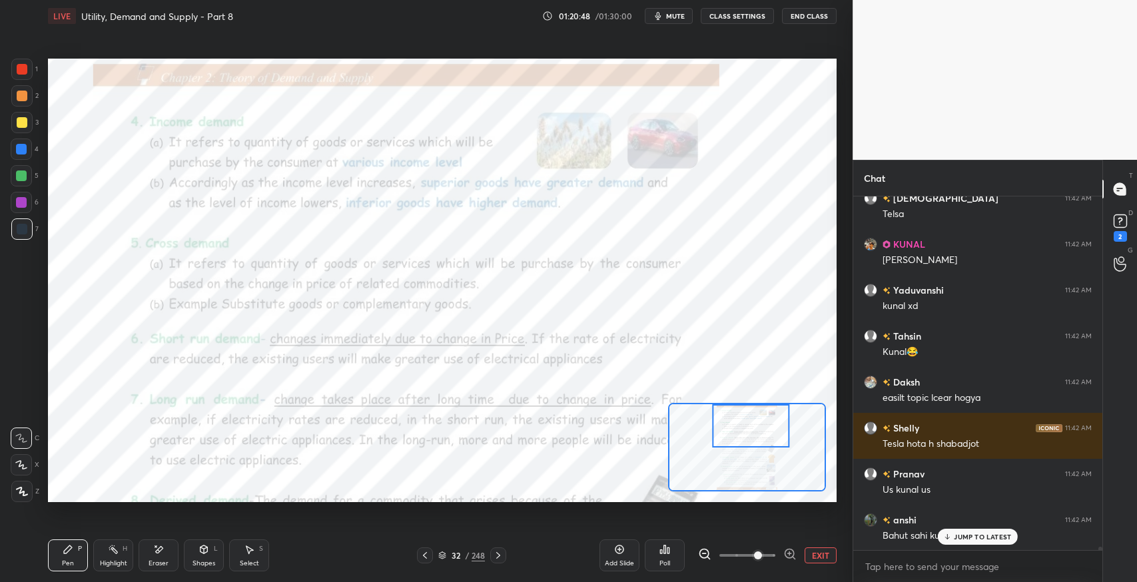
click at [971, 536] on p "JUMP TO LATEST" at bounding box center [981, 537] width 57 height 8
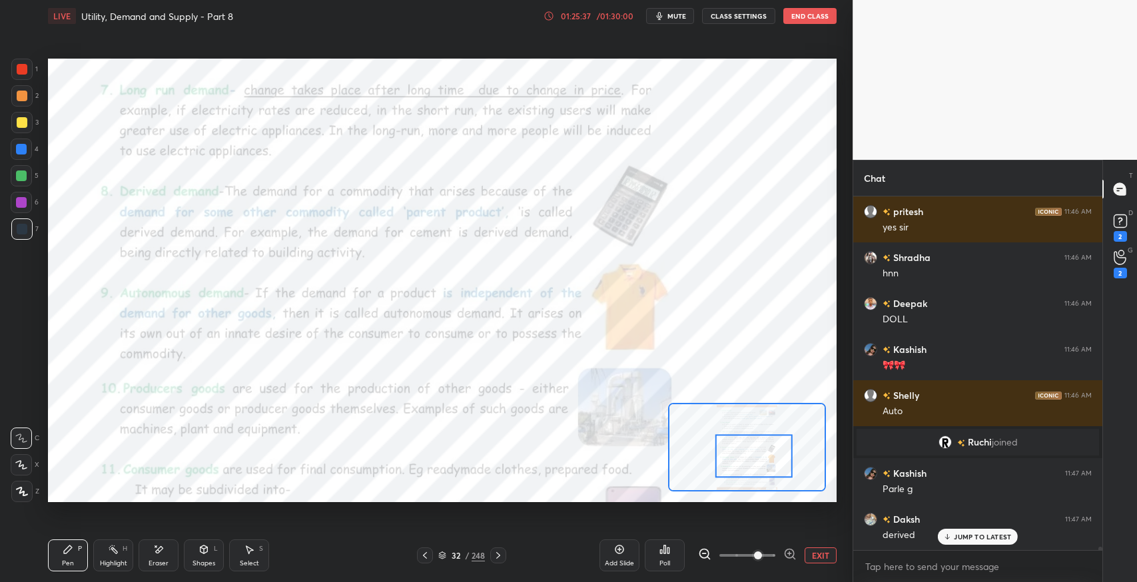
scroll to position [38532, 0]
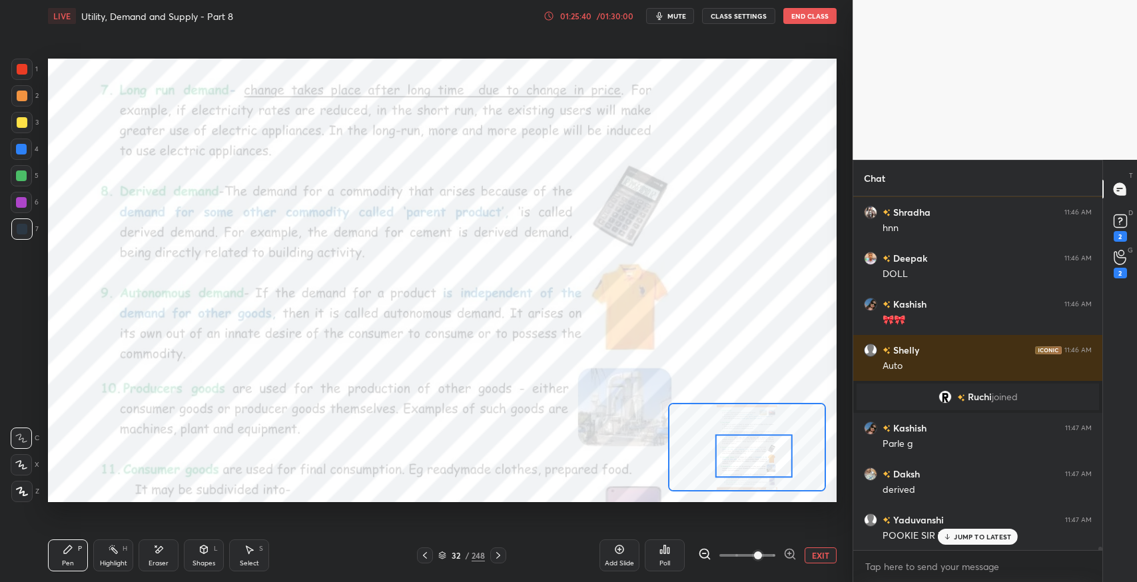
click at [982, 536] on p "JUMP TO LATEST" at bounding box center [981, 537] width 57 height 8
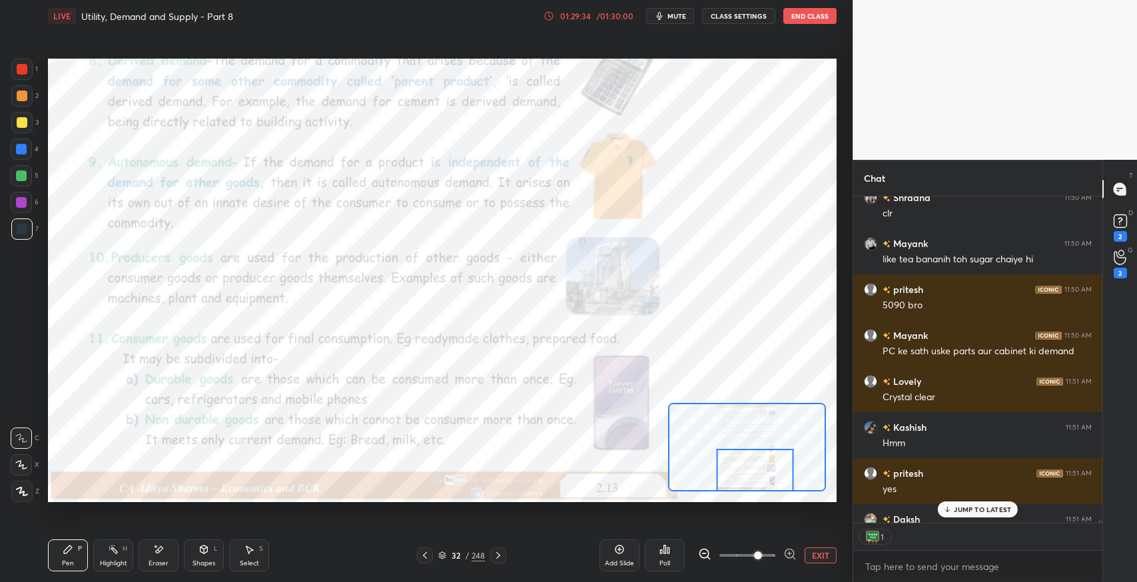
scroll to position [41781, 0]
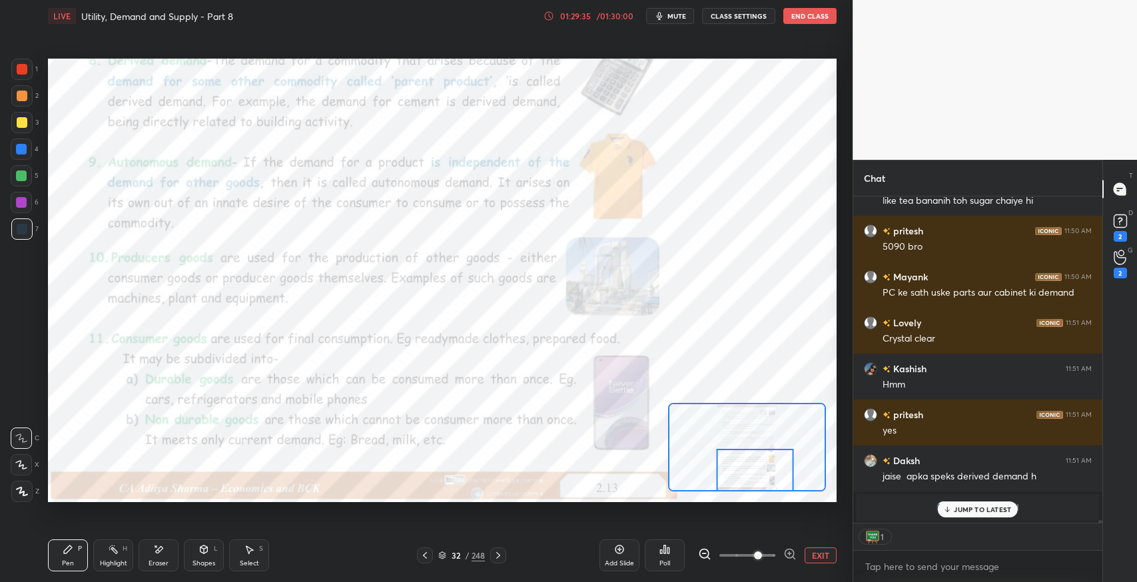
click at [971, 511] on p "JUMP TO LATEST" at bounding box center [981, 509] width 57 height 8
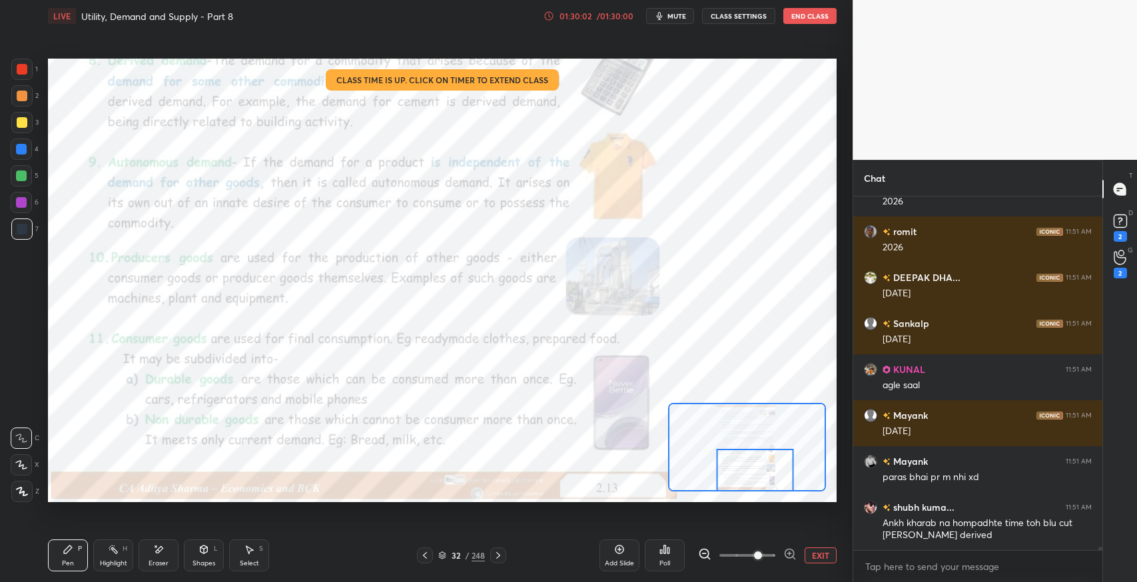
scroll to position [40559, 0]
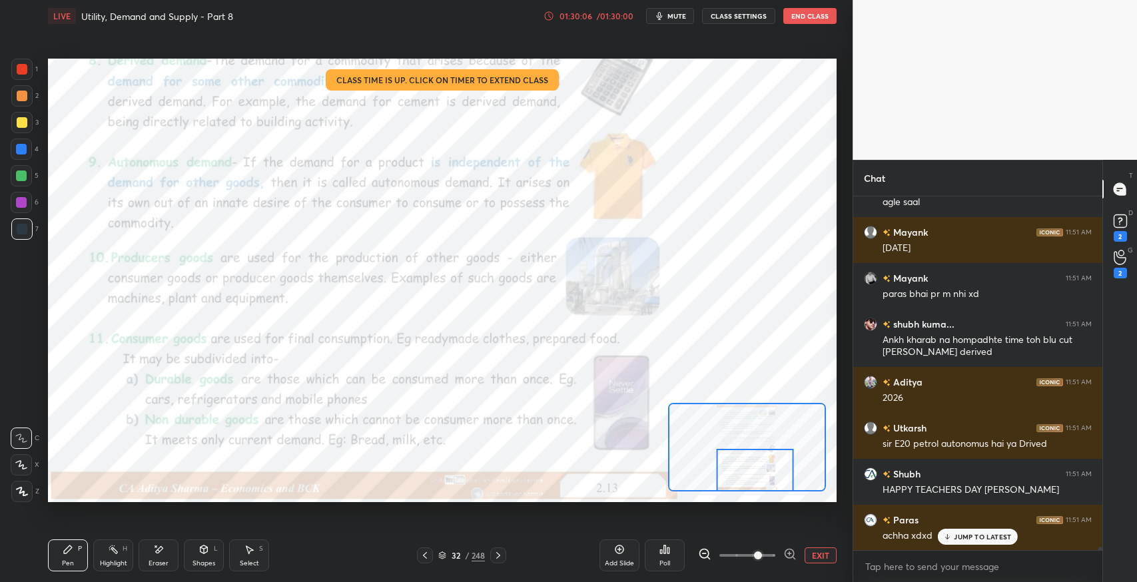
click at [965, 541] on div "JUMP TO LATEST" at bounding box center [977, 537] width 80 height 16
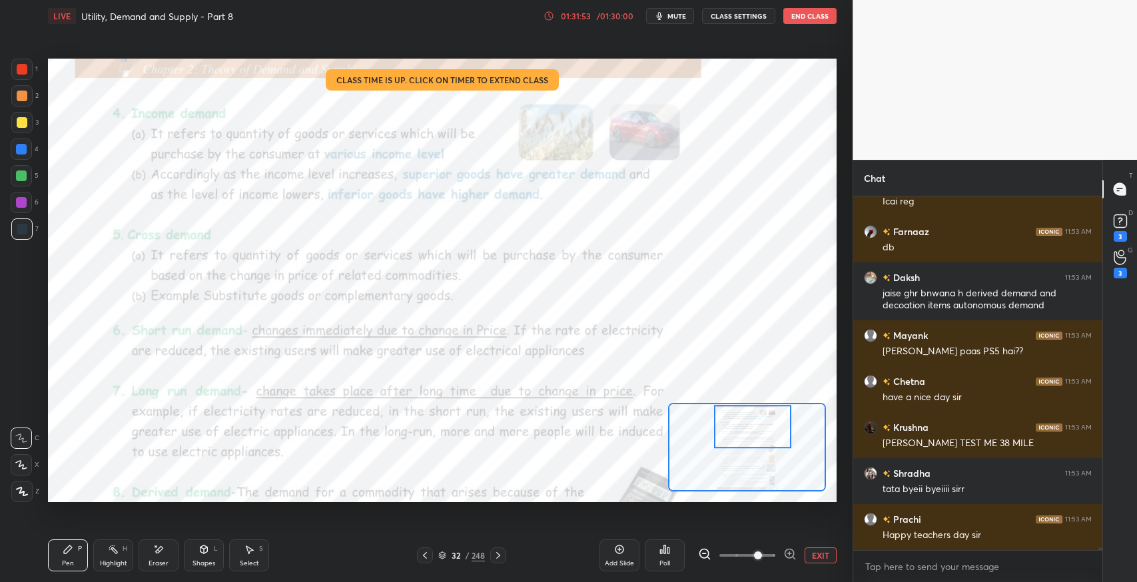
scroll to position [41662, 0]
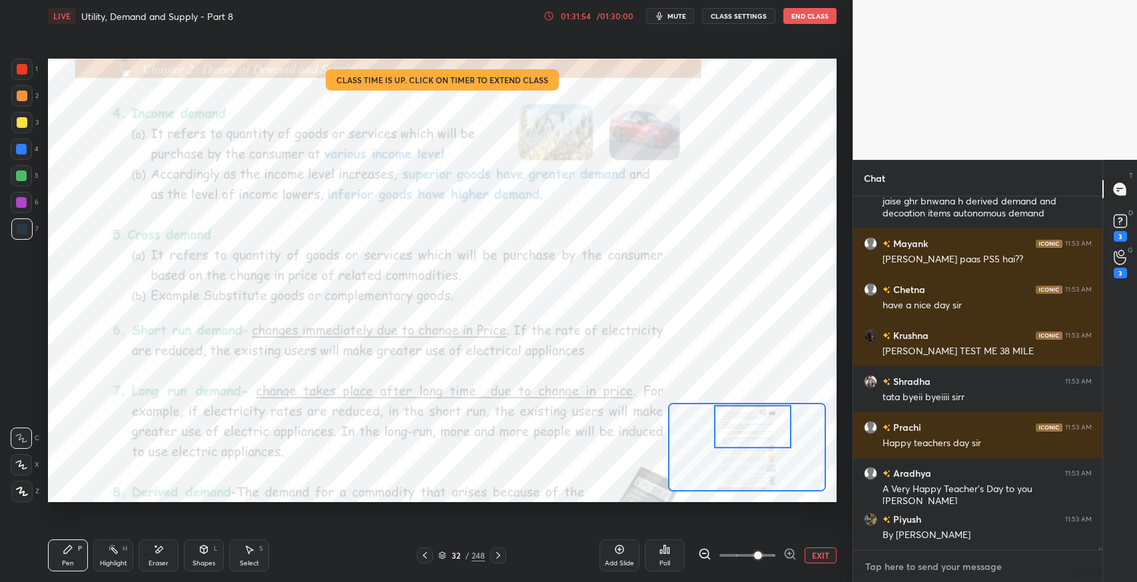
type textarea "x"
click at [901, 563] on textarea at bounding box center [978, 566] width 228 height 21
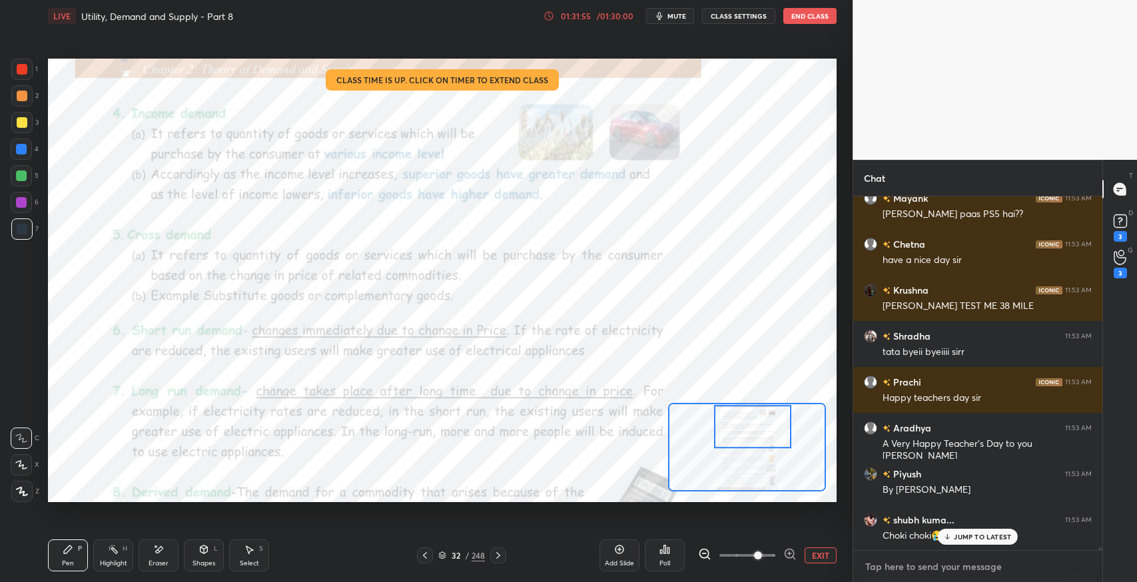
paste textarea "[URL][DOMAIN_NAME]"
type textarea "[URL][DOMAIN_NAME]"
type textarea "x"
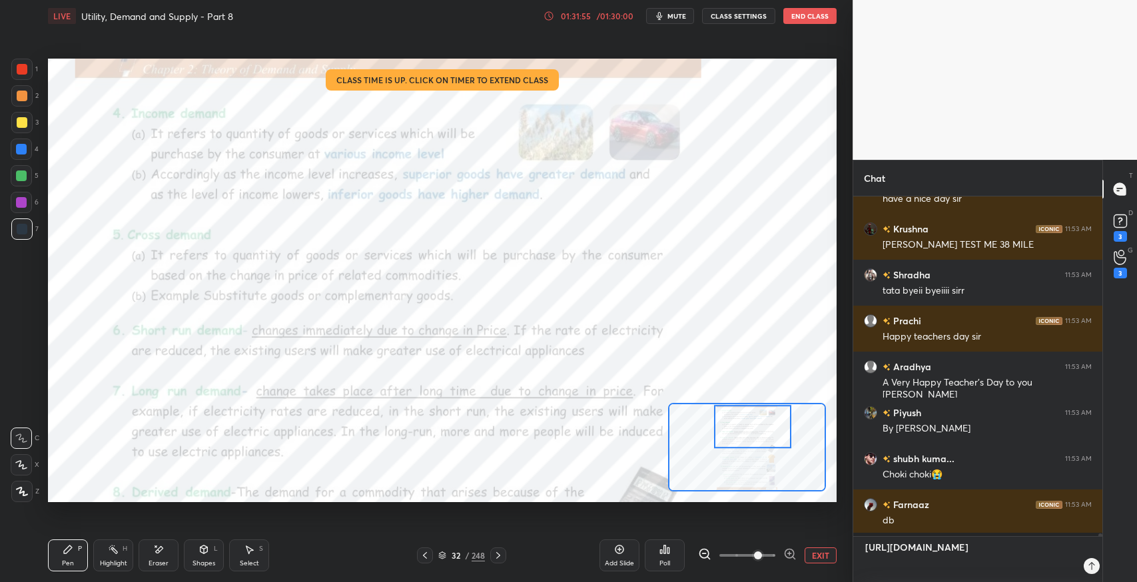
scroll to position [336, 245]
type textarea "[URL][DOMAIN_NAME]"
type textarea "x"
click at [1077, 564] on icon at bounding box center [1080, 566] width 11 height 11
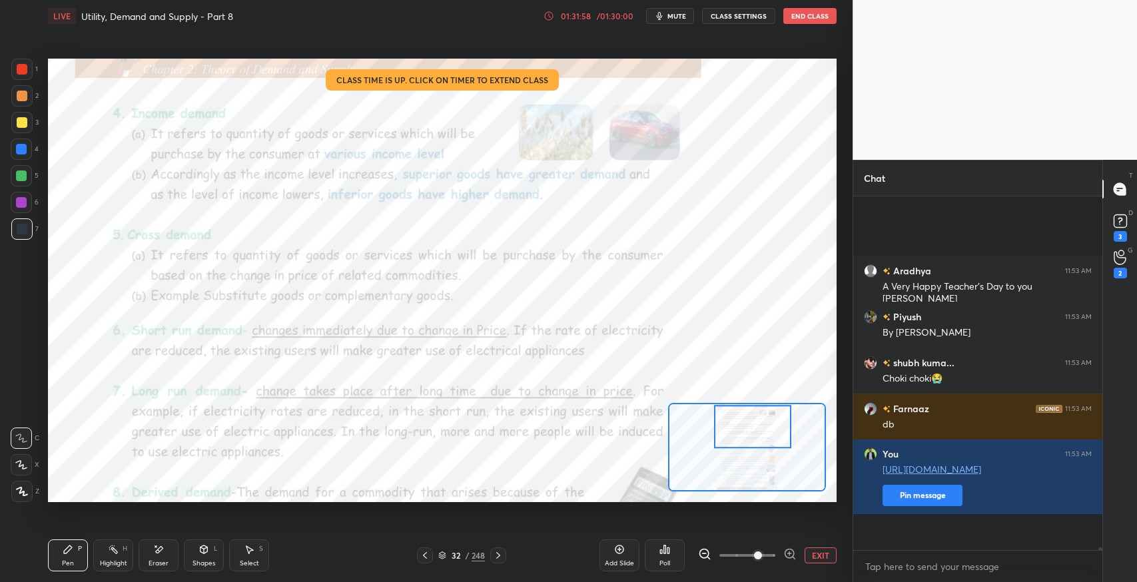
click at [894, 533] on div "[PERSON_NAME] 11:53 AM A Very Happy Teacher's Day to you [PERSON_NAME] 11:53 AM…" at bounding box center [977, 373] width 249 height 354
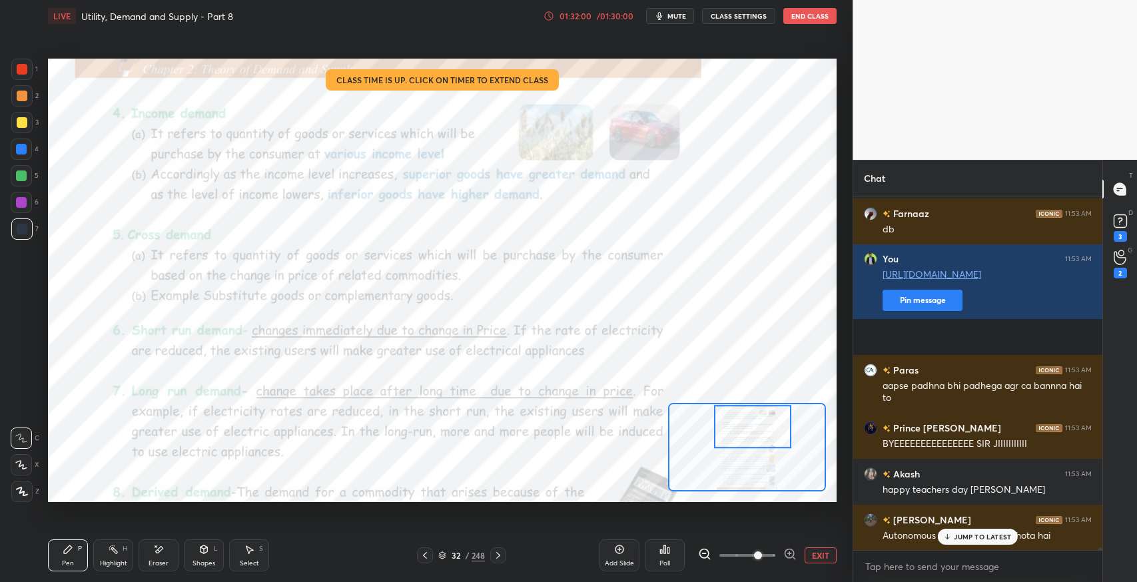
click at [895, 311] on div "[URL][DOMAIN_NAME] Pin message" at bounding box center [986, 288] width 209 height 45
click at [889, 311] on button "Pin message" at bounding box center [922, 300] width 80 height 21
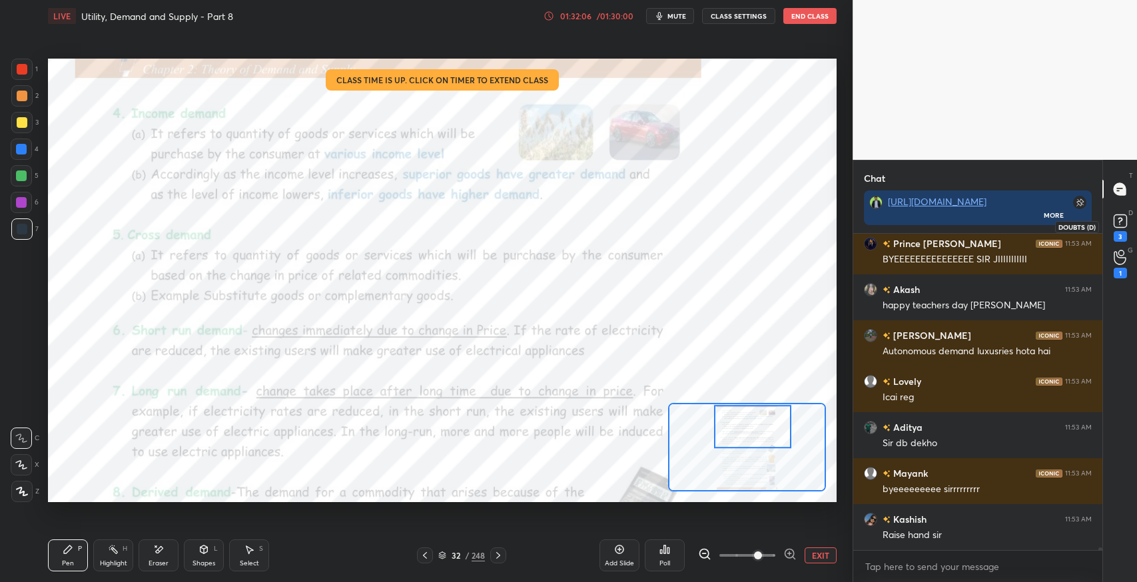
click at [1119, 218] on icon at bounding box center [1119, 220] width 5 height 5
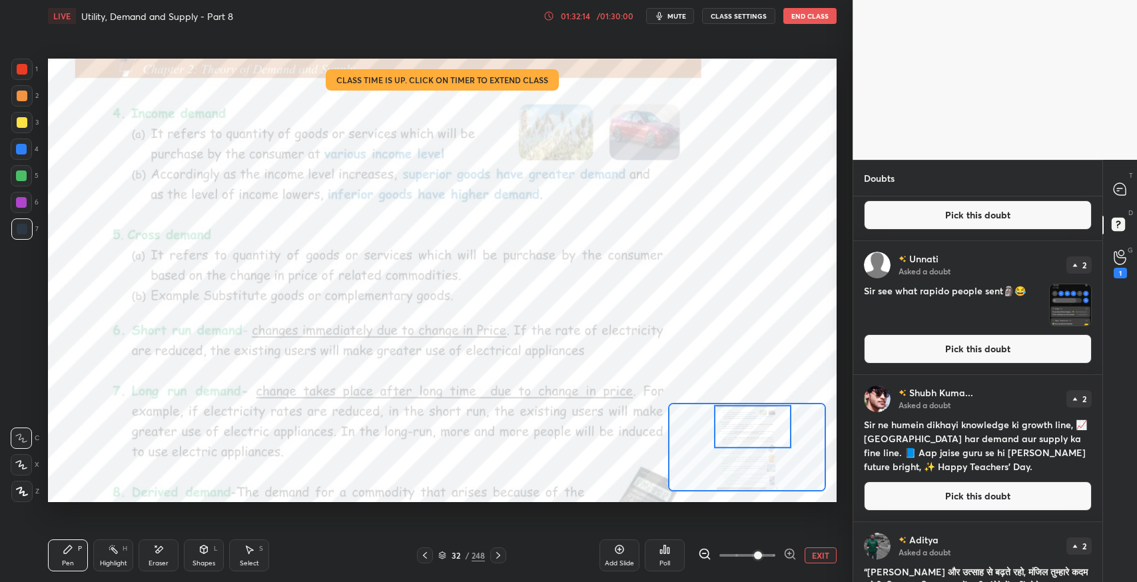
click at [916, 339] on button "Pick this doubt" at bounding box center [978, 348] width 228 height 29
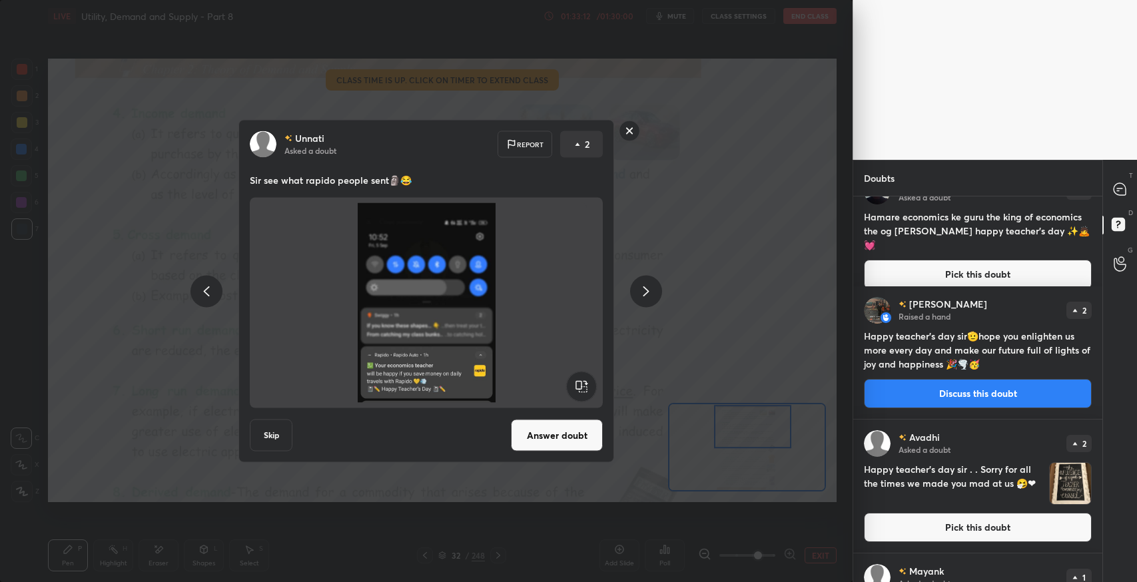
scroll to position [799, 0]
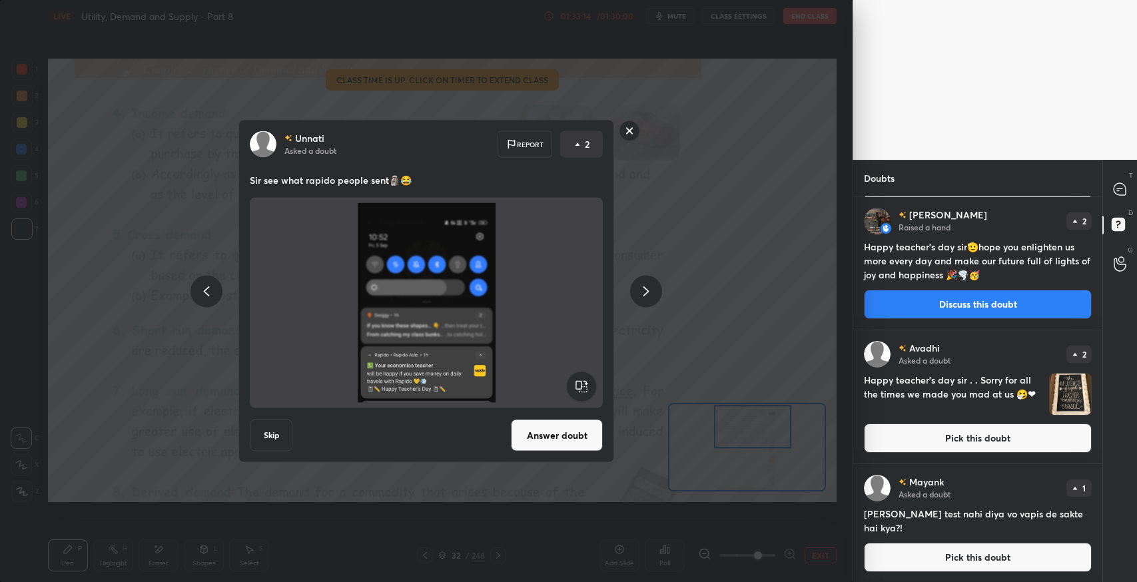
click at [912, 439] on button "Pick this doubt" at bounding box center [978, 437] width 228 height 29
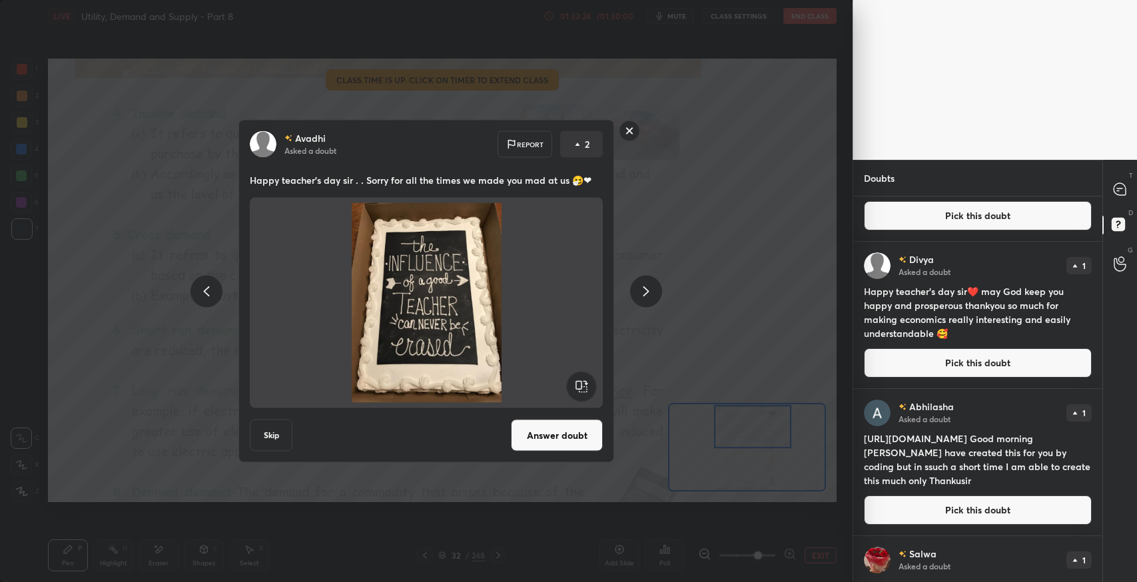
scroll to position [2131, 0]
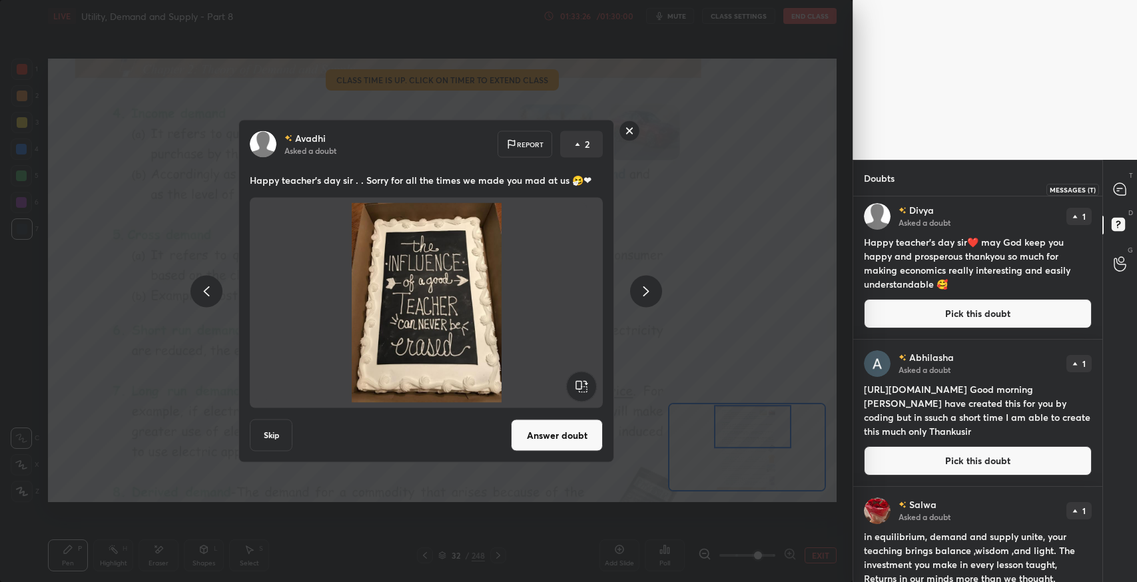
click at [1123, 184] on icon at bounding box center [1119, 189] width 12 height 12
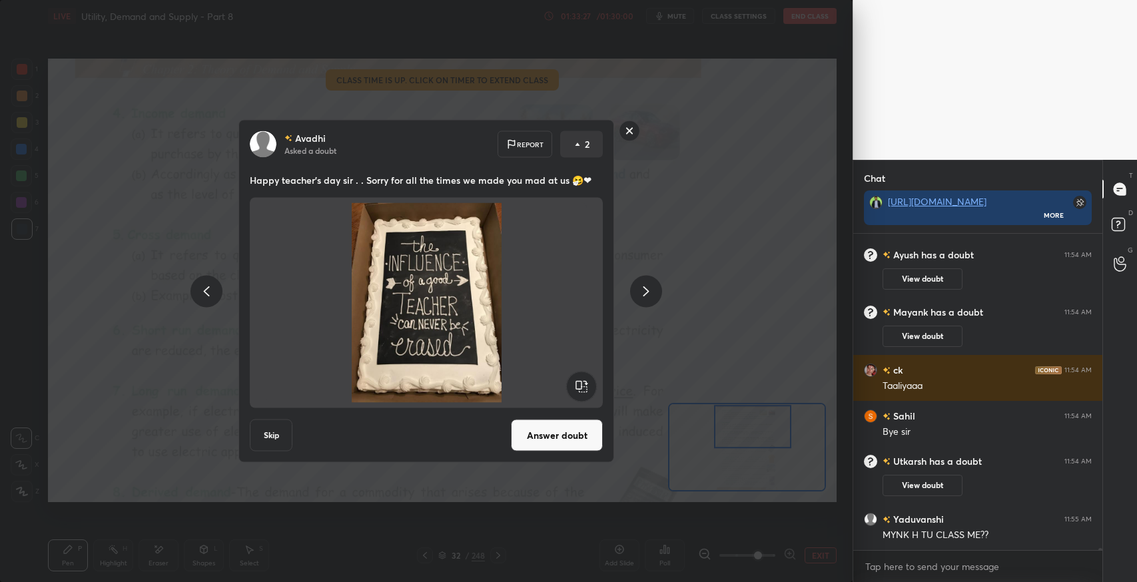
scroll to position [43242, 0]
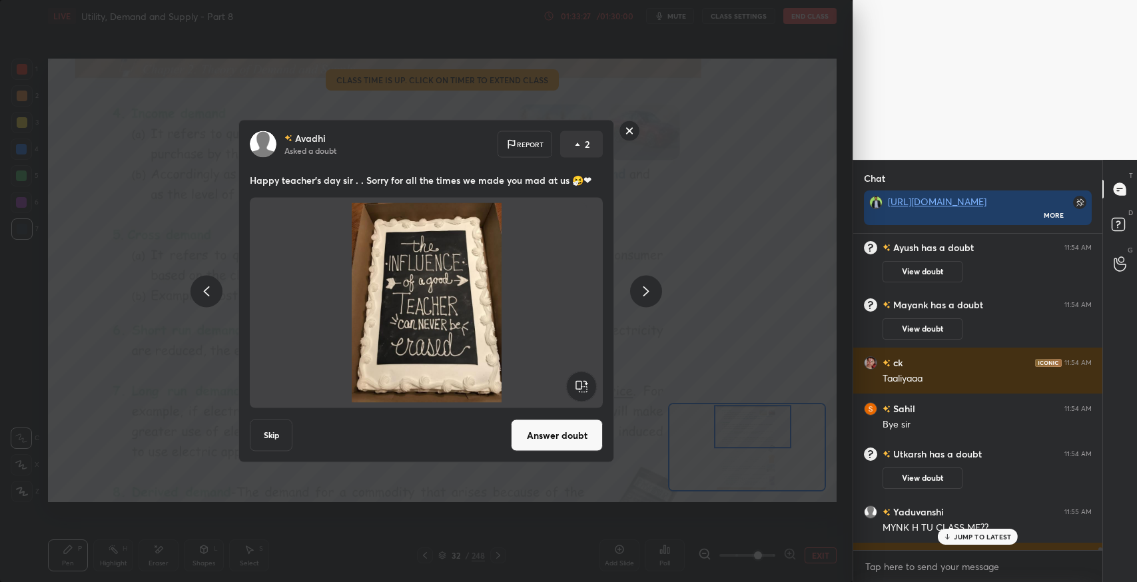
drag, startPoint x: 983, startPoint y: 495, endPoint x: 645, endPoint y: 378, distance: 357.7
click at [645, 378] on div "Avadhi Asked a doubt Report 2 Happy teacher's day sir . . Sorry for all the tim…" at bounding box center [425, 291] width 503 height 343
click at [702, 344] on div "Avadhi Asked a doubt Report 2 Happy teacher's day sir . . Sorry for all the tim…" at bounding box center [426, 291] width 852 height 582
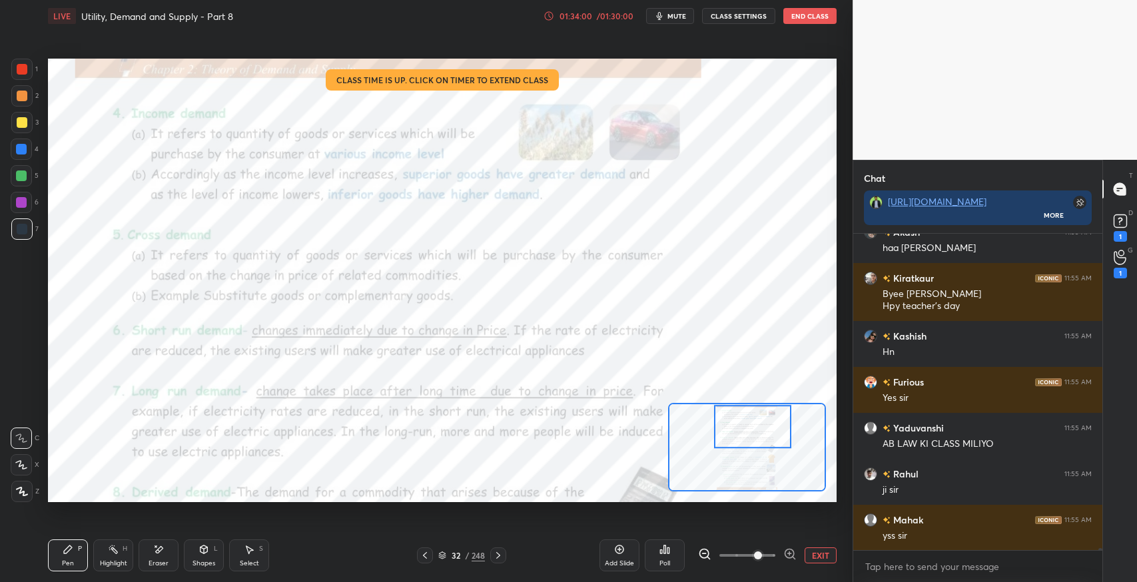
scroll to position [43064, 0]
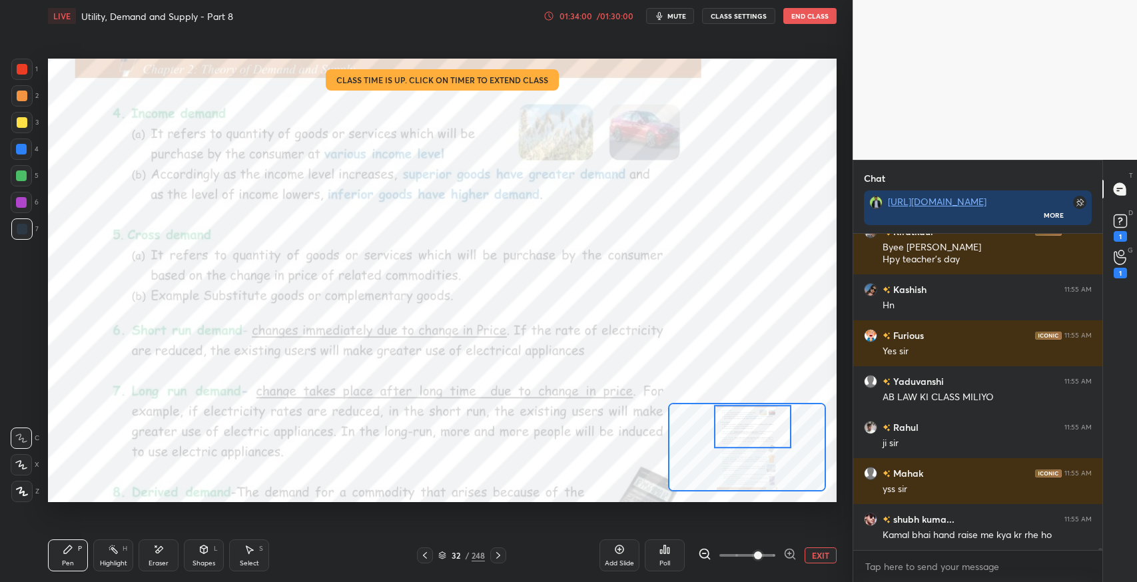
click at [808, 12] on button "End Class" at bounding box center [809, 16] width 53 height 16
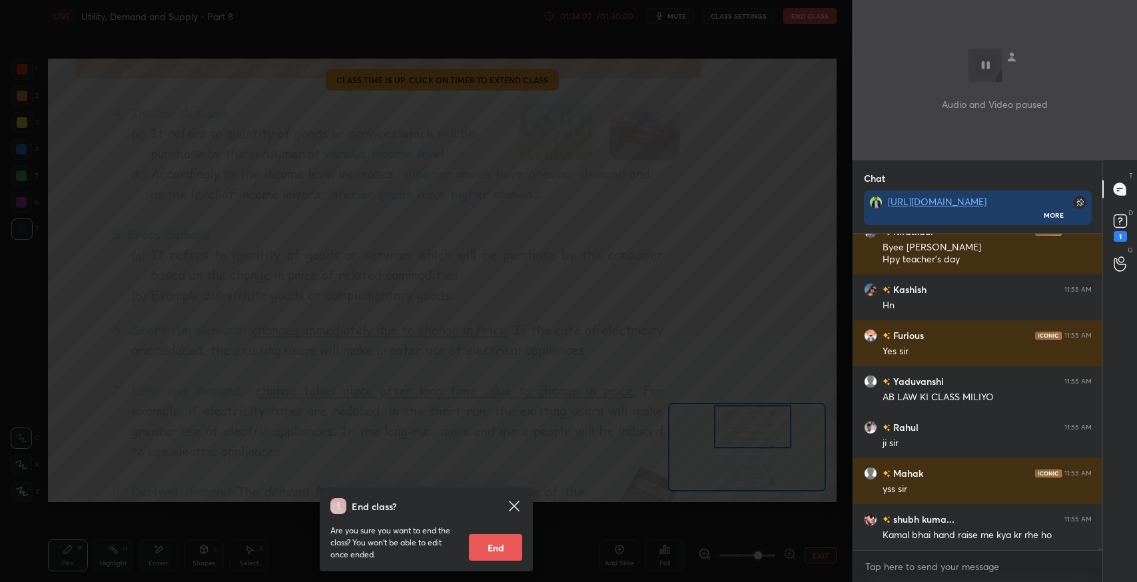
click at [495, 534] on button "End" at bounding box center [495, 547] width 53 height 27
type textarea "x"
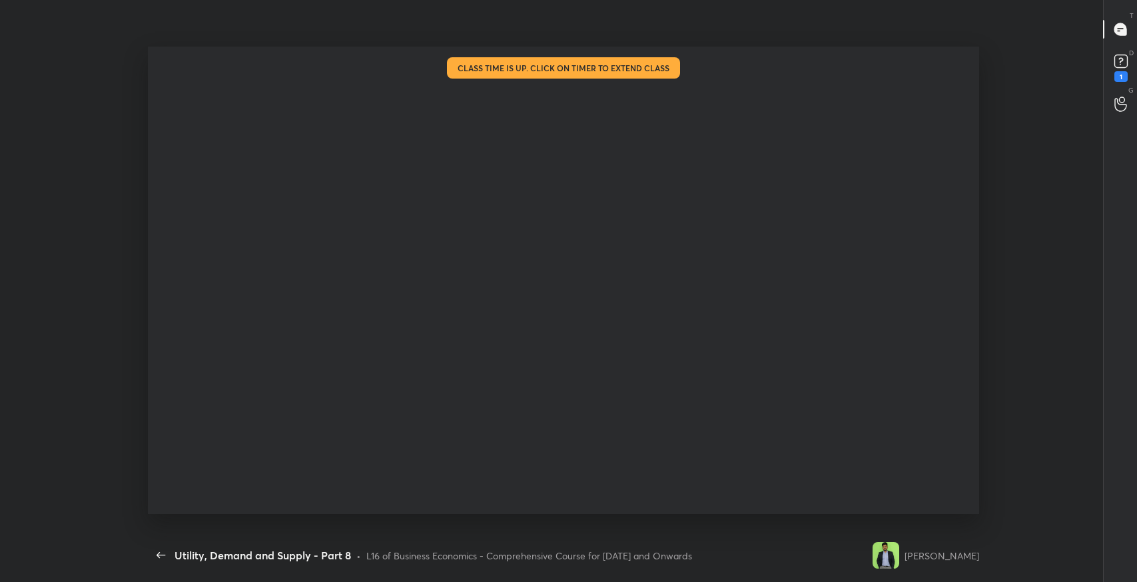
scroll to position [0, 0]
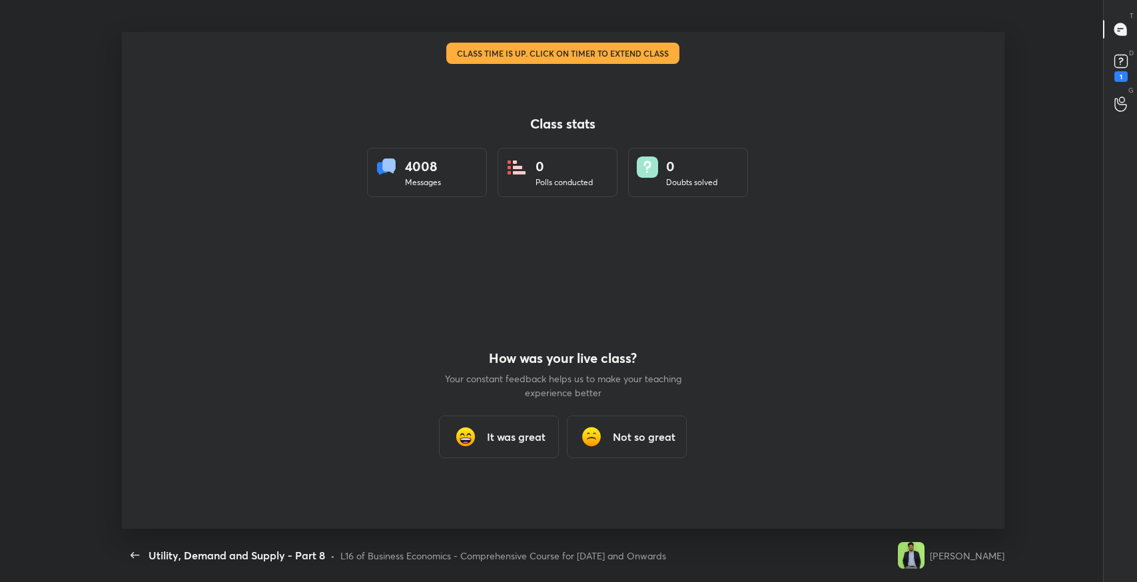
click at [503, 443] on h3 "It was great" at bounding box center [516, 437] width 59 height 16
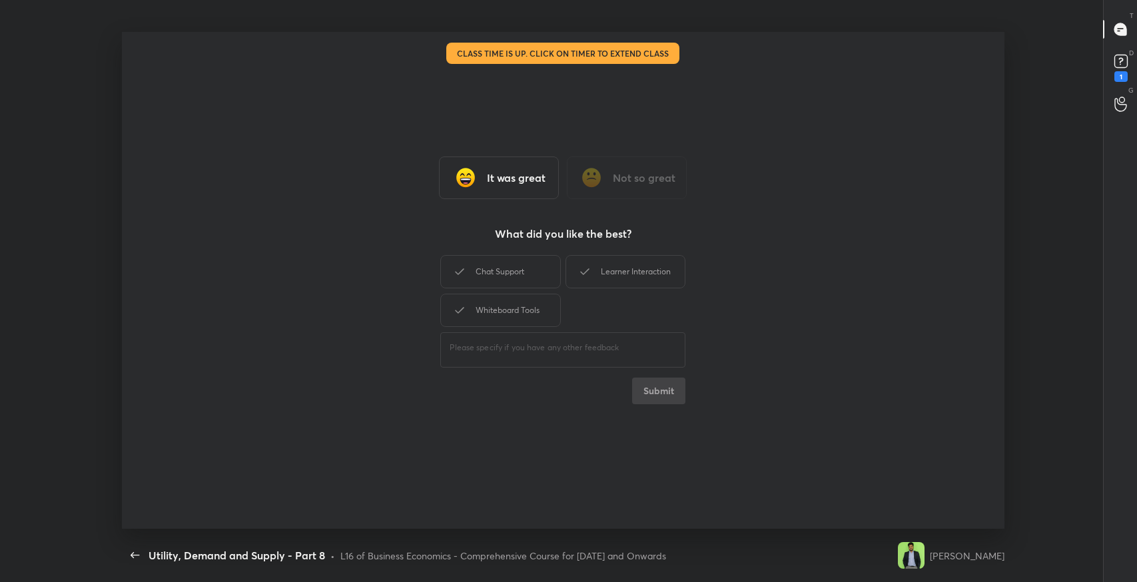
click at [537, 286] on div "Chat Support" at bounding box center [500, 271] width 120 height 33
click at [583, 276] on icon at bounding box center [585, 272] width 16 height 16
click at [542, 300] on div "Whiteboard Tools" at bounding box center [500, 310] width 120 height 33
click at [644, 383] on button "Submit" at bounding box center [658, 391] width 53 height 27
